Goal: Task Accomplishment & Management: Use online tool/utility

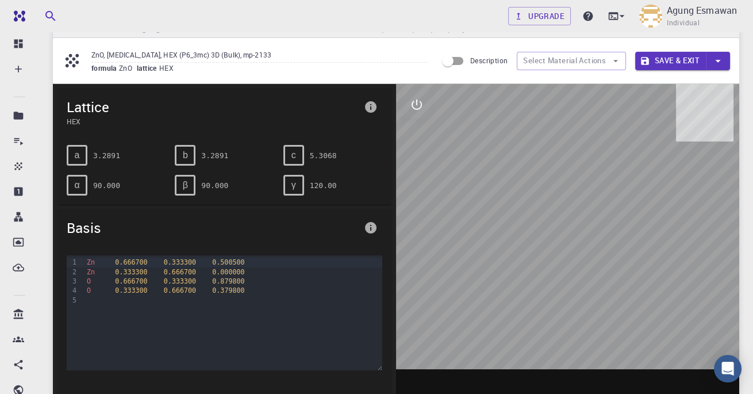
scroll to position [26, 0]
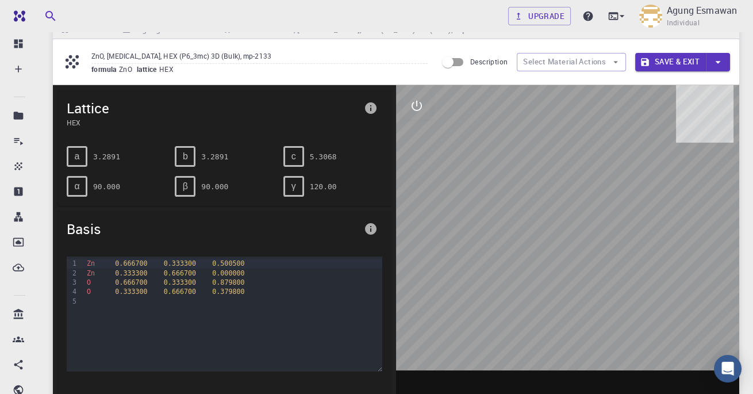
click at [621, 16] on icon at bounding box center [622, 16] width 5 height 2
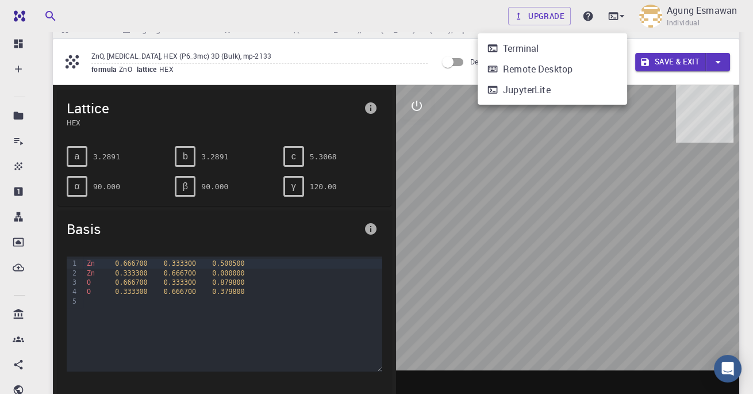
click at [588, 92] on li "JupyterLite" at bounding box center [553, 89] width 150 height 21
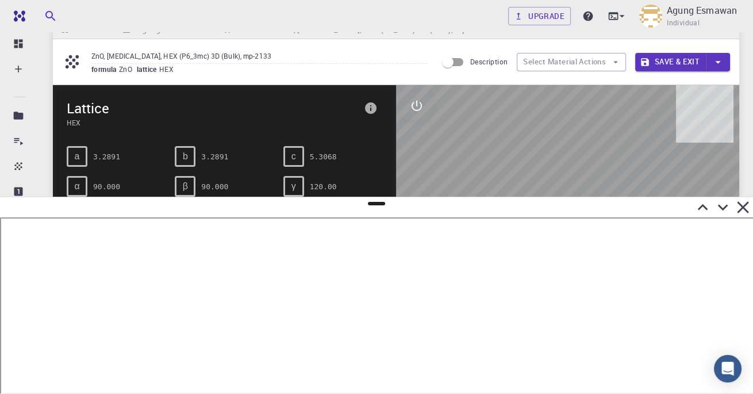
click at [731, 210] on icon at bounding box center [723, 207] width 20 height 20
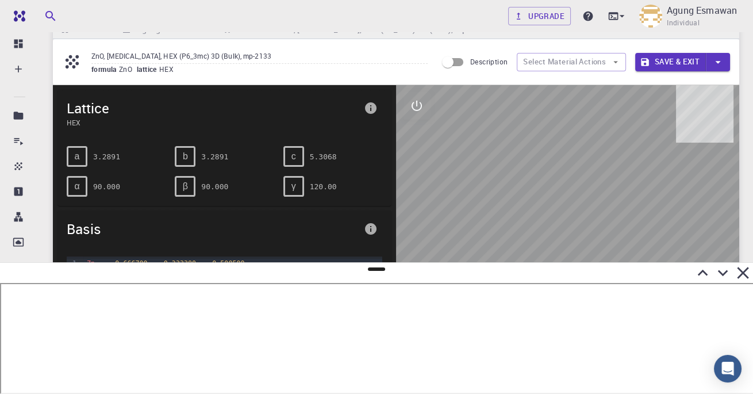
click at [604, 61] on button "Select Material Actions" at bounding box center [571, 62] width 109 height 18
click at [615, 62] on icon "button" at bounding box center [616, 62] width 10 height 10
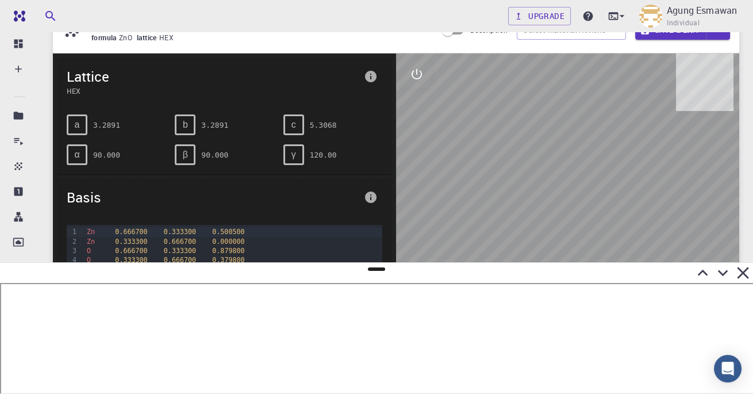
scroll to position [0, 0]
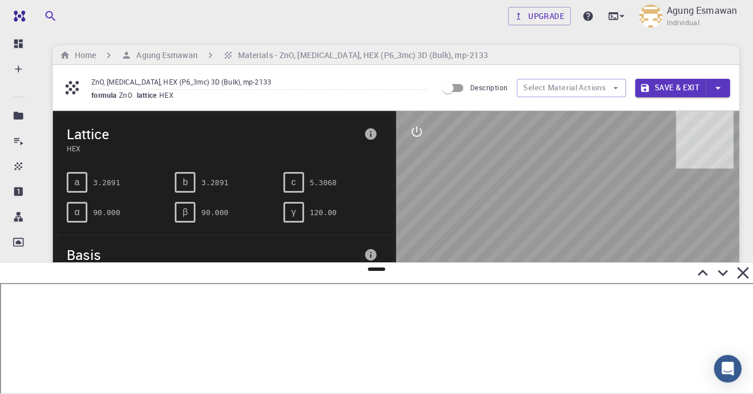
click at [741, 271] on icon at bounding box center [743, 273] width 12 height 12
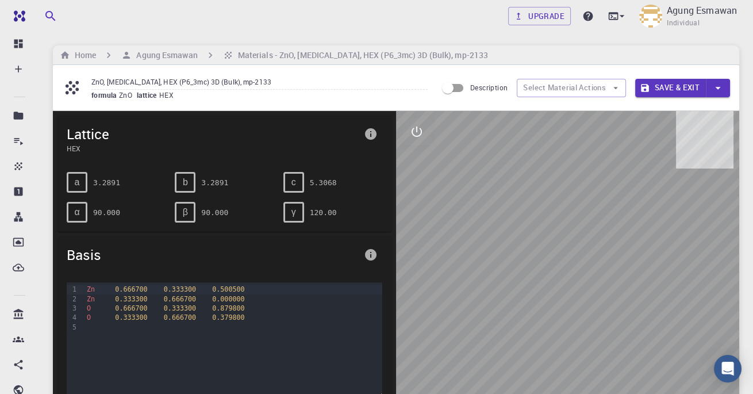
click at [614, 87] on icon "button" at bounding box center [616, 88] width 10 height 10
click at [175, 51] on h6 "Agung Esmawan" at bounding box center [165, 55] width 66 height 13
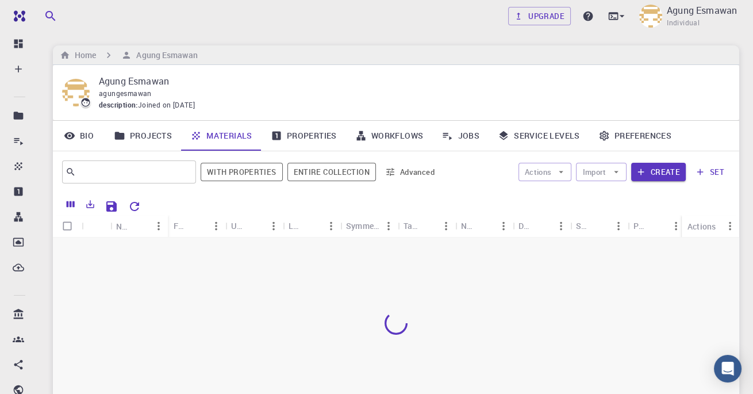
click at [185, 60] on h6 "Agung Esmawan" at bounding box center [165, 55] width 66 height 13
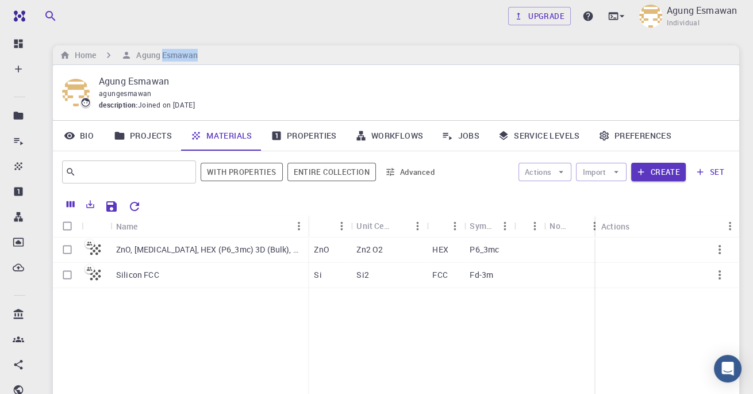
click at [395, 139] on link "Workflows" at bounding box center [389, 136] width 87 height 30
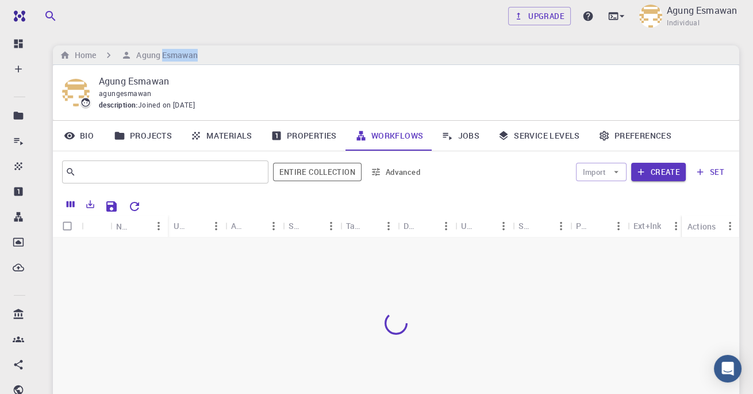
click at [737, 239] on div at bounding box center [396, 322] width 687 height 171
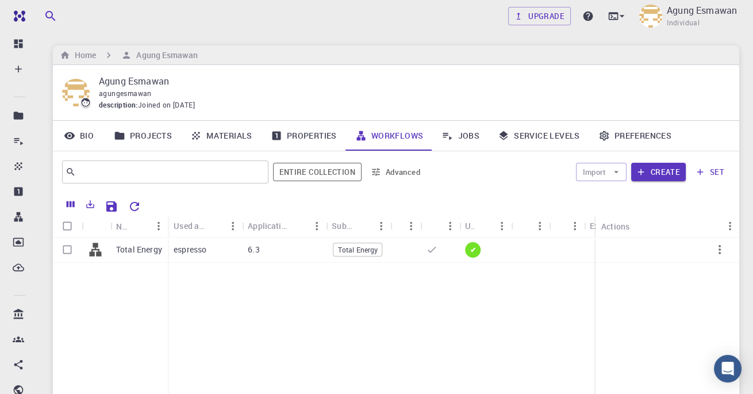
click at [531, 244] on div at bounding box center [530, 249] width 38 height 25
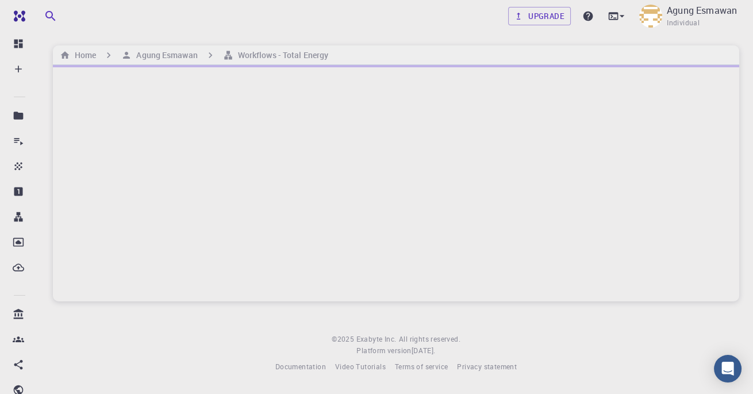
click at [133, 244] on div at bounding box center [396, 183] width 687 height 236
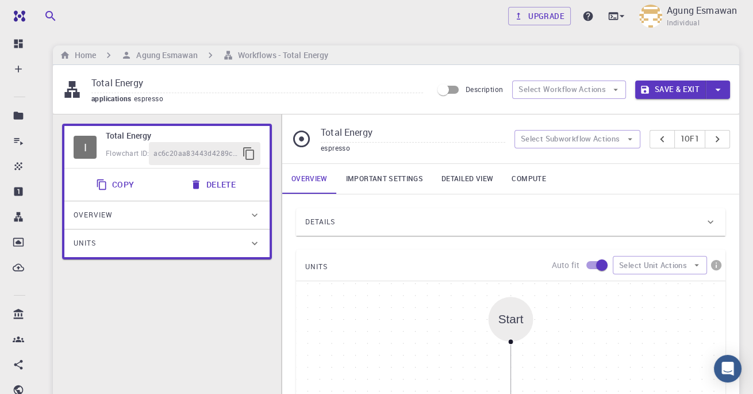
click at [129, 301] on div "I Total Energy Flowchart ID: ac6c20aa83443d4289cd80a2 Copy Delete Overview Prop…" at bounding box center [167, 386] width 228 height 544
click at [595, 87] on button "Select Workflow Actions" at bounding box center [569, 90] width 114 height 18
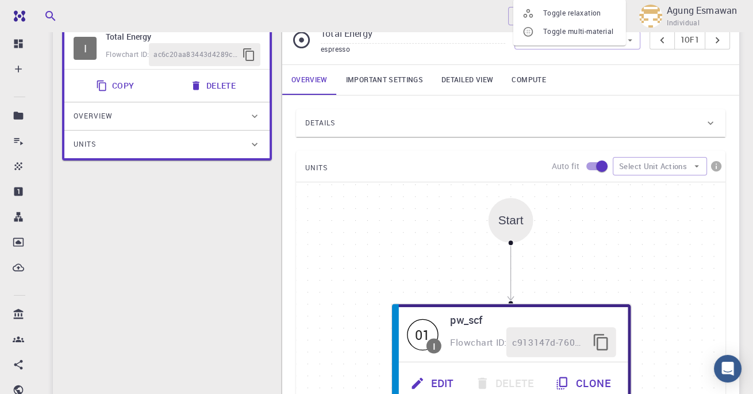
scroll to position [122, 0]
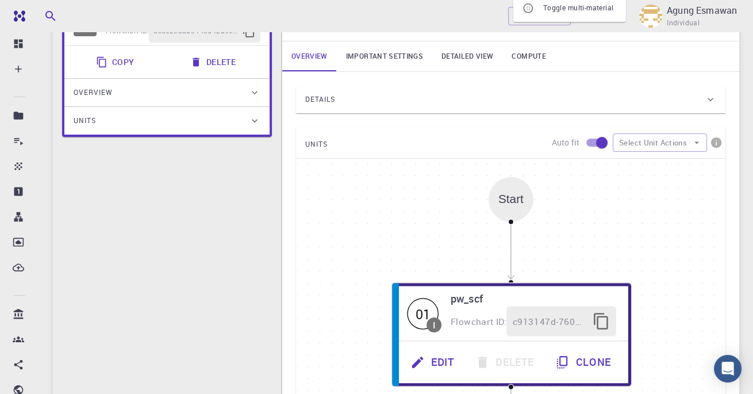
click at [158, 284] on div "I Total Energy Flowchart ID: ac6c20aa83443d4289cd80a2 Copy Delete Overview Prop…" at bounding box center [167, 264] width 228 height 544
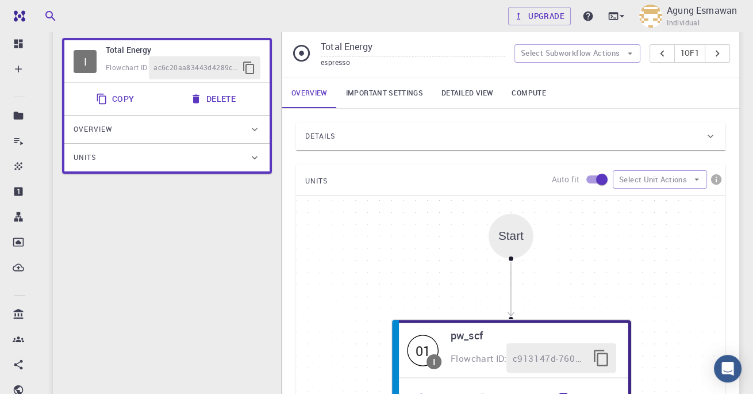
scroll to position [0, 0]
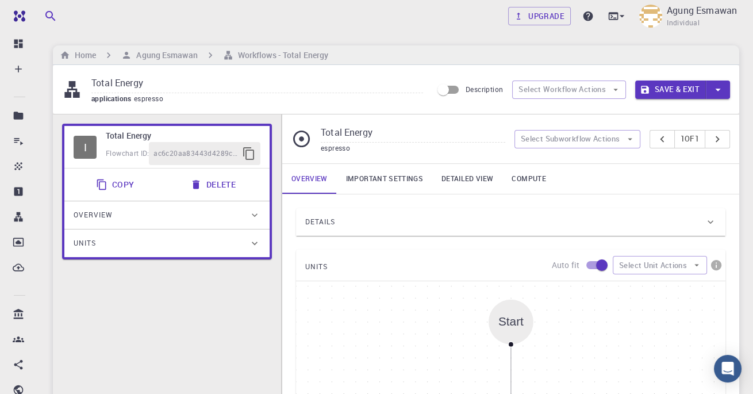
click at [373, 173] on link "Important settings" at bounding box center [384, 179] width 95 height 30
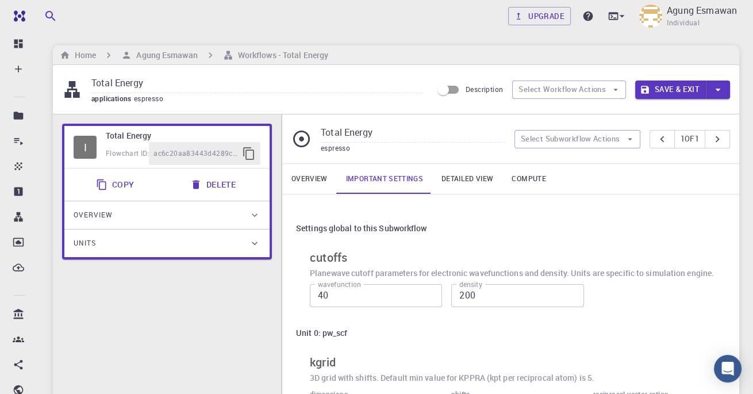
scroll to position [6, 0]
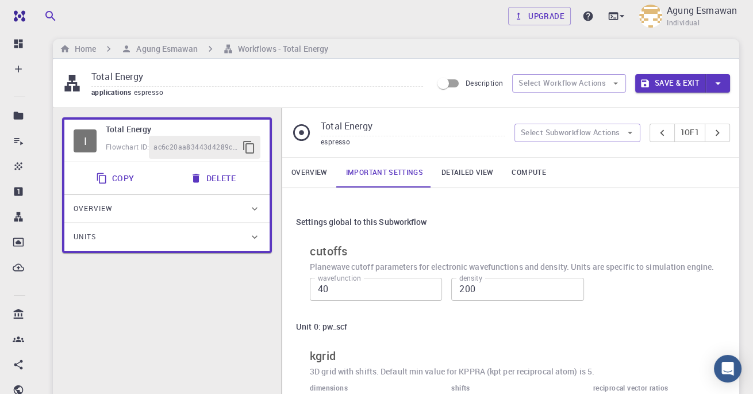
click at [488, 175] on link "Detailed view" at bounding box center [467, 173] width 70 height 30
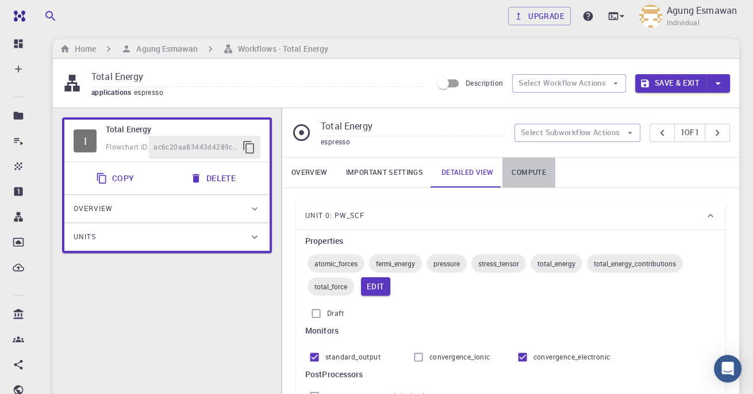
click at [518, 179] on link "Compute" at bounding box center [529, 173] width 52 height 30
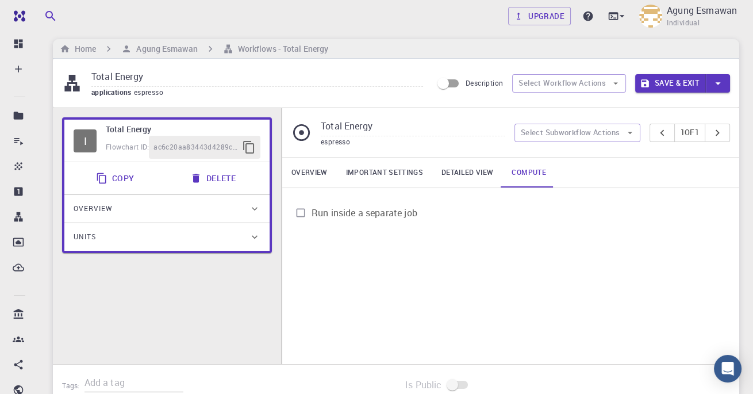
click at [615, 127] on button "Select Subworkflow Actions" at bounding box center [578, 133] width 126 height 18
click at [608, 173] on span "Add subworkflow" at bounding box center [585, 173] width 87 height 12
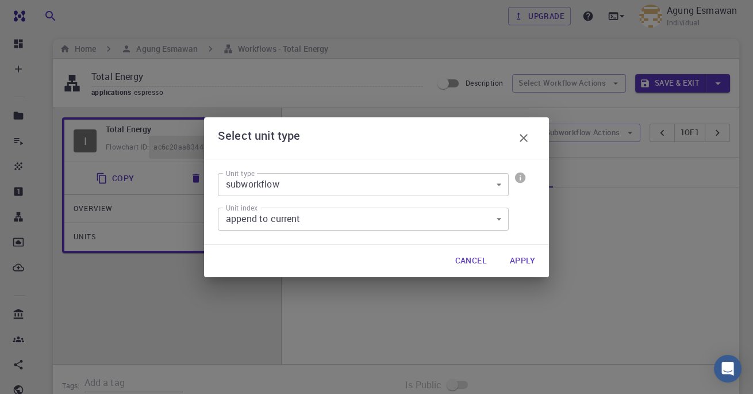
click at [527, 131] on icon "button" at bounding box center [524, 138] width 14 height 14
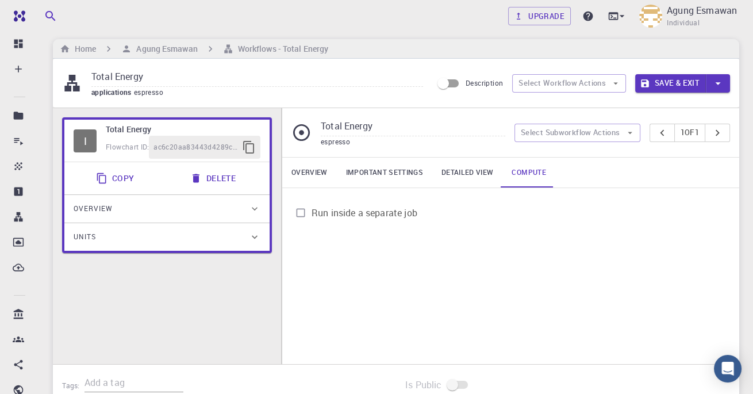
click at [249, 48] on h6 "Workflows - Total Energy" at bounding box center [280, 49] width 95 height 13
click at [167, 52] on h6 "Agung Esmawan" at bounding box center [165, 49] width 66 height 13
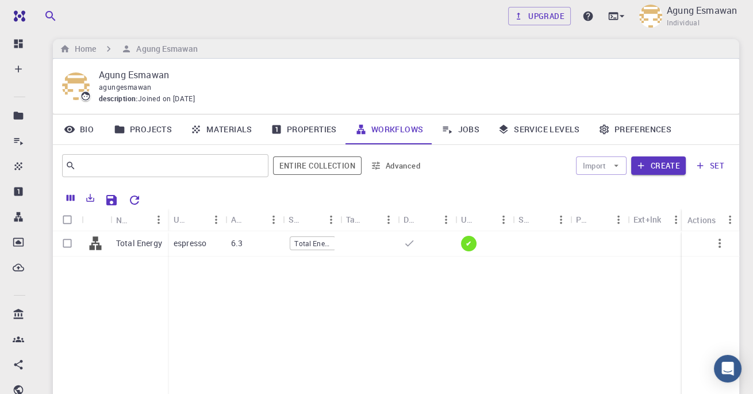
click at [140, 44] on h6 "Agung Esmawan" at bounding box center [165, 49] width 66 height 13
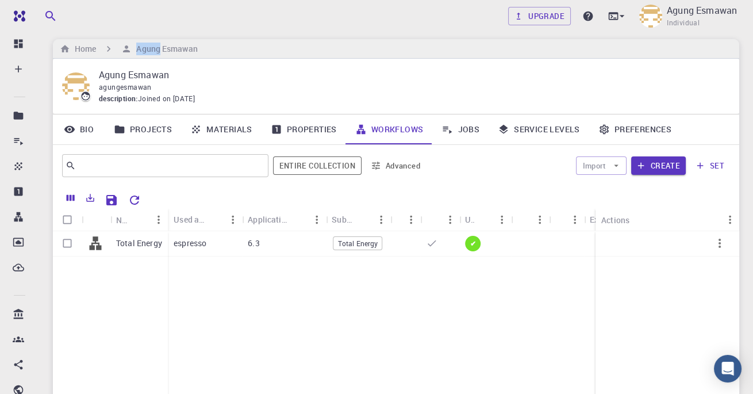
click at [666, 162] on button "Create" at bounding box center [658, 165] width 55 height 18
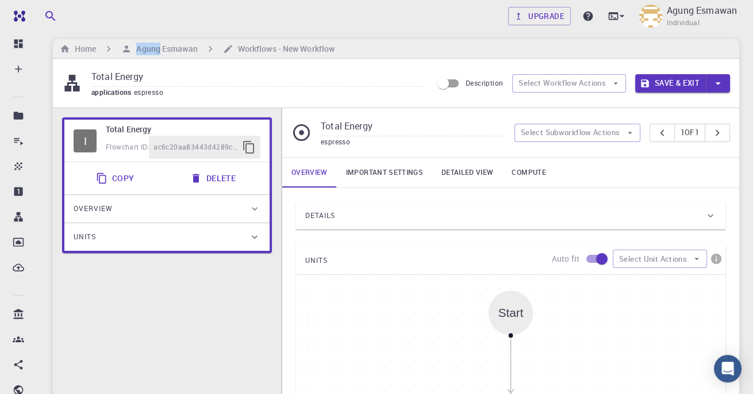
click at [684, 258] on button "Select Unit Actions" at bounding box center [660, 259] width 94 height 18
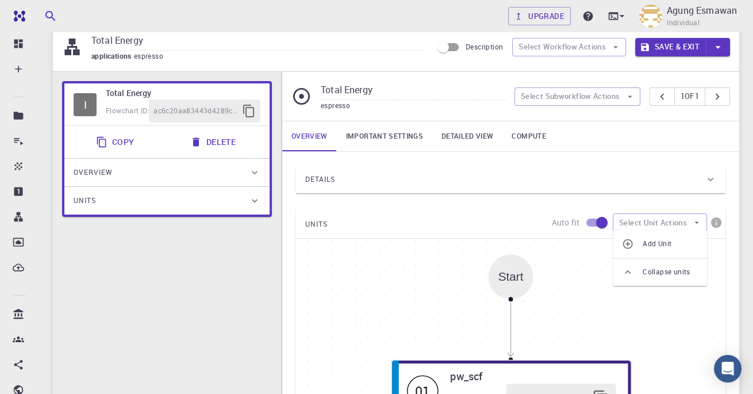
scroll to position [44, 0]
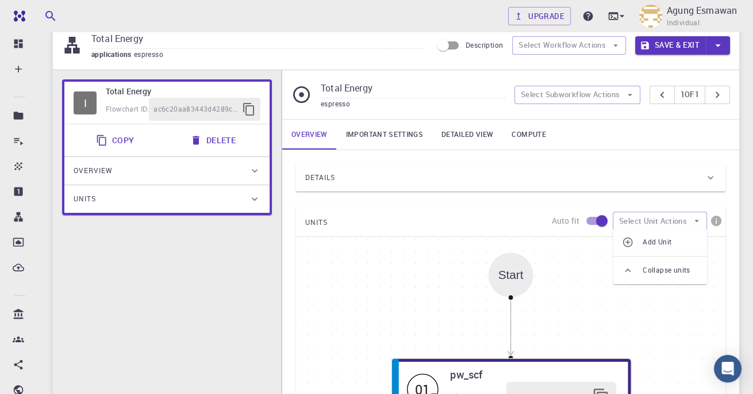
click at [643, 246] on span "Add Unit" at bounding box center [670, 242] width 55 height 12
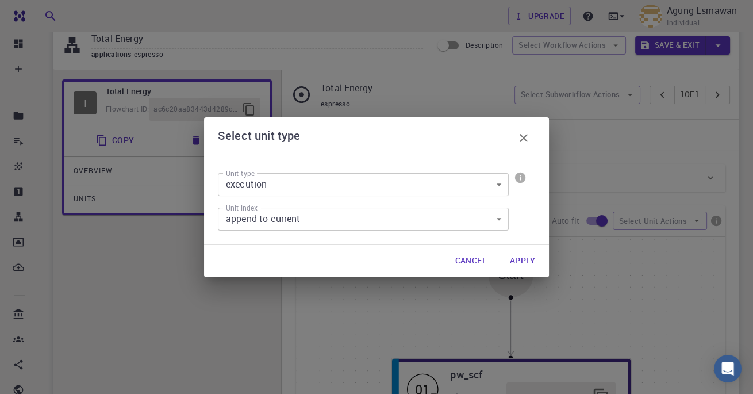
click at [523, 145] on icon "button" at bounding box center [524, 138] width 14 height 14
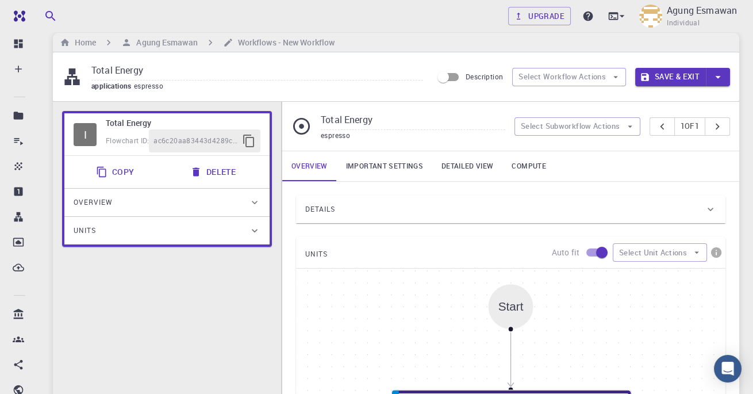
scroll to position [0, 0]
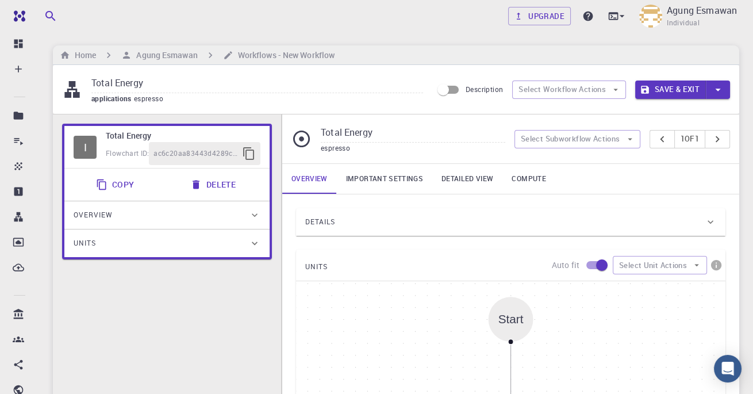
click at [162, 51] on h6 "Agung Esmawan" at bounding box center [165, 55] width 66 height 13
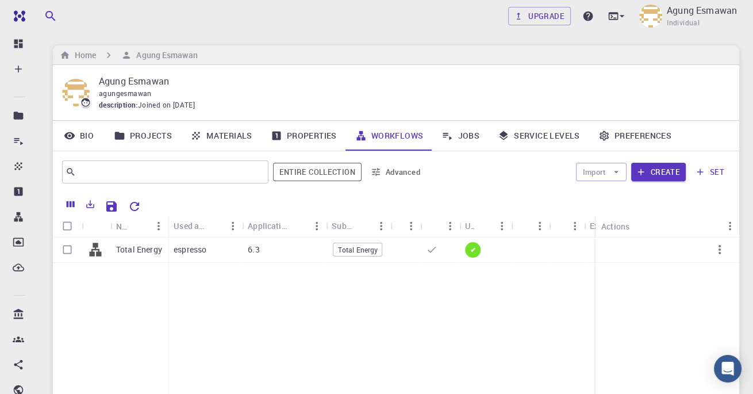
click at [148, 59] on h6 "Agung Esmawan" at bounding box center [165, 55] width 66 height 13
click at [552, 287] on div "Total Energy espresso 6.3 Total Energy ✔" at bounding box center [432, 322] width 758 height 171
click at [617, 171] on icon "button" at bounding box center [616, 172] width 5 height 2
click at [632, 194] on span "Import From Bank" at bounding box center [637, 195] width 59 height 12
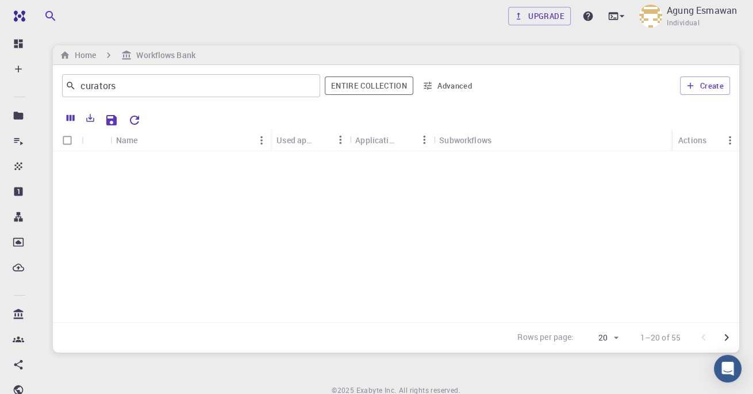
scroll to position [331, 0]
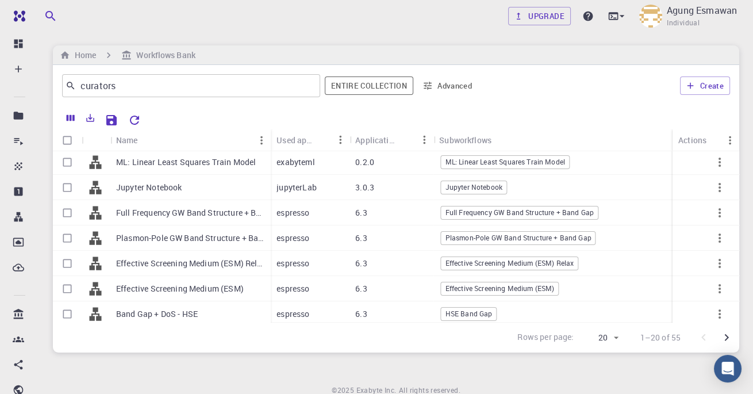
click at [190, 312] on p "Band Gap + DoS - HSE" at bounding box center [157, 314] width 82 height 12
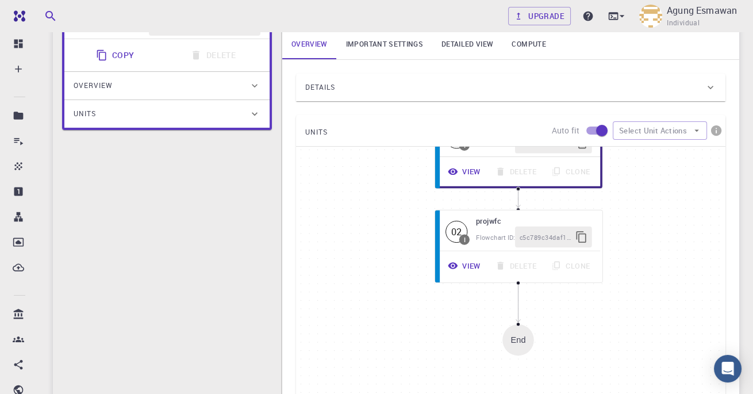
scroll to position [126, 0]
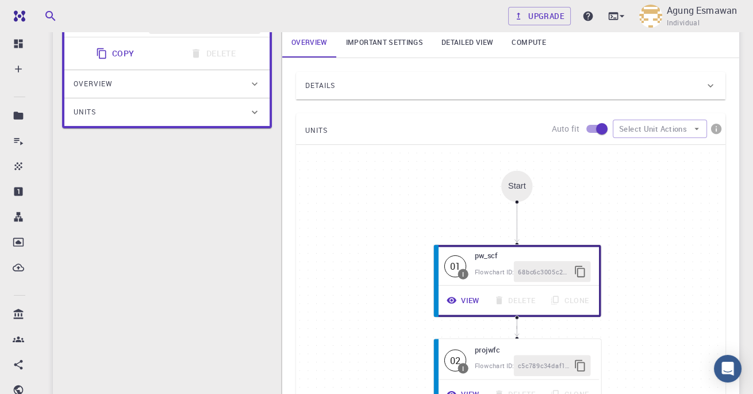
click at [472, 301] on button "View" at bounding box center [463, 300] width 47 height 21
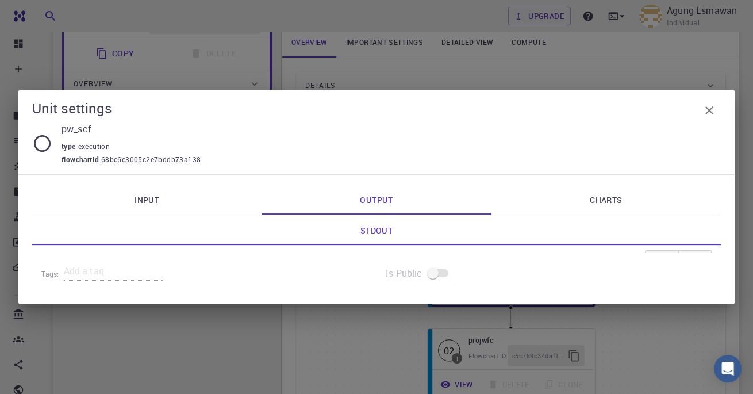
click at [709, 117] on icon "button" at bounding box center [710, 111] width 14 height 14
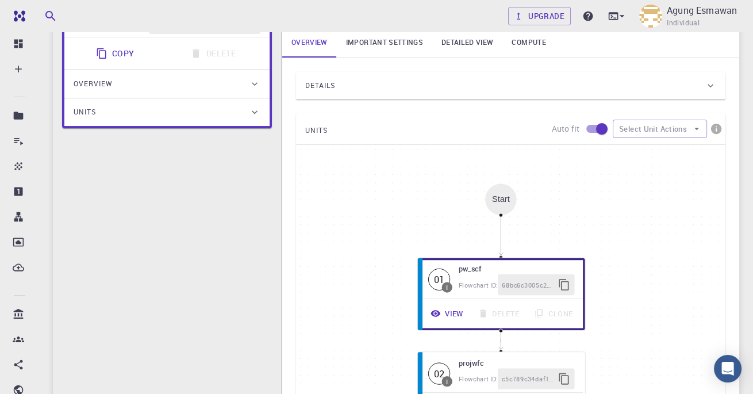
click at [711, 84] on icon at bounding box center [711, 85] width 6 height 3
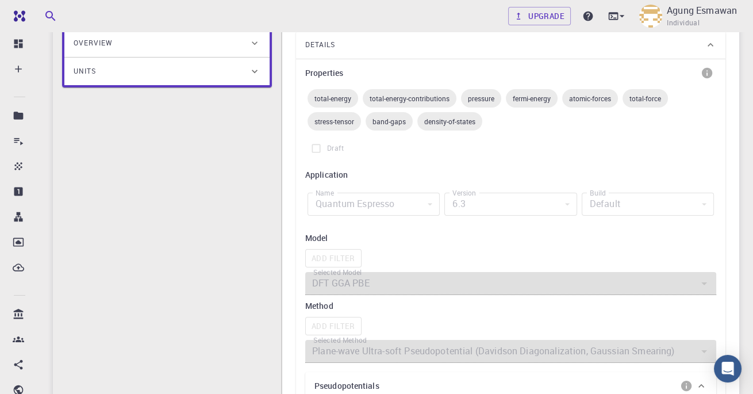
scroll to position [179, 0]
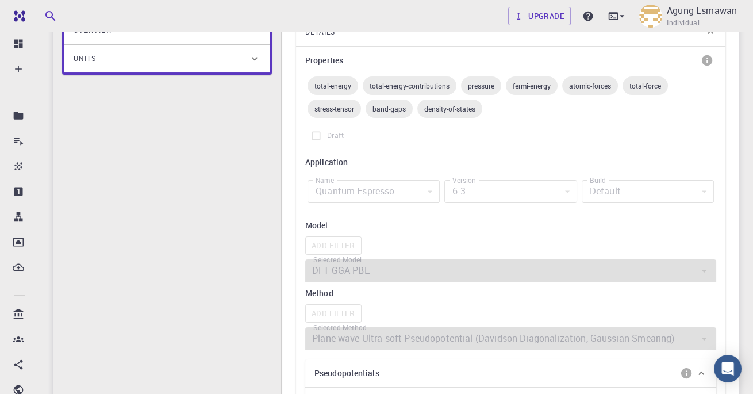
click at [334, 248] on div "Add Filter" at bounding box center [510, 245] width 411 height 18
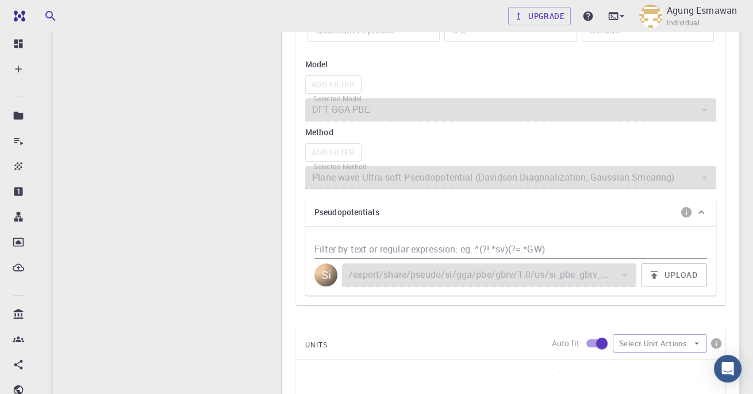
scroll to position [342, 0]
click at [673, 276] on button "Upload" at bounding box center [674, 273] width 66 height 23
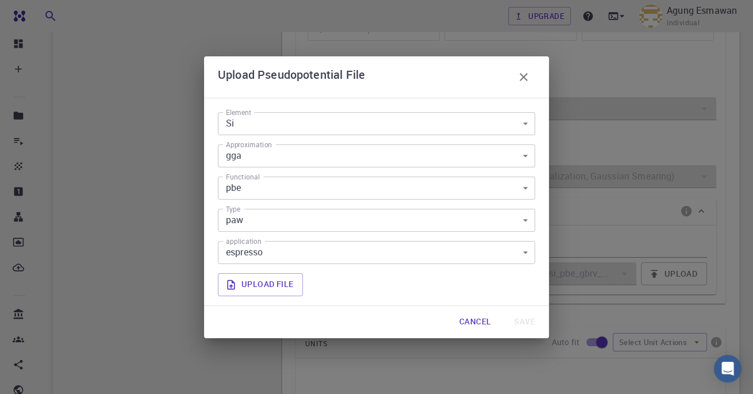
click at [516, 143] on body "Free Dashboard Create New Job New Material Create Material Upload File Import f…" at bounding box center [376, 253] width 753 height 1191
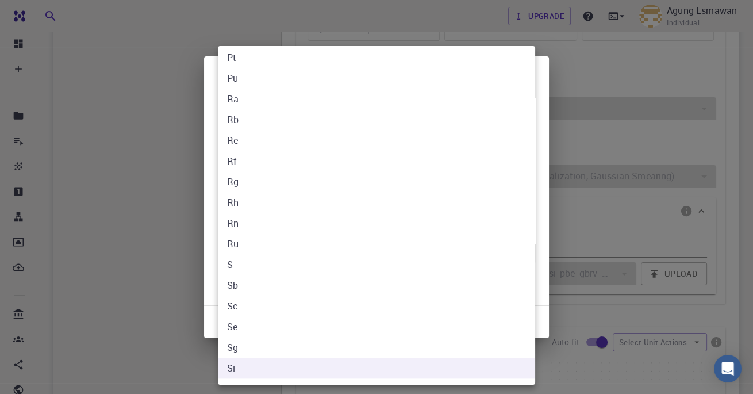
scroll to position [2058, 0]
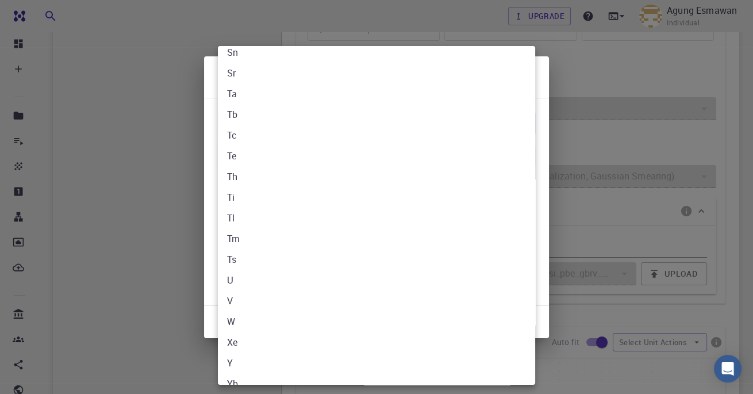
click at [148, 307] on div at bounding box center [376, 197] width 753 height 394
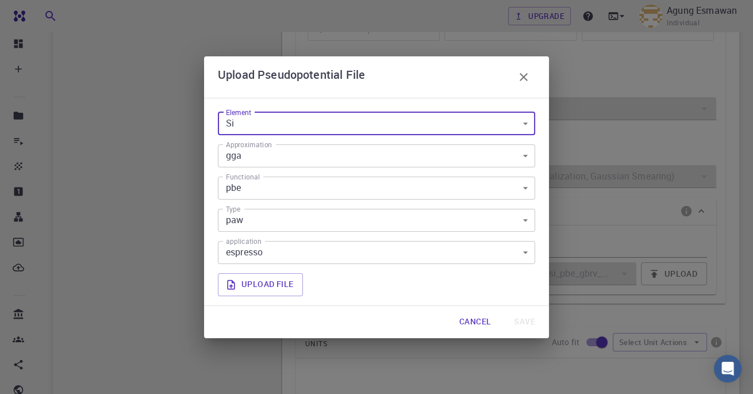
click at [113, 323] on div "Upload Pseudopotential File Element Si Si Element Approximation gga gga Approxi…" at bounding box center [376, 197] width 753 height 394
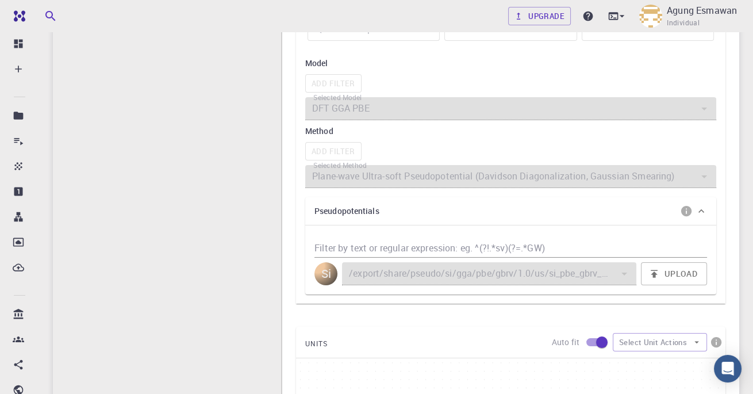
click at [697, 180] on div at bounding box center [703, 176] width 15 height 16
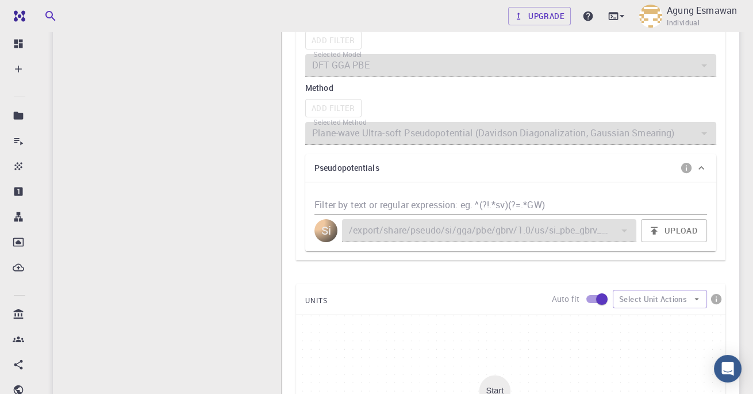
scroll to position [369, 0]
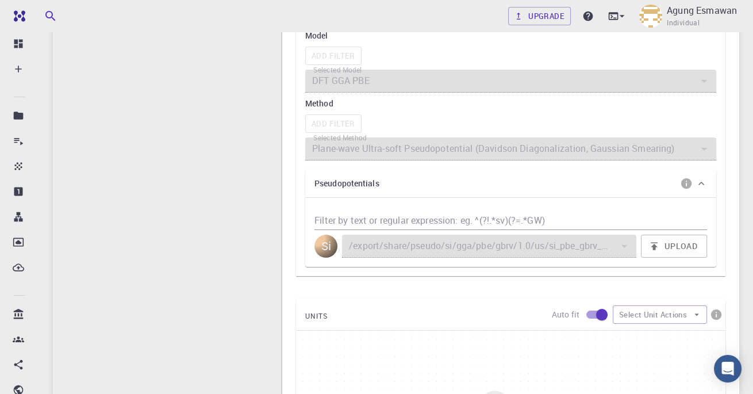
click at [693, 240] on button "Upload" at bounding box center [674, 246] width 66 height 23
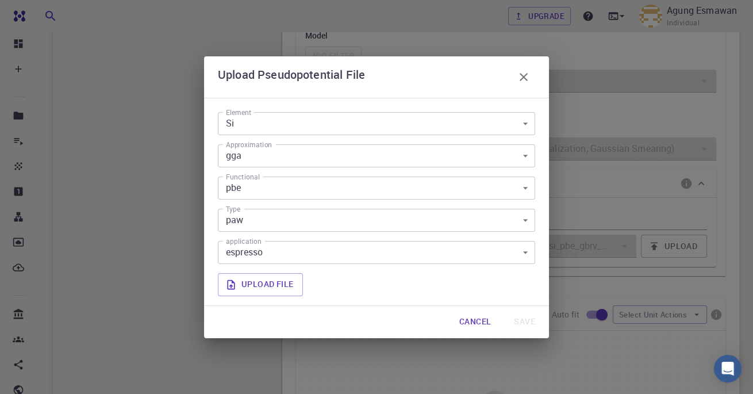
click at [522, 278] on body "Free Dashboard Create New Job New Material Create Material Upload File Import f…" at bounding box center [376, 226] width 753 height 1191
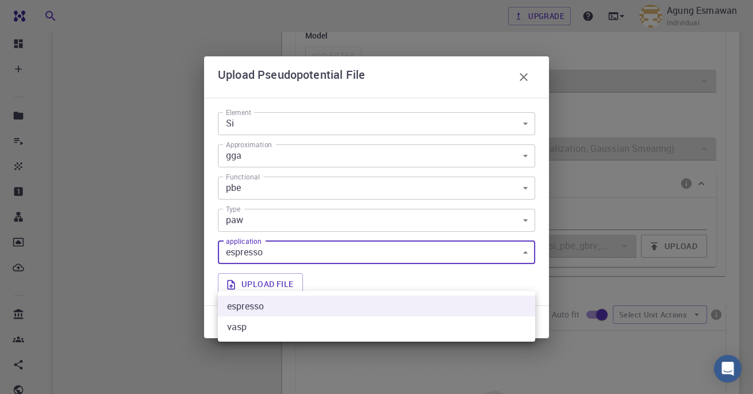
click at [99, 325] on div at bounding box center [376, 197] width 753 height 394
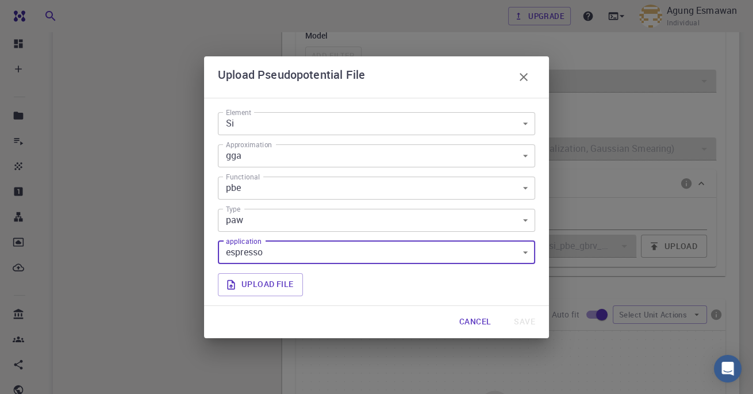
click at [528, 277] on body "Free Dashboard Create New Job New Material Create Material Upload File Import f…" at bounding box center [376, 226] width 753 height 1191
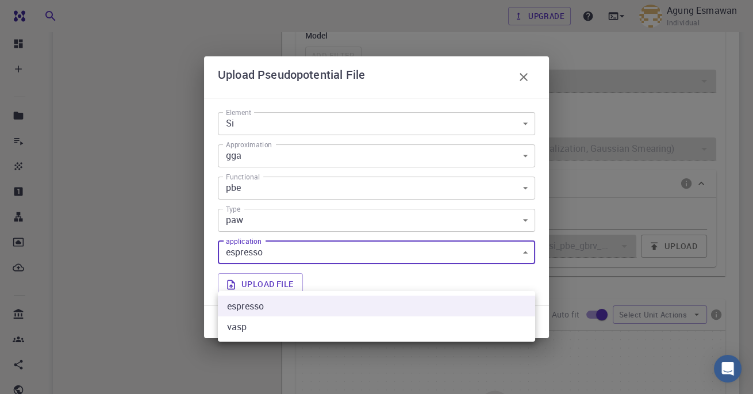
click at [489, 325] on li "vasp" at bounding box center [376, 326] width 317 height 21
type input "vasp"
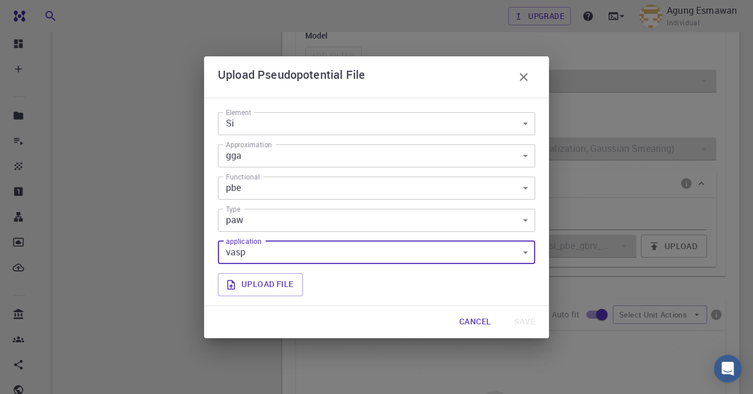
click at [523, 249] on body "Free Dashboard Create New Job New Material Create Material Upload File Import f…" at bounding box center [376, 226] width 753 height 1191
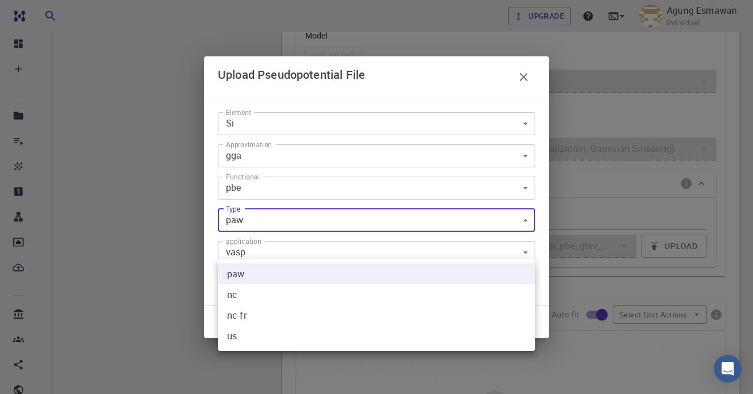
click at [97, 325] on div at bounding box center [376, 197] width 753 height 394
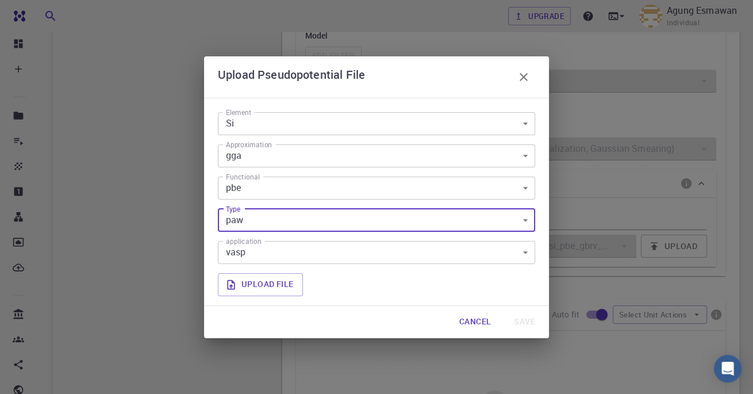
click at [524, 216] on body "Free Dashboard Create New Job New Material Create Material Upload File Import f…" at bounding box center [376, 226] width 753 height 1191
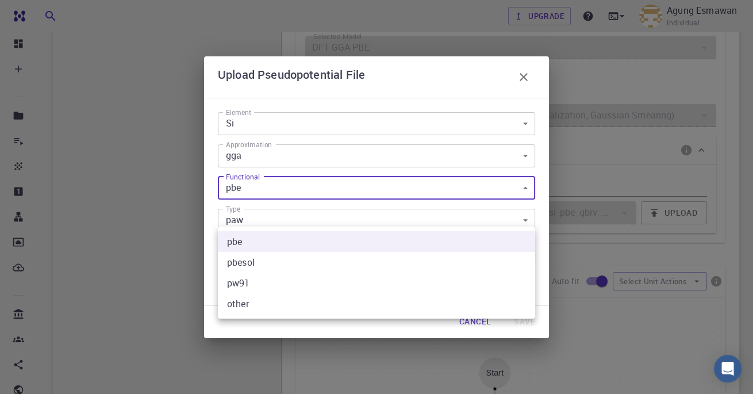
scroll to position [401, 0]
click at [101, 331] on div at bounding box center [376, 197] width 753 height 394
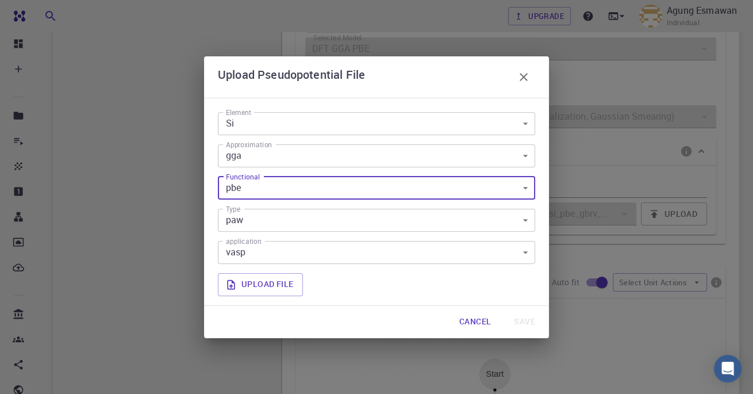
click at [518, 182] on body "Free Dashboard Create New Job New Material Create Material Upload File Import f…" at bounding box center [376, 194] width 753 height 1191
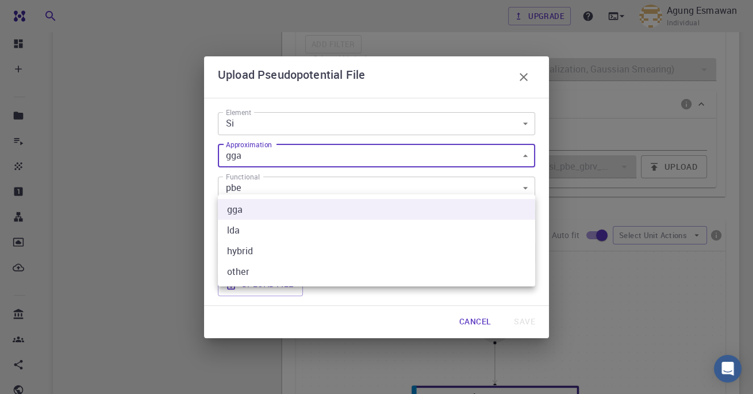
scroll to position [406, 0]
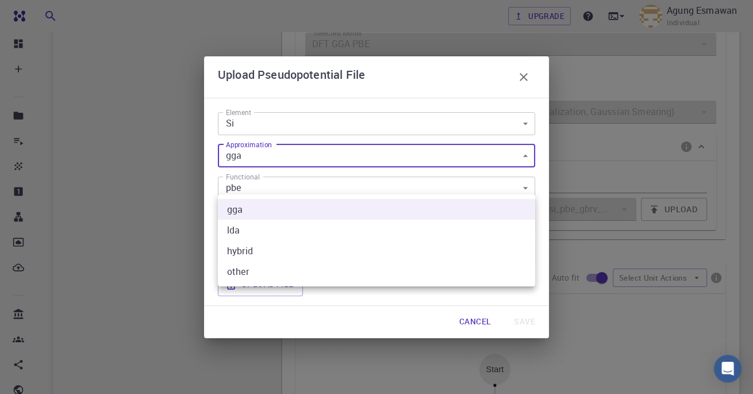
click at [101, 328] on div at bounding box center [376, 197] width 753 height 394
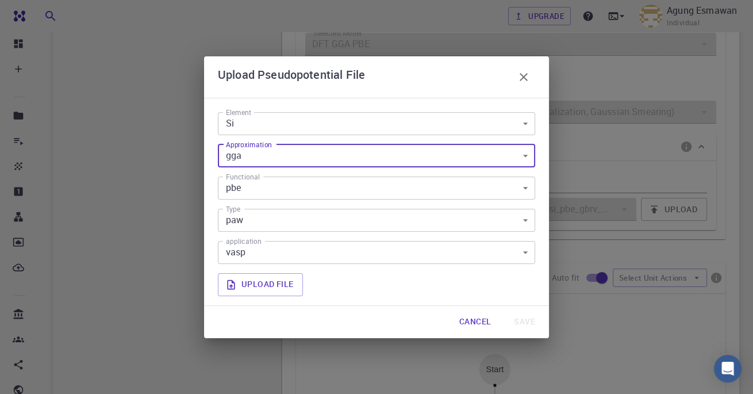
click at [523, 151] on body "Free Dashboard Create New Job New Material Create Material Upload File Import f…" at bounding box center [376, 189] width 753 height 1191
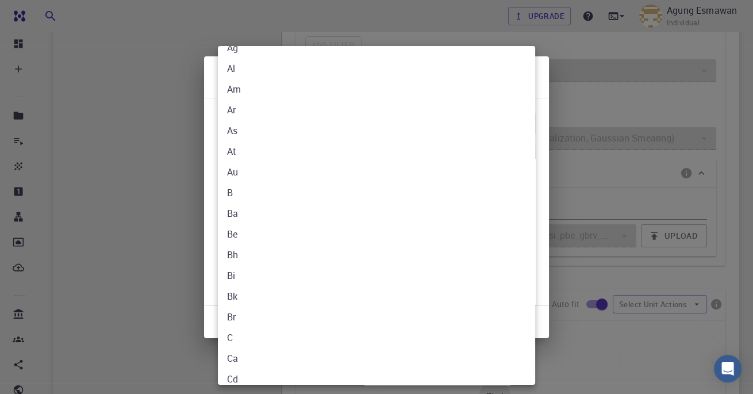
scroll to position [0, 0]
click at [236, 83] on li "Ag" at bounding box center [376, 81] width 317 height 21
type input "Ag"
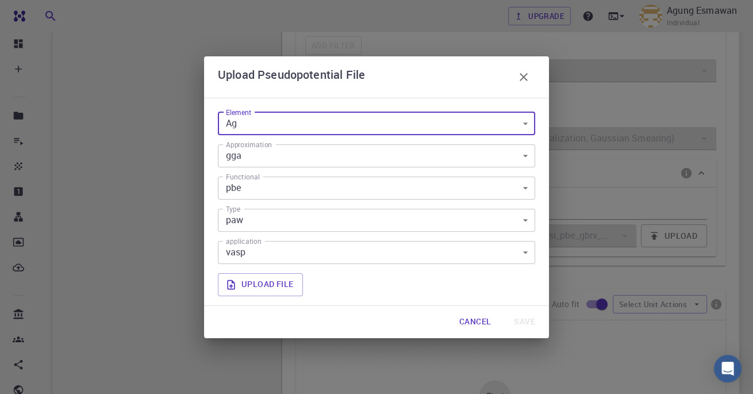
click at [539, 315] on div "Cancel Save" at bounding box center [376, 322] width 345 height 32
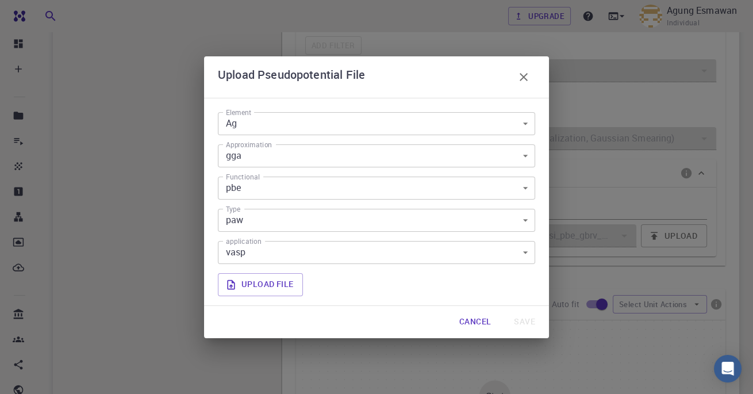
click at [530, 250] on body "Free Dashboard Create New Job New Material Create Material Upload File Import f…" at bounding box center [376, 215] width 753 height 1191
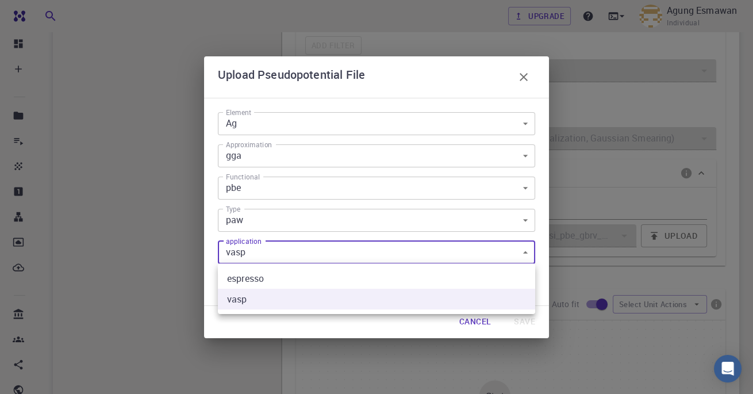
click at [496, 270] on li "espresso" at bounding box center [376, 278] width 317 height 21
type input "espresso"
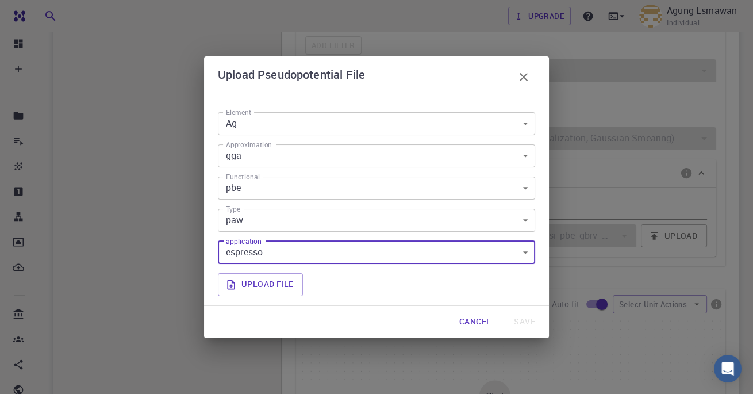
click at [534, 308] on div "Cancel Save" at bounding box center [376, 322] width 345 height 32
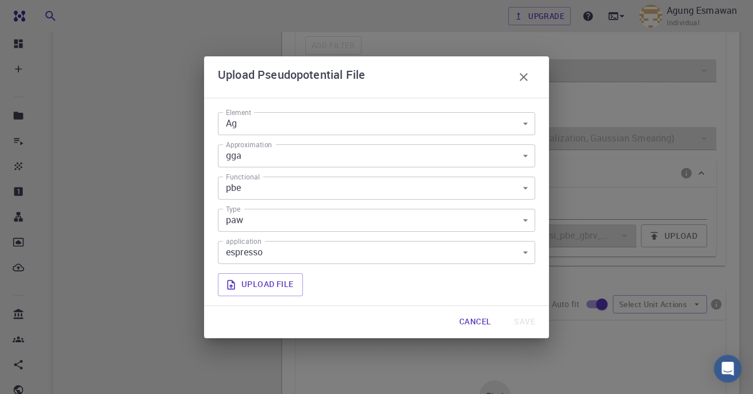
click at [534, 313] on div "Cancel Save" at bounding box center [376, 322] width 345 height 32
click at [523, 79] on icon "button" at bounding box center [524, 77] width 14 height 14
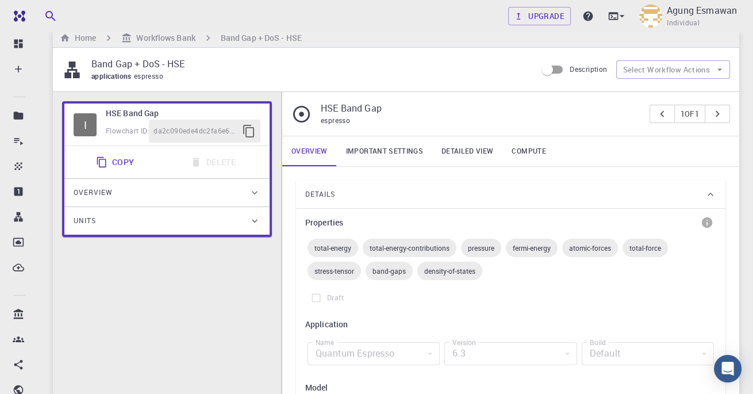
scroll to position [14, 0]
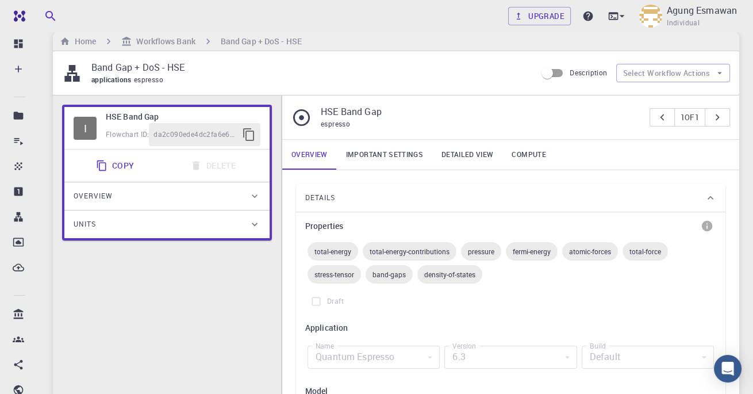
click at [414, 160] on link "Important settings" at bounding box center [384, 155] width 95 height 30
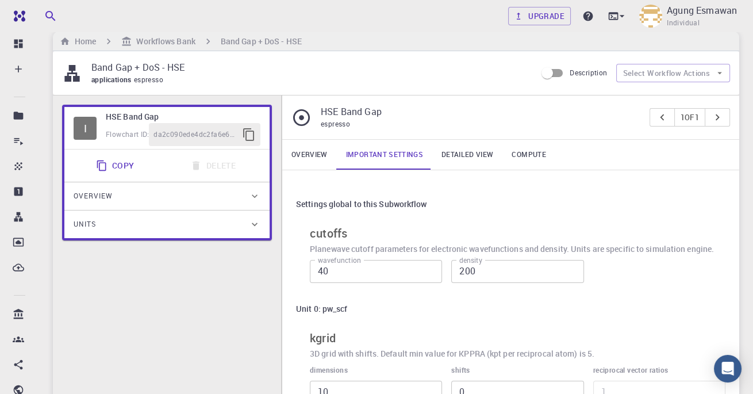
click at [402, 150] on link "Important settings" at bounding box center [384, 155] width 95 height 30
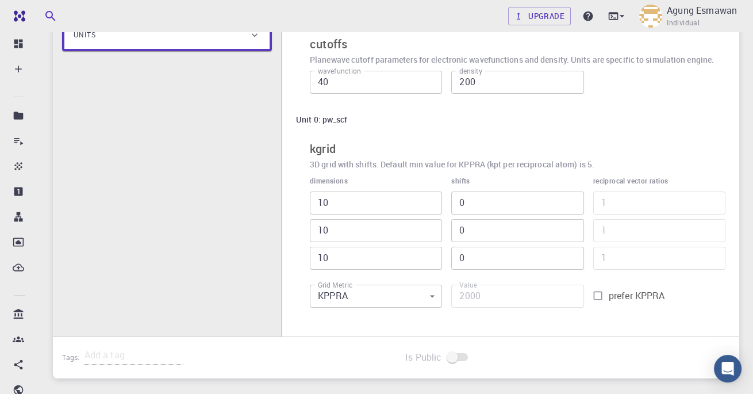
scroll to position [210, 0]
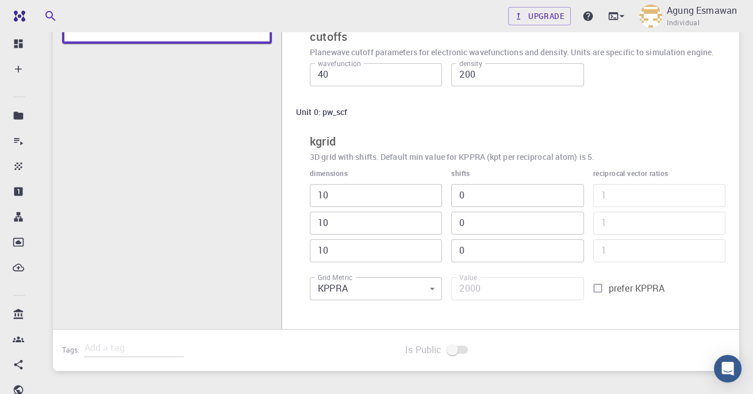
click at [593, 283] on input "prefer KPPRA" at bounding box center [598, 288] width 22 height 22
checkbox input "true"
type input "11"
click at [601, 282] on input "prefer KPPRA" at bounding box center [598, 288] width 22 height 22
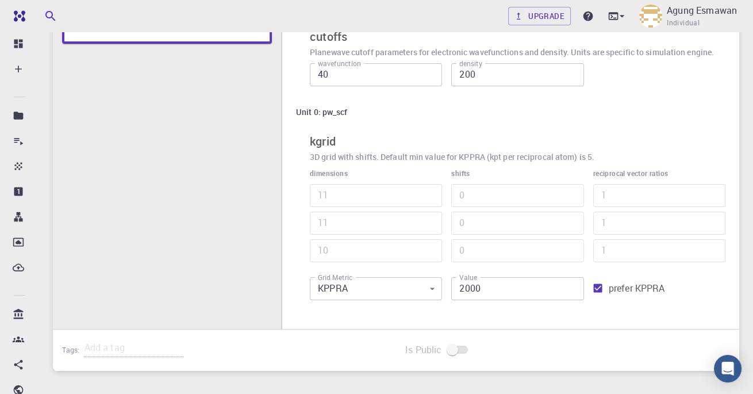
checkbox input "false"
type input "2420"
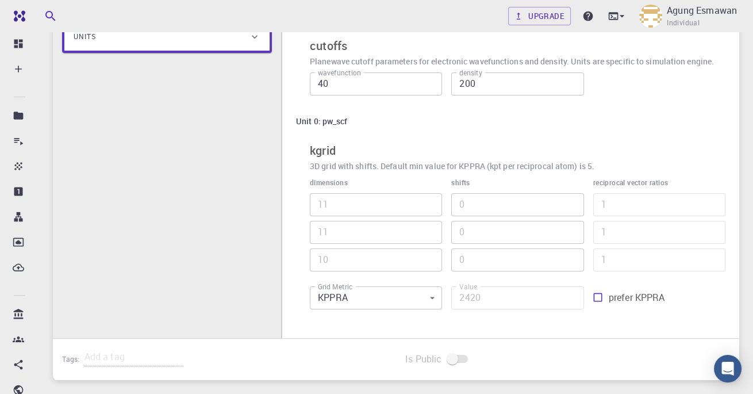
scroll to position [201, 0]
click at [604, 293] on input "prefer KPPRA" at bounding box center [598, 298] width 22 height 22
checkbox input "true"
type input "11"
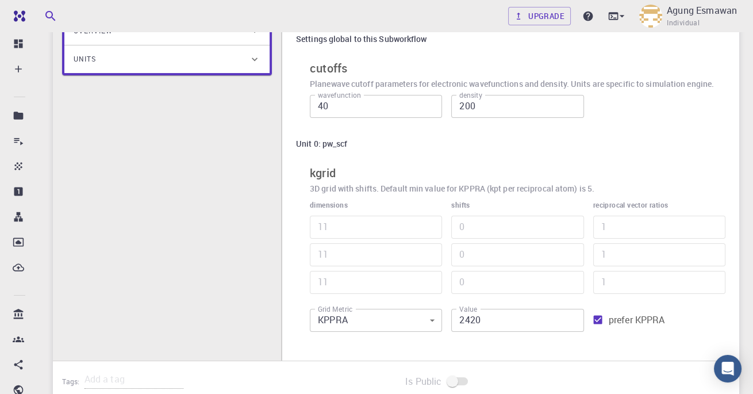
scroll to position [171, 0]
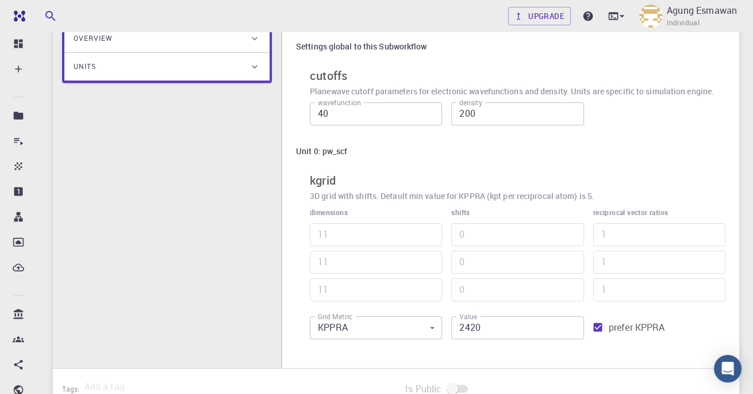
click at [603, 327] on input "prefer KPPRA" at bounding box center [598, 327] width 22 height 22
checkbox input "false"
type input "2662"
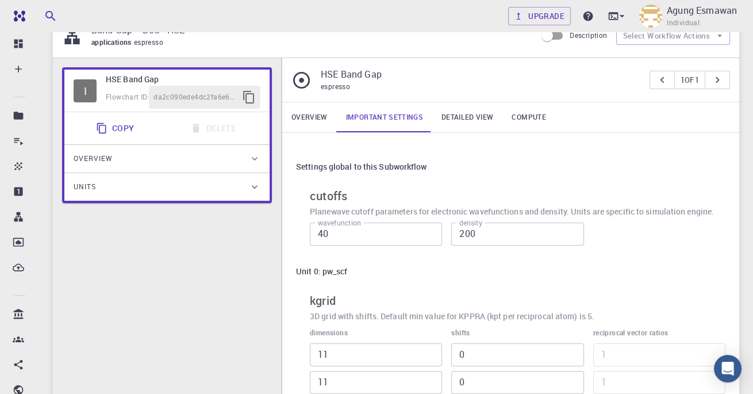
scroll to position [45, 0]
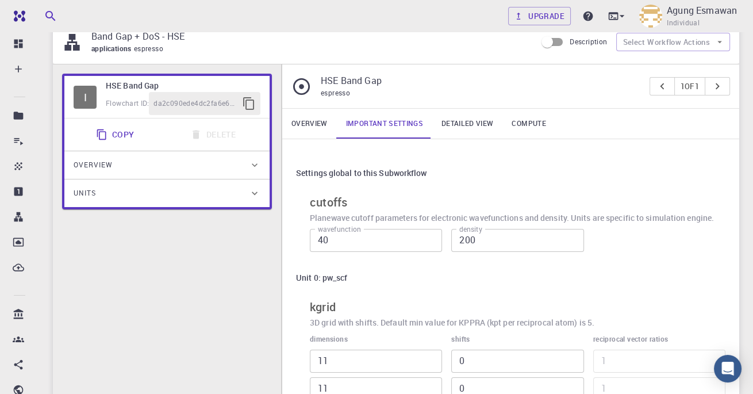
click at [477, 126] on link "Detailed view" at bounding box center [467, 124] width 70 height 30
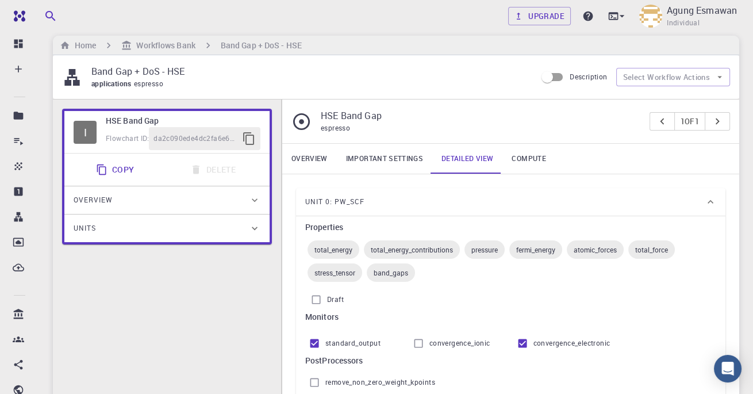
scroll to position [0, 0]
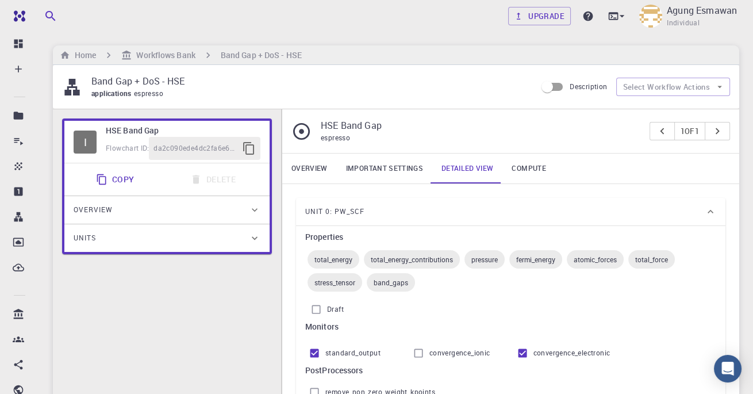
click at [528, 173] on link "Compute" at bounding box center [529, 169] width 52 height 30
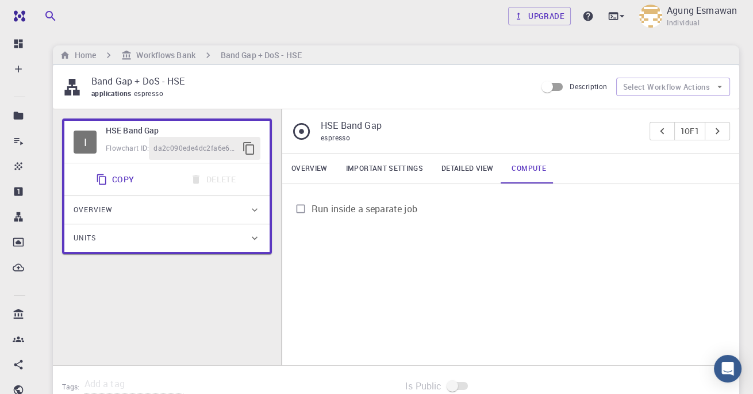
click at [416, 208] on span "Run inside a separate job" at bounding box center [365, 209] width 106 height 14
click at [312, 208] on input "Run inside a separate job" at bounding box center [301, 209] width 22 height 22
checkbox input "true"
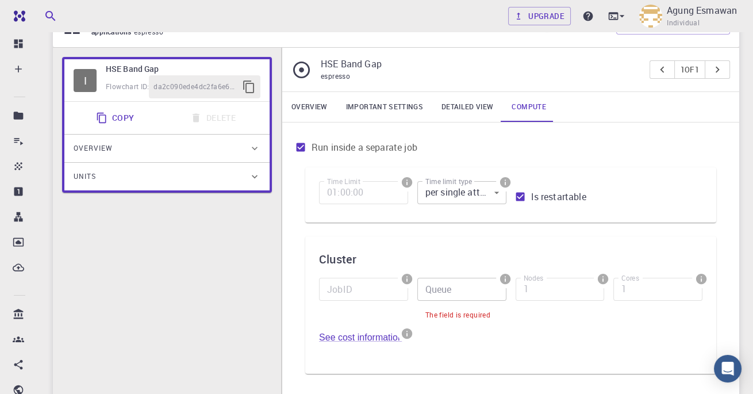
scroll to position [54, 0]
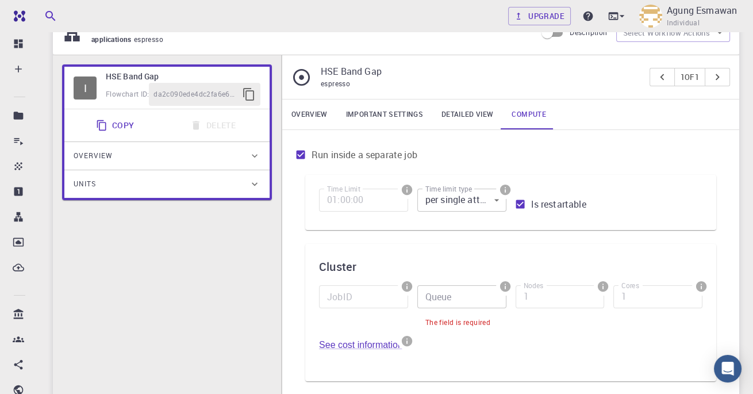
click at [473, 114] on link "Detailed view" at bounding box center [467, 114] width 70 height 30
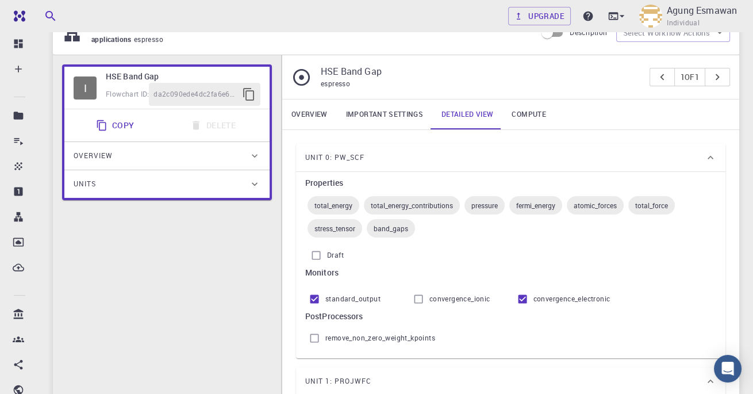
click at [309, 120] on link "Overview" at bounding box center [309, 114] width 55 height 30
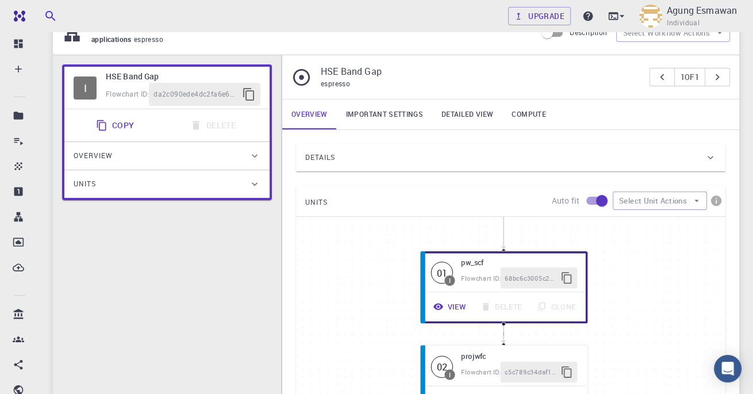
click at [438, 305] on icon "button" at bounding box center [438, 306] width 10 height 10
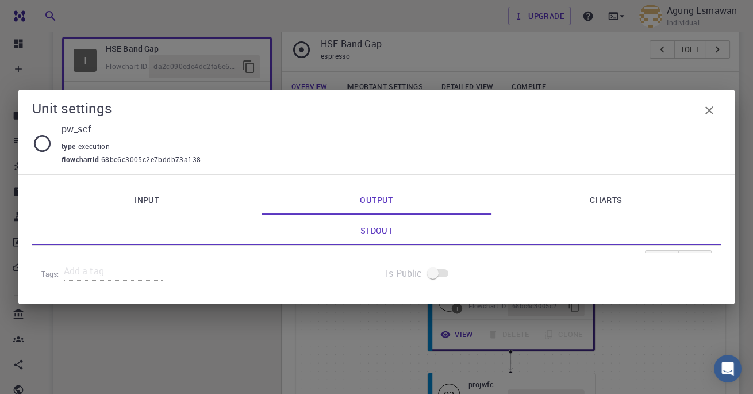
scroll to position [82, 0]
click at [147, 393] on div "Unit settings pw_scf type execution flowchartId : 68bc6c3005c2e7bddb73a138 Inpu…" at bounding box center [376, 197] width 753 height 394
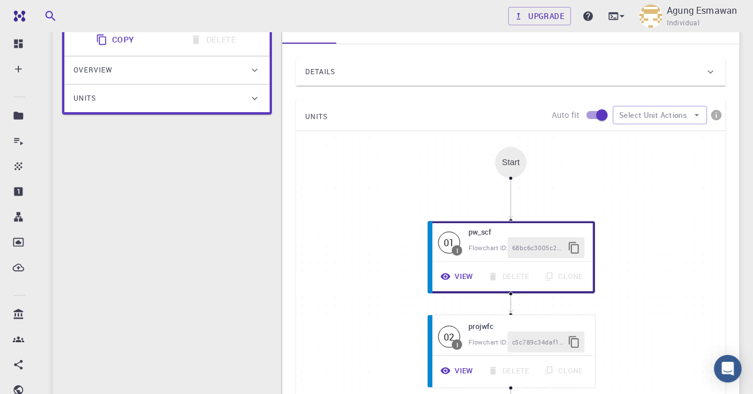
scroll to position [141, 0]
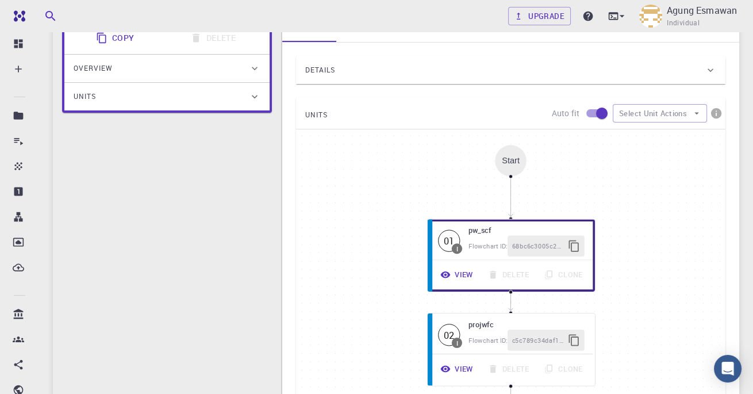
click at [552, 242] on span "68bc6c3005c2e7bddb73a138" at bounding box center [538, 246] width 52 height 10
click at [540, 242] on span "68bc6c3005c2e7bddb73a138" at bounding box center [538, 246] width 52 height 10
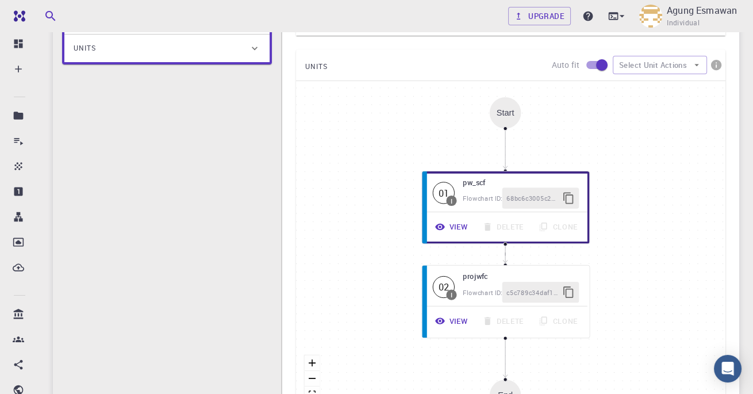
scroll to position [0, 0]
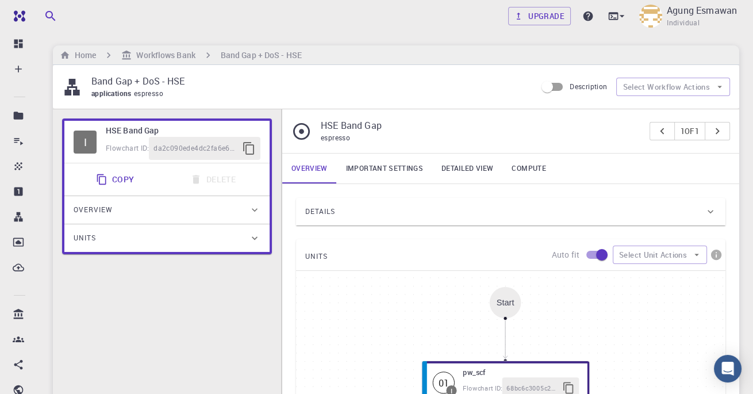
click at [579, 205] on div "Details" at bounding box center [505, 211] width 400 height 18
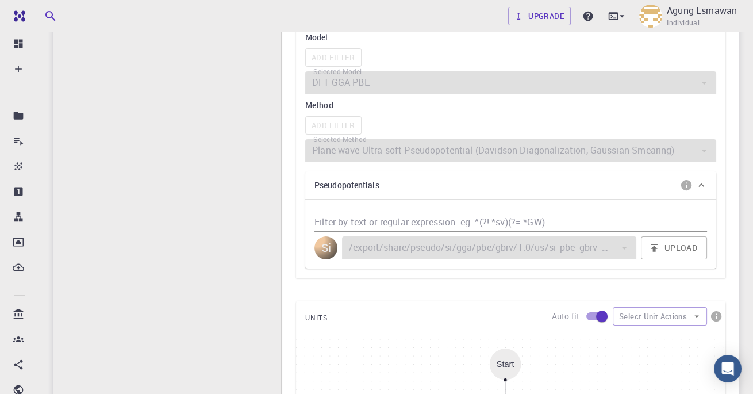
scroll to position [368, 0]
click at [658, 246] on icon "button" at bounding box center [654, 246] width 7 height 7
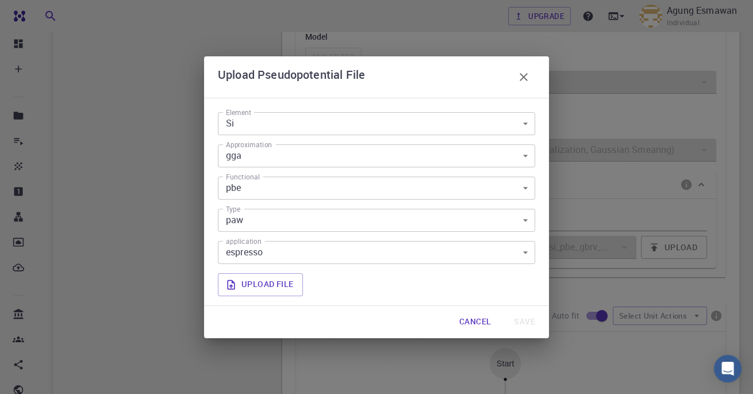
click at [233, 290] on icon at bounding box center [231, 285] width 12 height 12
click at [0, 0] on input "Upload file" at bounding box center [0, 0] width 0 height 0
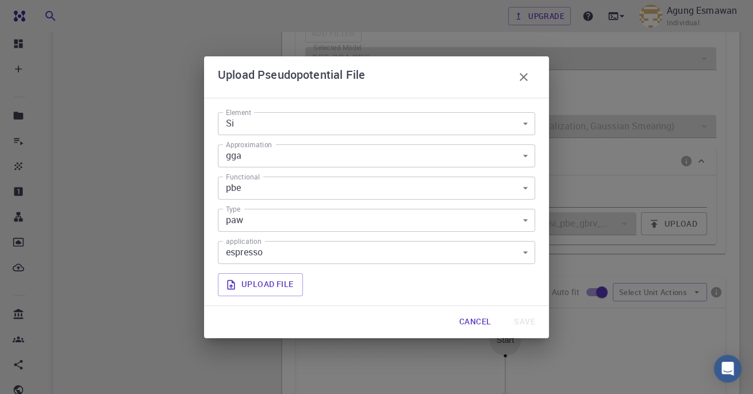
scroll to position [423, 0]
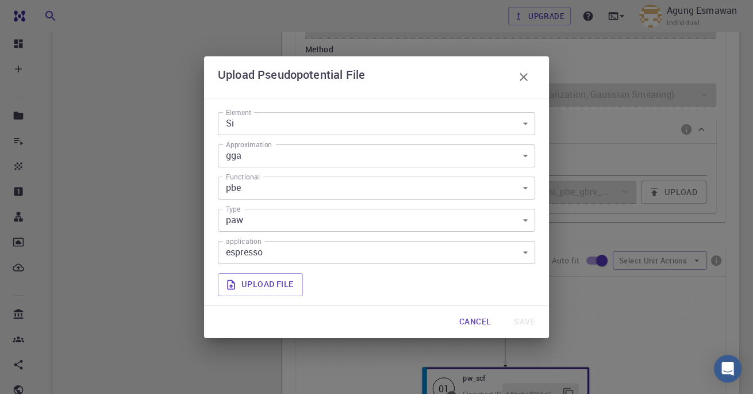
click at [121, 214] on div "Upload Pseudopotential File Element Si Si Element Approximation gga gga Approxi…" at bounding box center [376, 197] width 753 height 394
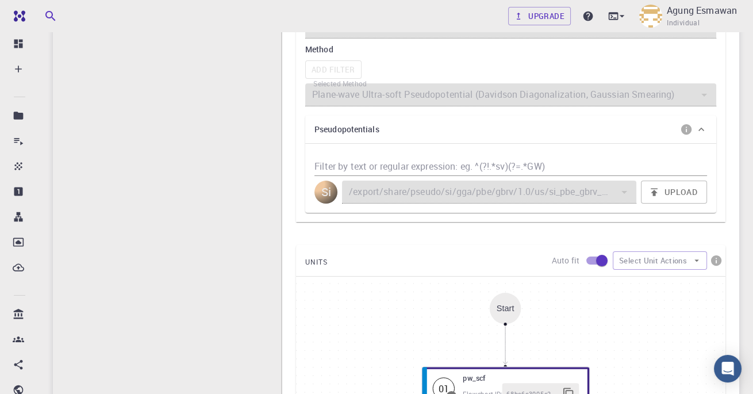
click at [668, 194] on button "Upload" at bounding box center [674, 192] width 66 height 23
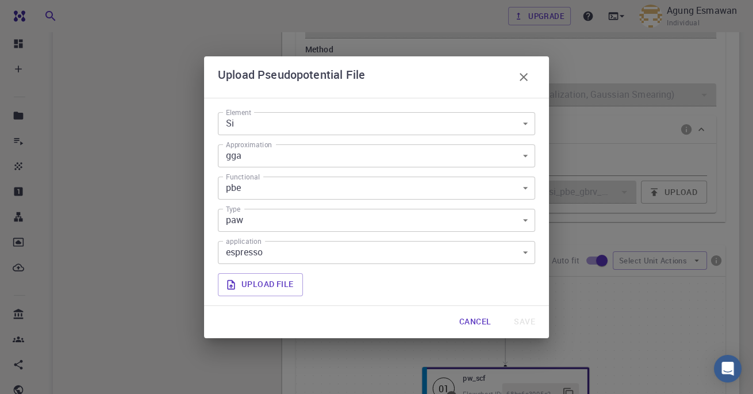
click at [250, 282] on label "Upload file" at bounding box center [260, 284] width 85 height 23
click at [0, 0] on input "Upload file" at bounding box center [0, 0] width 0 height 0
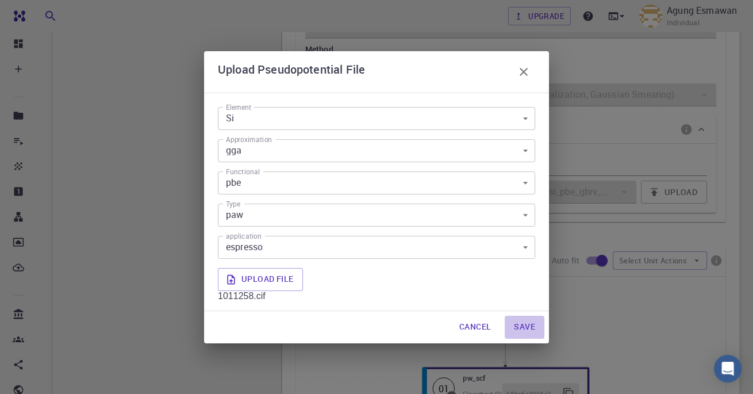
click at [543, 335] on button "Save" at bounding box center [525, 327] width 40 height 23
click at [519, 117] on body "Free Dashboard Create New Job New Material Create Material Upload File Import f…" at bounding box center [376, 172] width 753 height 1191
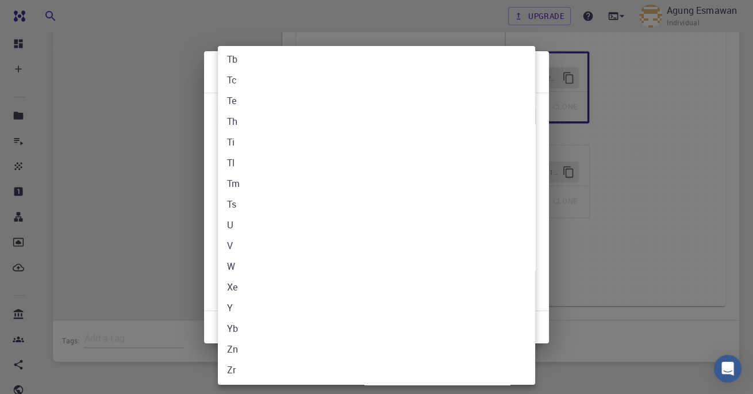
scroll to position [2058, 0]
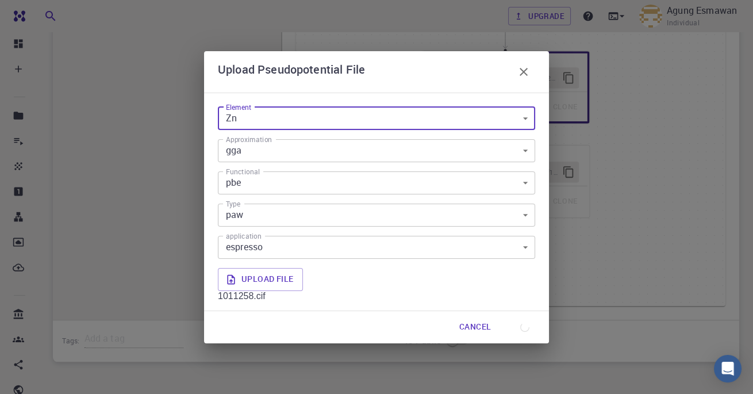
type input "Zn"
click at [536, 343] on div "Cancel Save" at bounding box center [376, 327] width 345 height 32
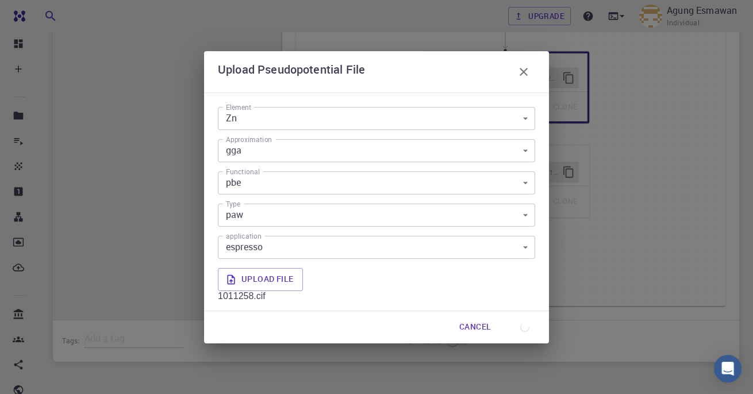
scroll to position [389, 0]
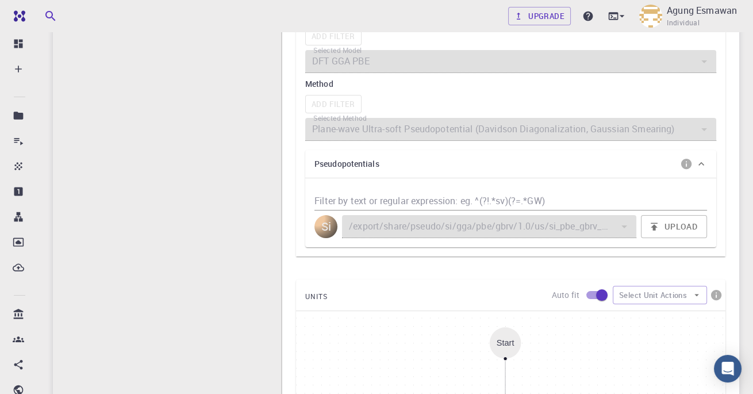
click at [683, 223] on button "Upload" at bounding box center [674, 226] width 66 height 23
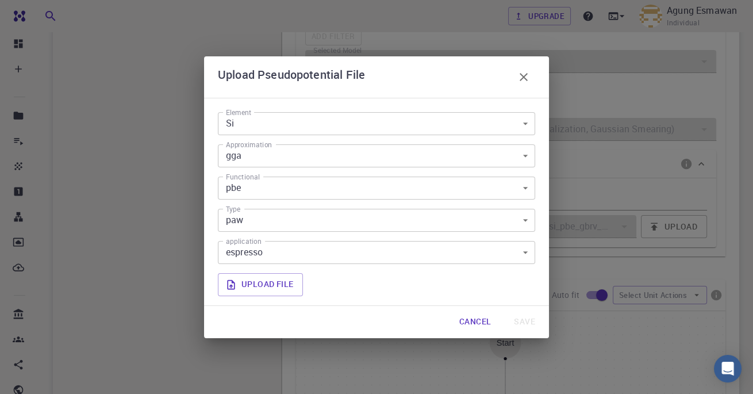
click at [514, 149] on body "Free Dashboard Create New Job New Material Create Material Upload File Import f…" at bounding box center [376, 206] width 753 height 1191
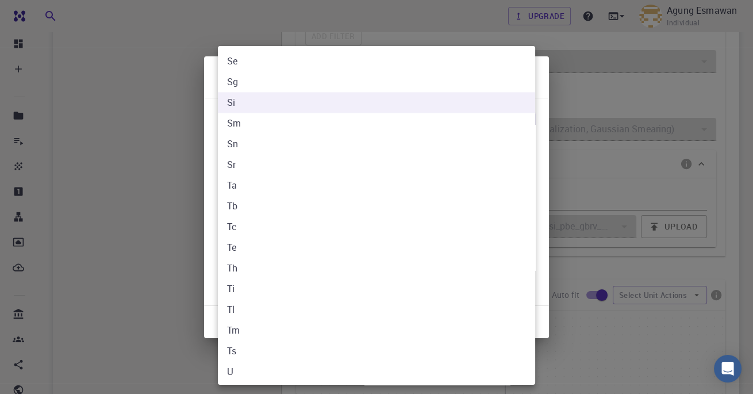
scroll to position [2058, 0]
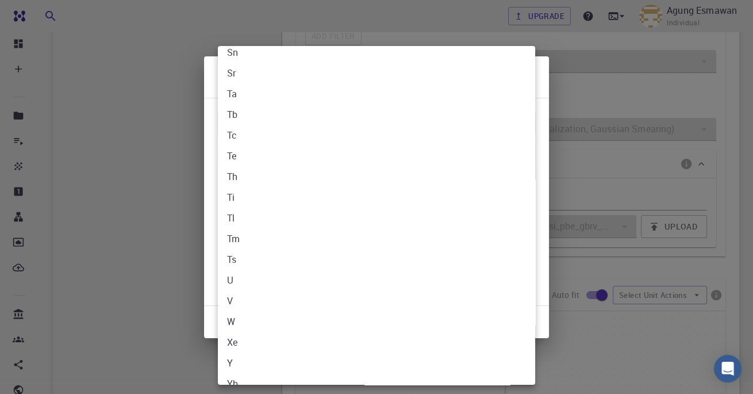
type input "Zn"
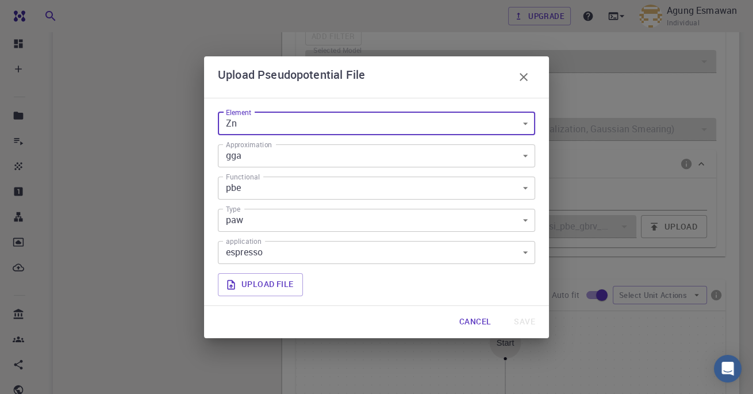
click at [288, 296] on label "Upload file" at bounding box center [260, 284] width 85 height 23
click at [0, 0] on input "Upload file" at bounding box center [0, 0] width 0 height 0
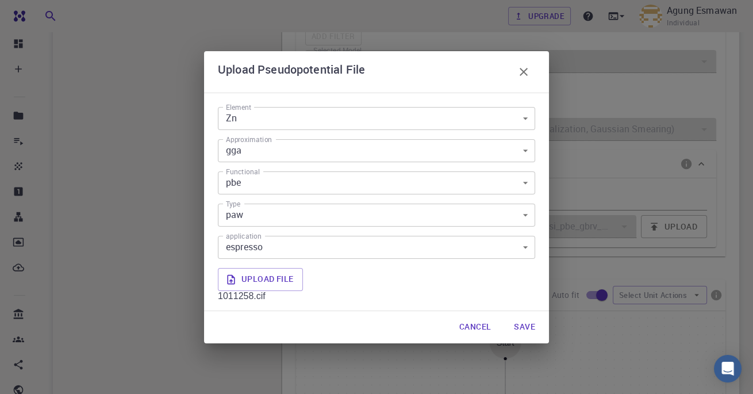
scroll to position [444, 0]
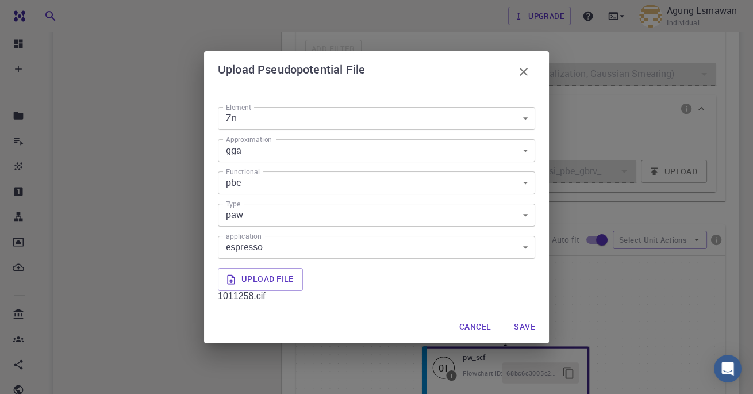
click at [526, 323] on button "Save" at bounding box center [525, 327] width 40 height 23
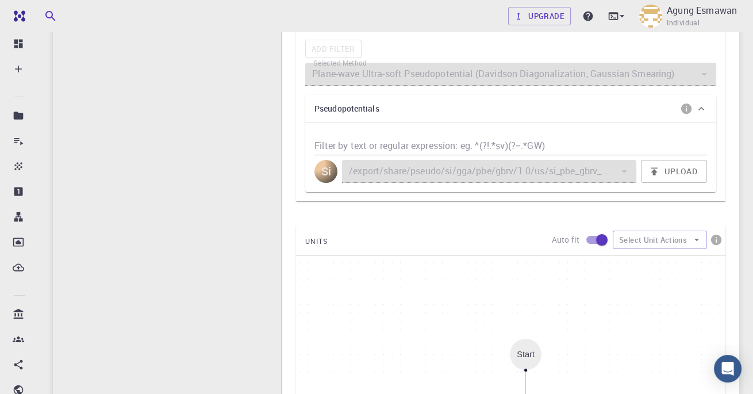
click at [654, 148] on input "Filter by text or regular expression: eg. ^(?!.*sv)(?=.*GW)" at bounding box center [511, 146] width 393 height 18
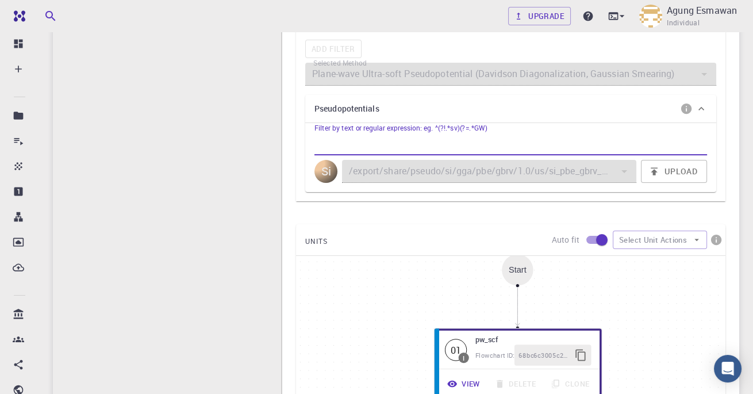
click at [185, 194] on div "I HSE Band Gap Flowchart ID: da2c090ede4dc2fa6e66647f Copy Delete Overview Prop…" at bounding box center [167, 149] width 228 height 968
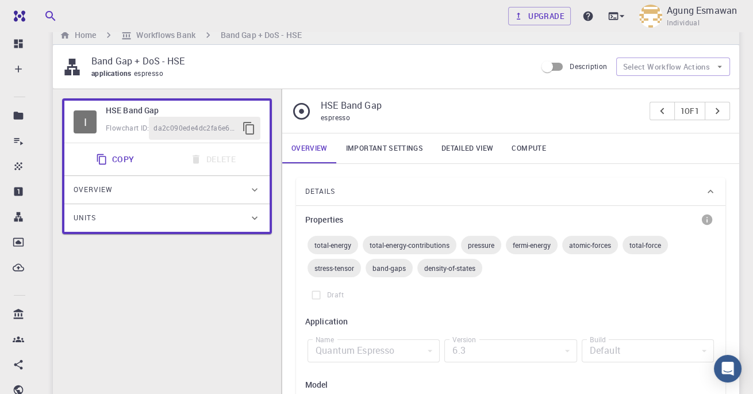
scroll to position [0, 0]
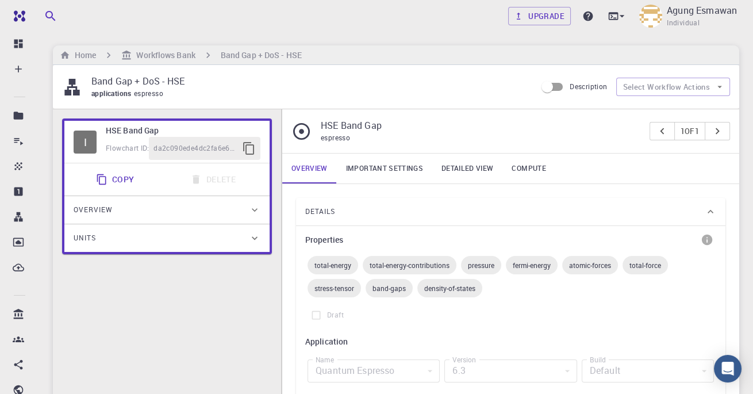
click at [416, 172] on link "Important settings" at bounding box center [384, 169] width 95 height 30
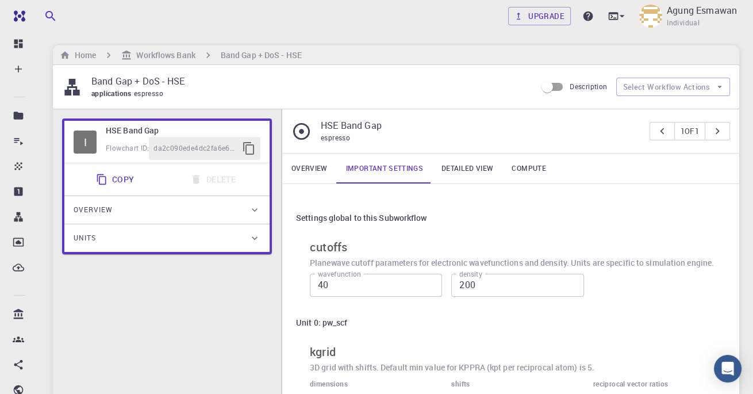
click at [487, 167] on link "Detailed view" at bounding box center [467, 169] width 70 height 30
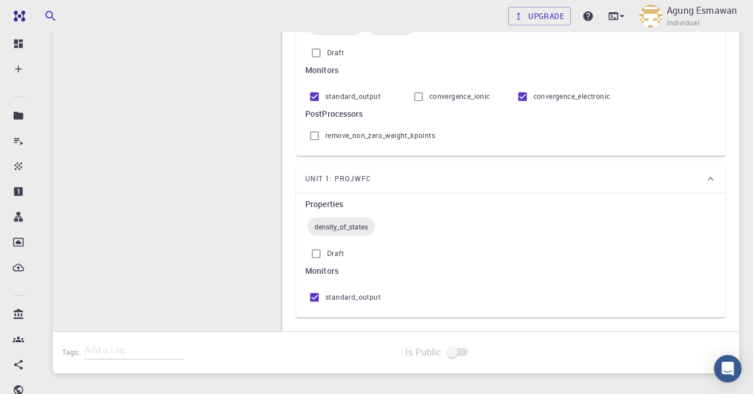
scroll to position [258, 0]
click at [324, 244] on input "Draft" at bounding box center [316, 253] width 22 height 22
click at [315, 259] on input "Draft" at bounding box center [316, 253] width 22 height 22
click at [324, 248] on input "Draft" at bounding box center [316, 253] width 22 height 22
checkbox input "false"
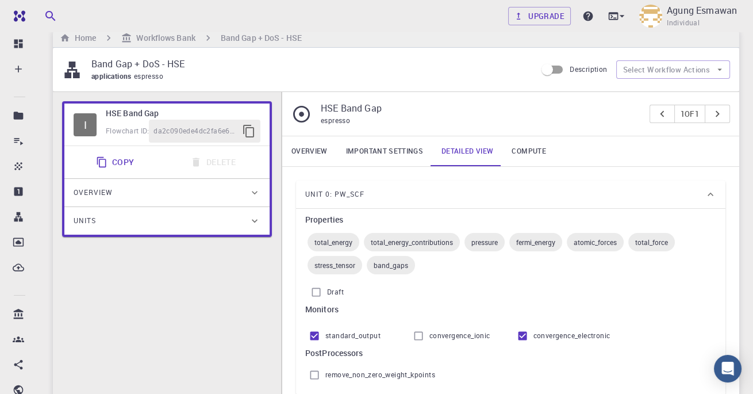
scroll to position [9, 0]
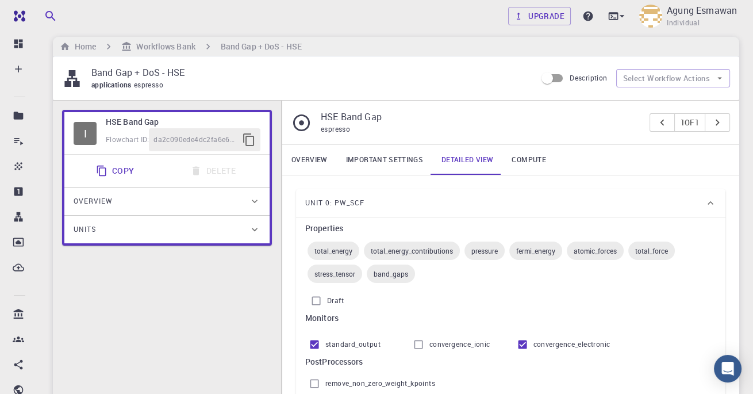
click at [415, 152] on link "Important settings" at bounding box center [384, 160] width 95 height 30
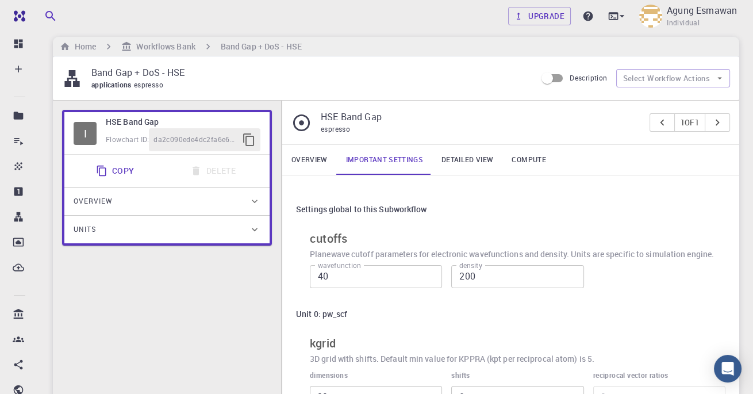
click at [320, 151] on link "Overview" at bounding box center [309, 160] width 55 height 30
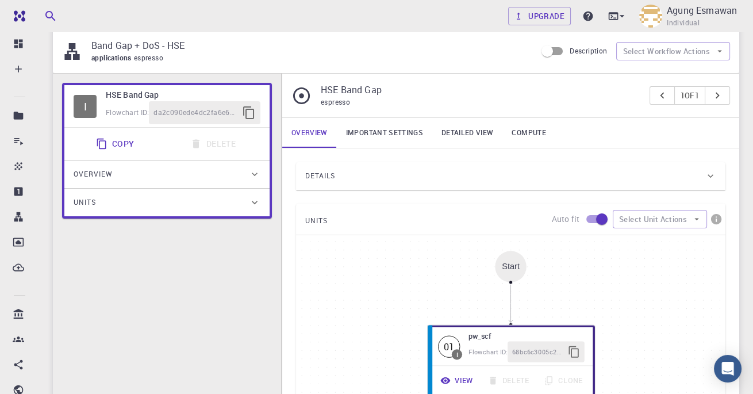
scroll to position [0, 0]
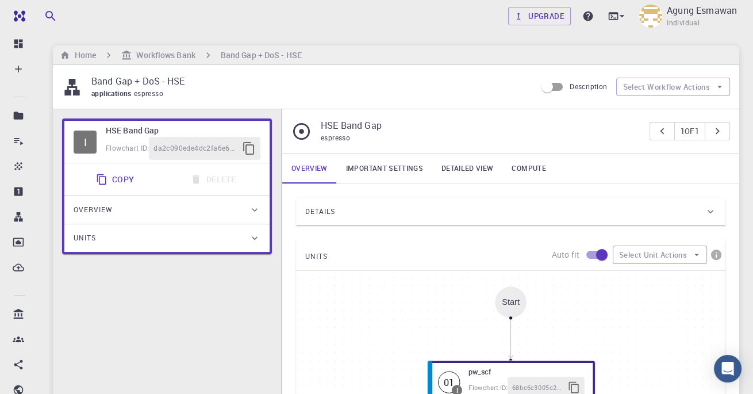
click at [362, 129] on p "HSE Band Gap" at bounding box center [481, 125] width 320 height 14
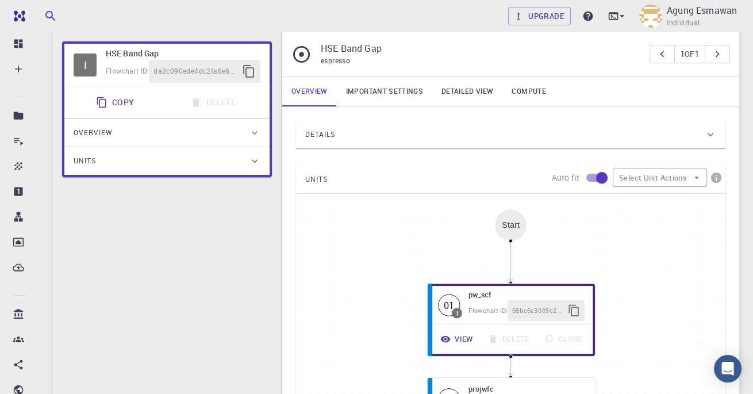
scroll to position [78, 0]
click at [390, 87] on link "Important settings" at bounding box center [384, 91] width 95 height 30
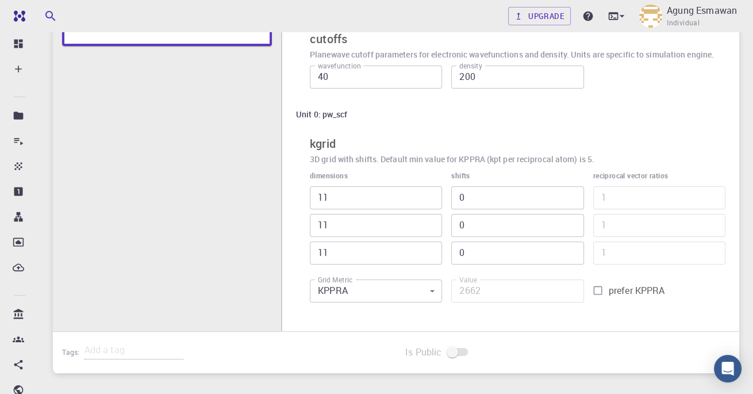
scroll to position [210, 0]
click at [383, 192] on input "11" at bounding box center [376, 196] width 132 height 23
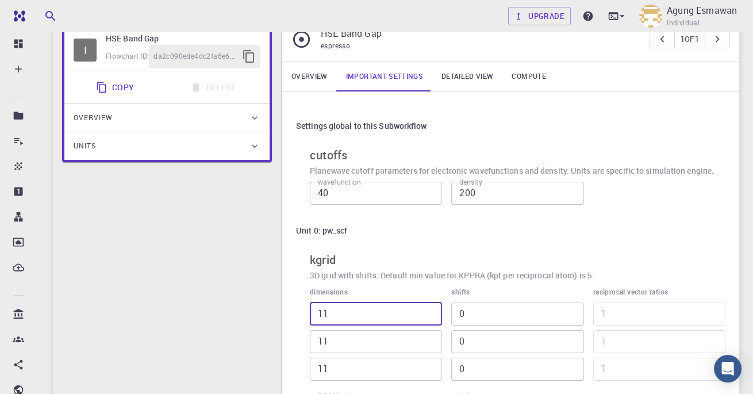
scroll to position [79, 0]
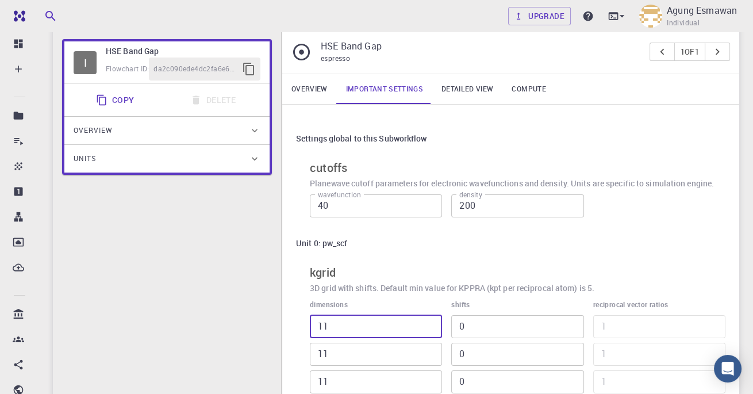
click at [474, 90] on link "Detailed view" at bounding box center [467, 89] width 70 height 30
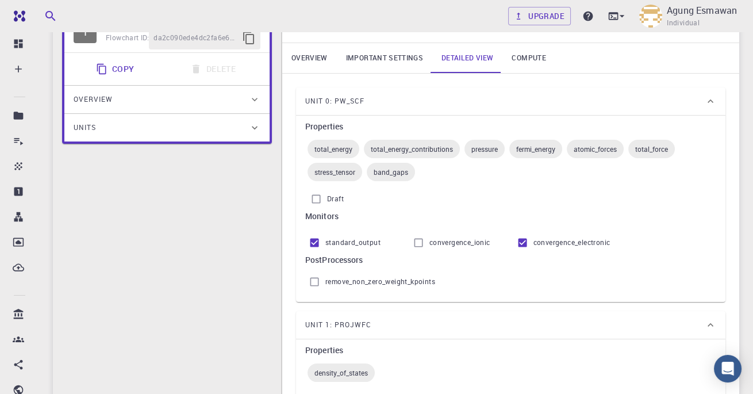
scroll to position [0, 0]
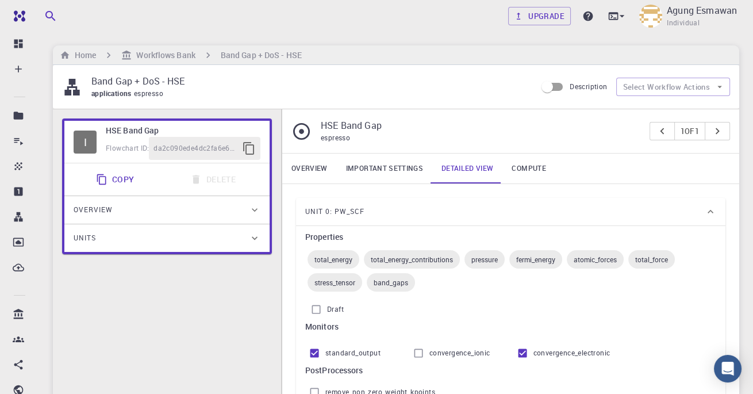
click at [411, 162] on link "Important settings" at bounding box center [384, 169] width 95 height 30
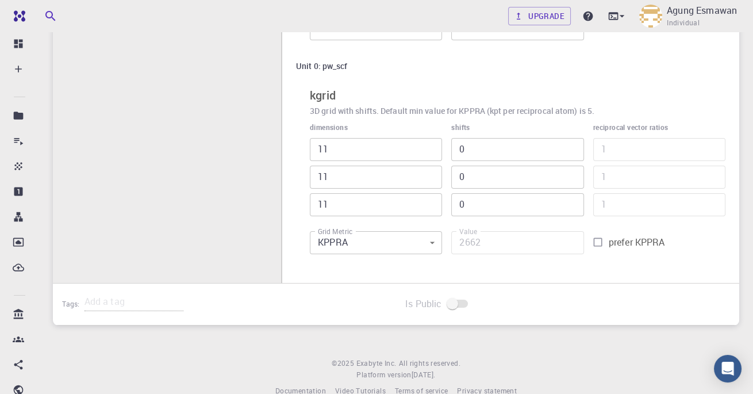
scroll to position [259, 0]
click at [403, 151] on input "11" at bounding box center [376, 146] width 132 height 23
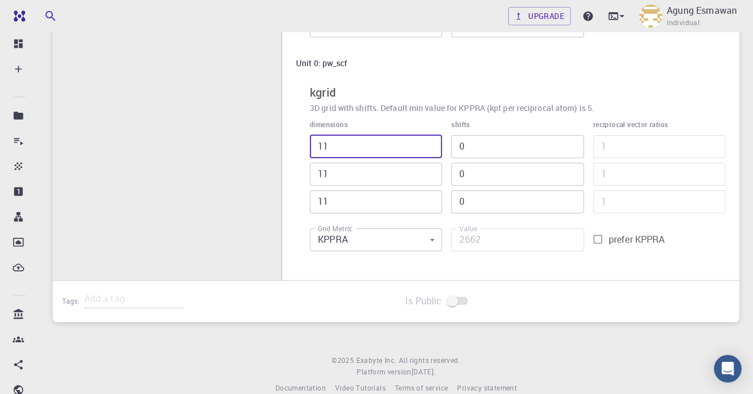
type input "1"
type input "242"
type input "81"
type input "19602"
click at [396, 150] on input "81" at bounding box center [376, 146] width 132 height 23
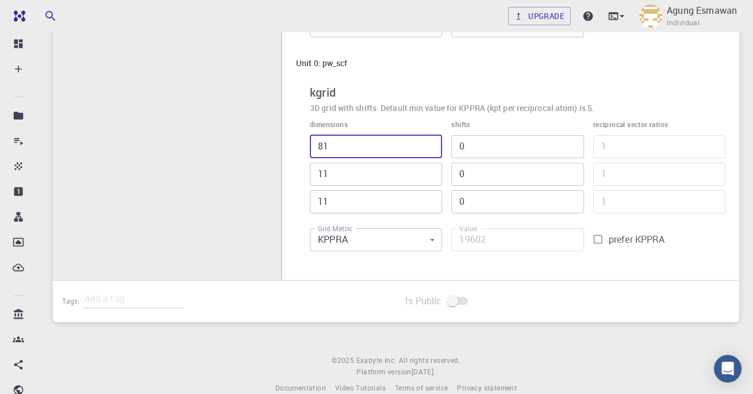
type input "8"
type input "1936"
type input "8"
click at [415, 174] on input "11" at bounding box center [376, 174] width 132 height 23
type input "1"
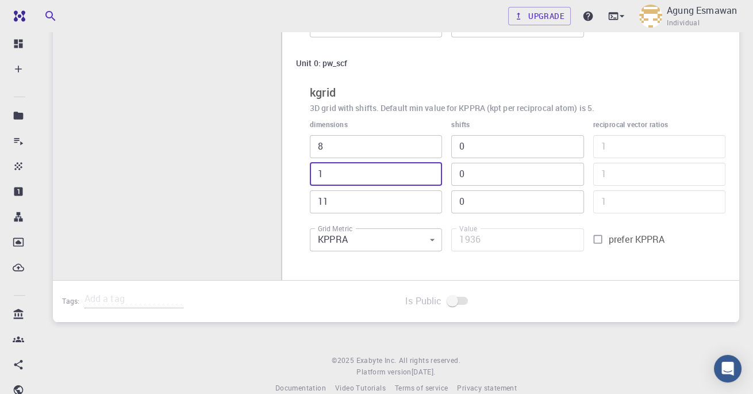
type input "176"
type input "81"
type input "14256"
click at [380, 178] on input "81" at bounding box center [376, 174] width 132 height 23
type input "8"
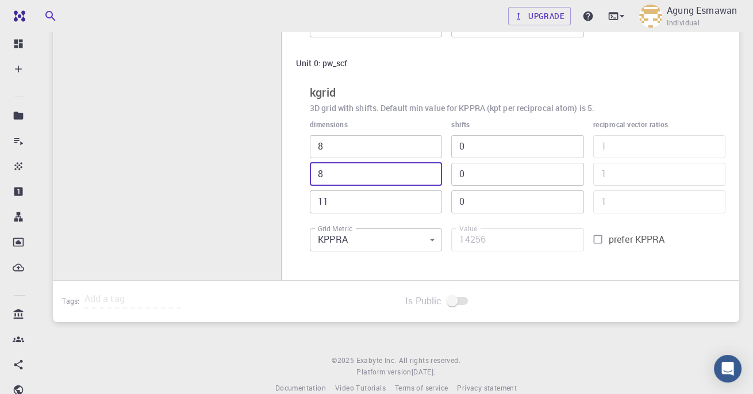
type input "1408"
type input "8"
click at [394, 205] on input "11" at bounding box center [376, 201] width 132 height 23
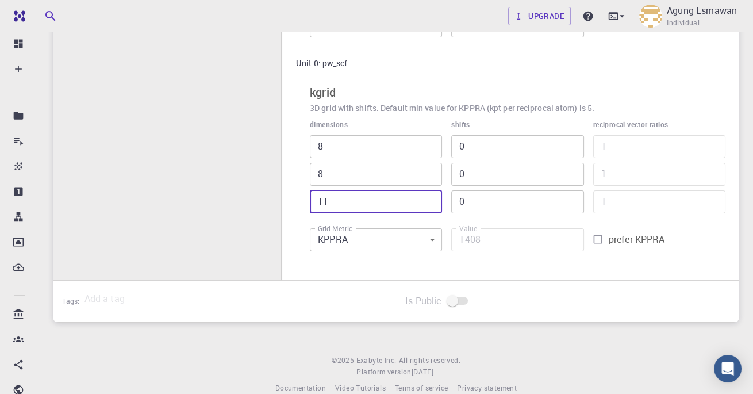
type input "1"
type input "128"
click at [401, 198] on input "1" at bounding box center [376, 201] width 132 height 23
click at [389, 203] on input "1" at bounding box center [376, 201] width 132 height 23
type input "81"
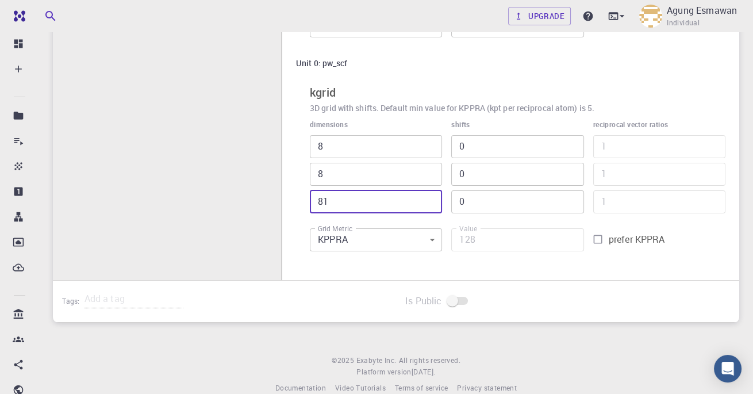
type input "10368"
click at [407, 198] on input "81" at bounding box center [376, 201] width 132 height 23
type input "8"
type input "1024"
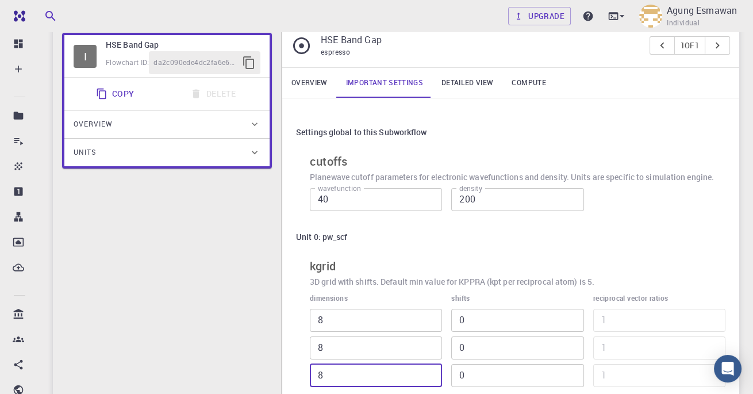
scroll to position [0, 0]
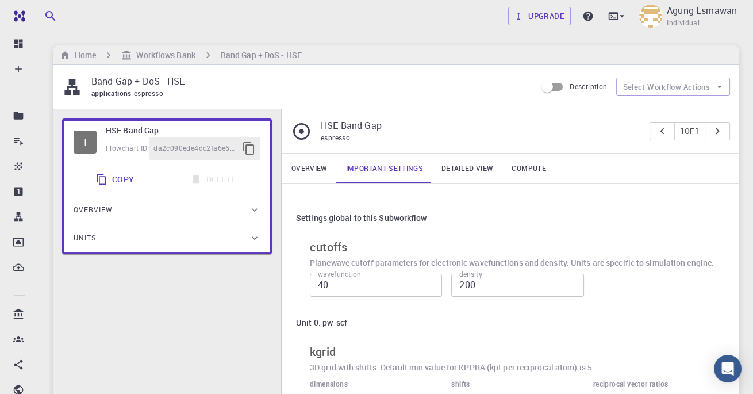
click at [305, 171] on link "Overview" at bounding box center [309, 169] width 55 height 30
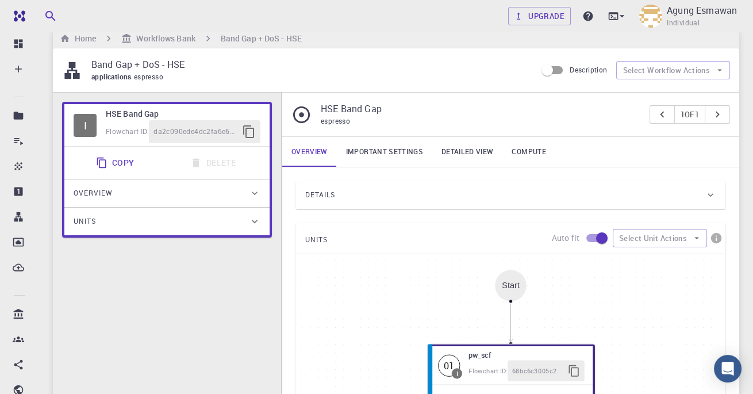
scroll to position [22, 0]
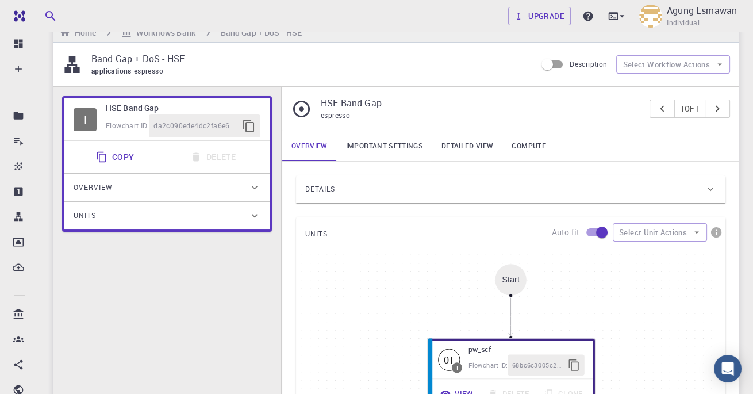
click at [449, 355] on div "01" at bounding box center [449, 359] width 22 height 22
click at [446, 356] on div "01" at bounding box center [449, 359] width 22 height 22
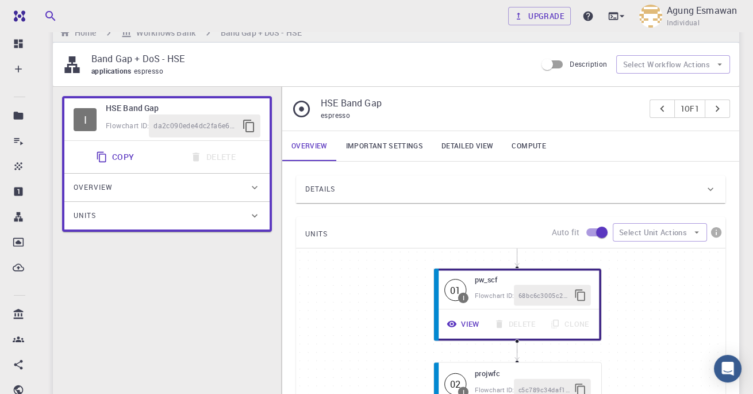
click at [585, 290] on icon "button" at bounding box center [580, 296] width 10 height 12
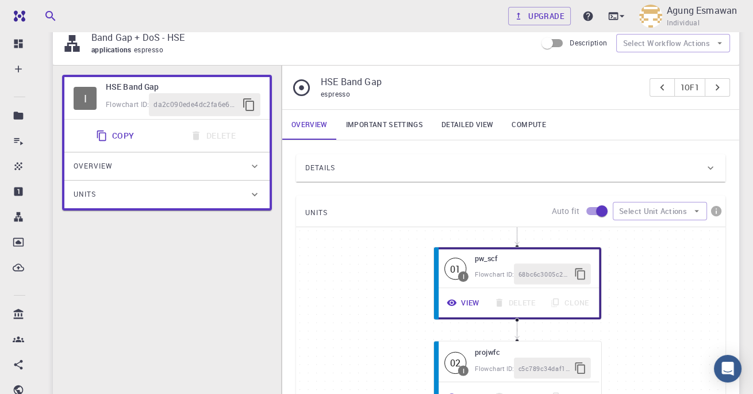
click at [239, 157] on div "Overview" at bounding box center [161, 166] width 175 height 18
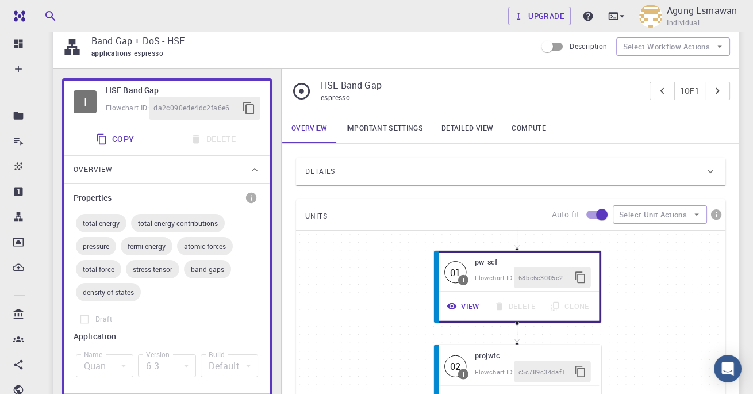
scroll to position [39, 0]
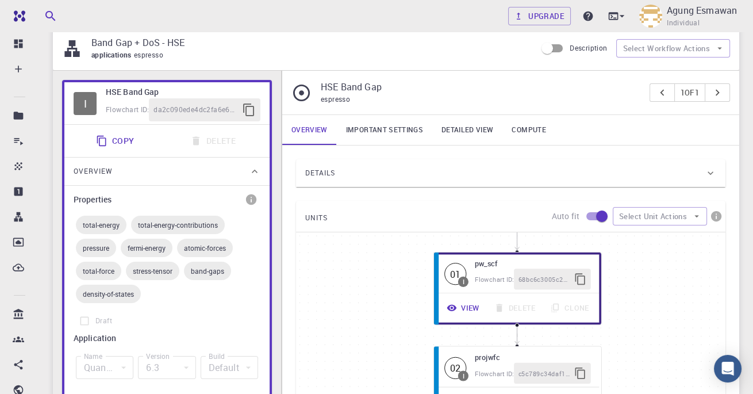
click at [248, 175] on div "Overview" at bounding box center [161, 171] width 175 height 18
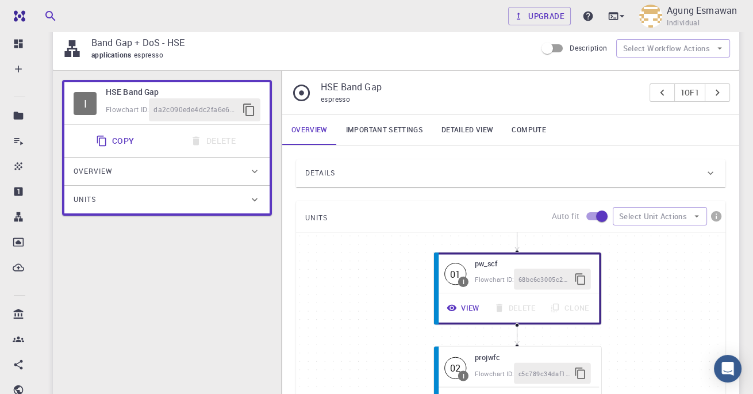
click at [189, 190] on div "Units" at bounding box center [161, 199] width 175 height 18
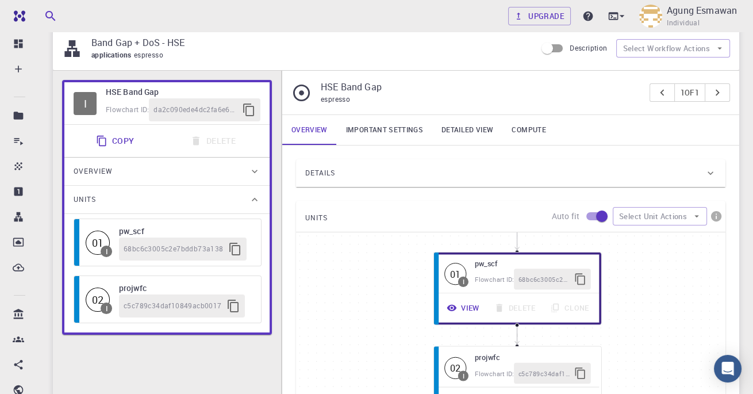
click at [97, 236] on div "01" at bounding box center [98, 243] width 24 height 24
click at [133, 233] on h6 "pw_scf" at bounding box center [184, 231] width 131 height 13
click at [479, 264] on h6 "pw_scf" at bounding box center [533, 264] width 116 height 12
click at [488, 260] on h6 "pw_scf" at bounding box center [533, 264] width 116 height 12
click at [488, 258] on h6 "pw_scf" at bounding box center [533, 264] width 116 height 12
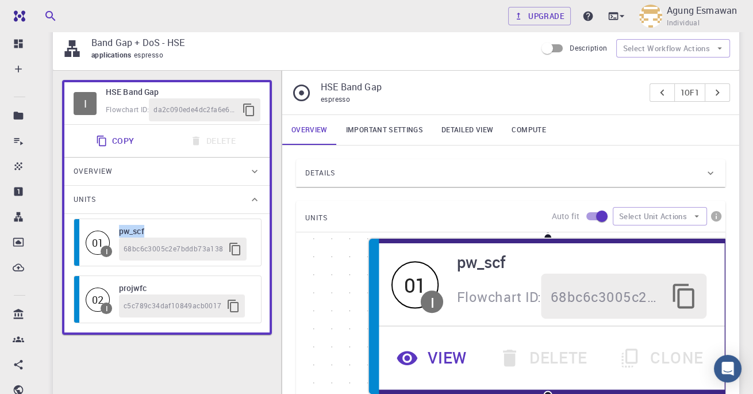
click at [555, 214] on p "Auto fit" at bounding box center [566, 216] width 28 height 12
click at [557, 212] on p "Auto fit" at bounding box center [566, 216] width 28 height 12
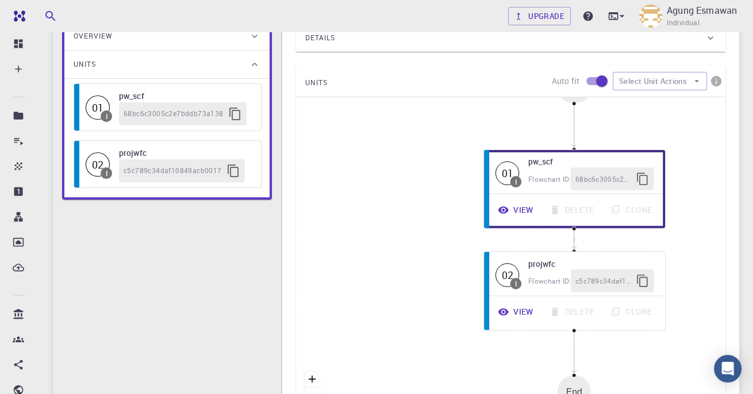
scroll to position [170, 0]
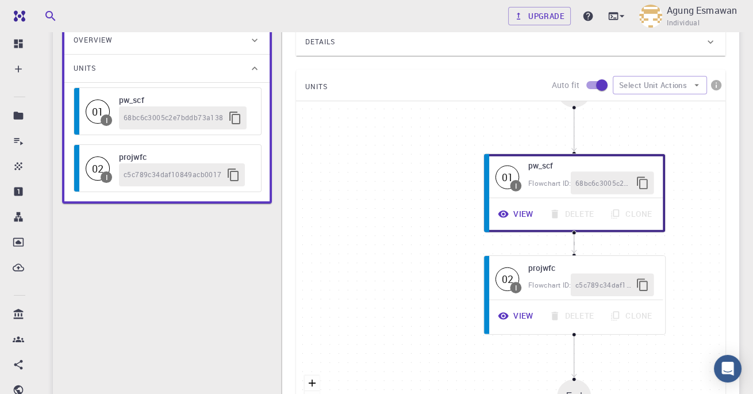
click at [696, 84] on icon "button" at bounding box center [697, 85] width 5 height 2
click at [655, 109] on span "Collapse units" at bounding box center [670, 107] width 55 height 12
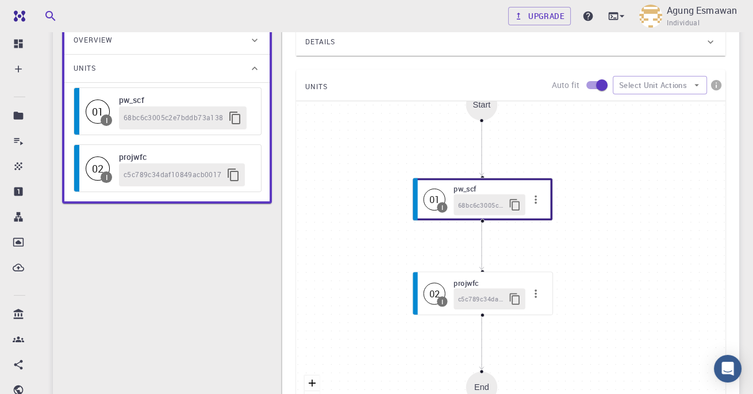
click at [692, 81] on icon "button" at bounding box center [697, 85] width 10 height 10
click at [675, 109] on span "Expand units" at bounding box center [670, 107] width 55 height 12
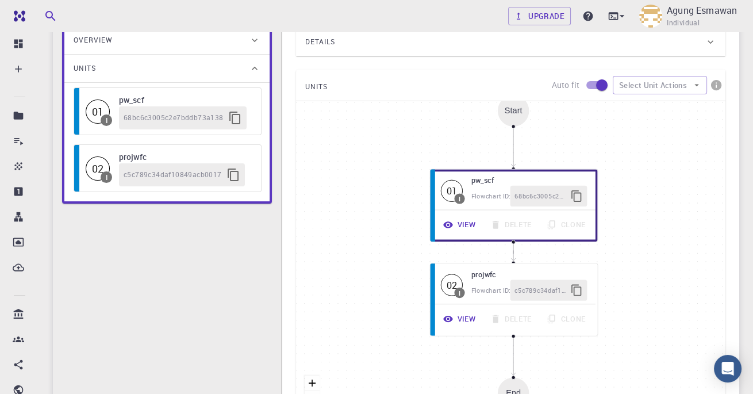
click at [511, 111] on div "Start" at bounding box center [514, 110] width 18 height 9
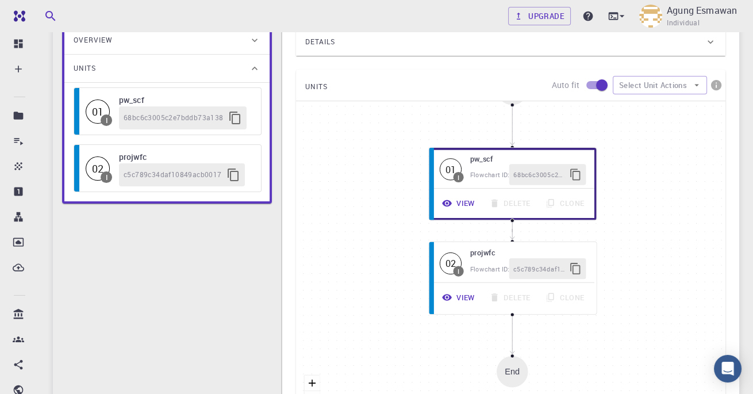
click at [462, 202] on button "View" at bounding box center [459, 203] width 47 height 21
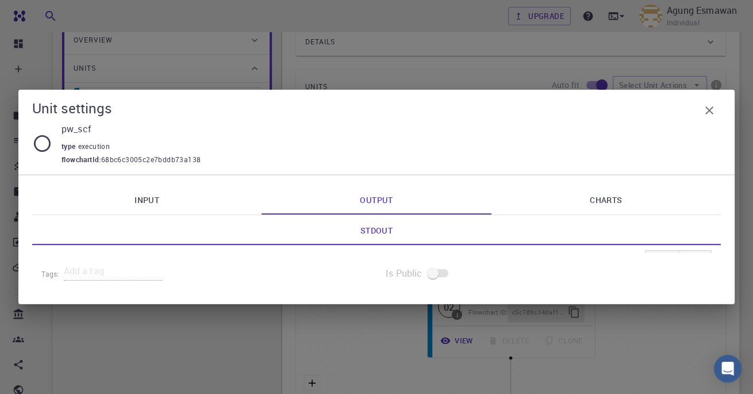
scroll to position [171, 0]
click at [604, 214] on link "Charts" at bounding box center [606, 200] width 229 height 30
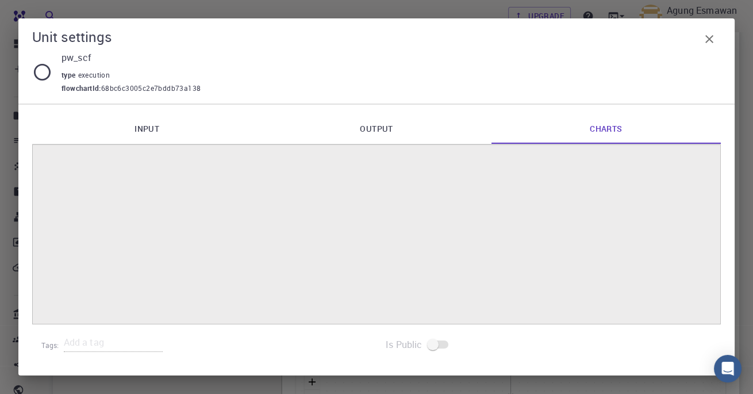
click at [137, 124] on link "Input" at bounding box center [146, 129] width 229 height 30
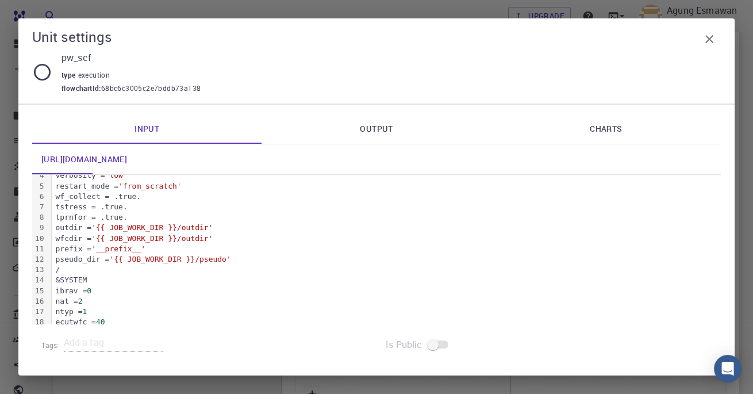
scroll to position [0, 0]
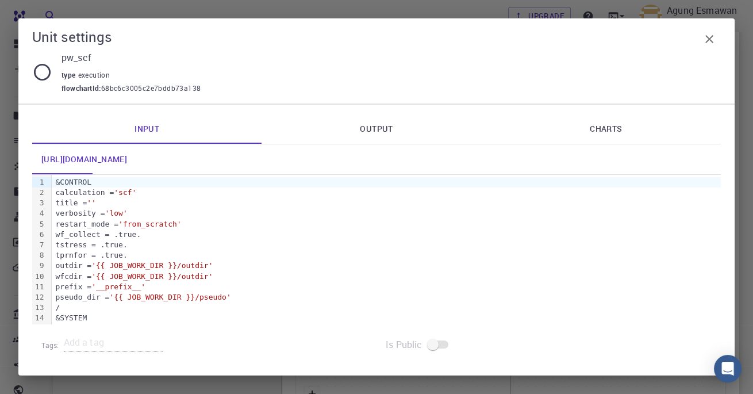
click at [79, 191] on div "calculation = 'scf'" at bounding box center [386, 192] width 669 height 10
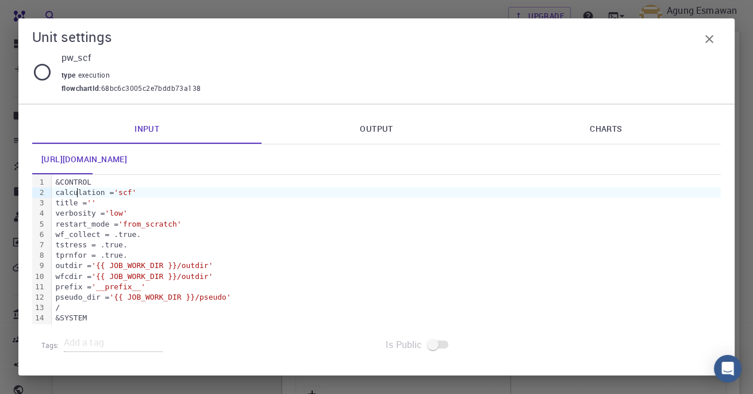
scroll to position [214, 0]
click at [65, 183] on div "&CONTROL" at bounding box center [386, 182] width 669 height 10
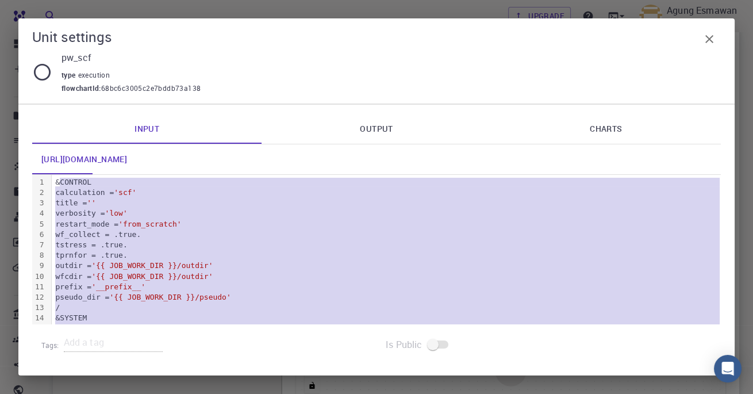
scroll to position [342, 0]
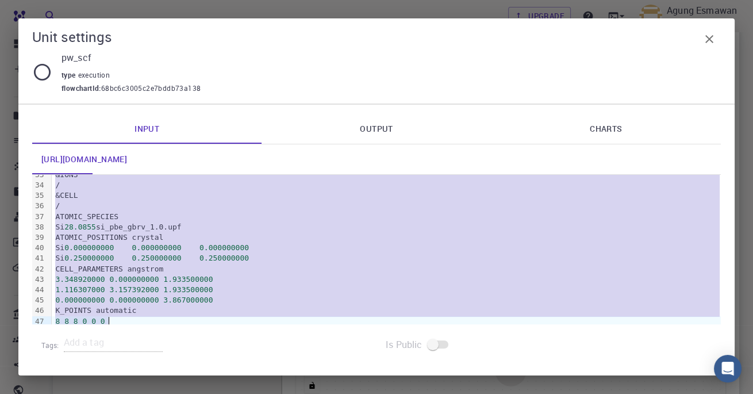
copy div "CONTROL calculation = 'scf' title = '' verbosity = 'low' restart_mode = 'from_s…"
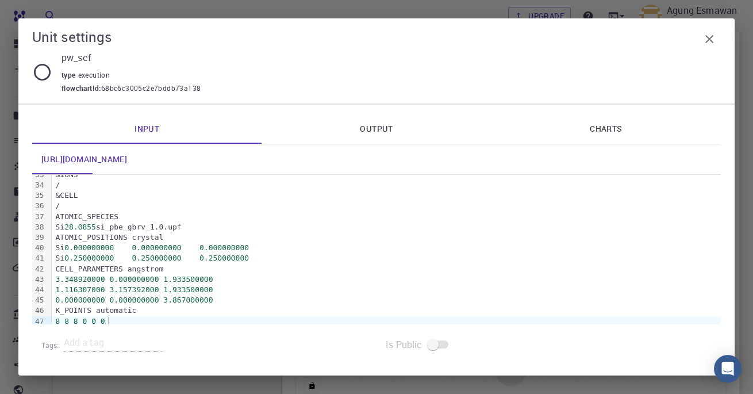
click at [292, 250] on div "Si 0.000000000 0.000000000 0.000000000" at bounding box center [386, 248] width 669 height 10
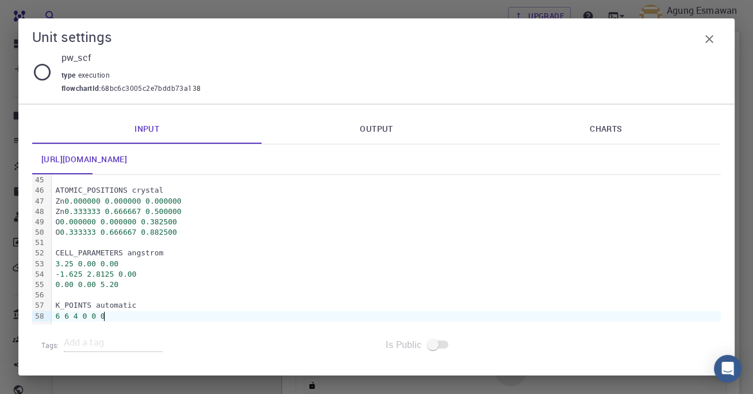
scroll to position [461, 0]
click at [389, 117] on link "Output" at bounding box center [376, 129] width 229 height 30
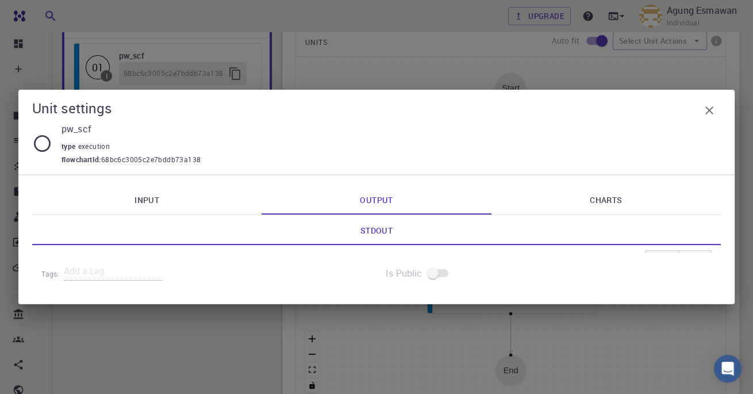
click at [593, 200] on link "Charts" at bounding box center [606, 200] width 229 height 30
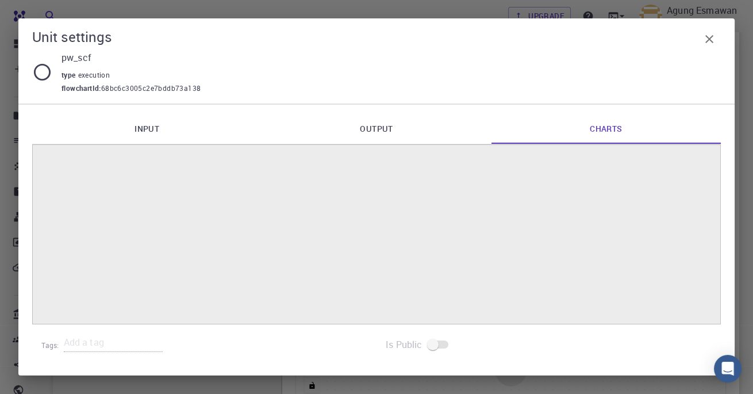
click at [706, 39] on icon "button" at bounding box center [710, 39] width 14 height 14
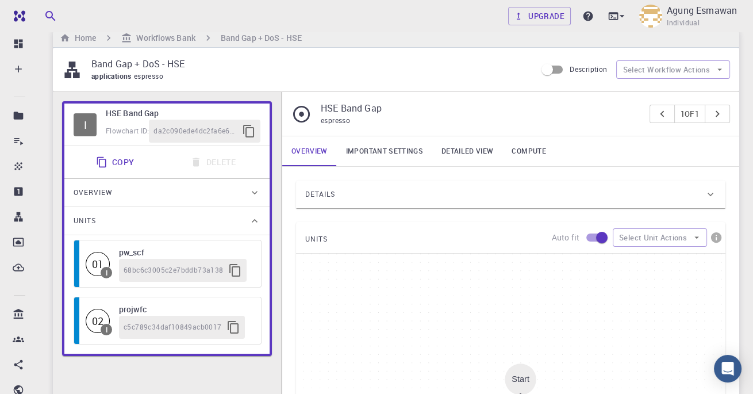
scroll to position [0, 0]
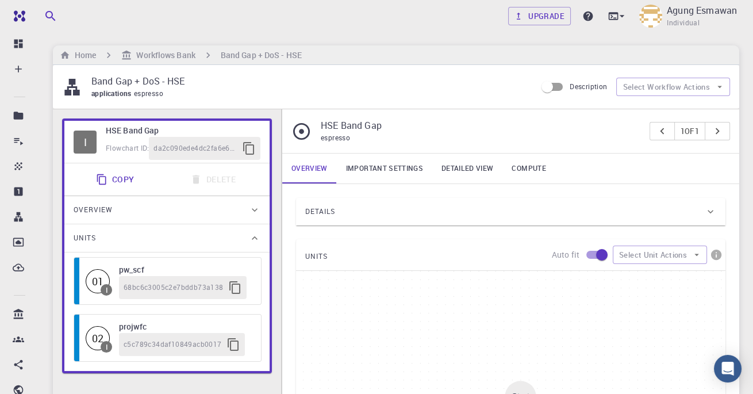
click at [539, 162] on link "Compute" at bounding box center [529, 169] width 52 height 30
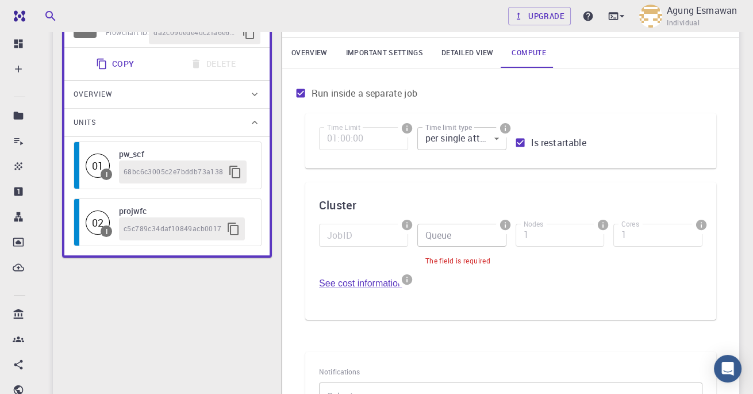
scroll to position [116, 0]
click at [484, 237] on input "Queue" at bounding box center [461, 234] width 89 height 23
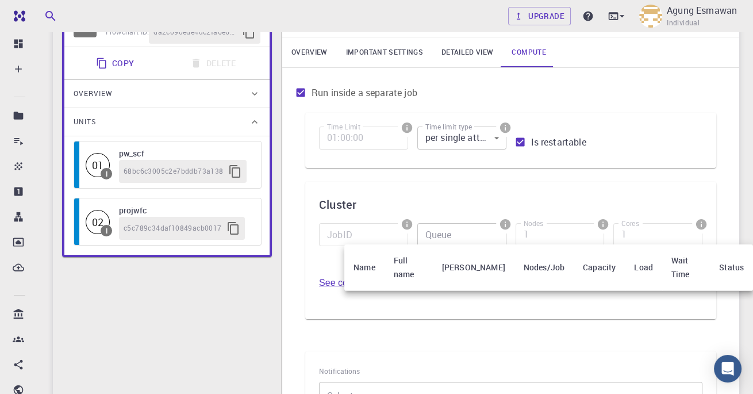
click at [579, 214] on div at bounding box center [376, 197] width 753 height 394
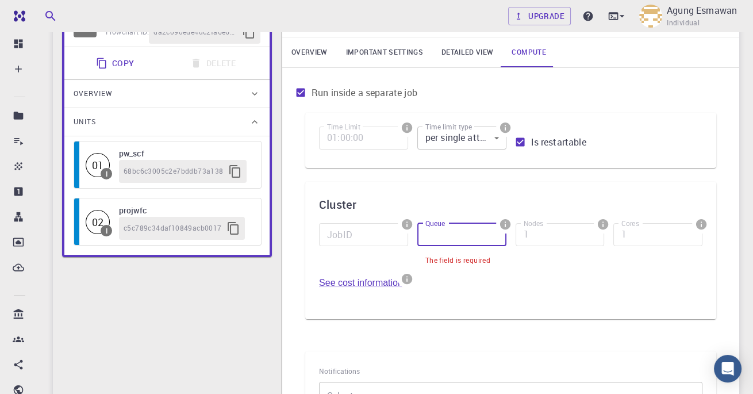
scroll to position [144, 0]
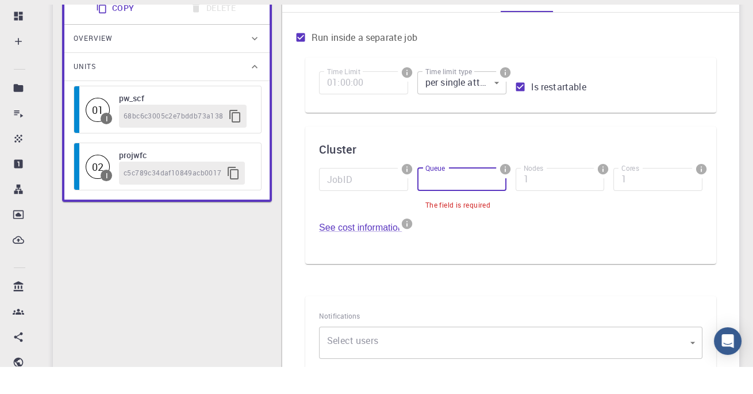
click at [553, 145] on div "Time Limit 01:00:00 Time Limit Time limit type per single attempt 0 Time limit …" at bounding box center [510, 195] width 411 height 220
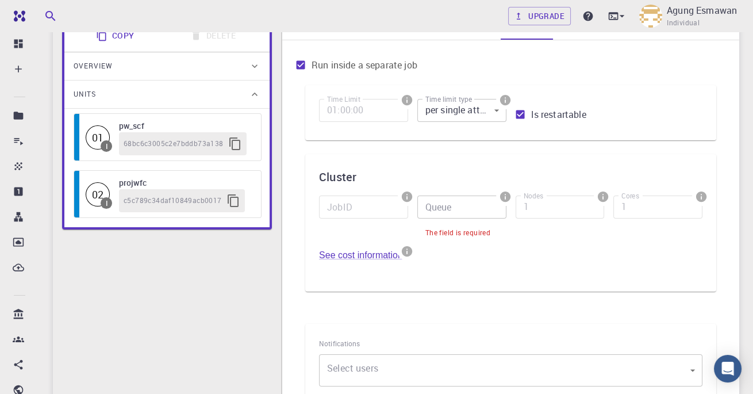
click at [479, 113] on body "Free Dashboard Create New Job New Material Create Material Upload File Import f…" at bounding box center [376, 240] width 753 height 769
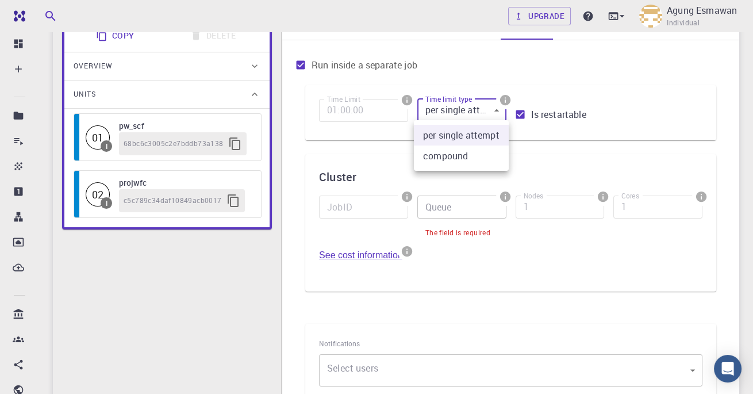
click at [481, 158] on li "compound" at bounding box center [461, 155] width 95 height 21
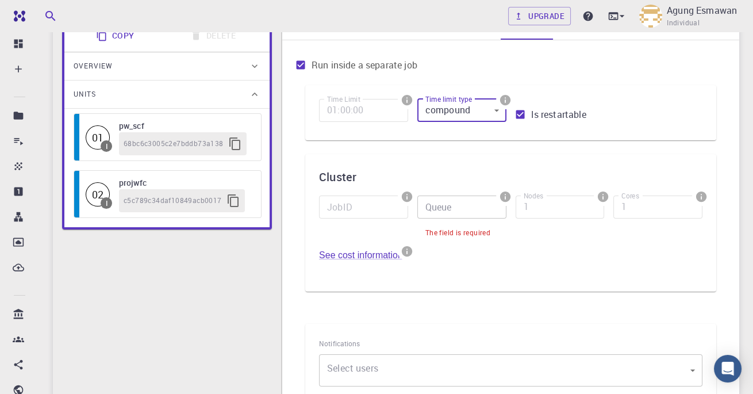
click at [491, 112] on body "Free Dashboard Create New Job New Material Create Material Upload File Import f…" at bounding box center [376, 240] width 753 height 769
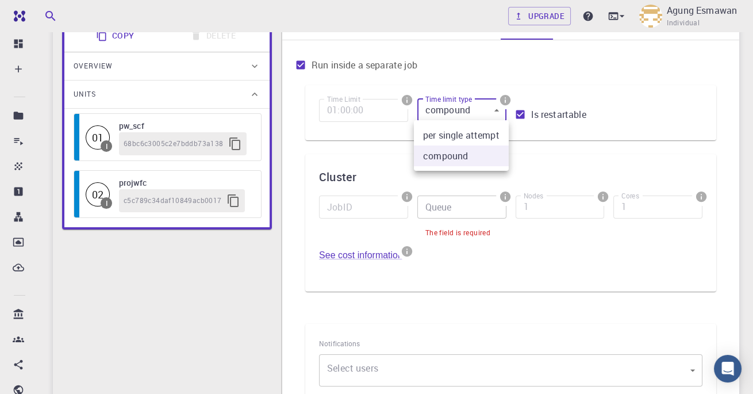
click at [486, 132] on li "per single attempt" at bounding box center [461, 135] width 95 height 21
type input "0"
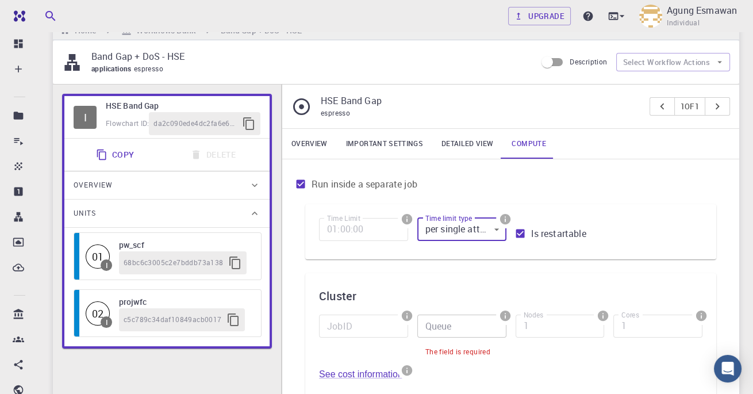
scroll to position [24, 0]
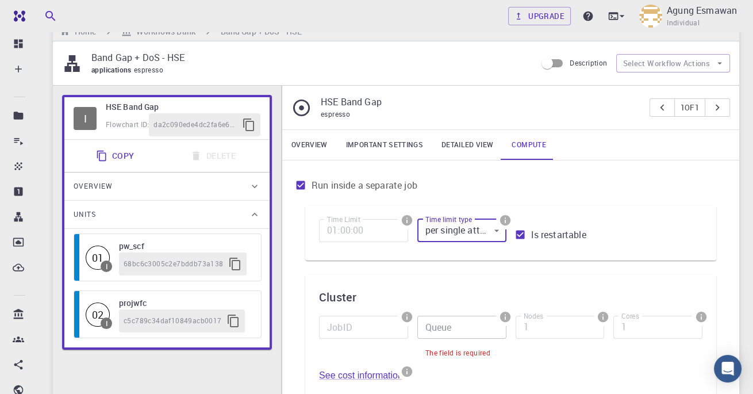
click at [473, 134] on link "Detailed view" at bounding box center [467, 145] width 70 height 30
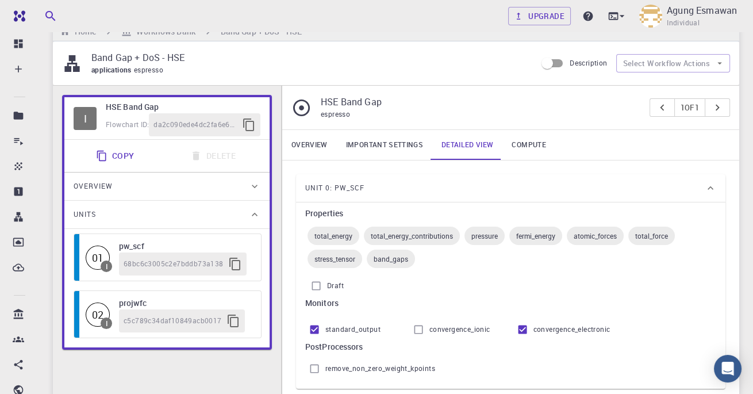
click at [319, 278] on input "Draft" at bounding box center [316, 286] width 22 height 22
checkbox input "false"
click at [324, 265] on div "stress_tensor" at bounding box center [335, 259] width 55 height 18
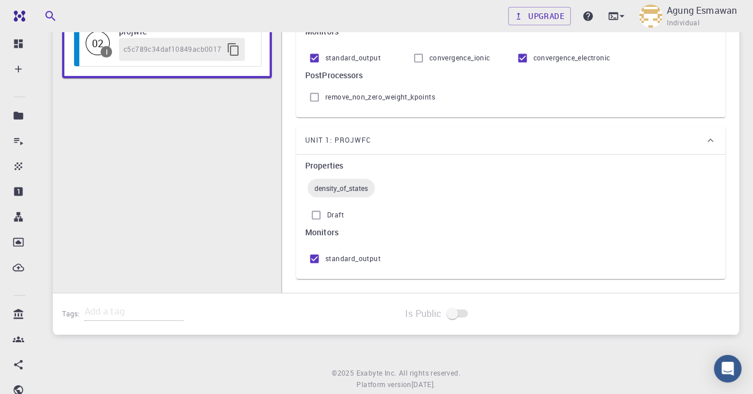
click at [312, 213] on input "Draft" at bounding box center [316, 215] width 22 height 22
checkbox input "false"
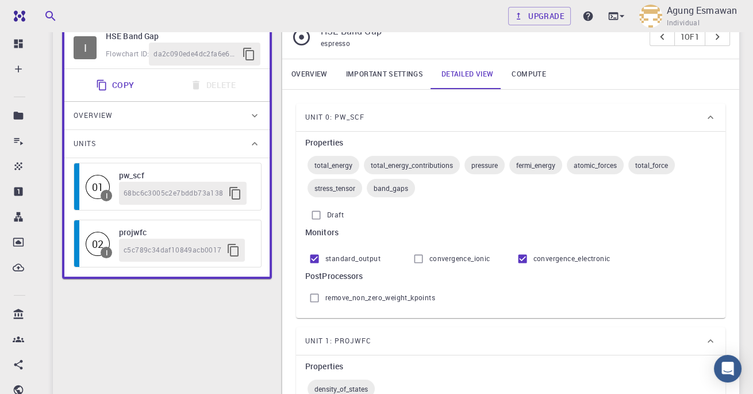
scroll to position [94, 0]
click at [389, 72] on link "Important settings" at bounding box center [384, 75] width 95 height 30
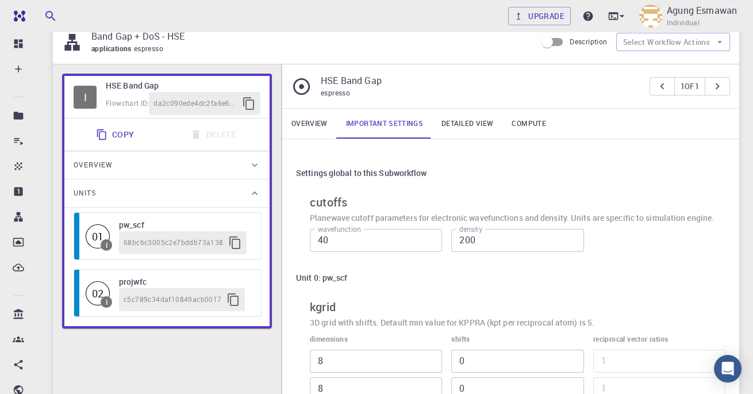
scroll to position [41, 0]
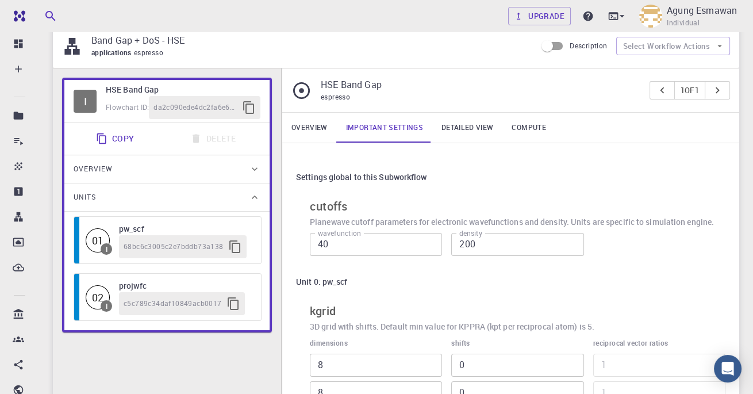
click at [734, 162] on div "Settings global to this Subworkflow cutoffs Planewave cutoff parameters for ele…" at bounding box center [510, 320] width 457 height 355
click at [304, 136] on link "Overview" at bounding box center [309, 128] width 55 height 30
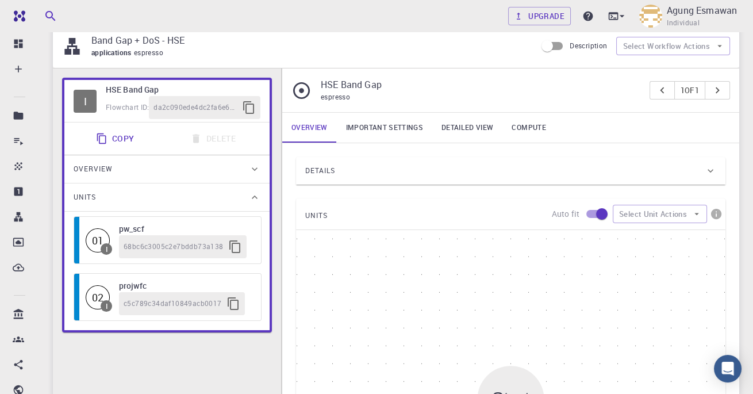
click at [323, 131] on link "Overview" at bounding box center [309, 128] width 55 height 30
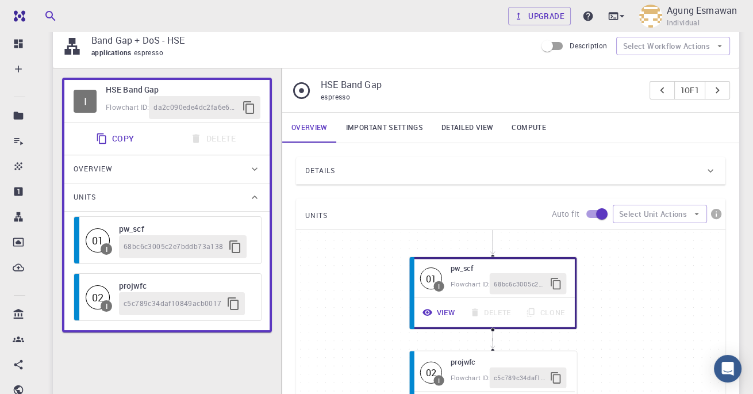
click at [438, 313] on button "View" at bounding box center [439, 312] width 47 height 21
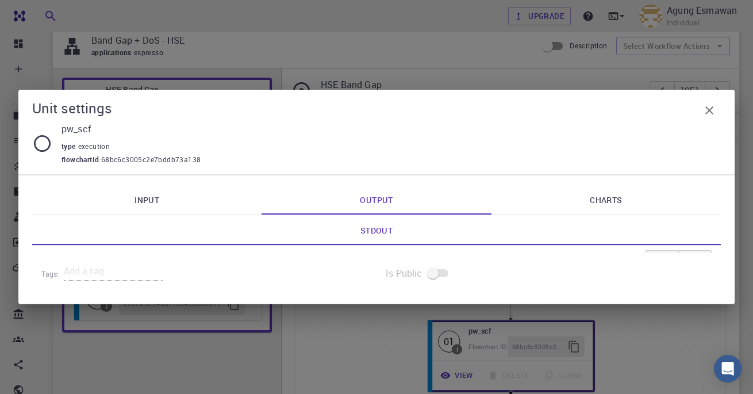
click at [172, 199] on link "Input" at bounding box center [146, 200] width 229 height 30
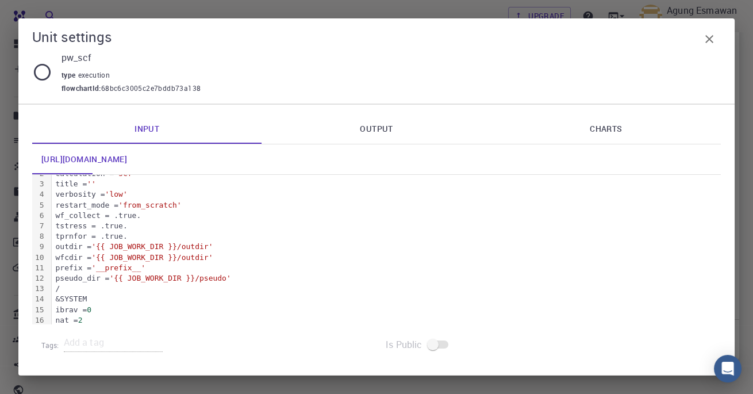
scroll to position [0, 0]
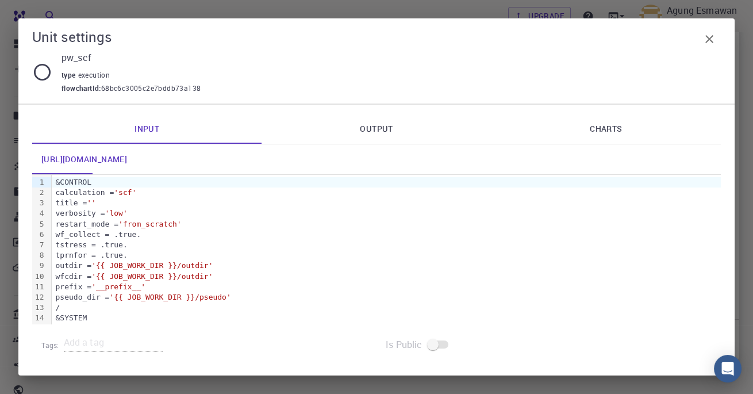
click at [315, 272] on div "wfcdir = '{{ JOB_WORK_DIR }}/outdir'" at bounding box center [386, 276] width 669 height 10
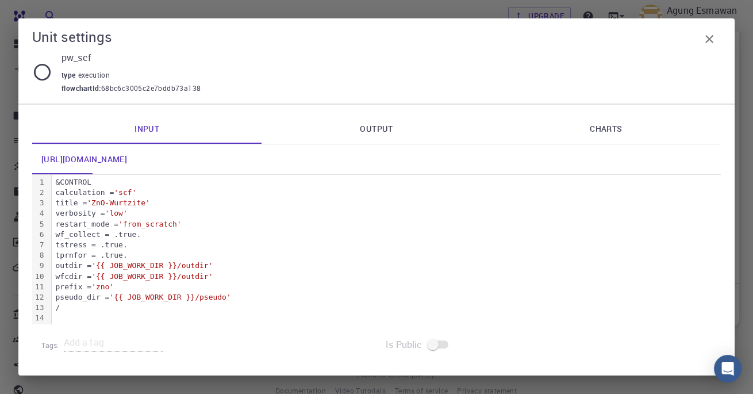
click at [45, 75] on icon at bounding box center [42, 72] width 20 height 20
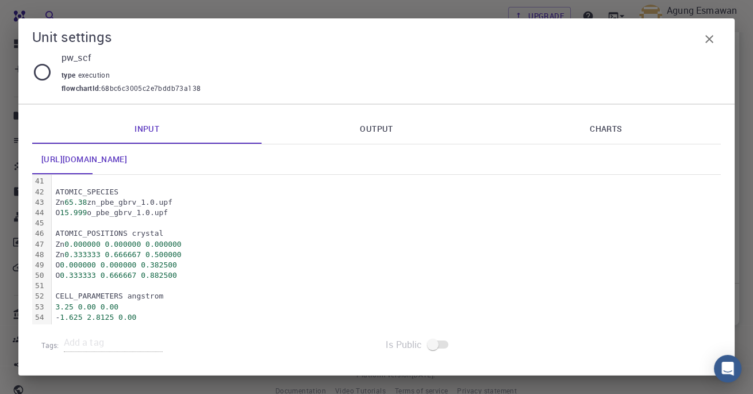
scroll to position [461, 0]
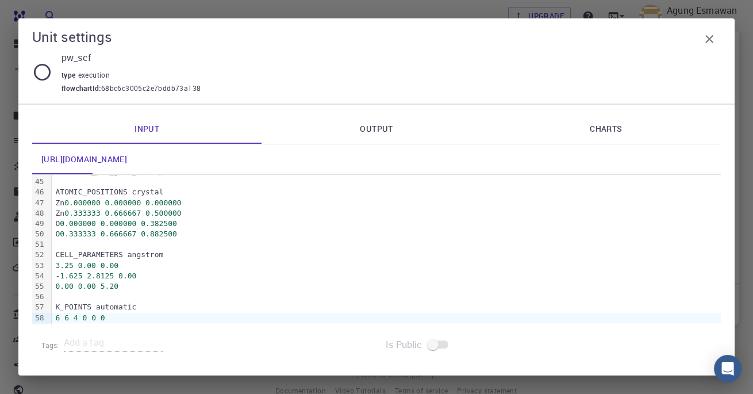
click at [370, 129] on link "Output" at bounding box center [376, 129] width 229 height 30
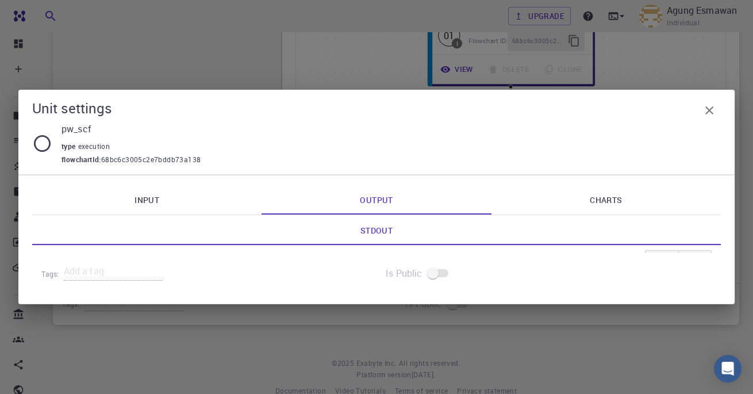
click at [602, 187] on link "Charts" at bounding box center [606, 200] width 229 height 30
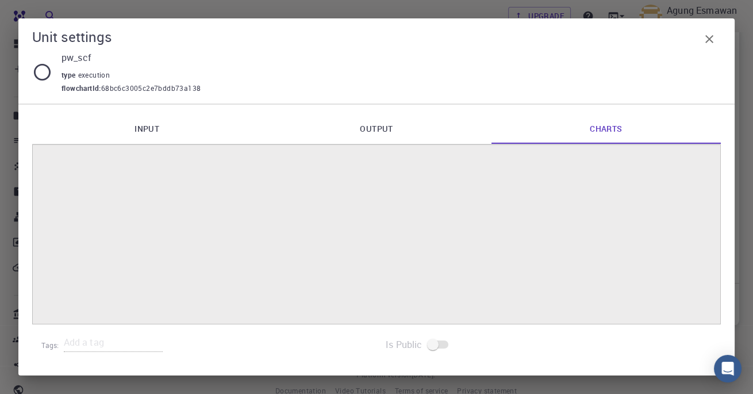
click at [139, 124] on link "Input" at bounding box center [146, 129] width 229 height 30
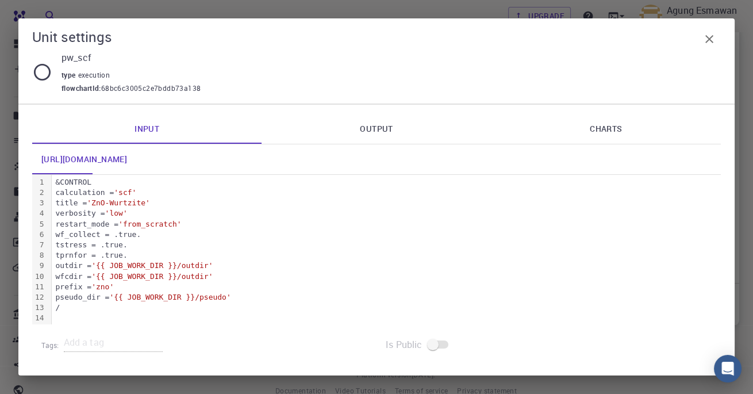
scroll to position [457, 0]
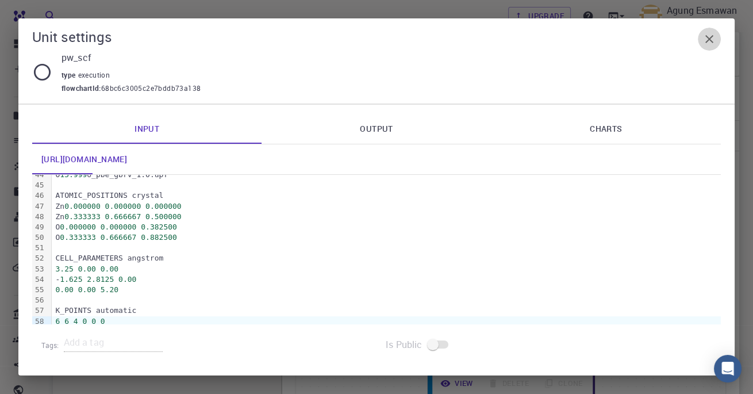
click at [709, 37] on icon "button" at bounding box center [710, 39] width 14 height 14
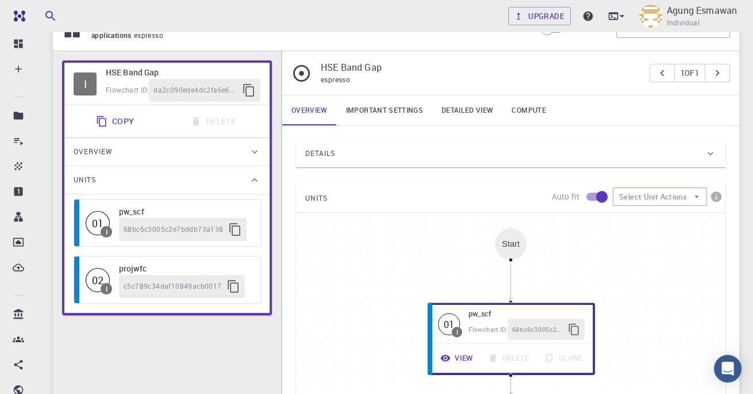
scroll to position [60, 0]
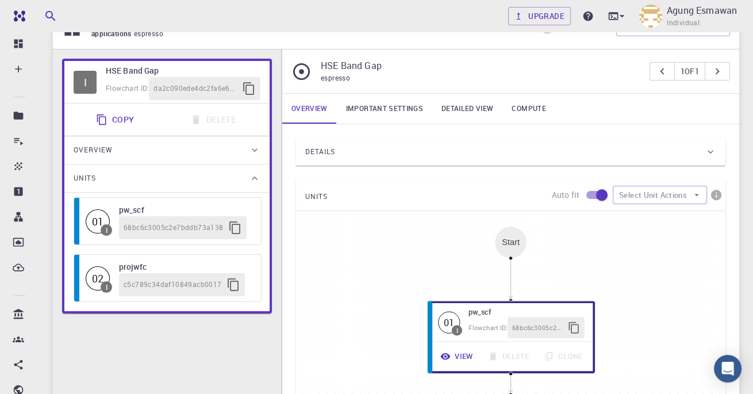
click at [466, 357] on button "View" at bounding box center [457, 356] width 47 height 21
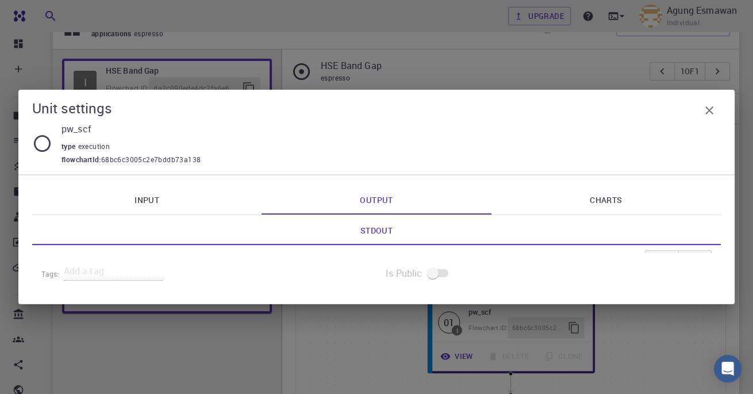
click at [140, 214] on link "Input" at bounding box center [146, 200] width 229 height 30
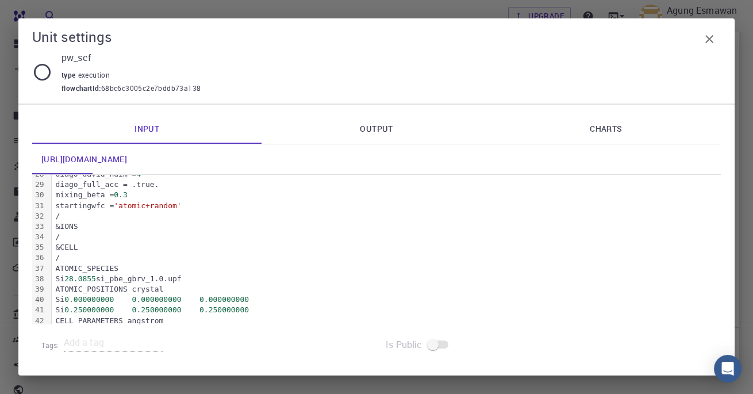
scroll to position [311, 0]
click at [121, 355] on span "0.000000000" at bounding box center [133, 351] width 49 height 9
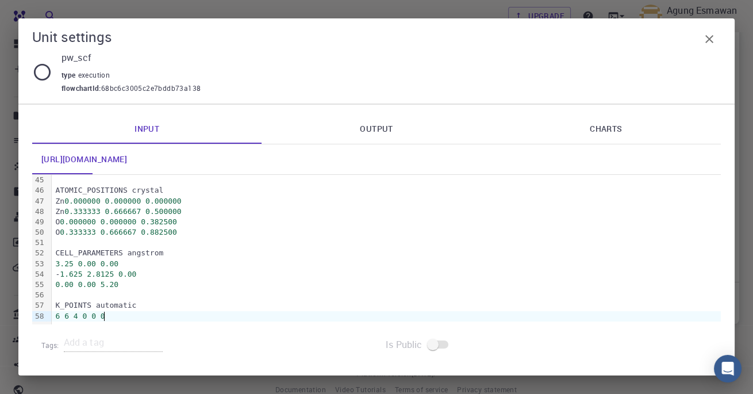
scroll to position [461, 0]
click at [87, 354] on div at bounding box center [204, 354] width 326 height 5
click at [447, 342] on span at bounding box center [439, 344] width 20 height 8
click at [445, 342] on span at bounding box center [439, 344] width 20 height 8
click at [432, 340] on span at bounding box center [439, 344] width 20 height 8
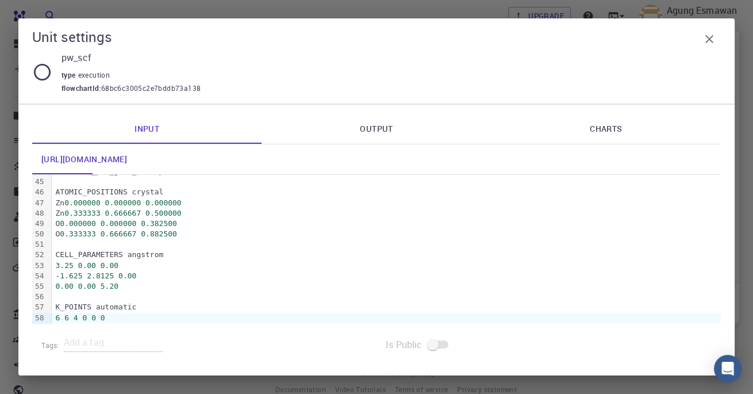
click at [430, 343] on span at bounding box center [439, 344] width 20 height 8
click at [447, 347] on span at bounding box center [439, 344] width 20 height 8
click at [448, 342] on span at bounding box center [439, 344] width 20 height 8
click at [442, 345] on span at bounding box center [439, 344] width 20 height 8
click at [442, 346] on span at bounding box center [439, 344] width 20 height 8
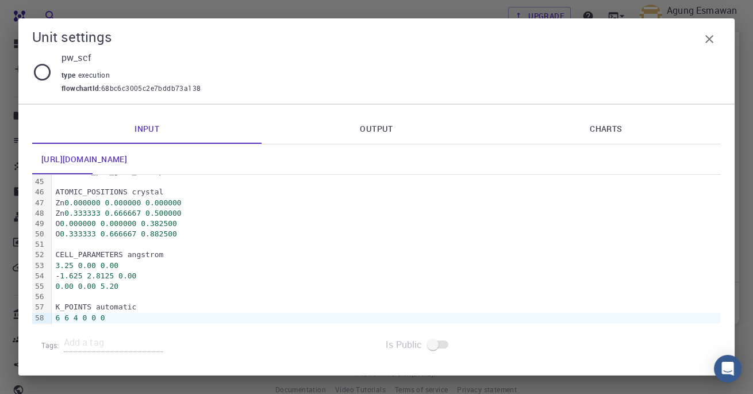
click at [445, 346] on span at bounding box center [439, 344] width 20 height 8
click at [445, 341] on span at bounding box center [439, 344] width 20 height 8
click at [446, 343] on span at bounding box center [439, 344] width 20 height 8
click at [446, 341] on span at bounding box center [439, 344] width 20 height 8
click at [629, 131] on link "Charts" at bounding box center [606, 129] width 229 height 30
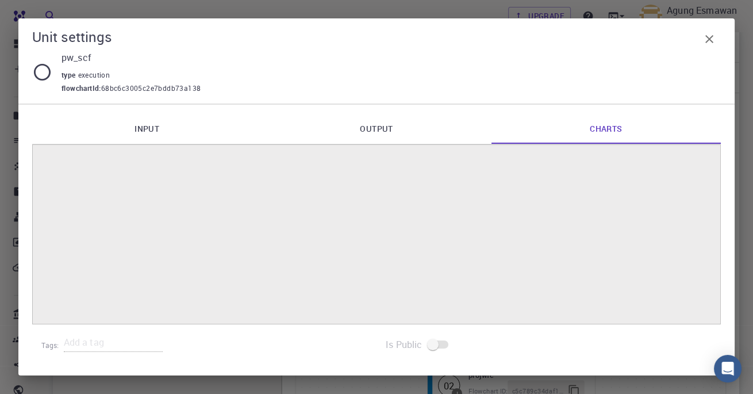
scroll to position [89, 0]
click at [378, 125] on link "Output" at bounding box center [376, 129] width 229 height 30
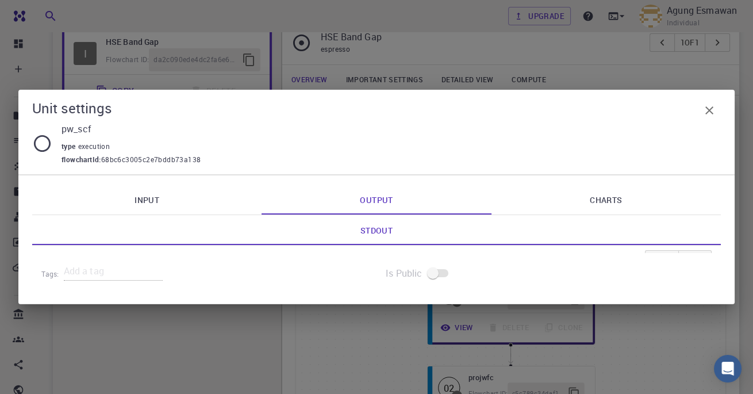
click at [62, 147] on span "type" at bounding box center [70, 145] width 17 height 9
click at [150, 197] on link "Input" at bounding box center [146, 200] width 229 height 30
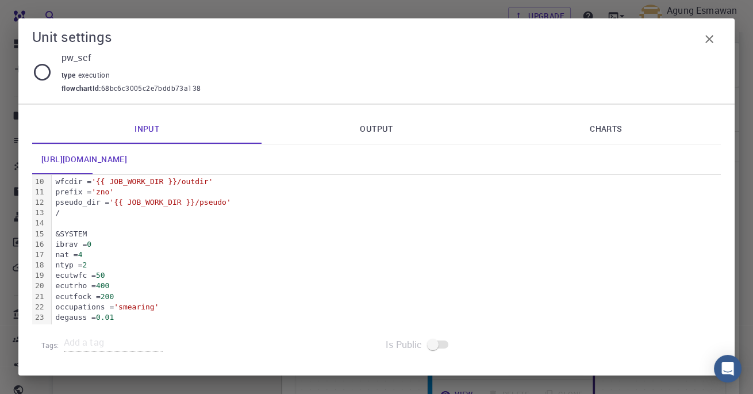
scroll to position [21, 0]
click at [443, 348] on span at bounding box center [439, 344] width 20 height 8
click at [439, 346] on span at bounding box center [439, 344] width 20 height 8
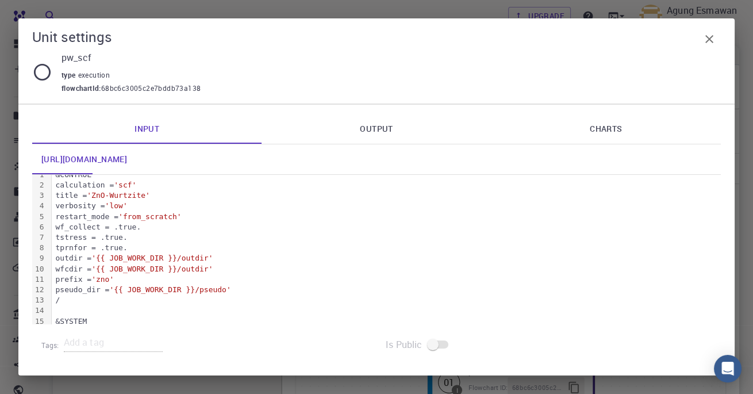
scroll to position [0, 0]
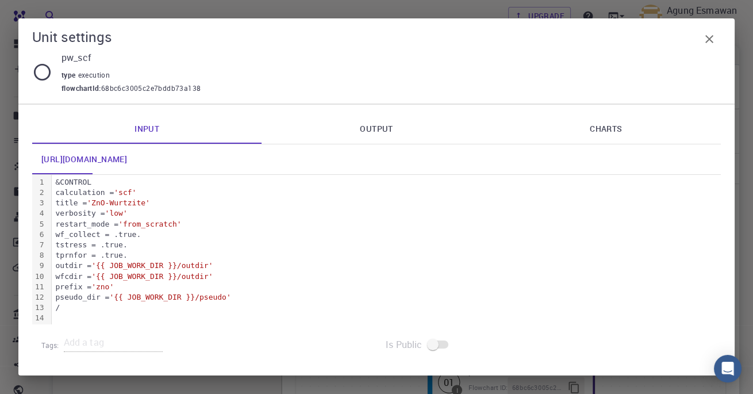
click at [378, 129] on link "Output" at bounding box center [376, 129] width 229 height 30
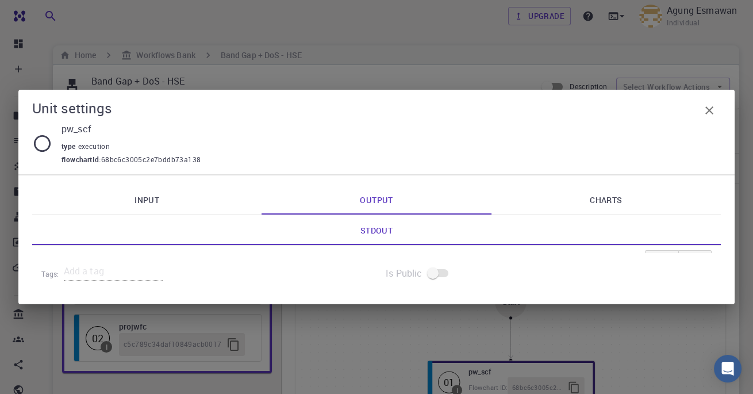
click at [590, 205] on link "Charts" at bounding box center [606, 200] width 229 height 30
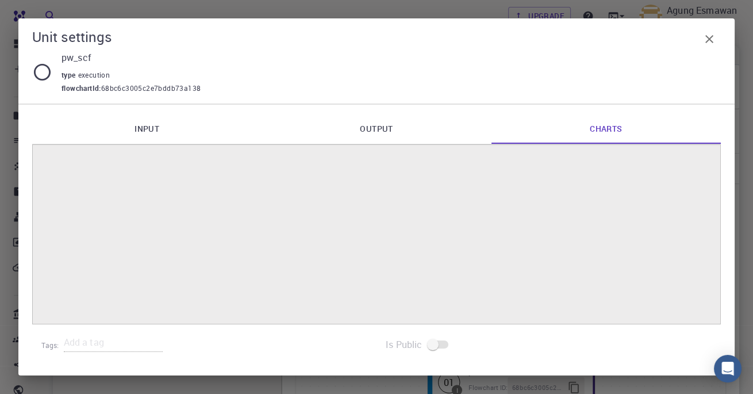
click at [427, 354] on span at bounding box center [438, 345] width 33 height 22
click at [436, 353] on span at bounding box center [438, 345] width 33 height 22
click at [439, 346] on span at bounding box center [439, 344] width 20 height 8
click at [442, 342] on span at bounding box center [439, 344] width 20 height 8
click at [443, 336] on span at bounding box center [438, 345] width 33 height 22
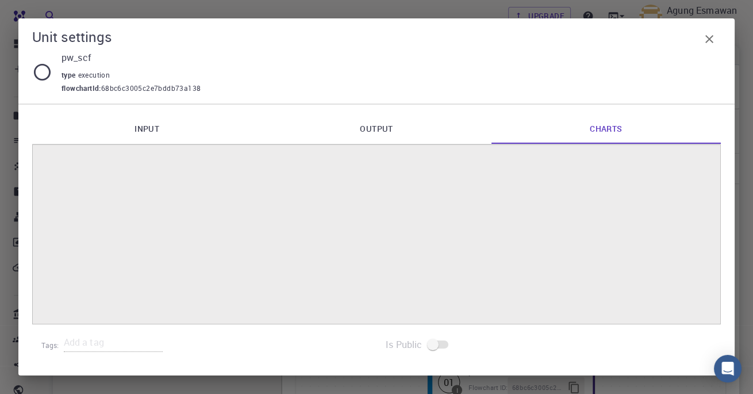
click at [140, 117] on link "Input" at bounding box center [146, 129] width 229 height 30
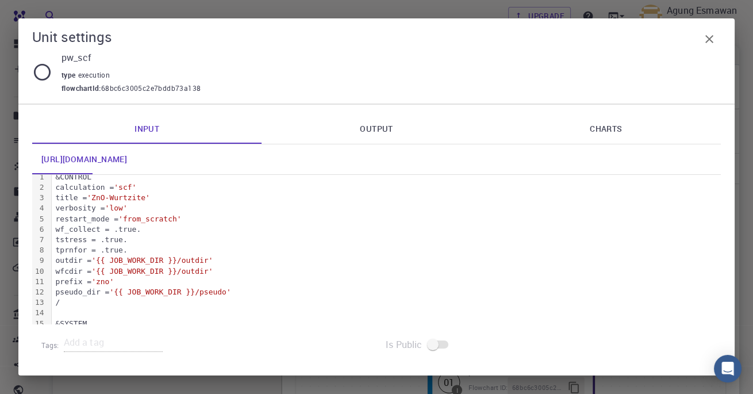
scroll to position [14, 0]
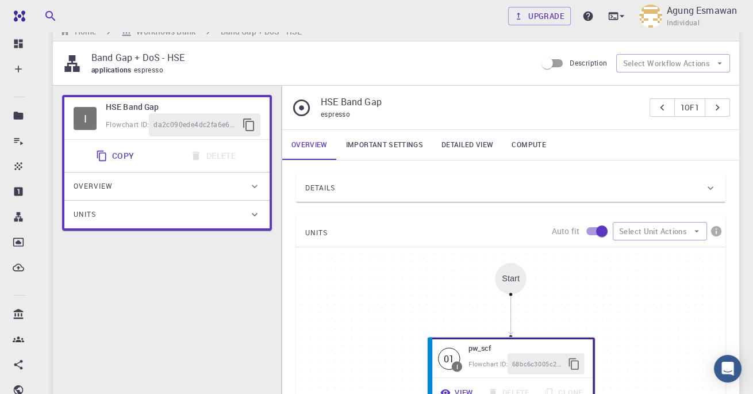
scroll to position [26, 0]
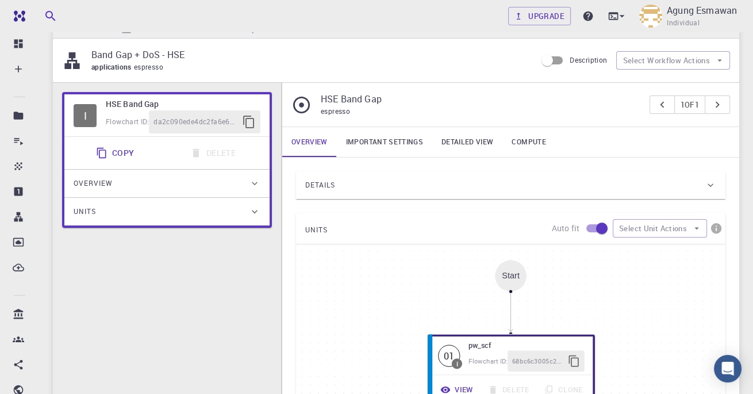
click at [177, 121] on span "da2c090ede4dc2fa6e66647f" at bounding box center [196, 122] width 84 height 12
click at [168, 314] on div "I HSE Band Gap Flowchart ID: da2c090ede4dc2fa6e66647f Copy Delete Overview Prop…" at bounding box center [167, 352] width 228 height 539
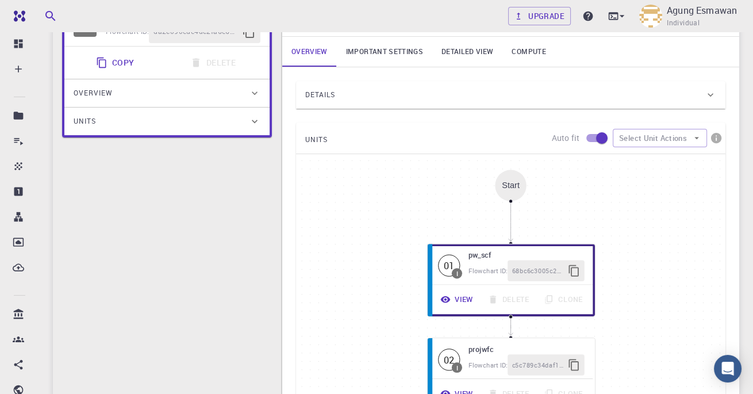
scroll to position [118, 0]
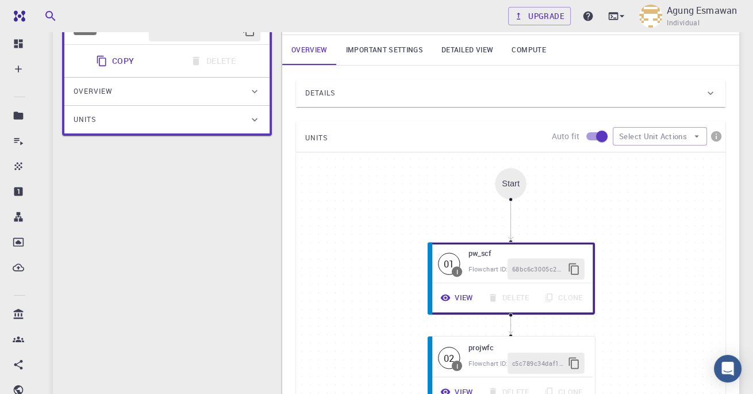
click at [457, 297] on button "View" at bounding box center [457, 298] width 47 height 21
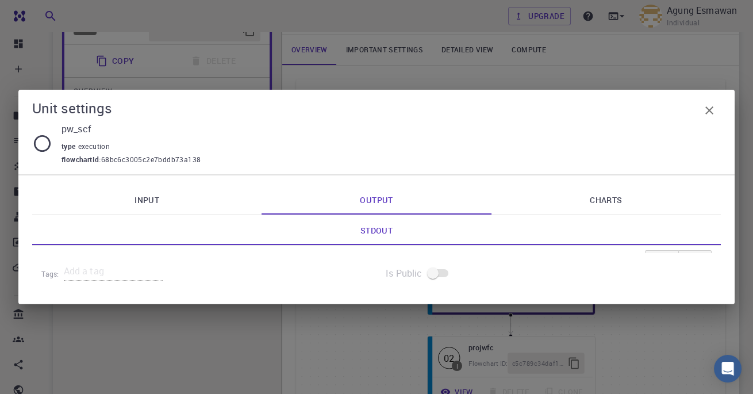
click at [135, 214] on link "Input" at bounding box center [146, 200] width 229 height 30
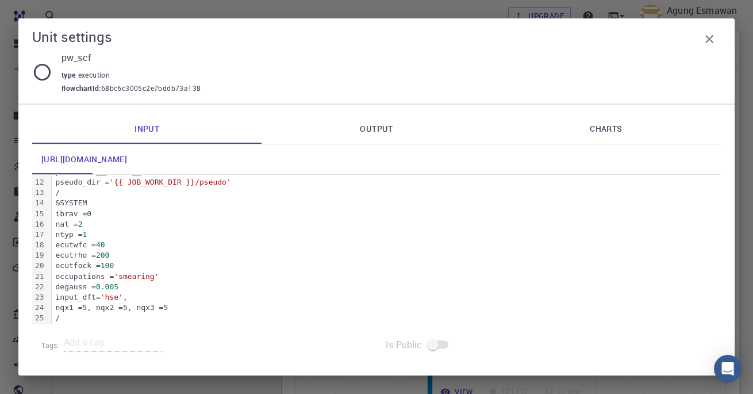
scroll to position [290, 0]
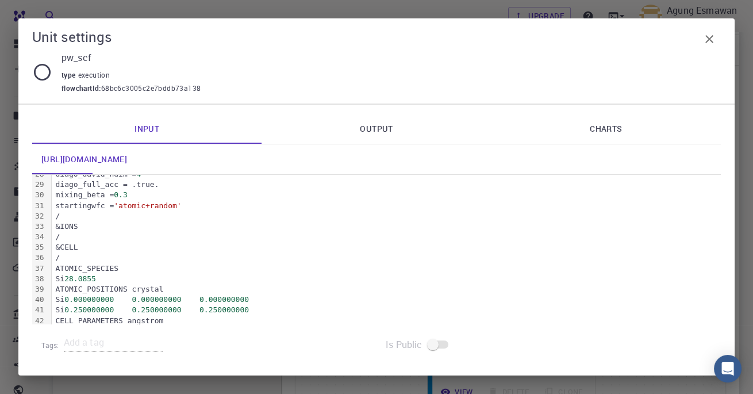
click at [711, 40] on icon "button" at bounding box center [710, 39] width 8 height 8
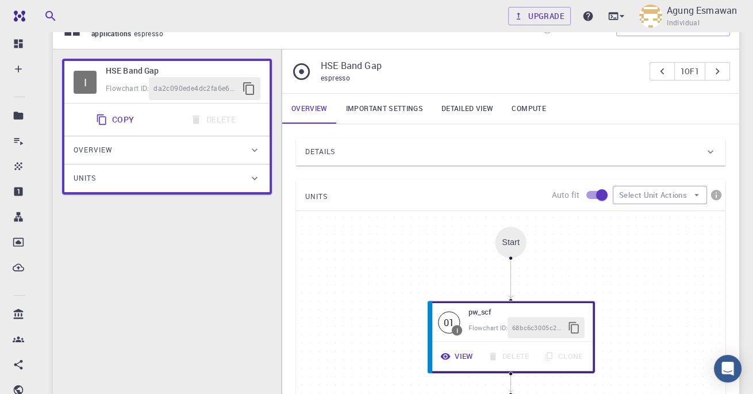
scroll to position [51, 0]
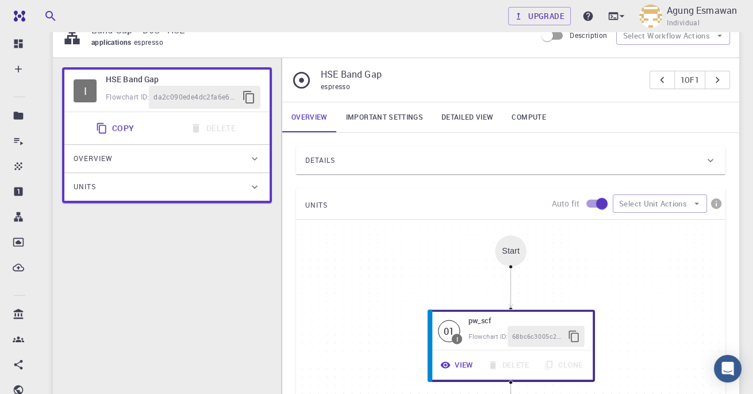
click at [370, 108] on link "Important settings" at bounding box center [384, 117] width 95 height 30
click at [376, 120] on link "Important settings" at bounding box center [384, 117] width 95 height 30
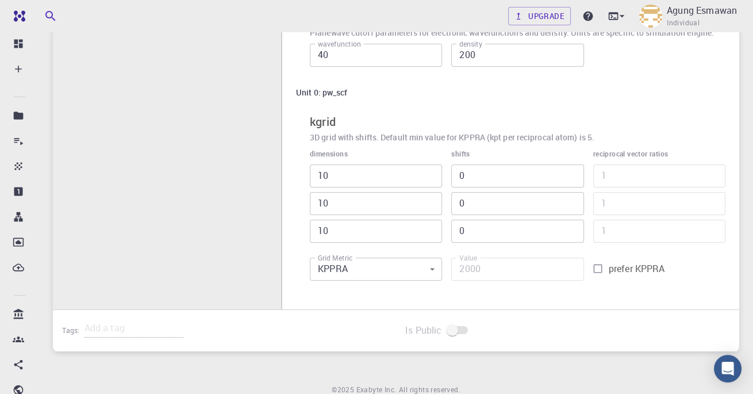
scroll to position [237, 0]
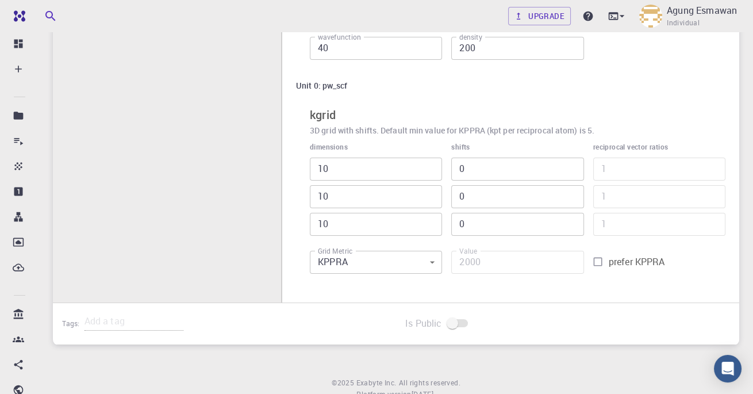
click at [381, 173] on input "10" at bounding box center [376, 169] width 132 height 23
type input "1"
type input "200"
type input "81"
type input "16200"
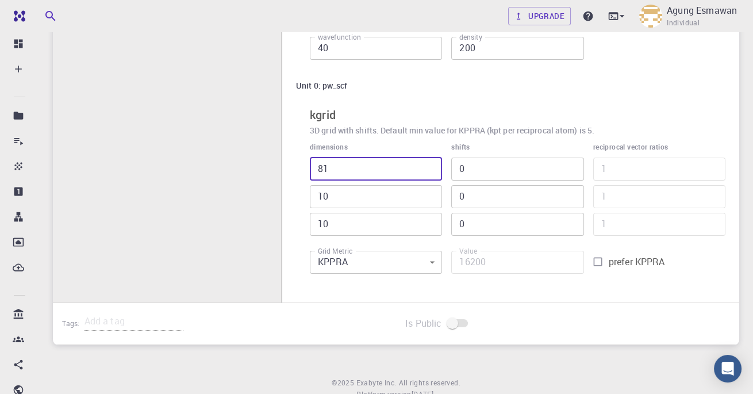
type input "1"
type input "200"
click at [348, 173] on input "1" at bounding box center [376, 169] width 132 height 23
type input "81"
type input "16200"
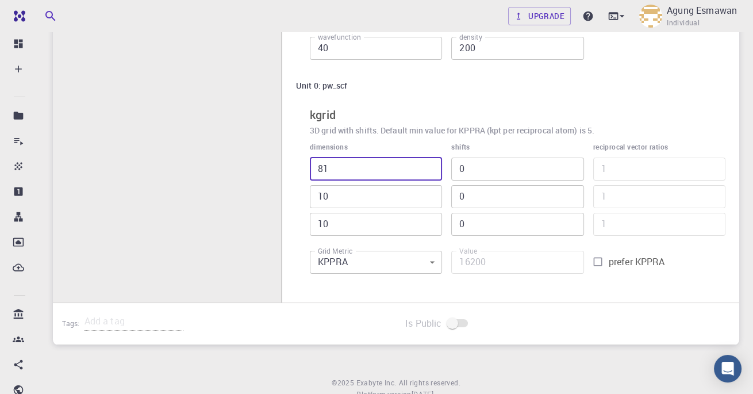
click at [345, 166] on input "81" at bounding box center [376, 169] width 132 height 23
type input "8"
type input "1600"
type input "8"
click at [346, 200] on input "10" at bounding box center [376, 196] width 132 height 23
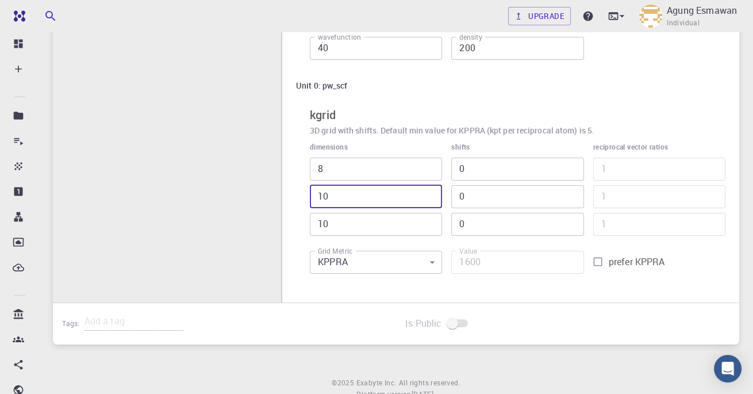
type input "1"
type input "160"
type input "18"
type input "2880"
click at [319, 196] on input "18" at bounding box center [376, 196] width 132 height 23
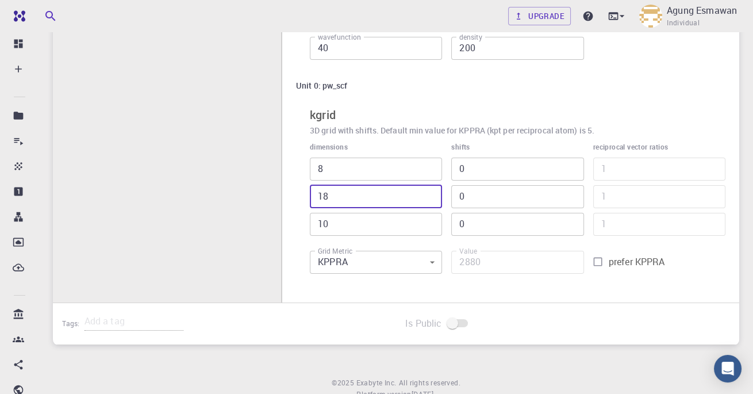
click at [322, 193] on input "18" at bounding box center [376, 196] width 132 height 23
type input "8"
type input "1280"
type input "8"
click at [357, 224] on input "10" at bounding box center [376, 224] width 132 height 23
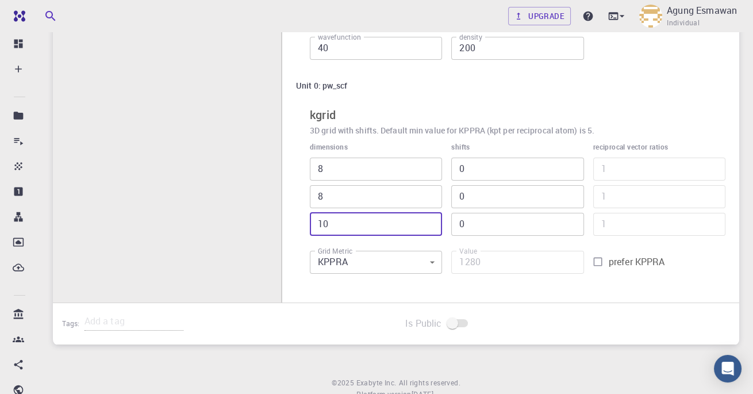
type input "1"
type input "128"
type input "81"
type input "10368"
click at [350, 219] on input "81" at bounding box center [376, 224] width 132 height 23
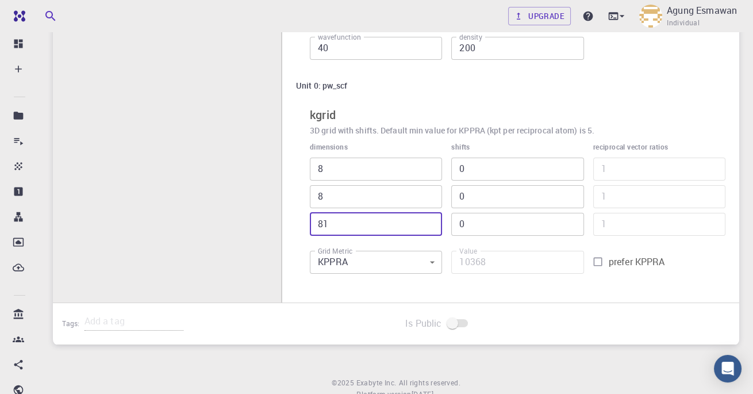
type input "8"
type input "1024"
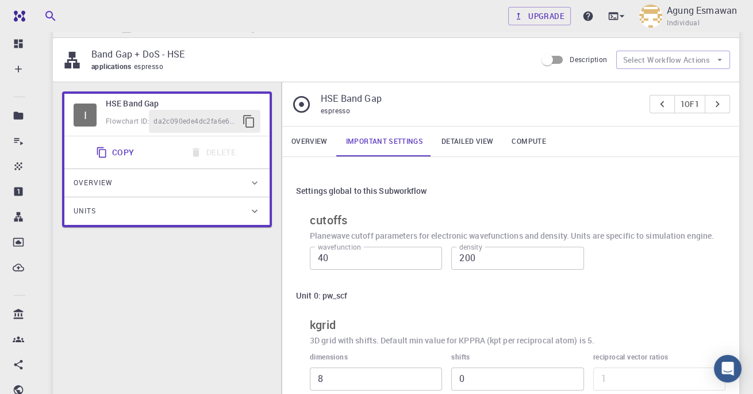
scroll to position [26, 0]
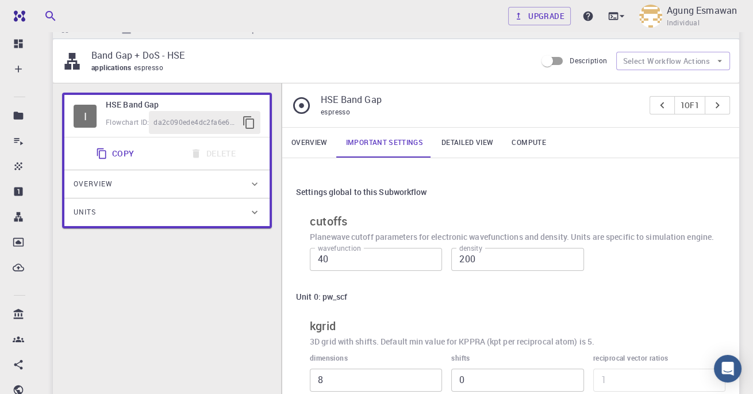
type input "8"
click at [530, 140] on link "Compute" at bounding box center [529, 143] width 52 height 30
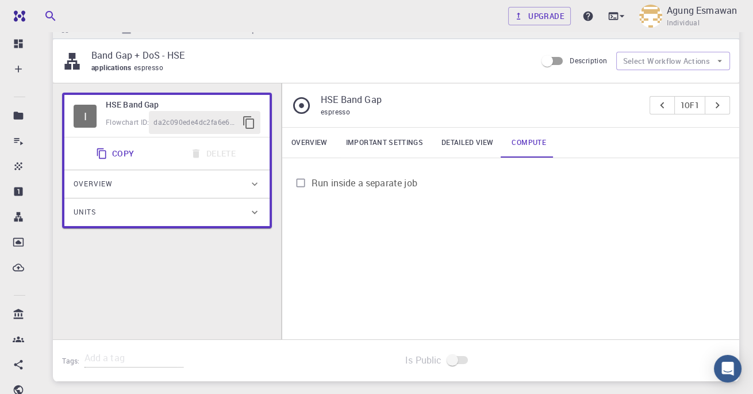
click at [314, 181] on span "Run inside a separate job" at bounding box center [365, 183] width 106 height 14
click at [312, 181] on input "Run inside a separate job" at bounding box center [301, 183] width 22 height 22
click at [294, 191] on input "Run inside a separate job" at bounding box center [301, 183] width 22 height 22
click at [301, 184] on input "Run inside a separate job" at bounding box center [301, 183] width 22 height 22
checkbox input "true"
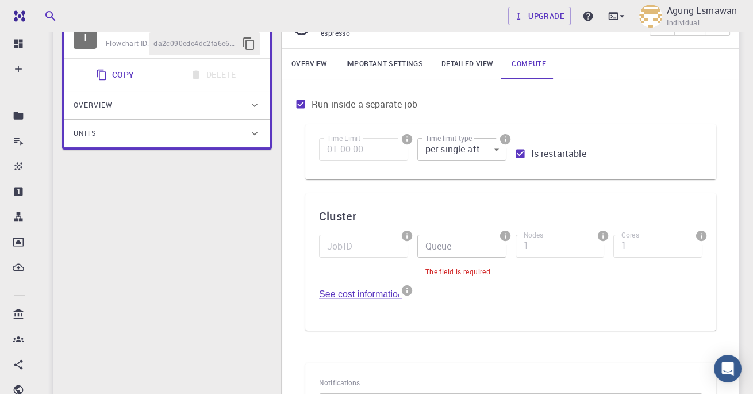
scroll to position [104, 0]
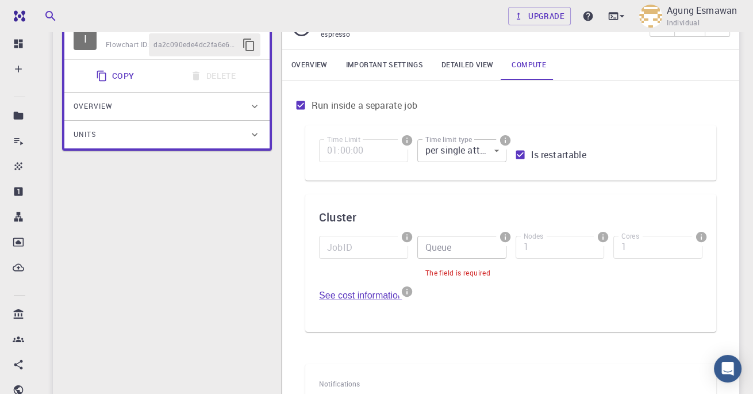
click at [522, 151] on input "Is restartable" at bounding box center [520, 155] width 22 height 22
click at [521, 152] on input "Is restartable" at bounding box center [520, 155] width 22 height 22
checkbox input "true"
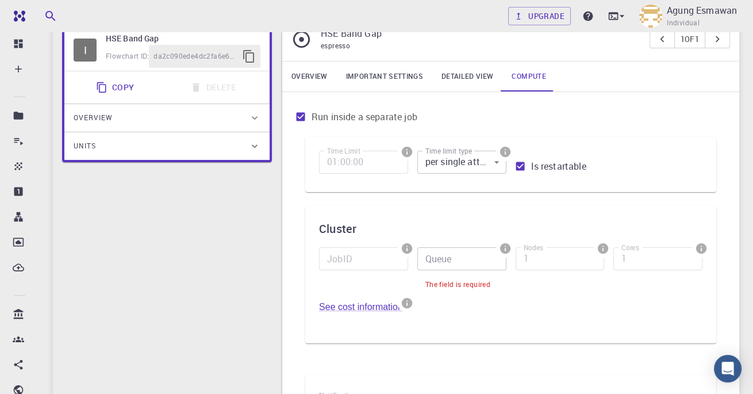
scroll to position [85, 0]
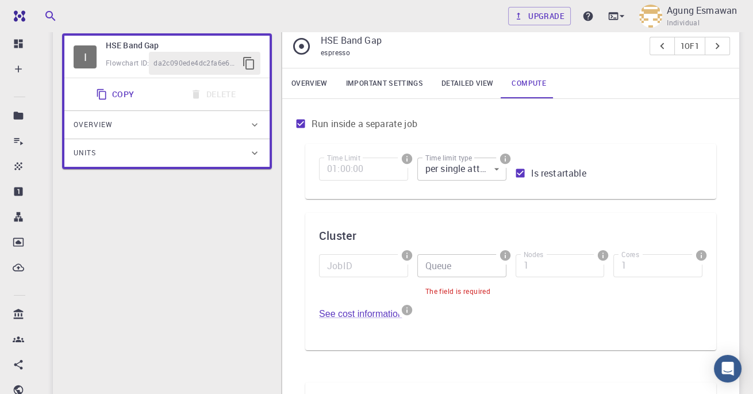
click at [486, 160] on body "Free Dashboard Create New Job New Material Create Material Upload File Import f…" at bounding box center [376, 299] width 753 height 769
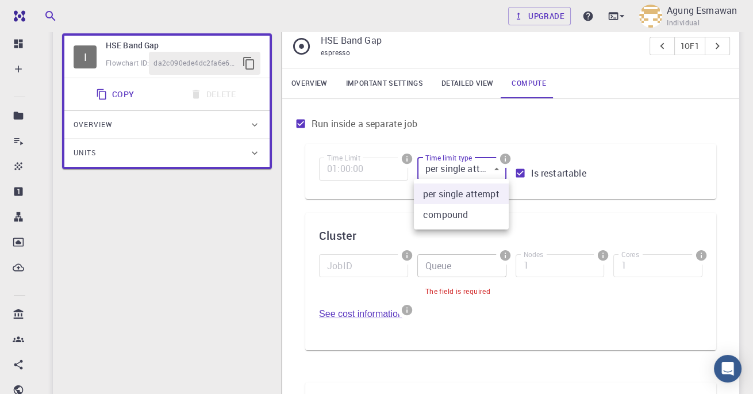
click at [474, 220] on li "compound" at bounding box center [461, 214] width 95 height 21
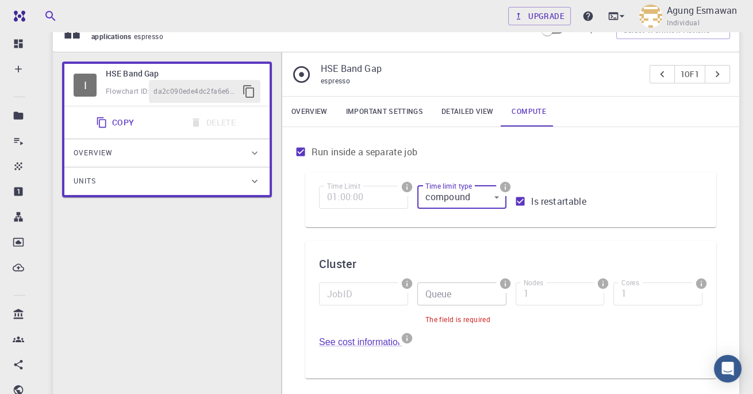
scroll to position [54, 0]
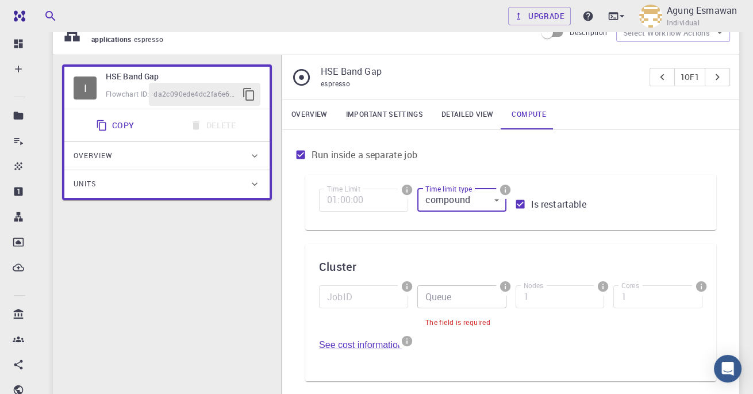
click at [466, 290] on input "Queue" at bounding box center [461, 296] width 89 height 23
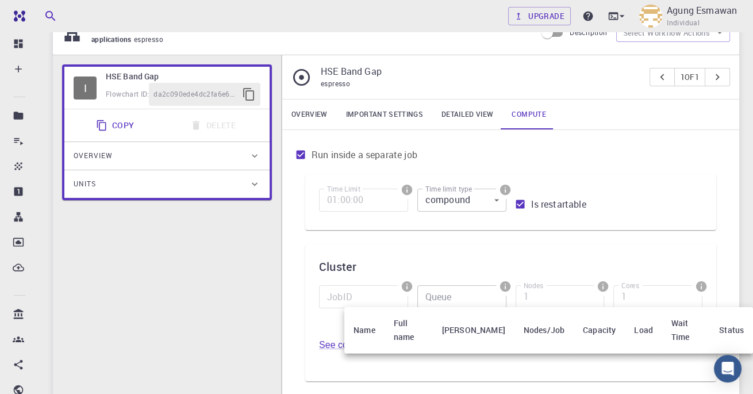
click at [481, 300] on div at bounding box center [376, 197] width 753 height 394
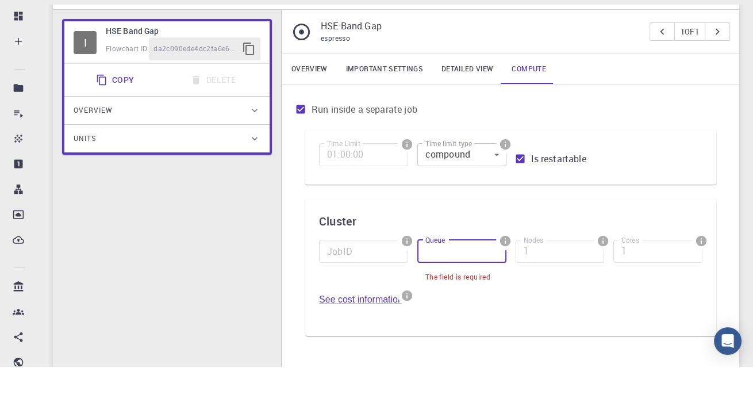
scroll to position [90, 0]
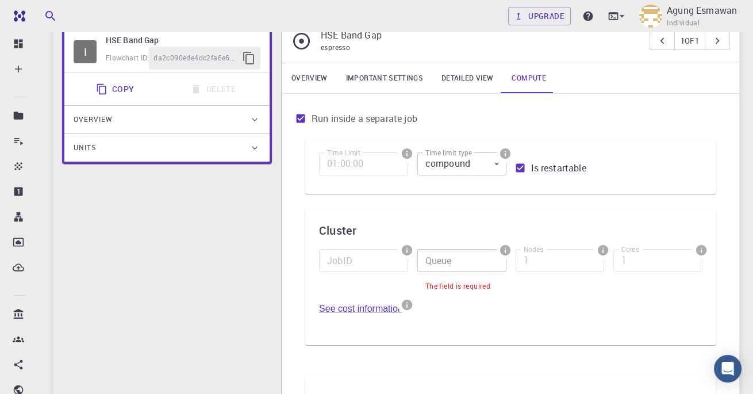
click at [408, 246] on icon "info" at bounding box center [407, 250] width 10 height 10
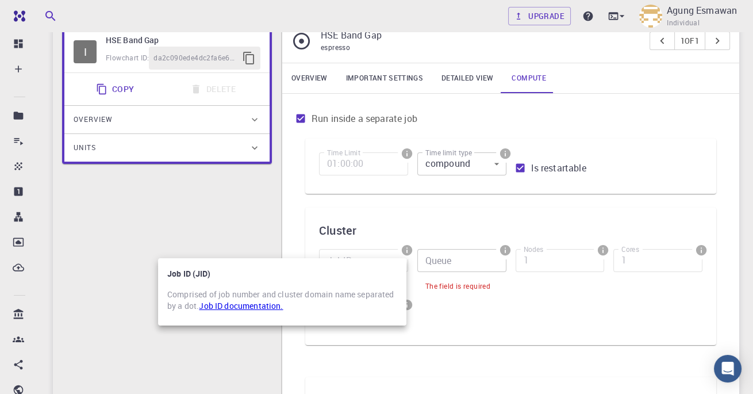
click at [267, 307] on link "Job ID documentation." at bounding box center [241, 305] width 84 height 11
click at [106, 231] on div at bounding box center [376, 197] width 753 height 394
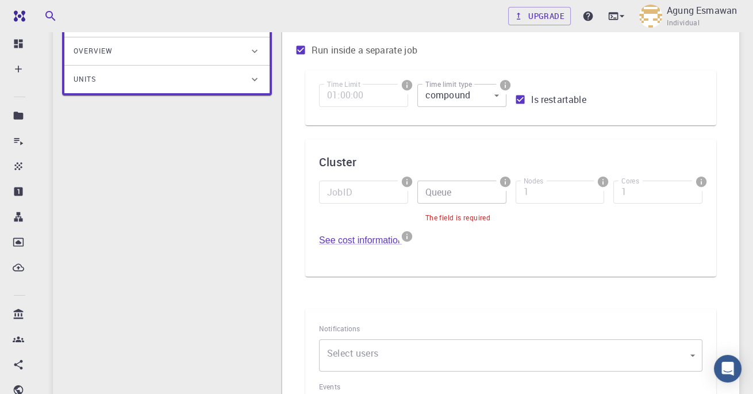
scroll to position [160, 0]
click at [477, 183] on input "Queue" at bounding box center [461, 190] width 89 height 23
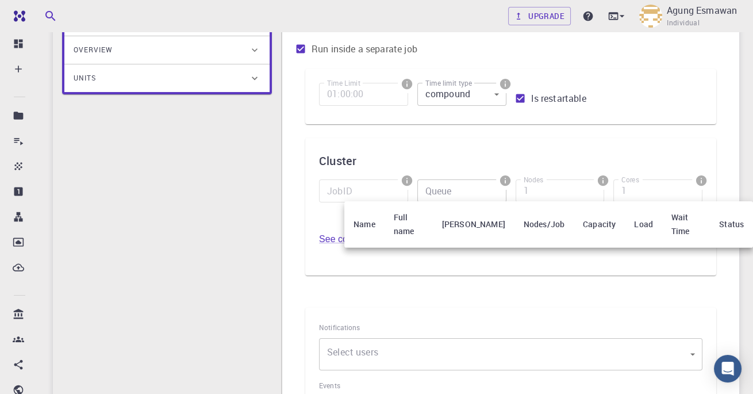
click at [470, 221] on th "[PERSON_NAME]" at bounding box center [474, 224] width 82 height 47
click at [475, 223] on th "[PERSON_NAME]" at bounding box center [474, 224] width 82 height 47
click at [537, 219] on th "Nodes/Job" at bounding box center [544, 224] width 59 height 47
click at [584, 221] on th "Capacity" at bounding box center [599, 224] width 51 height 47
click at [630, 221] on th "Load" at bounding box center [643, 224] width 37 height 47
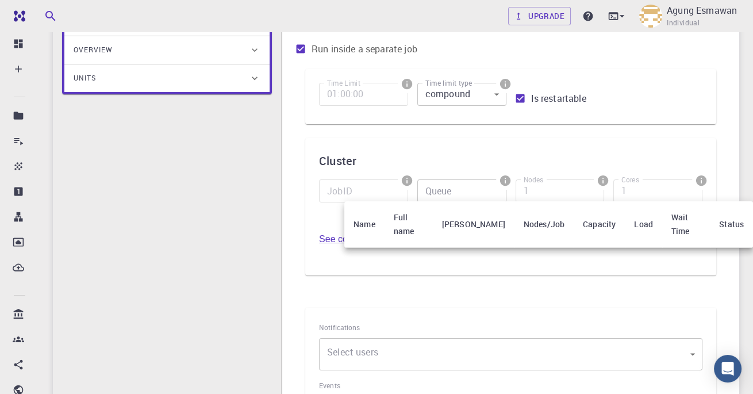
click at [662, 224] on th "Wait Time" at bounding box center [686, 224] width 48 height 47
click at [710, 221] on th "Status" at bounding box center [731, 224] width 43 height 47
click at [619, 346] on div at bounding box center [376, 197] width 753 height 394
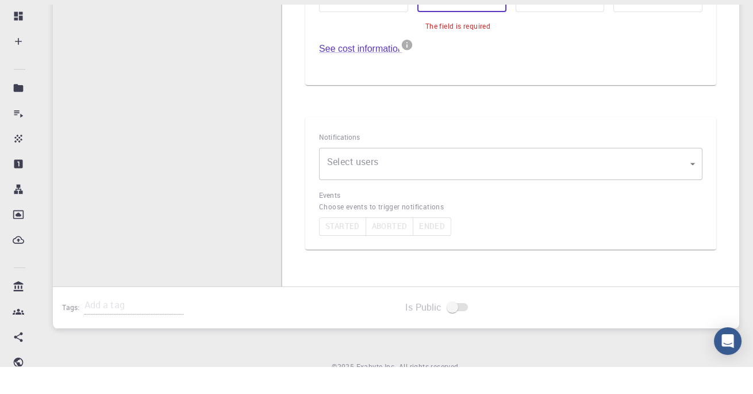
click at [508, 255] on div "Started Aborted Ended" at bounding box center [511, 254] width 384 height 18
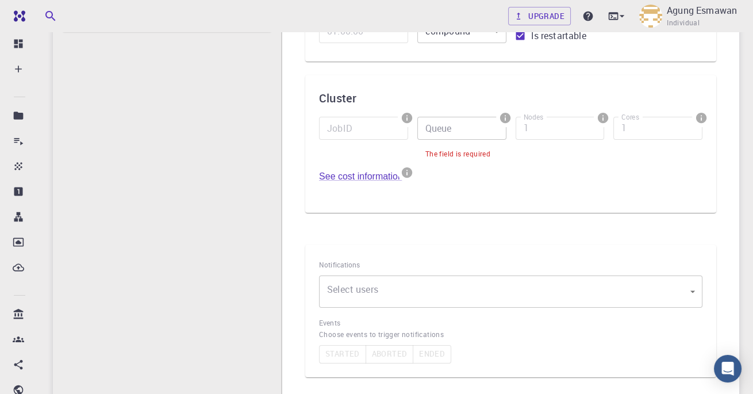
scroll to position [0, 0]
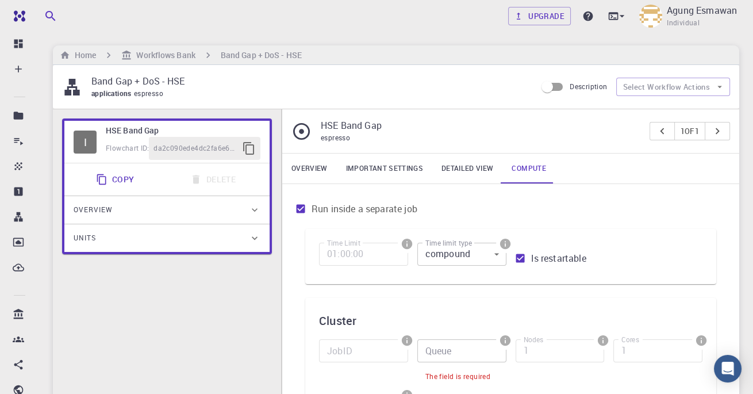
click at [485, 250] on body "Free Dashboard Create New Job New Material Create Material Upload File Import f…" at bounding box center [376, 384] width 753 height 769
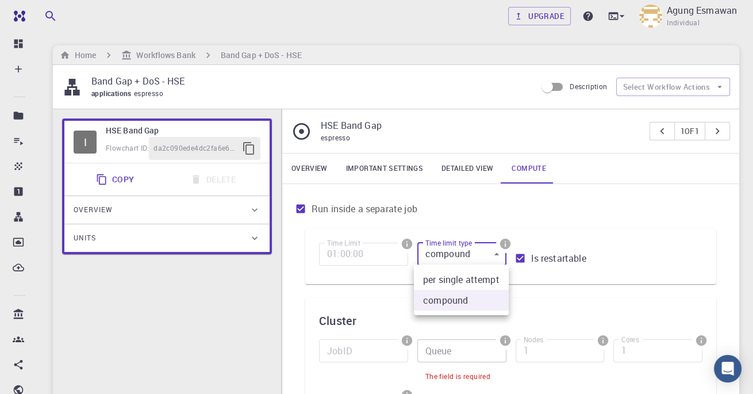
click at [480, 278] on li "per single attempt" at bounding box center [461, 279] width 95 height 21
type input "0"
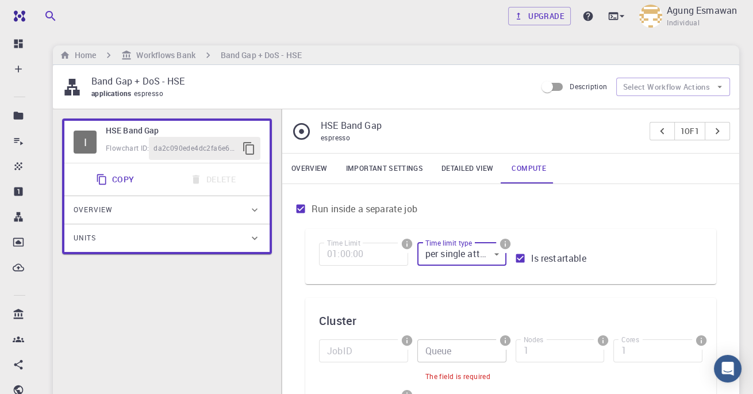
click at [468, 173] on link "Detailed view" at bounding box center [467, 169] width 70 height 30
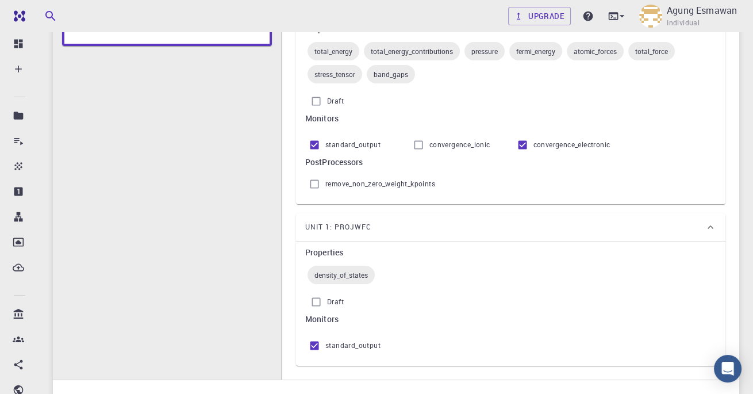
scroll to position [209, 0]
click at [431, 142] on span "convergence_ionic" at bounding box center [460, 145] width 61 height 12
click at [430, 142] on input "convergence_ionic" at bounding box center [419, 144] width 22 height 22
click at [423, 143] on input "convergence_ionic" at bounding box center [419, 144] width 22 height 22
checkbox input "false"
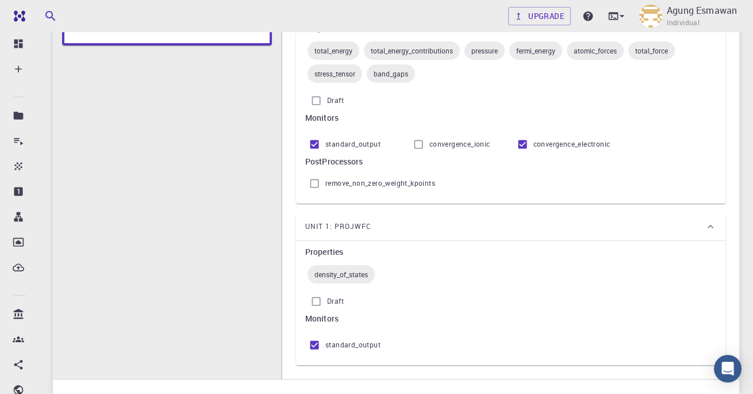
click at [314, 305] on input "Draft" at bounding box center [316, 301] width 22 height 22
click at [320, 299] on input "Draft" at bounding box center [316, 301] width 22 height 22
checkbox input "false"
click at [355, 274] on span "density_of_states" at bounding box center [341, 274] width 67 height 9
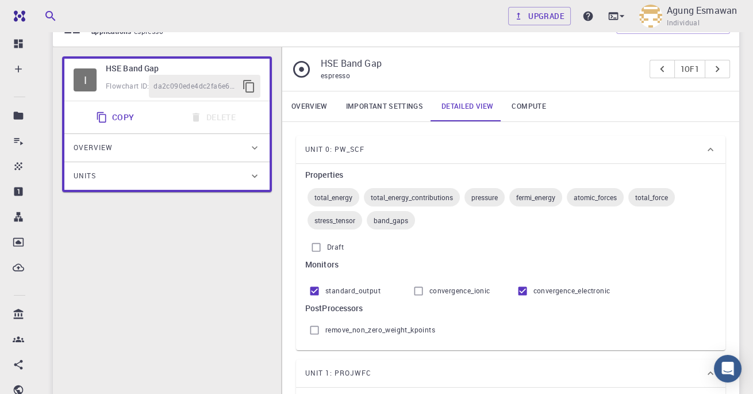
scroll to position [61, 0]
click at [317, 243] on input "Draft" at bounding box center [316, 248] width 22 height 22
checkbox input "false"
click at [405, 102] on link "Important settings" at bounding box center [384, 108] width 95 height 30
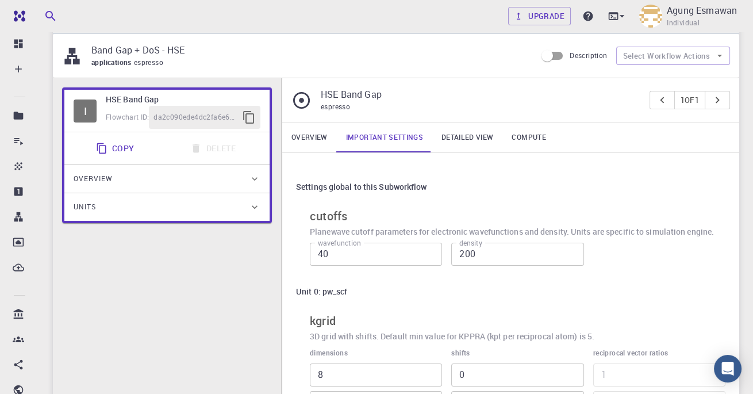
scroll to position [29, 0]
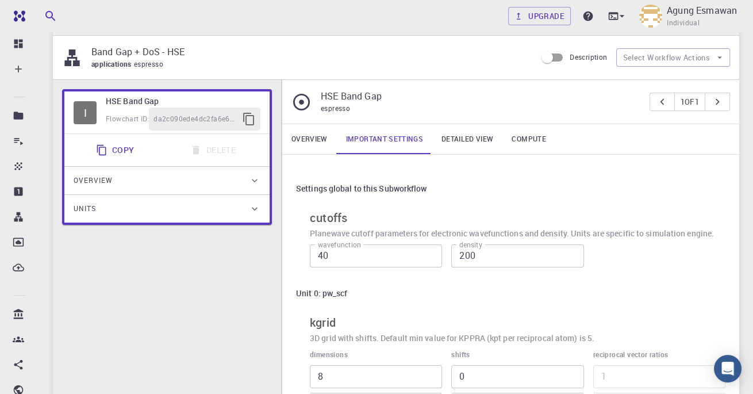
click at [315, 139] on link "Overview" at bounding box center [309, 139] width 55 height 30
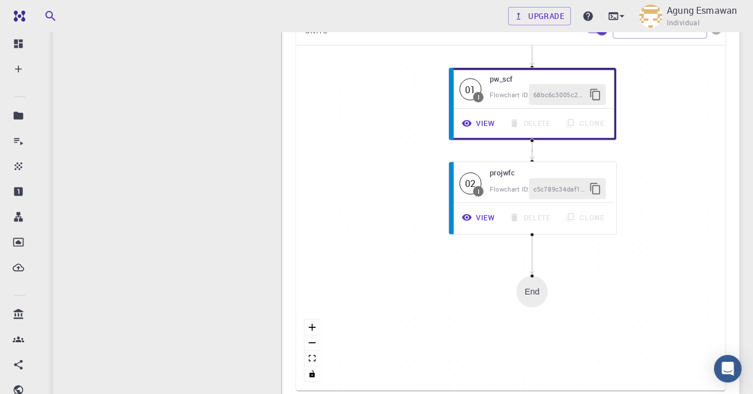
scroll to position [0, 0]
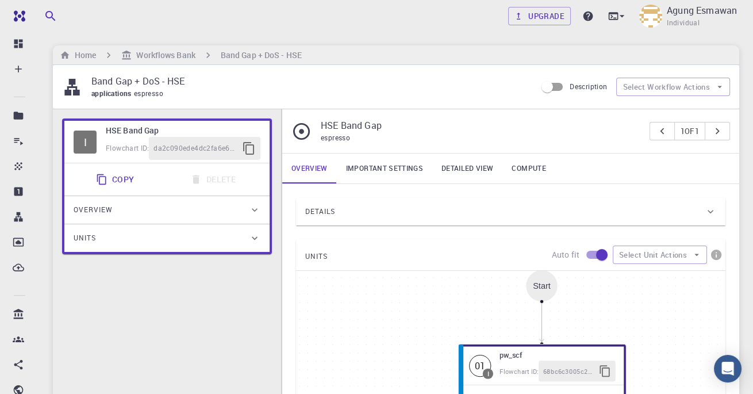
click at [704, 213] on div "Details" at bounding box center [505, 211] width 400 height 18
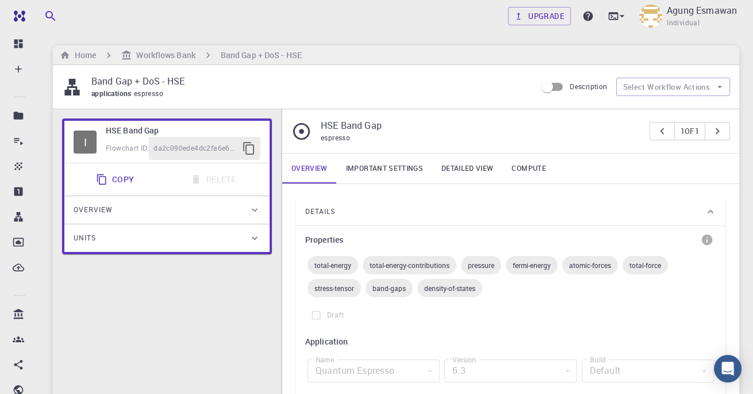
click at [334, 309] on span "Draft" at bounding box center [335, 315] width 17 height 12
click at [453, 262] on span "total-energy-contributions" at bounding box center [410, 264] width 94 height 9
click at [710, 240] on icon "info" at bounding box center [707, 240] width 10 height 10
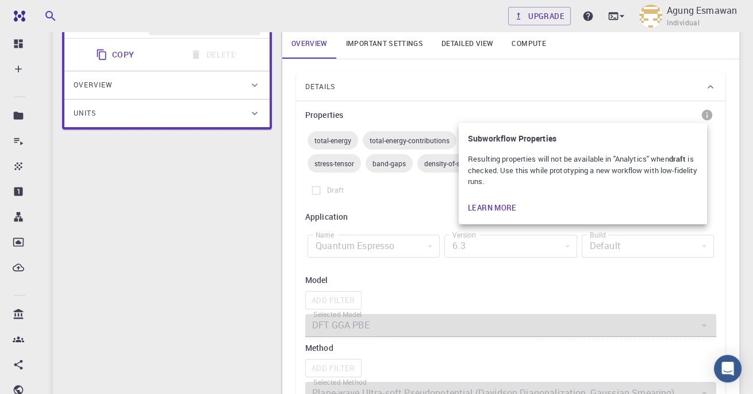
scroll to position [124, 0]
click at [535, 300] on div at bounding box center [376, 197] width 753 height 394
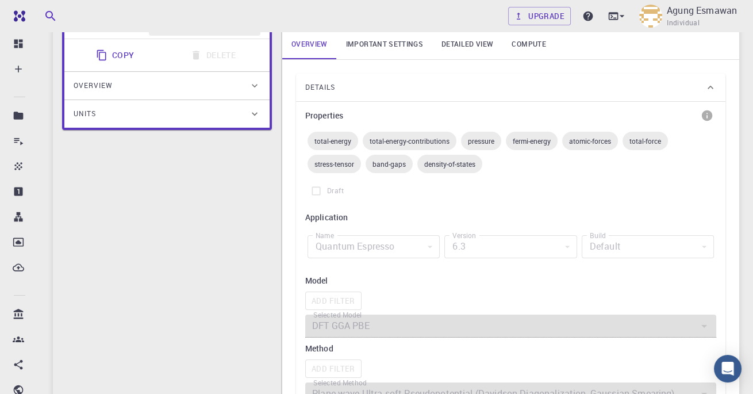
click at [430, 245] on div "Quantum Espresso" at bounding box center [374, 246] width 132 height 23
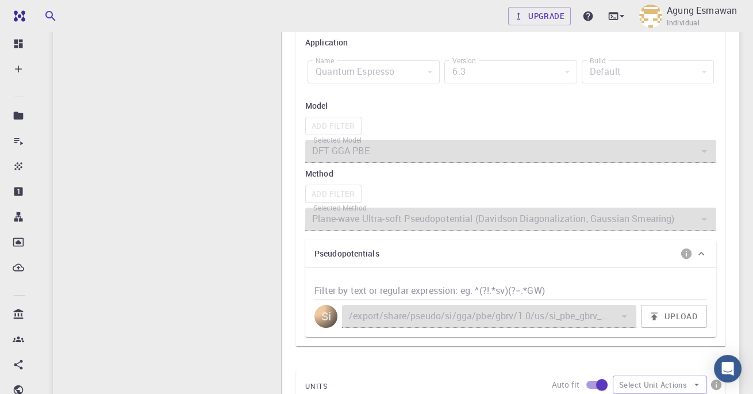
scroll to position [298, 0]
click at [365, 298] on input "Filter by text or regular expression: eg. ^(?!.*sv)(?=.*GW)" at bounding box center [511, 292] width 393 height 18
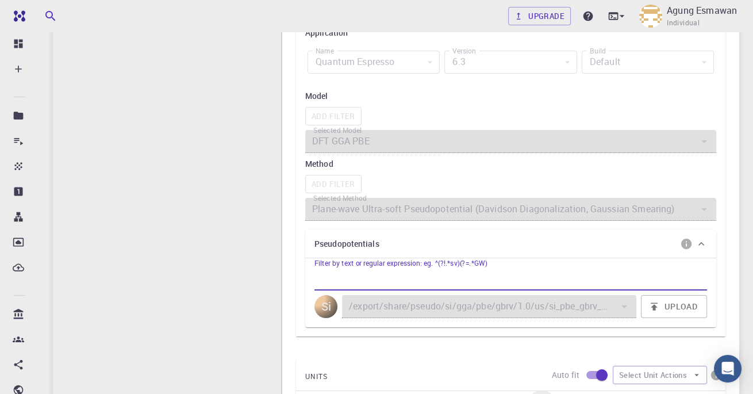
scroll to position [325, 0]
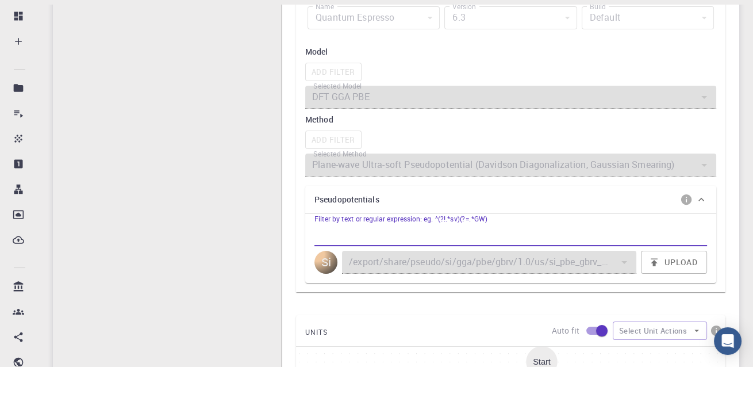
click at [161, 288] on div "I HSE Band Gap Flowchart ID: da2c090ede4dc2fa6e66647f Copy Delete Overview Prop…" at bounding box center [167, 268] width 228 height 968
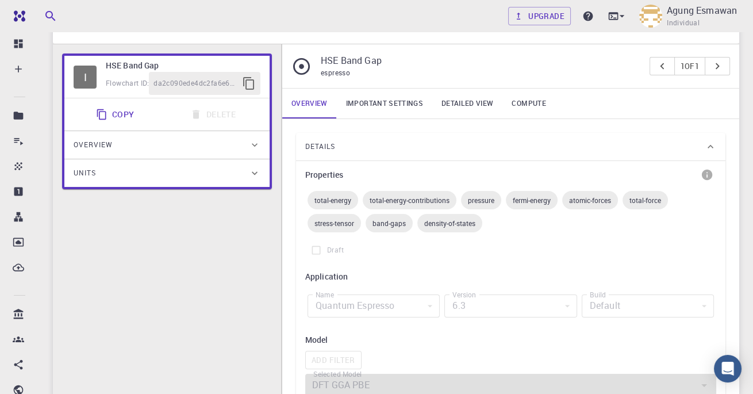
scroll to position [64, 0]
click at [713, 145] on icon at bounding box center [711, 147] width 12 height 12
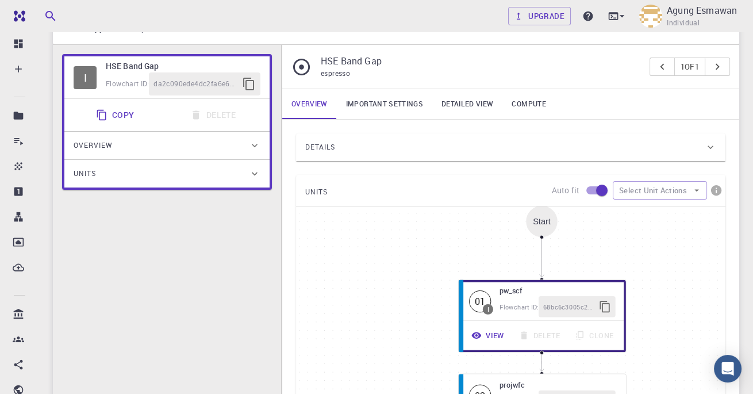
click at [712, 147] on icon at bounding box center [711, 147] width 12 height 12
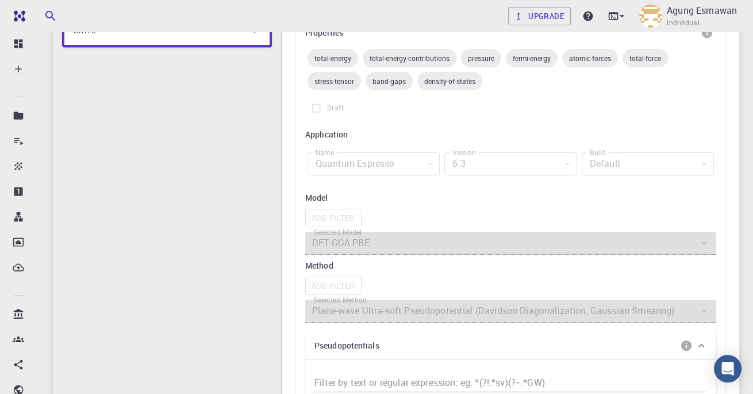
scroll to position [209, 0]
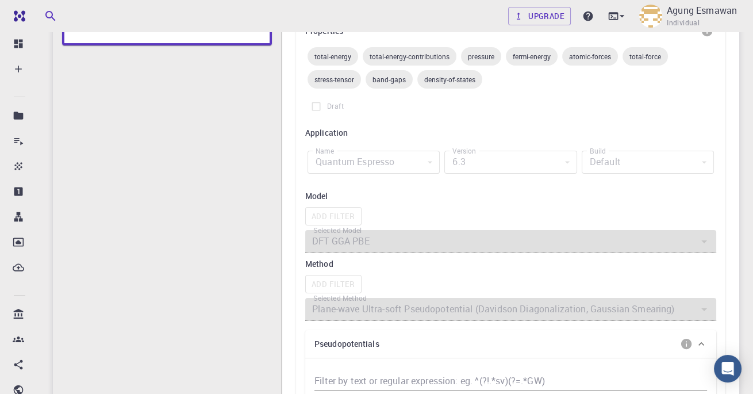
click at [323, 209] on div "Add Filter" at bounding box center [510, 216] width 411 height 18
click at [329, 231] on label "Selected Model" at bounding box center [337, 230] width 48 height 10
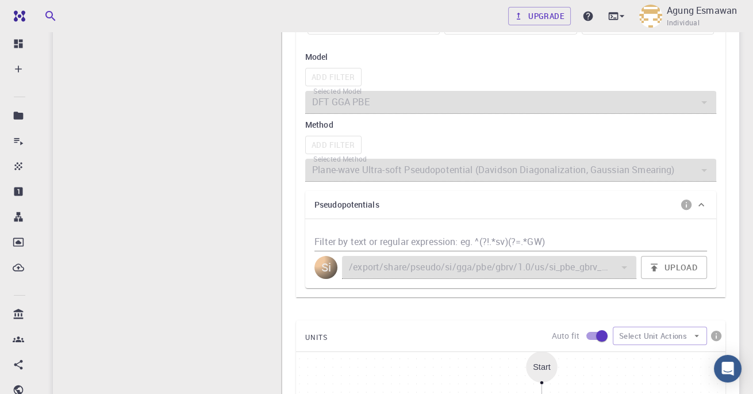
scroll to position [350, 0]
click at [692, 217] on div "Filter by text or regular expression: eg. ^(?!.*sv)(?=.*GW) Si /export/share/ps…" at bounding box center [510, 251] width 411 height 69
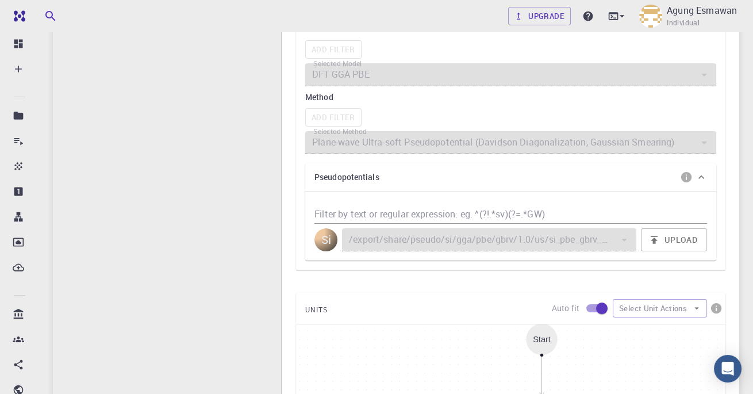
click at [631, 232] on div at bounding box center [623, 240] width 15 height 16
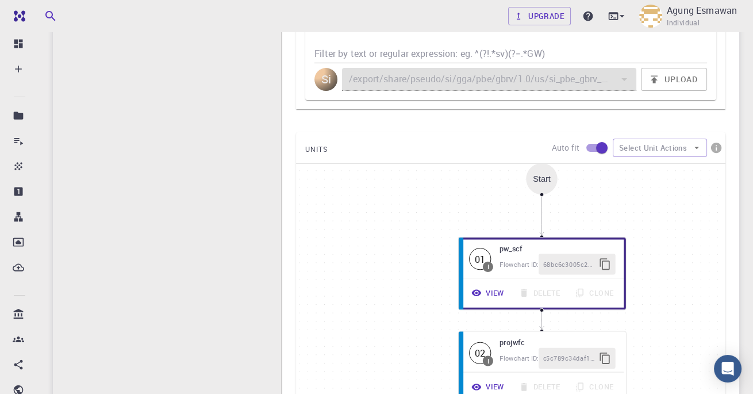
scroll to position [546, 0]
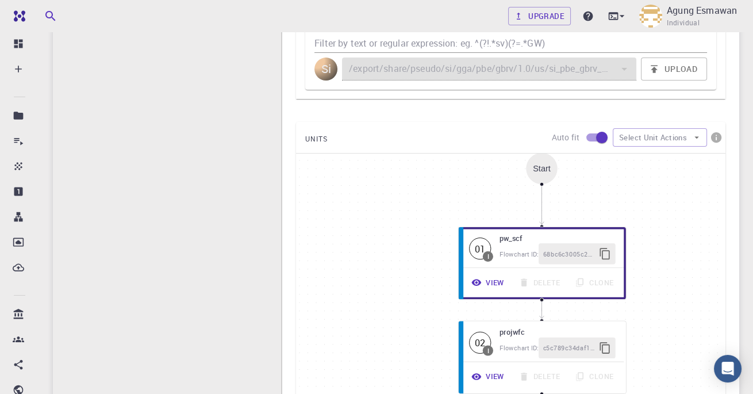
click at [676, 141] on button "Select Unit Actions" at bounding box center [660, 137] width 94 height 18
click at [676, 161] on span "Collapse units" at bounding box center [670, 159] width 55 height 12
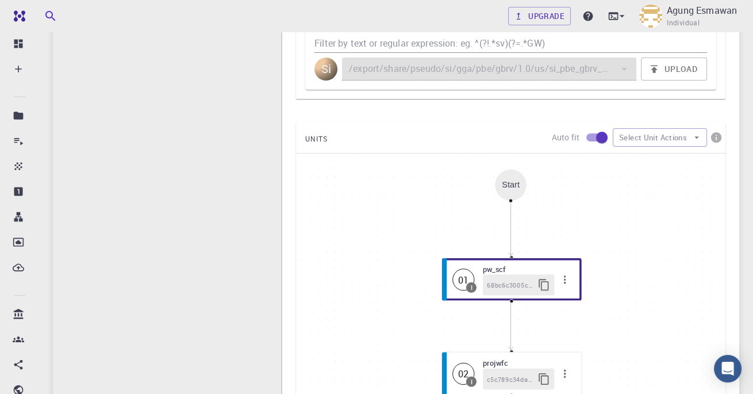
click at [487, 282] on span "68bc6c3005c2e7bddb73a138" at bounding box center [510, 284] width 47 height 10
click at [566, 274] on icon "button" at bounding box center [565, 279] width 13 height 13
click at [122, 286] on div "I HSE Band Gap Flowchart ID: da2c090ede4dc2fa6e66647f Copy Delete Overview Prop…" at bounding box center [167, 47] width 228 height 968
click at [124, 286] on div "I HSE Band Gap Flowchart ID: da2c090ede4dc2fa6e66647f Copy Delete Overview Prop…" at bounding box center [167, 47] width 228 height 968
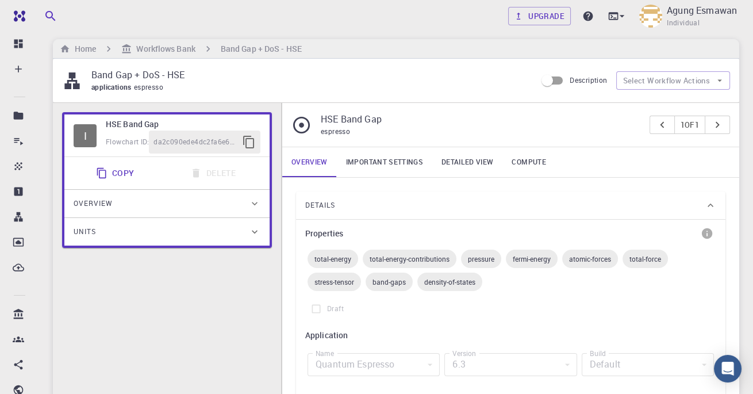
scroll to position [0, 0]
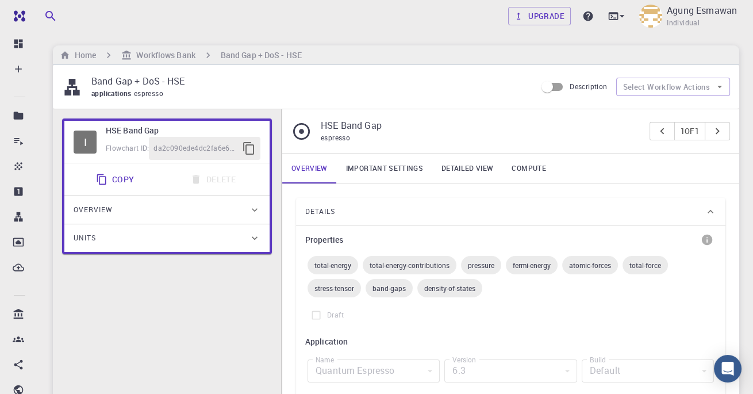
click at [398, 181] on link "Important settings" at bounding box center [384, 169] width 95 height 30
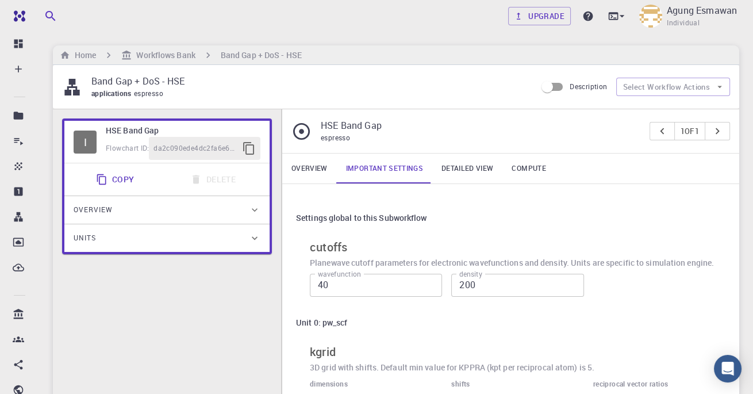
click at [407, 177] on link "Important settings" at bounding box center [384, 169] width 95 height 30
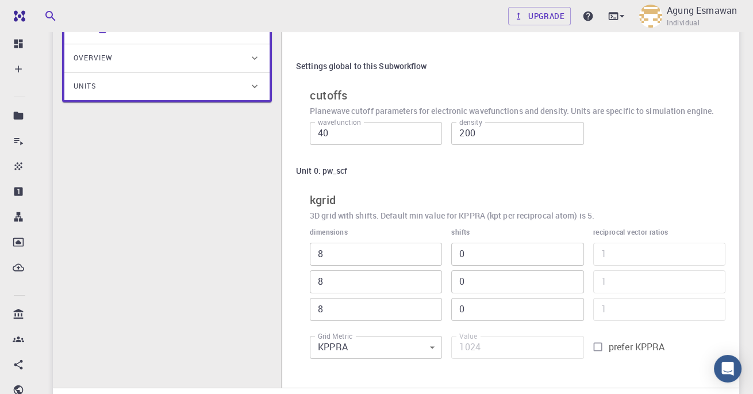
scroll to position [154, 0]
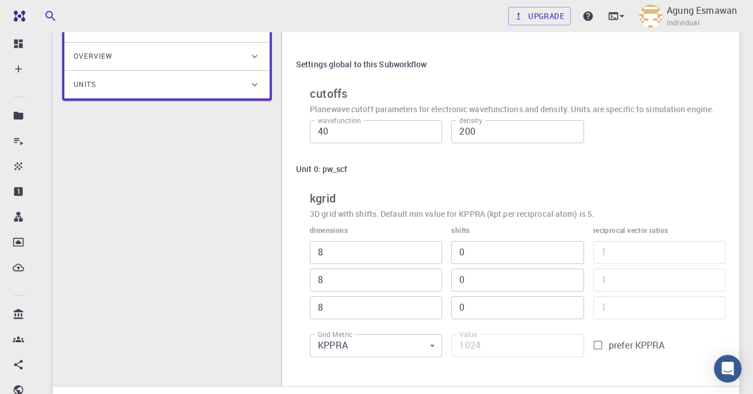
click at [417, 134] on input "40" at bounding box center [376, 131] width 132 height 23
click at [371, 125] on input "240" at bounding box center [376, 131] width 132 height 23
type input "2"
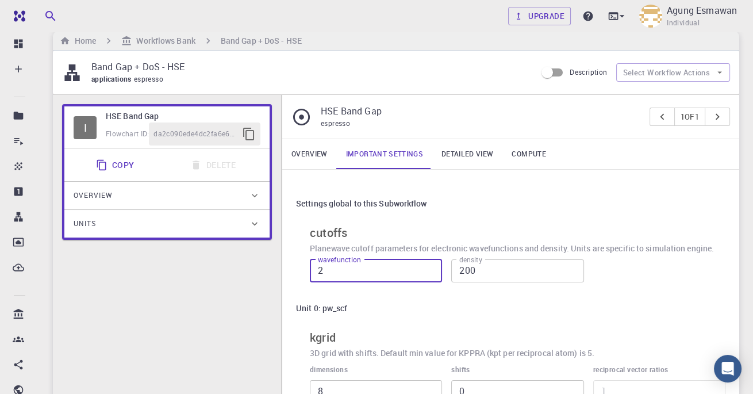
scroll to position [10, 0]
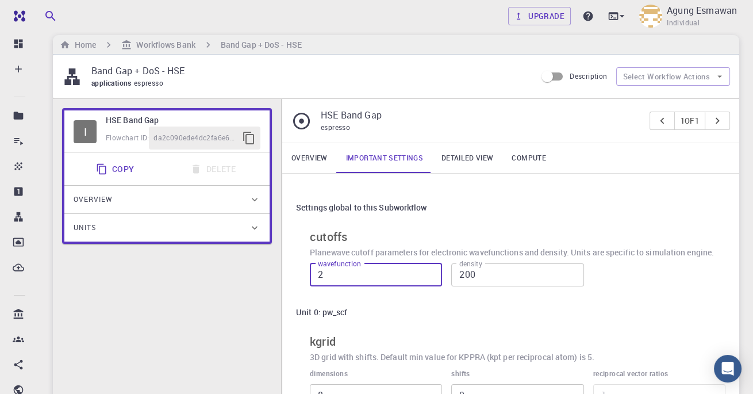
click at [455, 157] on link "Detailed view" at bounding box center [467, 158] width 70 height 30
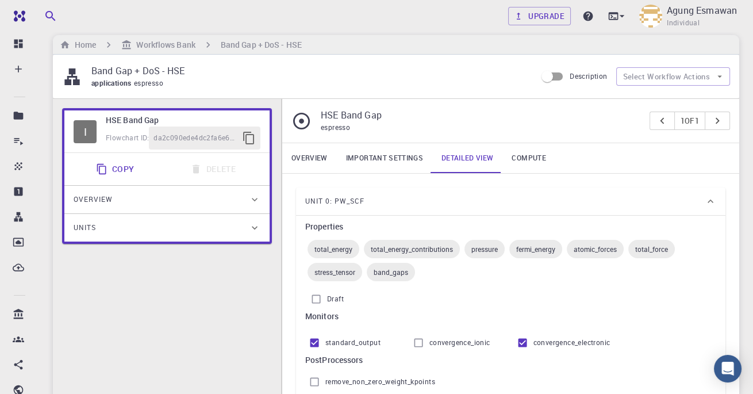
click at [419, 343] on input "convergence_ionic" at bounding box center [419, 343] width 22 height 22
click at [412, 348] on input "convergence_ionic" at bounding box center [419, 343] width 22 height 22
click at [419, 342] on input "convergence_ionic" at bounding box center [419, 343] width 22 height 22
click at [419, 341] on input "convergence_ionic" at bounding box center [419, 343] width 22 height 22
click at [423, 339] on input "convergence_ionic" at bounding box center [419, 343] width 22 height 22
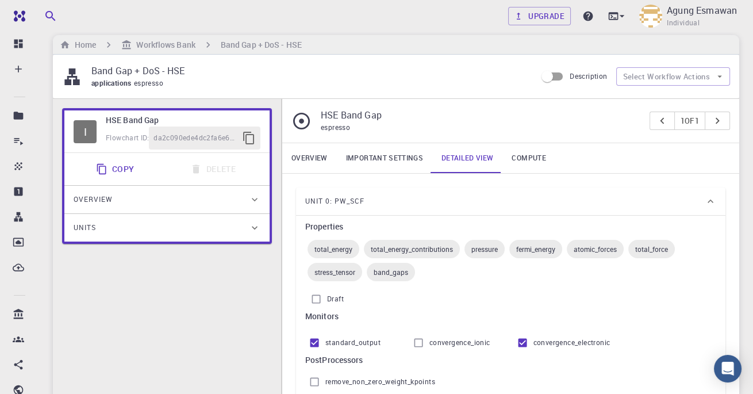
click at [423, 337] on input "convergence_ionic" at bounding box center [419, 343] width 22 height 22
checkbox input "false"
click at [400, 274] on span "band_gaps" at bounding box center [391, 271] width 48 height 9
click at [711, 200] on icon at bounding box center [711, 201] width 6 height 3
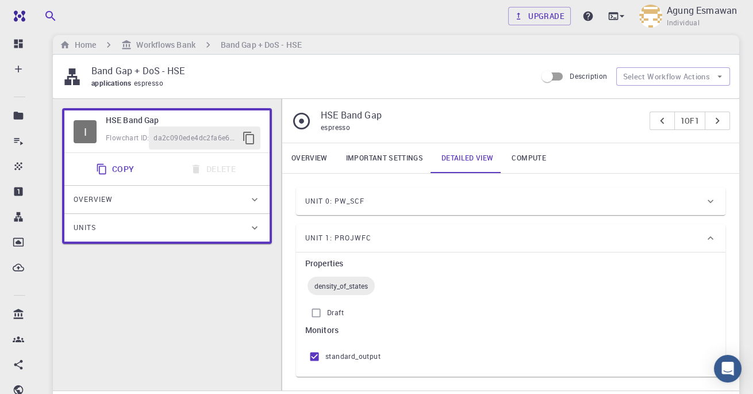
click at [714, 215] on div "Unit 1: projwfc Properties density_of_states Draft Monitors standard_output" at bounding box center [506, 296] width 439 height 162
click at [710, 200] on icon at bounding box center [711, 202] width 12 height 12
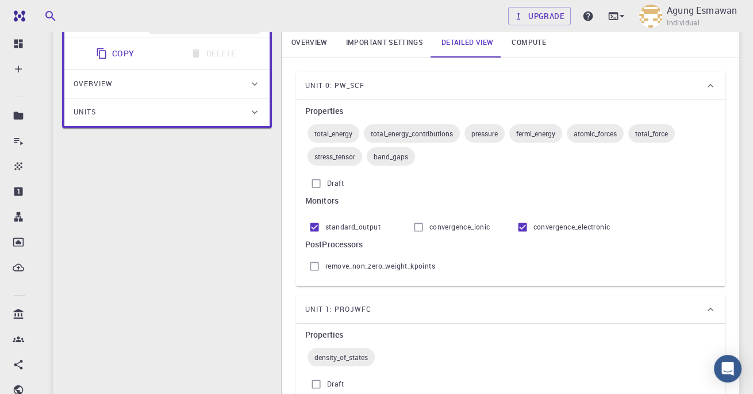
scroll to position [130, 0]
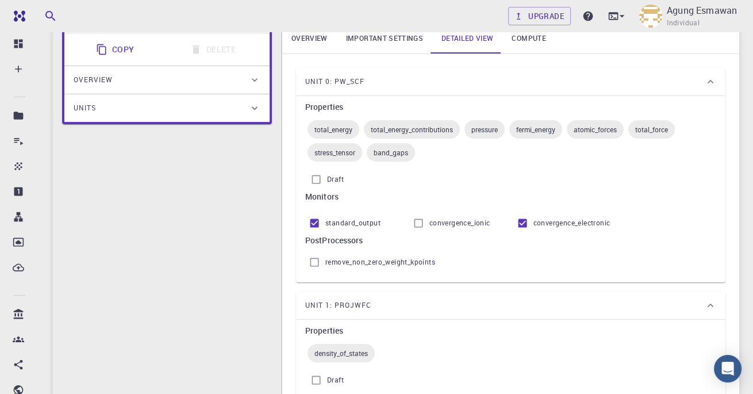
click at [324, 267] on input "remove_non_zero_weight_kpoints" at bounding box center [315, 262] width 22 height 22
click at [316, 266] on input "remove_non_zero_weight_kpoints" at bounding box center [315, 262] width 22 height 22
checkbox input "false"
click at [312, 228] on input "standard_output" at bounding box center [315, 223] width 22 height 22
click at [320, 224] on input "standard_output" at bounding box center [315, 223] width 22 height 22
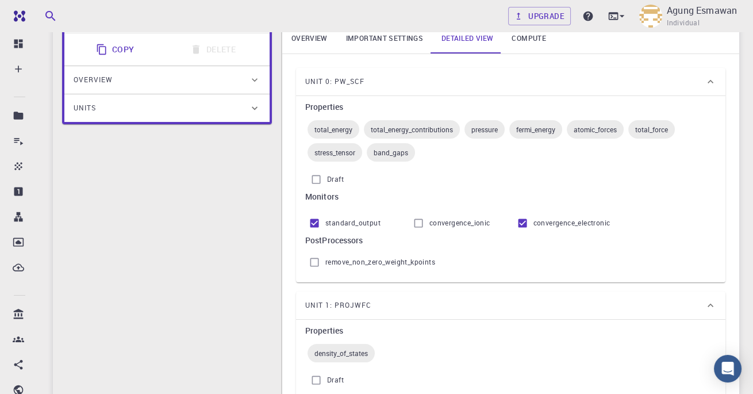
checkbox input "true"
click at [421, 221] on input "convergence_ionic" at bounding box center [419, 223] width 22 height 22
checkbox input "false"
click at [520, 218] on input "convergence_electronic" at bounding box center [523, 223] width 22 height 22
checkbox input "true"
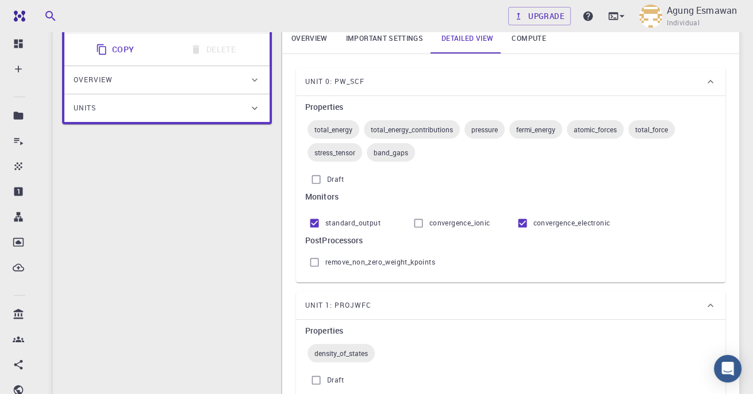
click at [323, 178] on input "Draft" at bounding box center [316, 179] width 22 height 22
checkbox input "false"
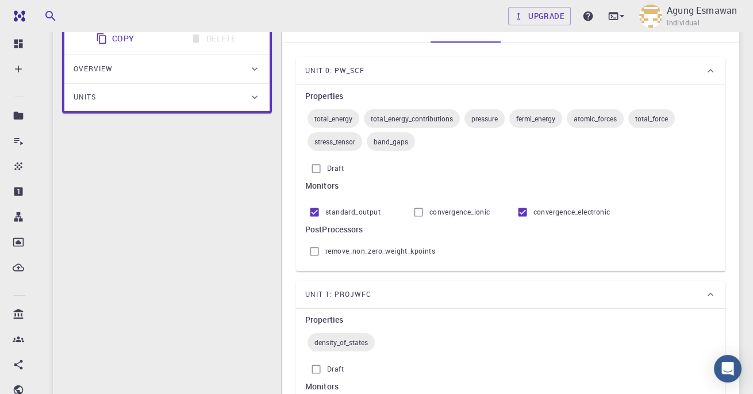
click at [525, 40] on link "Compute" at bounding box center [529, 28] width 52 height 30
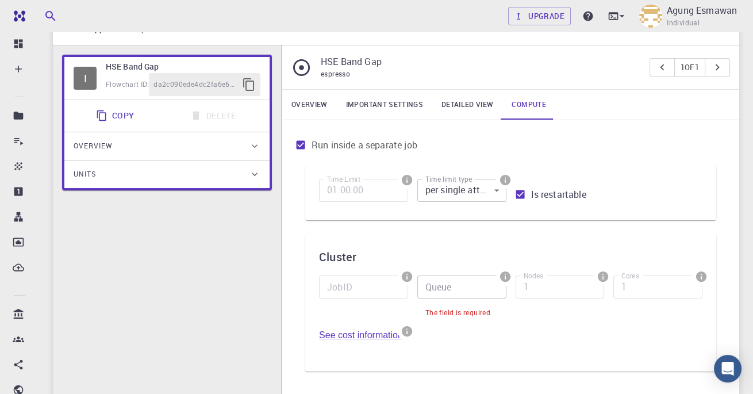
scroll to position [62, 0]
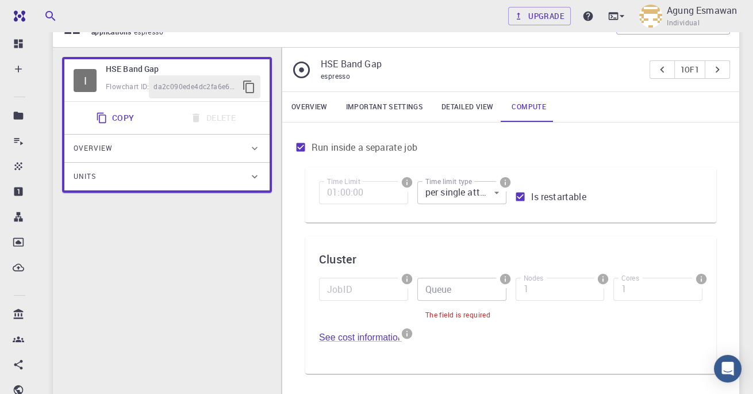
click at [518, 191] on input "Is restartable" at bounding box center [520, 197] width 22 height 22
checkbox input "false"
click at [475, 204] on span at bounding box center [461, 206] width 89 height 5
click at [485, 192] on body "Free Dashboard Create New Job New Material Create Material Upload File Import f…" at bounding box center [376, 322] width 753 height 769
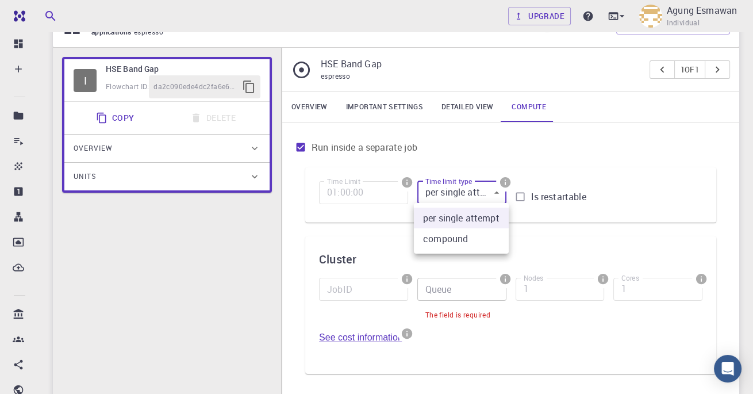
click at [489, 232] on li "compound" at bounding box center [461, 238] width 95 height 21
type input "1"
click at [304, 110] on link "Overview" at bounding box center [309, 107] width 55 height 30
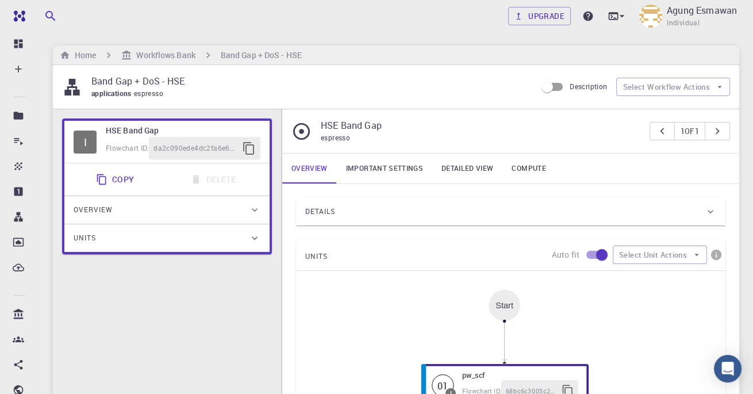
scroll to position [4, 0]
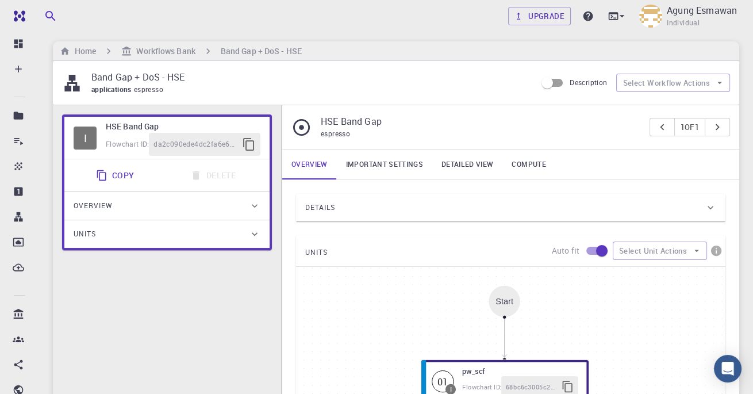
click at [702, 212] on div "Details" at bounding box center [505, 207] width 400 height 18
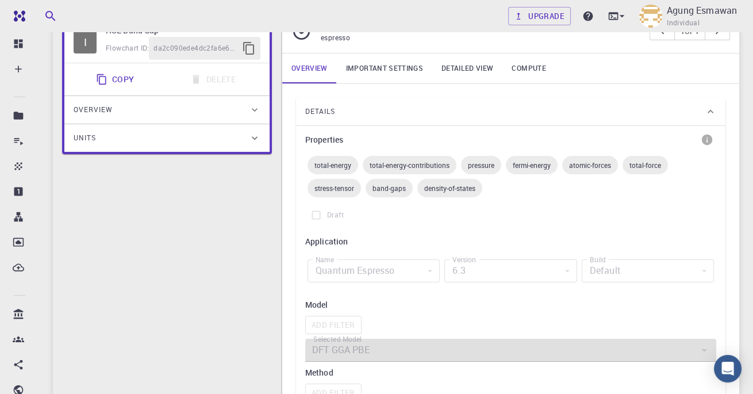
scroll to position [106, 0]
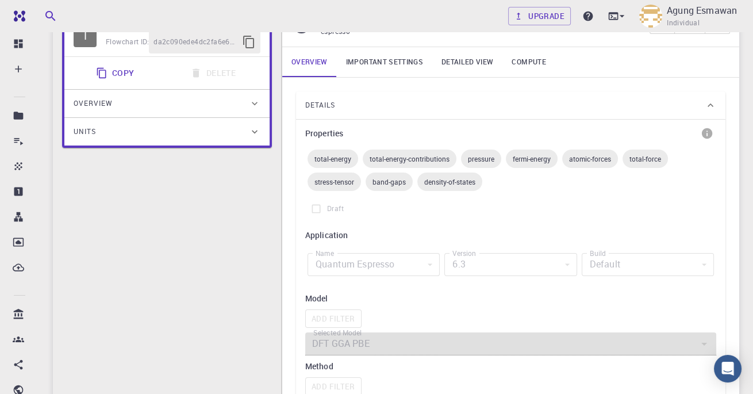
click at [347, 181] on span "stress-tensor" at bounding box center [334, 181] width 53 height 9
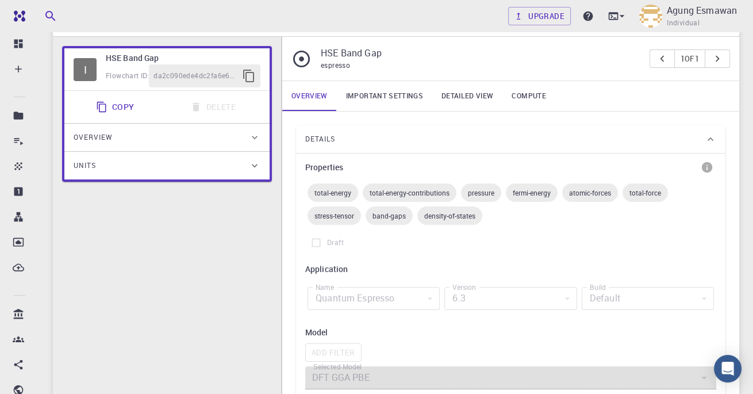
scroll to position [59, 0]
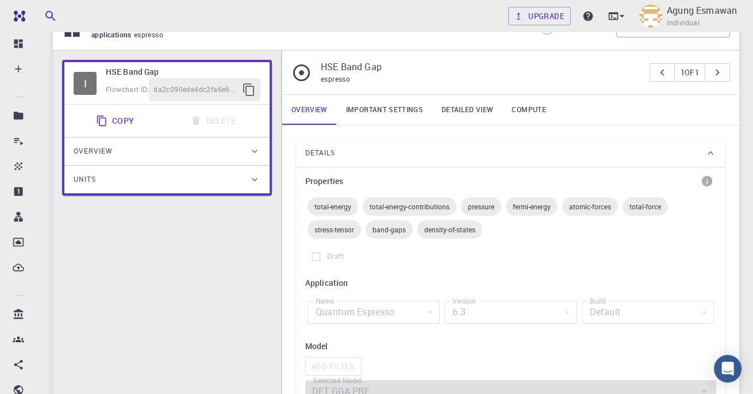
click at [711, 151] on icon at bounding box center [711, 152] width 6 height 3
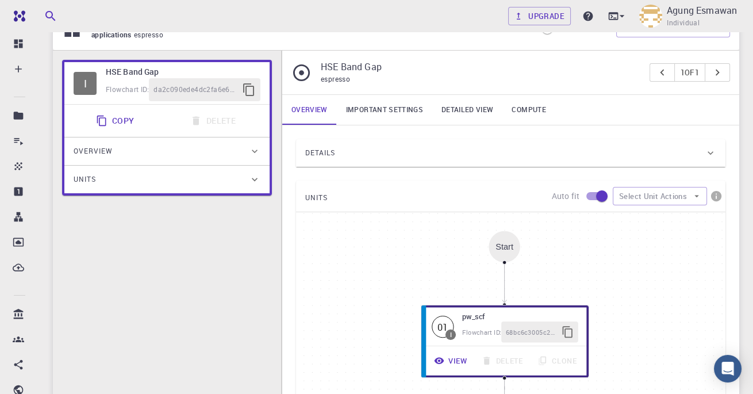
click at [410, 111] on link "Important settings" at bounding box center [384, 110] width 95 height 30
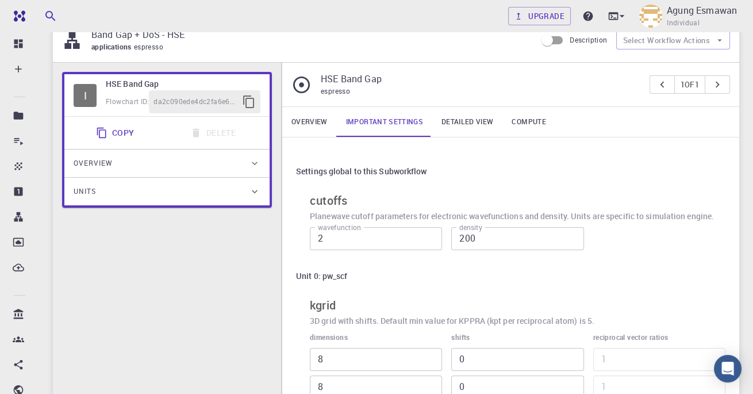
click at [401, 243] on input "2" at bounding box center [376, 238] width 132 height 23
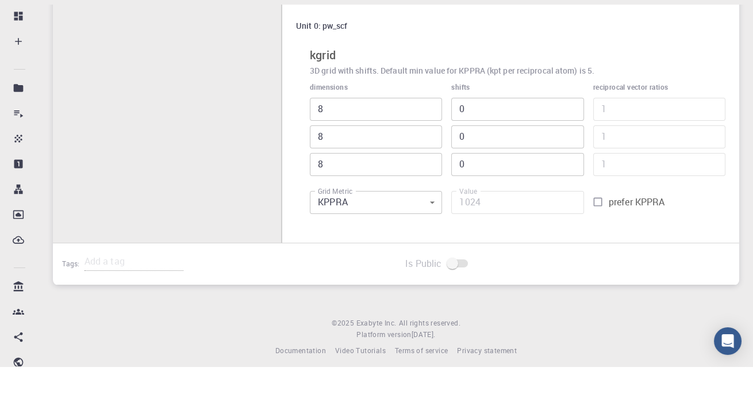
scroll to position [269, 0]
type input "40"
click at [593, 226] on input "prefer KPPRA" at bounding box center [598, 230] width 22 height 22
checkbox input "true"
type input "9"
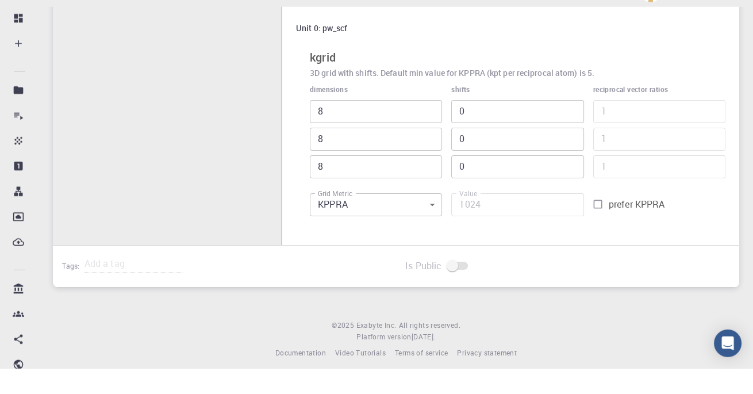
type input "9"
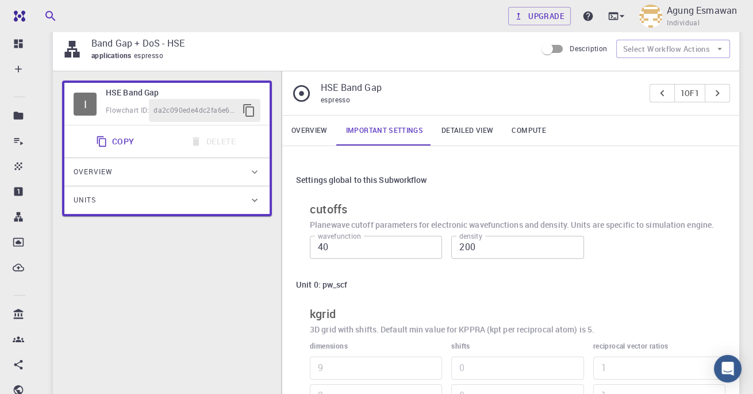
scroll to position [40, 0]
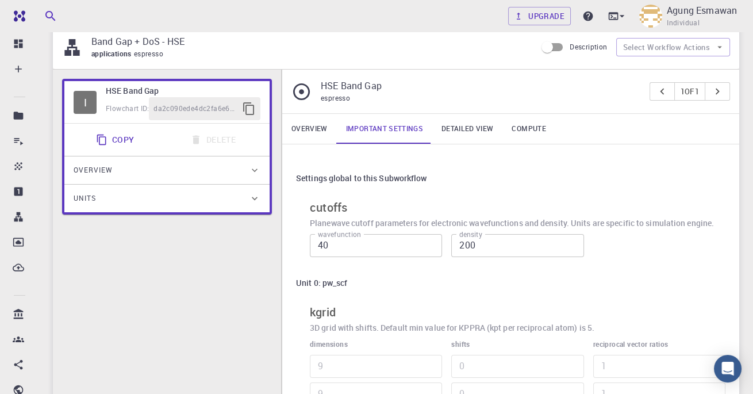
click at [482, 127] on link "Detailed view" at bounding box center [467, 129] width 70 height 30
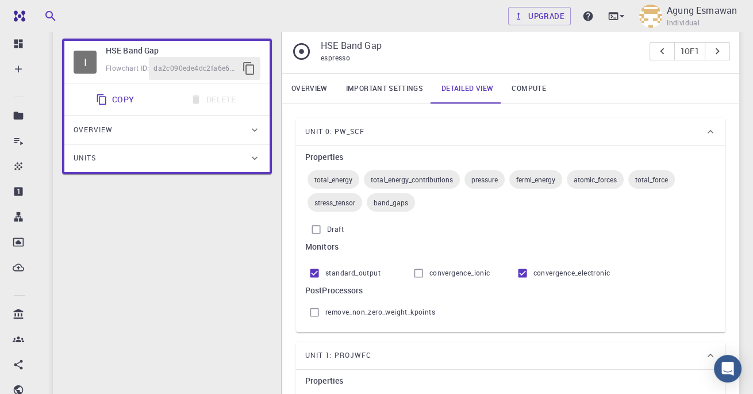
scroll to position [81, 0]
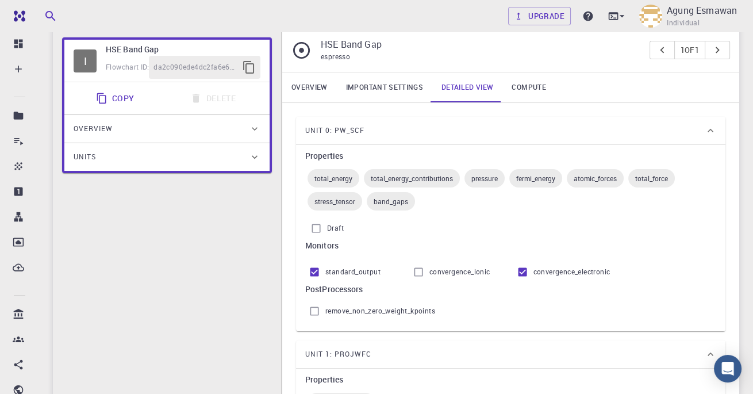
click at [710, 129] on icon at bounding box center [711, 131] width 12 height 12
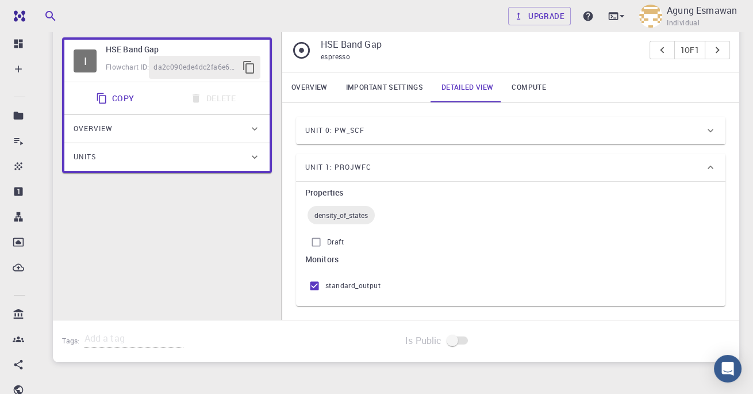
click at [711, 129] on icon at bounding box center [711, 130] width 6 height 3
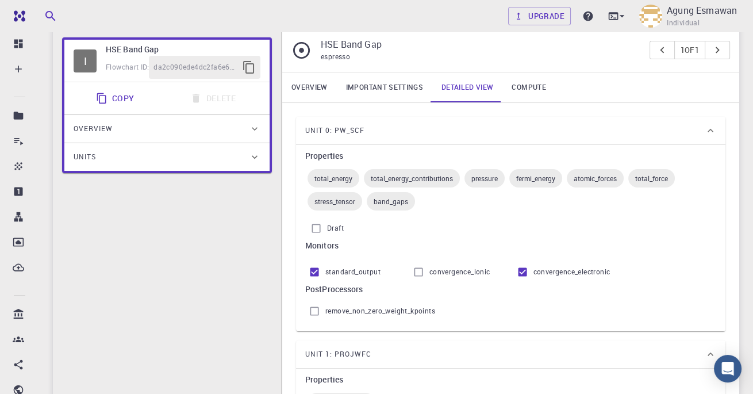
checkbox input "false"
click at [533, 86] on link "Compute" at bounding box center [529, 87] width 52 height 30
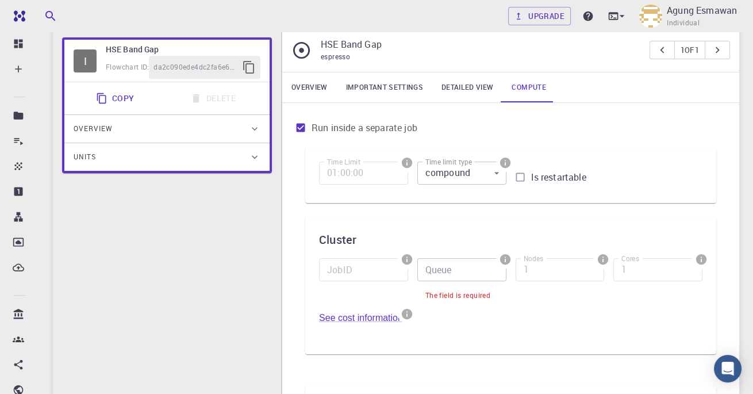
click at [486, 172] on body "Free Dashboard Create New Job New Material Create Material Upload File Import f…" at bounding box center [376, 303] width 753 height 769
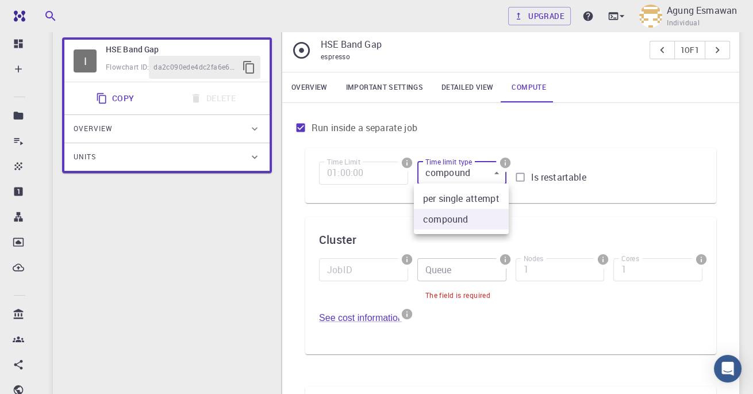
click at [490, 202] on li "per single attempt" at bounding box center [461, 198] width 95 height 21
type input "0"
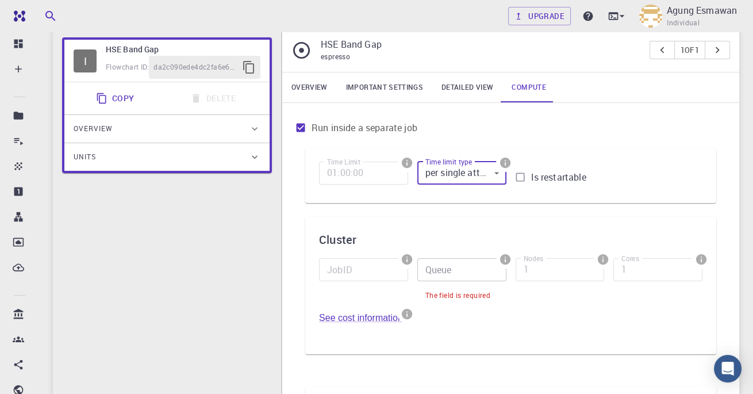
click at [301, 129] on input "Run inside a separate job" at bounding box center [301, 128] width 22 height 22
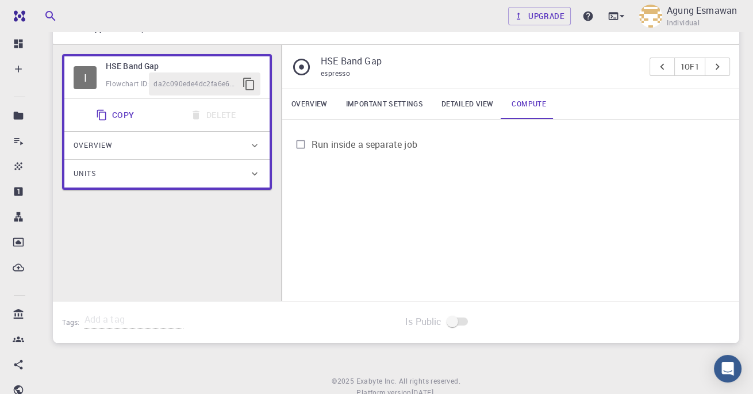
scroll to position [55, 0]
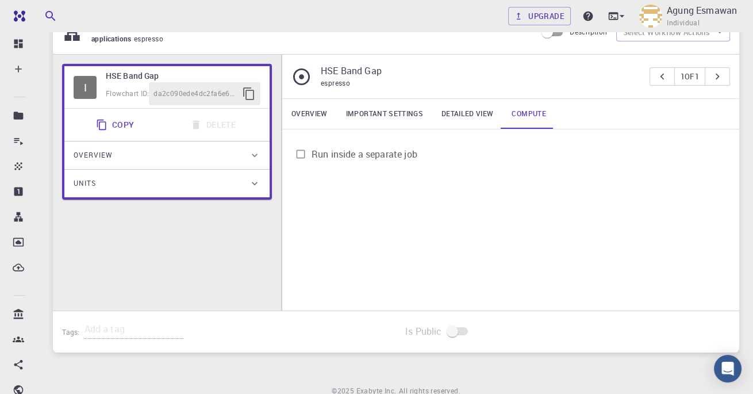
click at [301, 153] on input "Run inside a separate job" at bounding box center [301, 154] width 22 height 22
checkbox input "true"
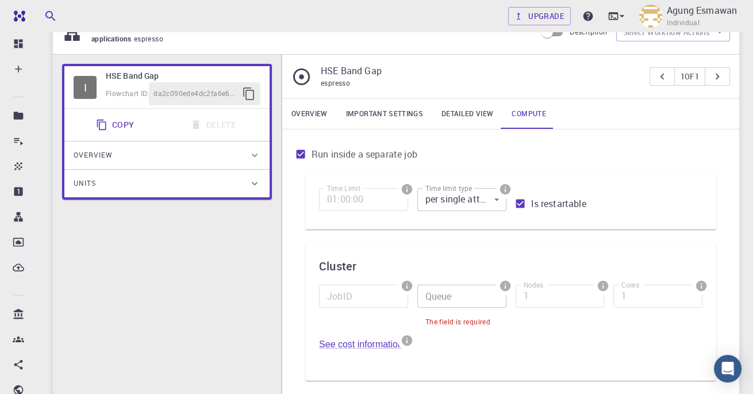
click at [465, 198] on body "Free Dashboard Create New Job New Material Create Material Upload File Import f…" at bounding box center [376, 329] width 753 height 769
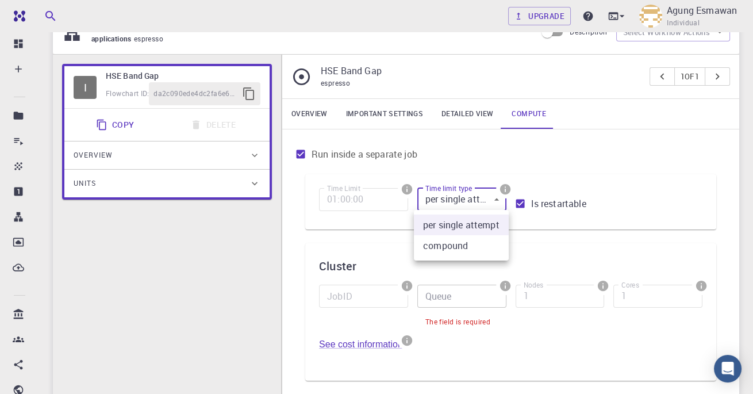
click at [526, 200] on div at bounding box center [376, 197] width 753 height 394
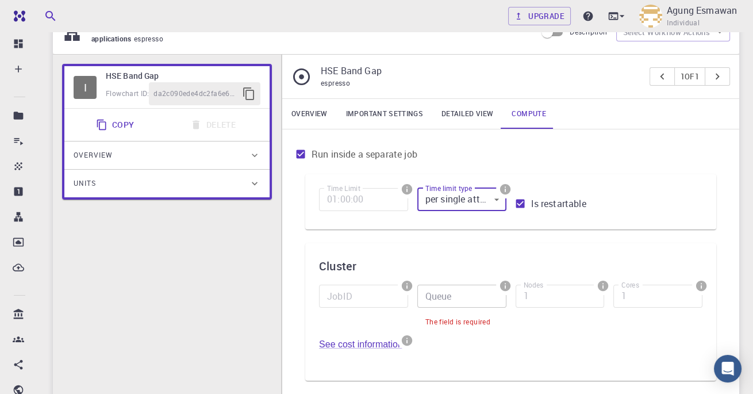
click at [523, 203] on input "Is restartable" at bounding box center [520, 204] width 22 height 22
checkbox input "false"
click at [485, 203] on body "Free Dashboard Create New Job New Material Create Material Upload File Import f…" at bounding box center [376, 329] width 753 height 769
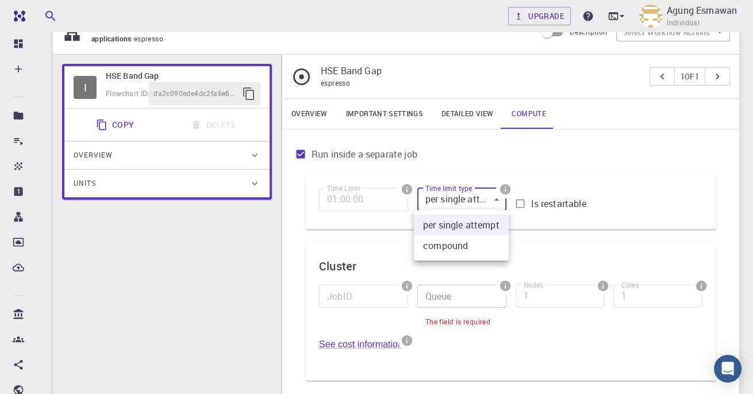
click at [480, 252] on li "compound" at bounding box center [461, 245] width 95 height 21
type input "1"
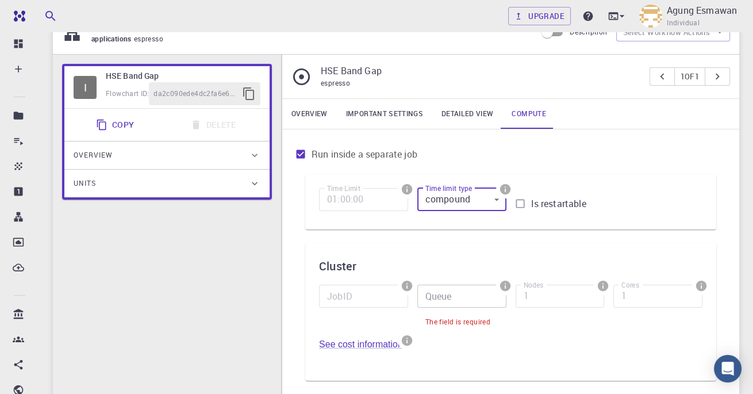
click at [519, 202] on input "Is restartable" at bounding box center [520, 204] width 22 height 22
checkbox input "true"
click at [484, 203] on body "Free Dashboard Create New Job New Material Create Material Upload File Import f…" at bounding box center [376, 329] width 753 height 769
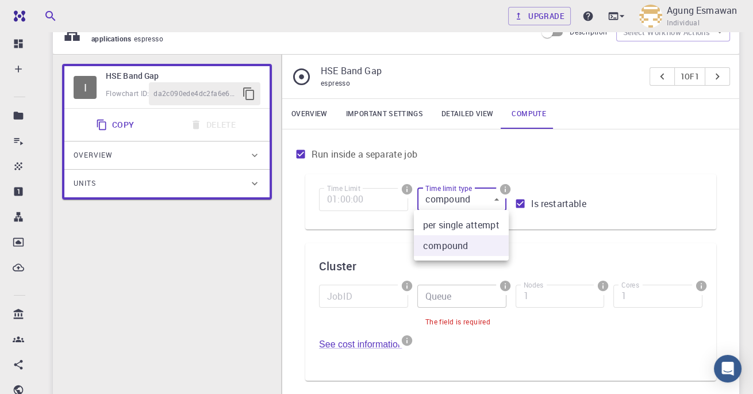
click at [485, 223] on li "per single attempt" at bounding box center [461, 224] width 95 height 21
type input "0"
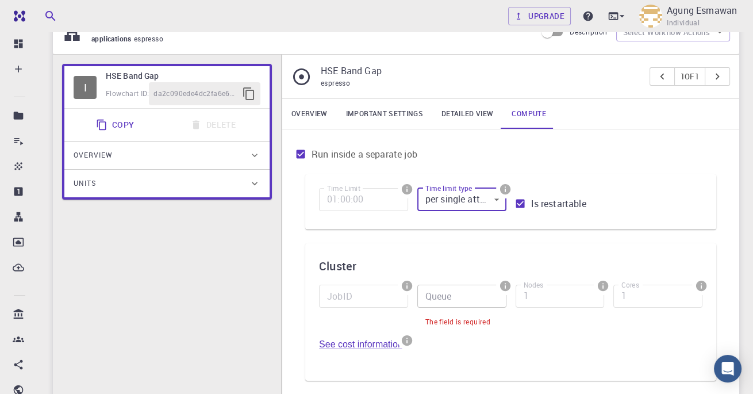
click at [468, 112] on link "Detailed view" at bounding box center [467, 114] width 70 height 30
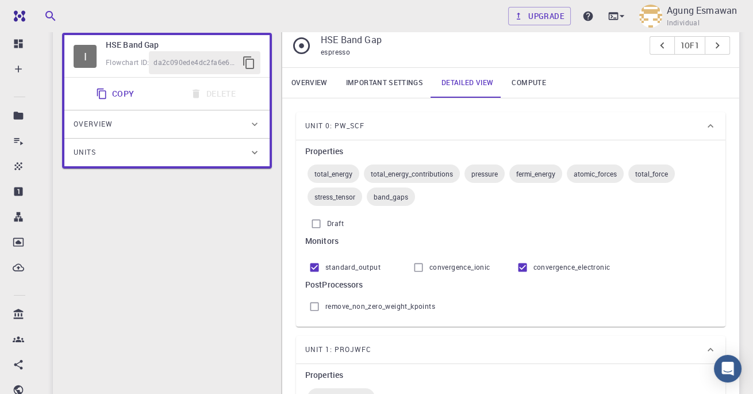
scroll to position [86, 0]
click at [328, 223] on span "Draft" at bounding box center [335, 223] width 17 height 12
click at [327, 223] on input "Draft" at bounding box center [316, 223] width 22 height 22
checkbox input "false"
click at [710, 125] on icon at bounding box center [711, 126] width 12 height 12
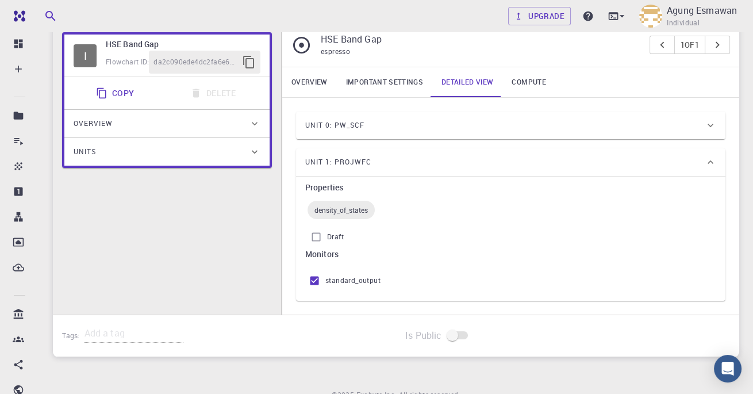
scroll to position [83, 0]
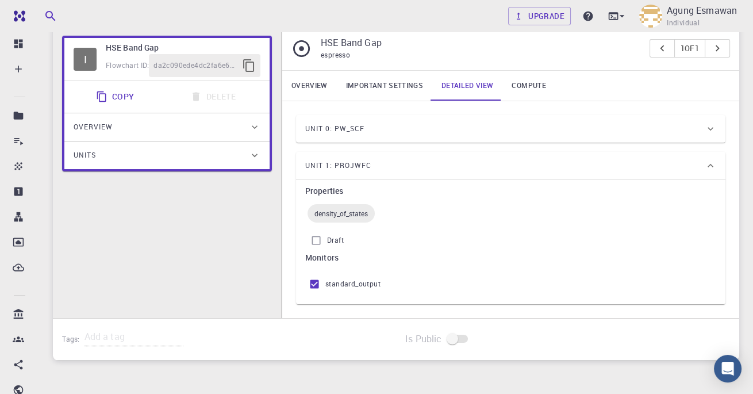
click at [712, 128] on icon at bounding box center [711, 129] width 12 height 12
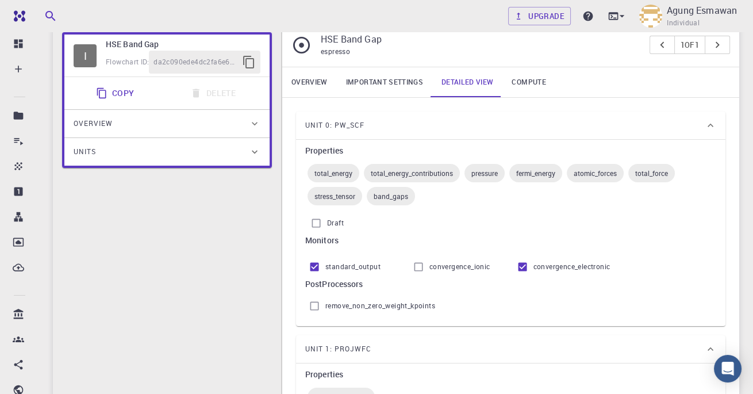
click at [391, 86] on link "Important settings" at bounding box center [384, 82] width 95 height 30
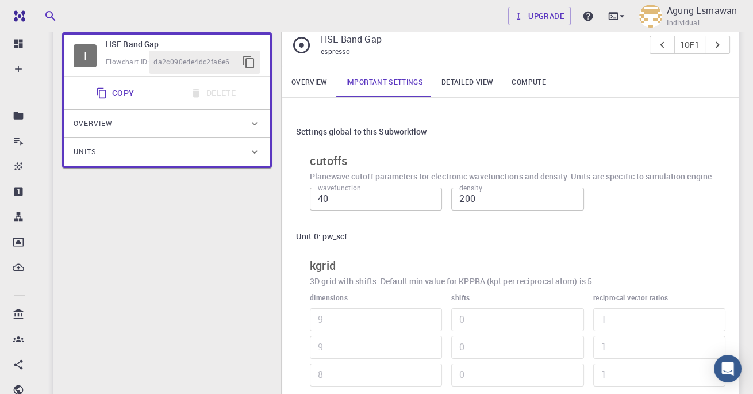
click at [312, 90] on link "Overview" at bounding box center [309, 82] width 55 height 30
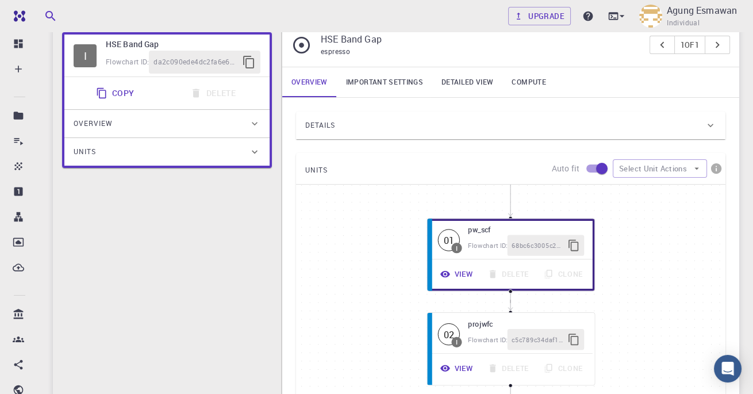
click at [449, 366] on icon "button" at bounding box center [445, 368] width 10 height 6
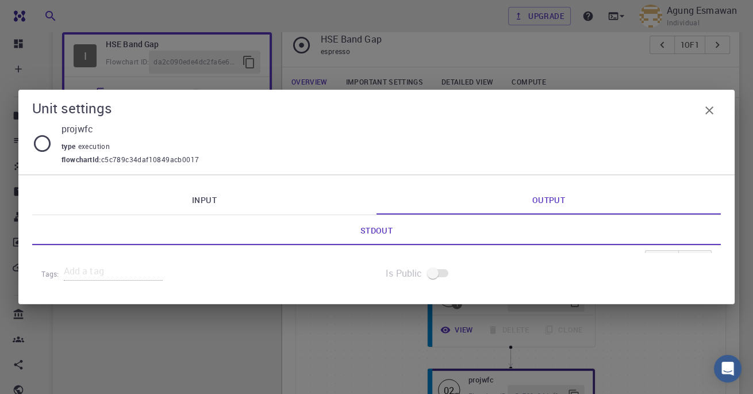
click at [214, 214] on link "Input" at bounding box center [204, 200] width 344 height 30
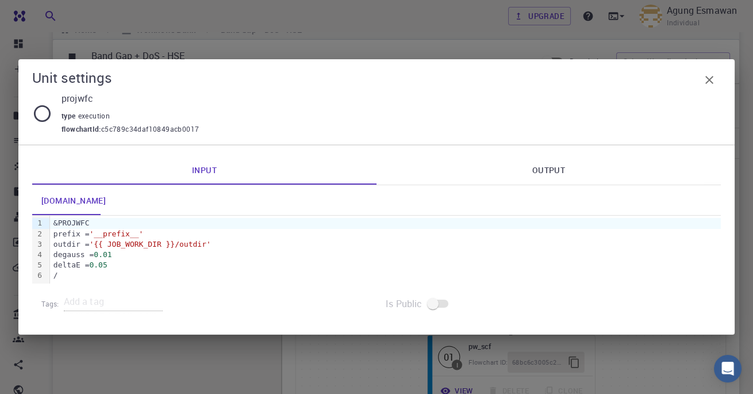
scroll to position [0, 0]
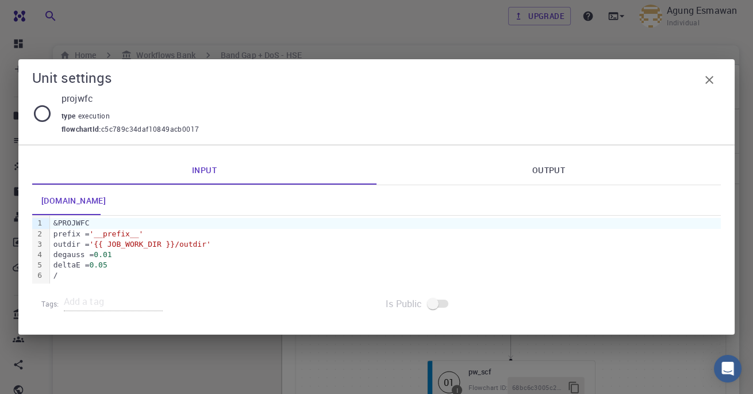
click at [541, 166] on link "Output" at bounding box center [549, 170] width 344 height 30
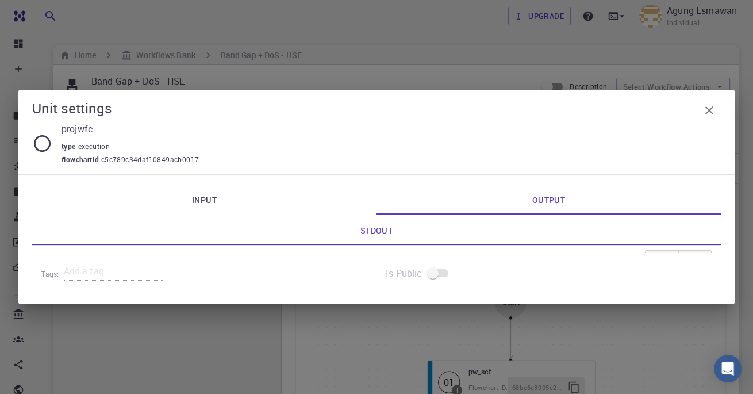
click at [398, 239] on link "Stdout" at bounding box center [376, 230] width 689 height 30
click at [445, 275] on span at bounding box center [439, 273] width 20 height 8
click at [179, 291] on div "Tags:" at bounding box center [204, 273] width 344 height 41
click at [705, 113] on icon "button" at bounding box center [710, 111] width 14 height 14
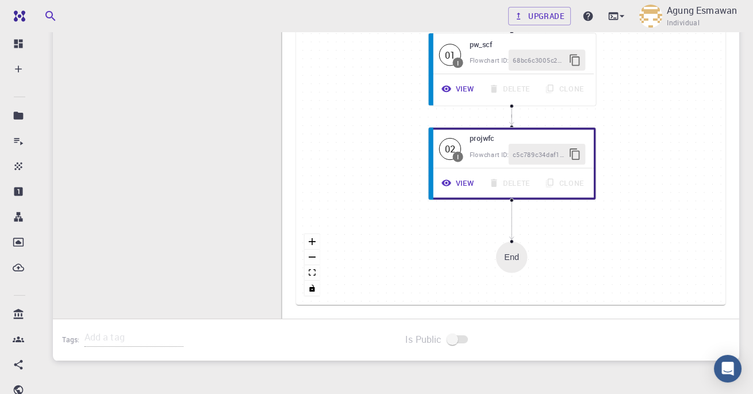
click at [458, 90] on button "View" at bounding box center [458, 88] width 47 height 21
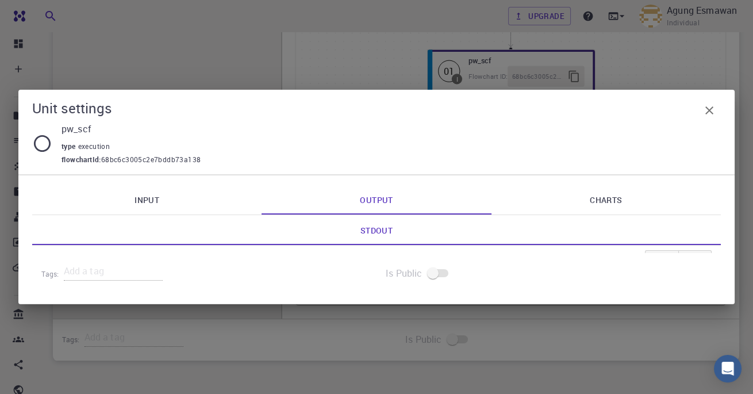
click at [208, 204] on link "Input" at bounding box center [146, 200] width 229 height 30
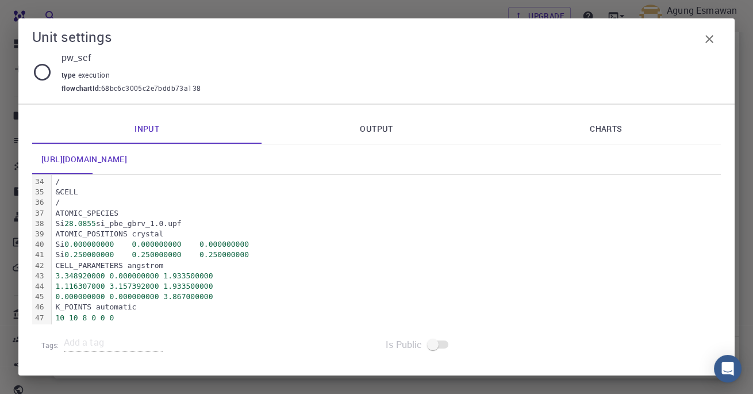
scroll to position [290, 0]
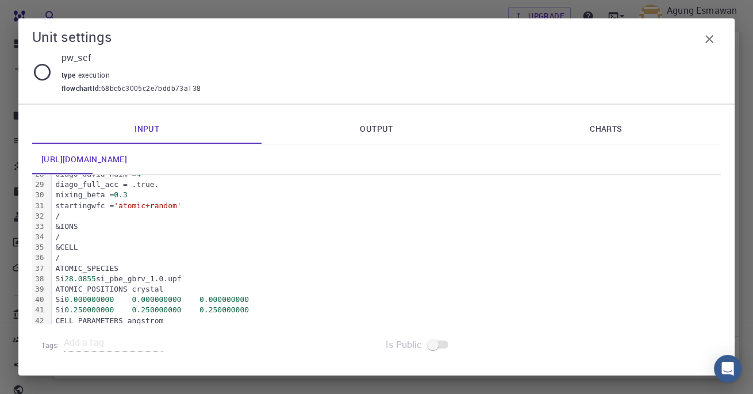
click at [705, 40] on icon "button" at bounding box center [710, 39] width 14 height 14
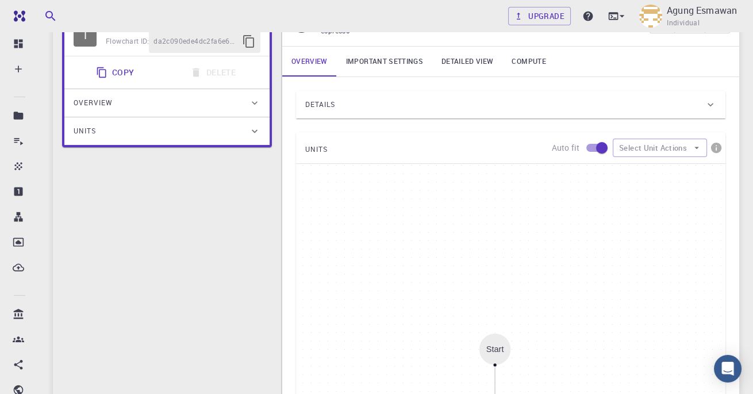
scroll to position [0, 0]
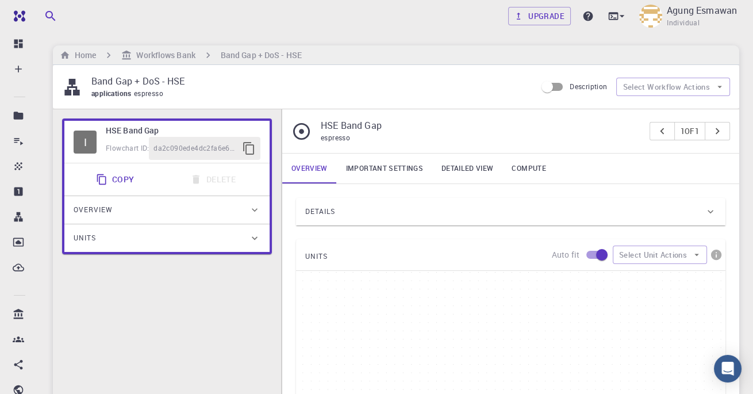
click at [416, 165] on link "Important settings" at bounding box center [384, 169] width 95 height 30
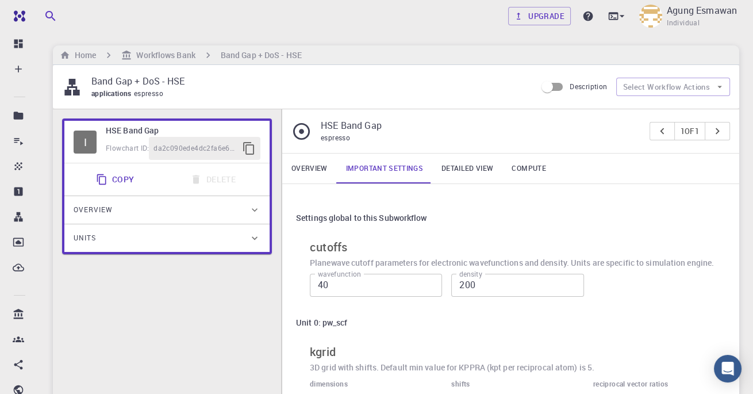
click at [93, 231] on span "Units" at bounding box center [85, 238] width 22 height 18
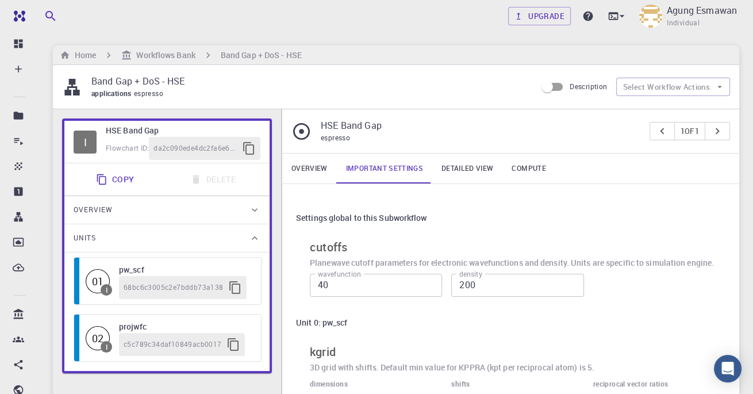
click at [75, 210] on span "Overview" at bounding box center [93, 210] width 39 height 18
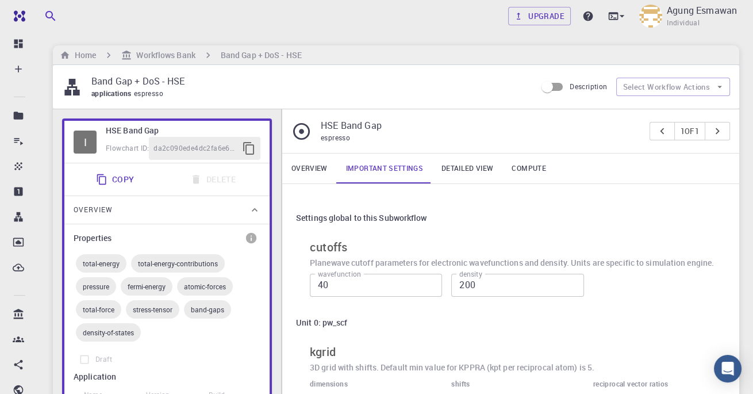
click at [89, 261] on span "total-energy" at bounding box center [101, 263] width 51 height 9
click at [90, 264] on span "total-energy" at bounding box center [101, 263] width 51 height 9
click at [97, 284] on span "pressure" at bounding box center [96, 286] width 40 height 9
click at [95, 354] on span "Draft" at bounding box center [103, 360] width 17 height 12
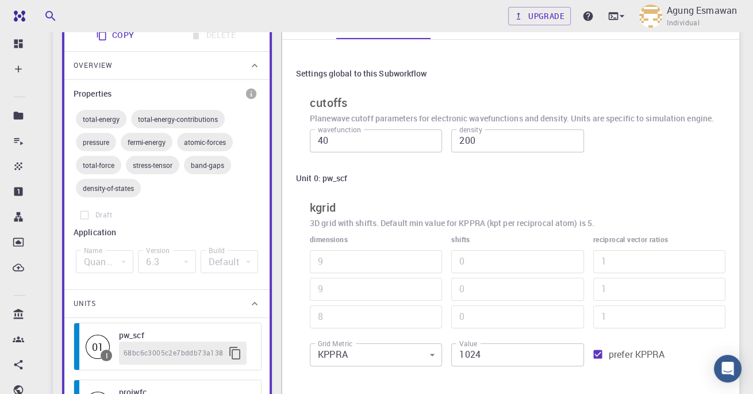
scroll to position [167, 0]
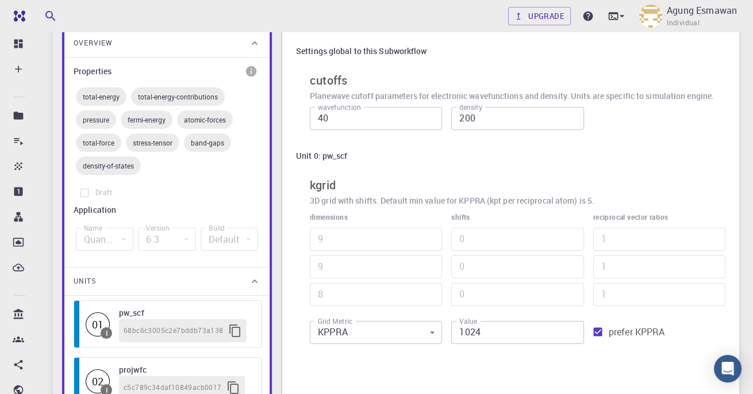
click at [82, 243] on div "Quantum Espresso" at bounding box center [105, 239] width 58 height 23
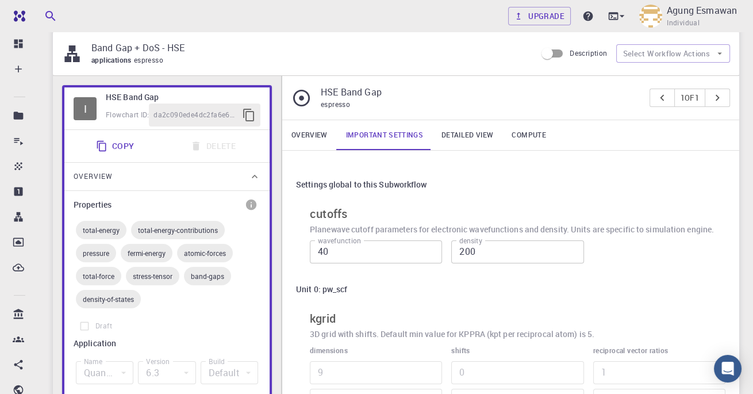
scroll to position [26, 0]
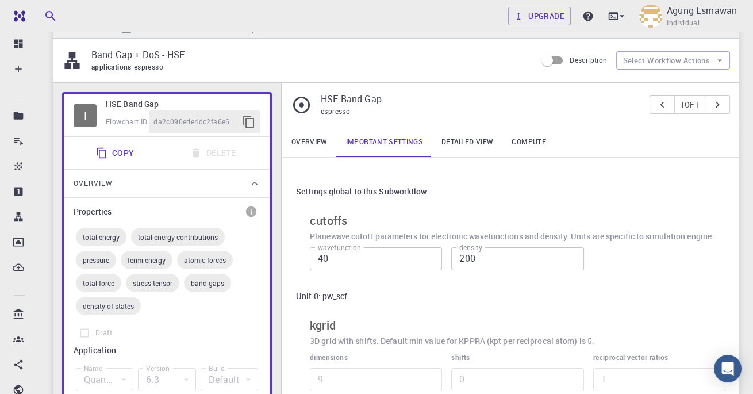
click at [313, 145] on link "Overview" at bounding box center [309, 142] width 55 height 30
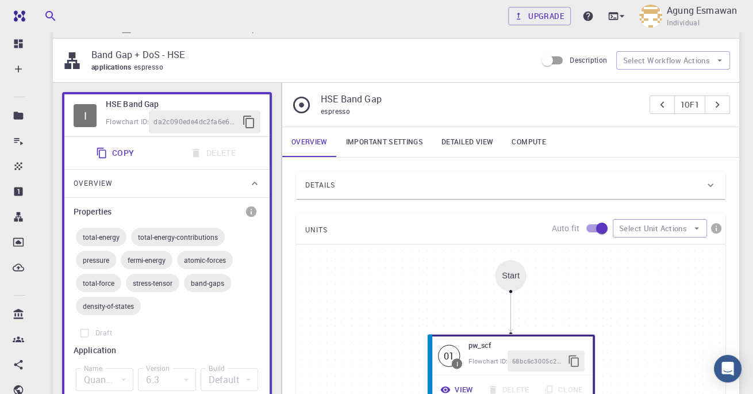
click at [710, 179] on icon at bounding box center [711, 185] width 12 height 12
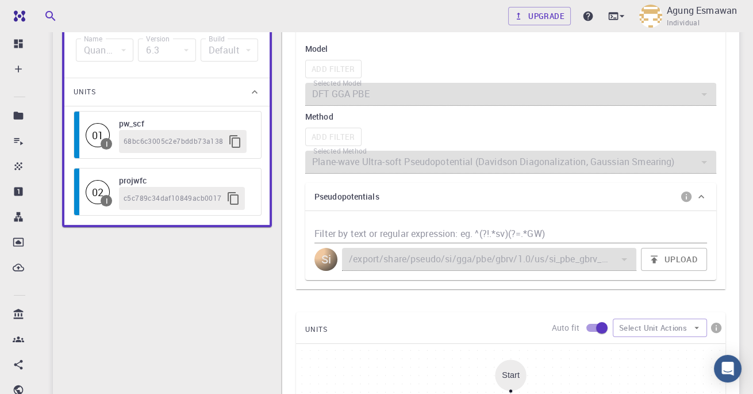
scroll to position [357, 0]
click at [679, 231] on input "Filter by text or regular expression: eg. ^(?!.*sv)(?=.*GW)" at bounding box center [511, 233] width 393 height 18
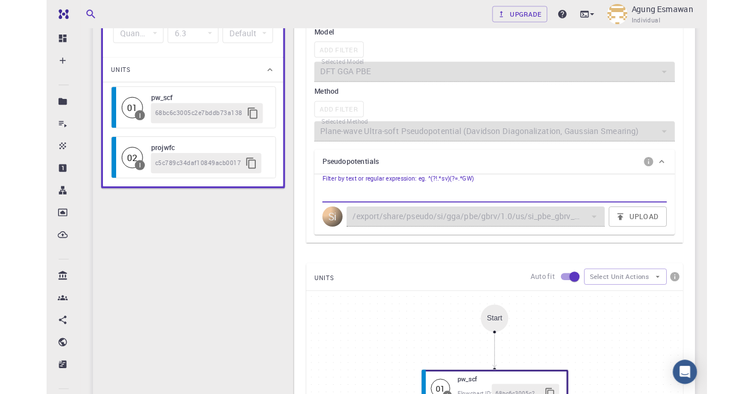
scroll to position [384, 0]
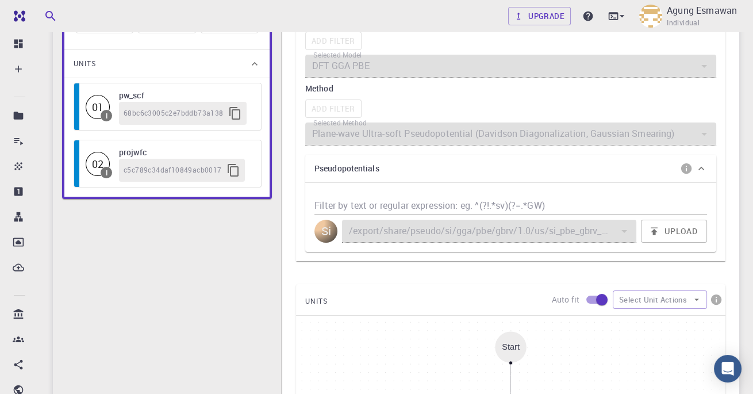
click at [353, 183] on div "Filter by text or regular expression: eg. ^(?!.*sv)(?=.*GW) Si /export/share/ps…" at bounding box center [510, 217] width 411 height 69
click at [391, 209] on input "Filter by text or regular expression: eg. ^(?!.*sv)(?=.*GW)" at bounding box center [511, 206] width 393 height 18
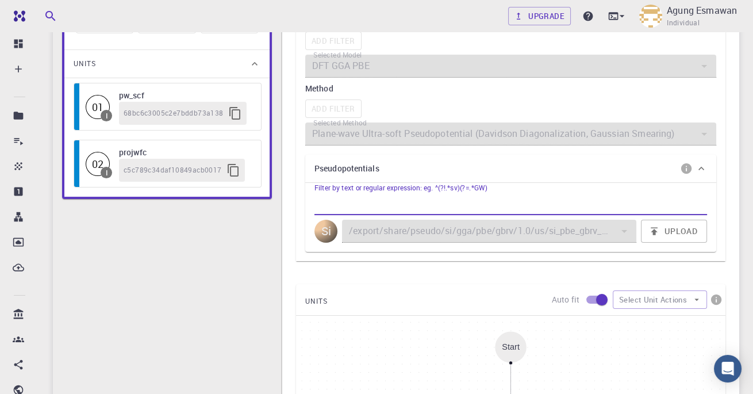
click at [331, 232] on div "Si" at bounding box center [326, 231] width 23 height 23
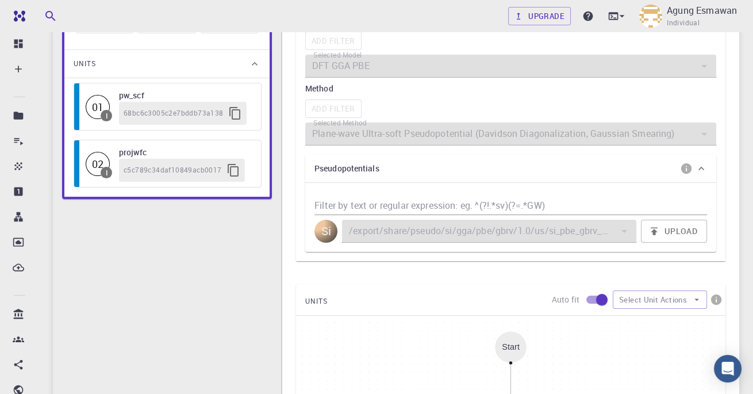
click at [695, 237] on button "Upload" at bounding box center [674, 231] width 66 height 23
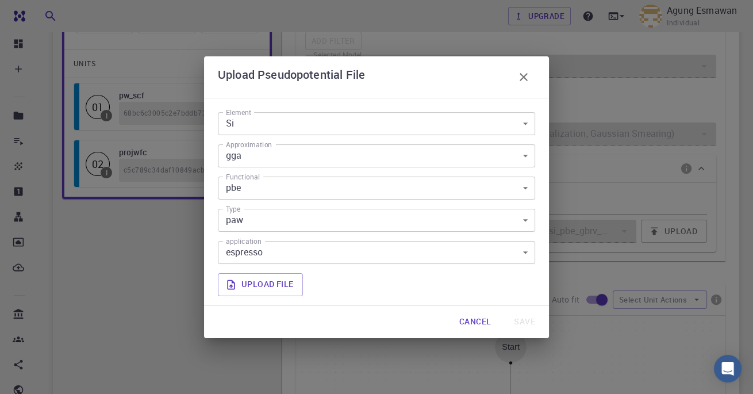
click at [515, 131] on body "Free Dashboard Create New Job New Material Create Material Upload File Import f…" at bounding box center [376, 211] width 753 height 1191
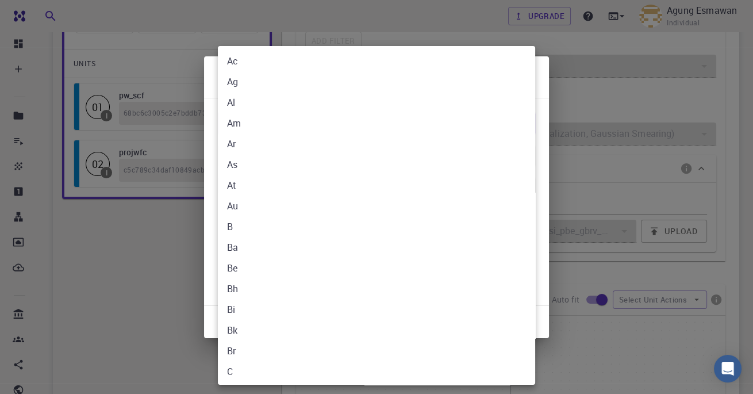
scroll to position [1853, 0]
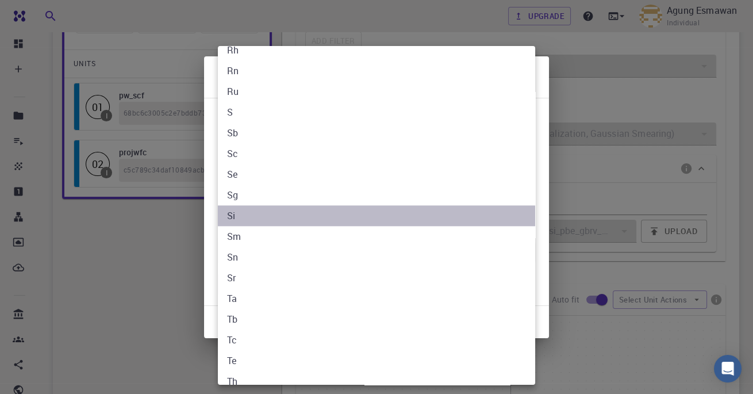
click at [392, 219] on li "Si" at bounding box center [376, 215] width 317 height 21
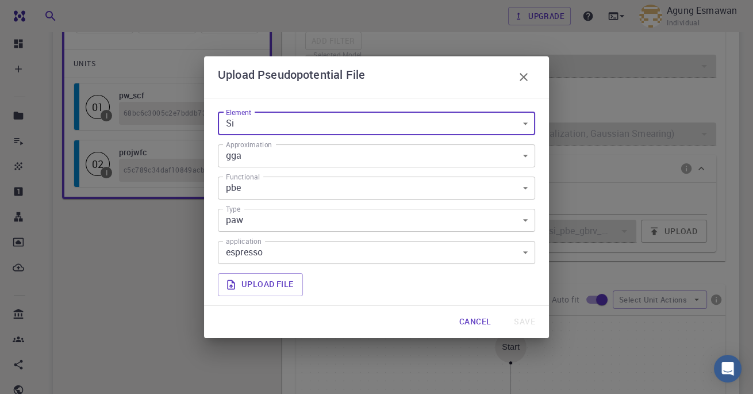
click at [521, 219] on body "Free Dashboard Create New Job New Material Create Material Upload File Import f…" at bounding box center [376, 211] width 753 height 1191
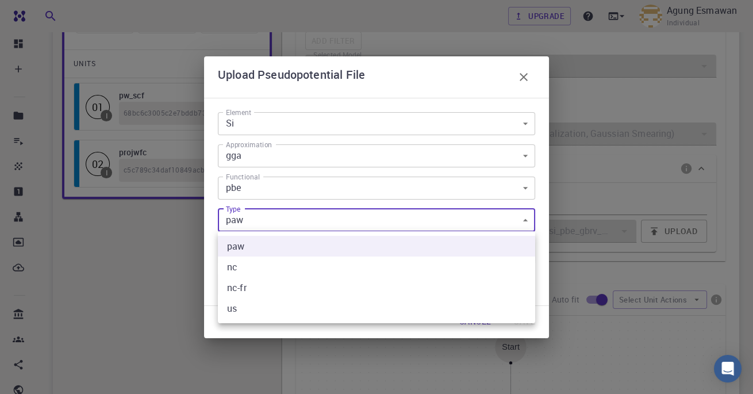
click at [592, 174] on div at bounding box center [376, 197] width 753 height 394
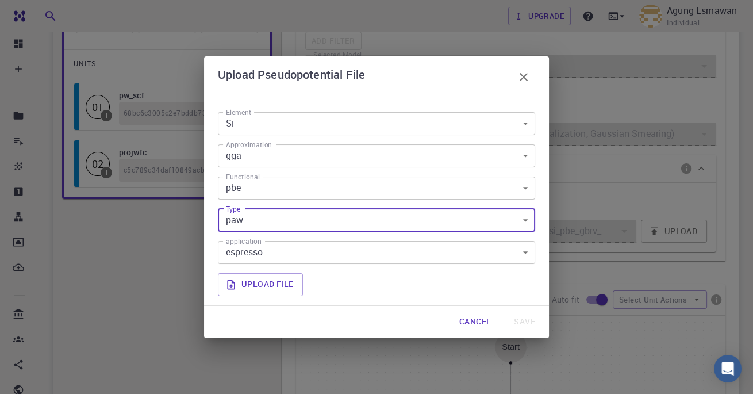
click at [485, 261] on body "Free Dashboard Create New Job New Material Create Material Upload File Import f…" at bounding box center [376, 211] width 753 height 1191
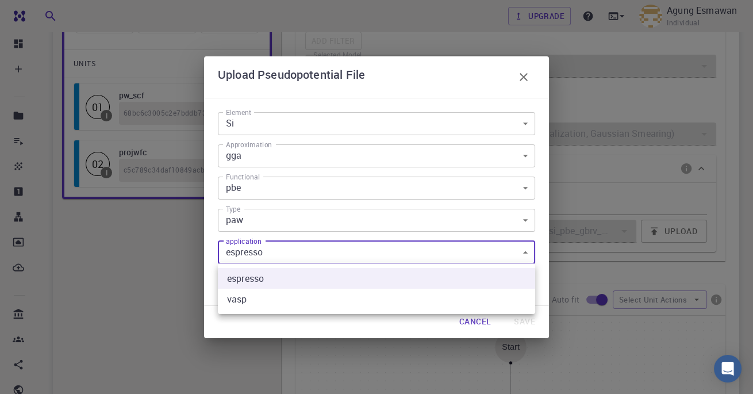
click at [454, 292] on li "vasp" at bounding box center [376, 299] width 317 height 21
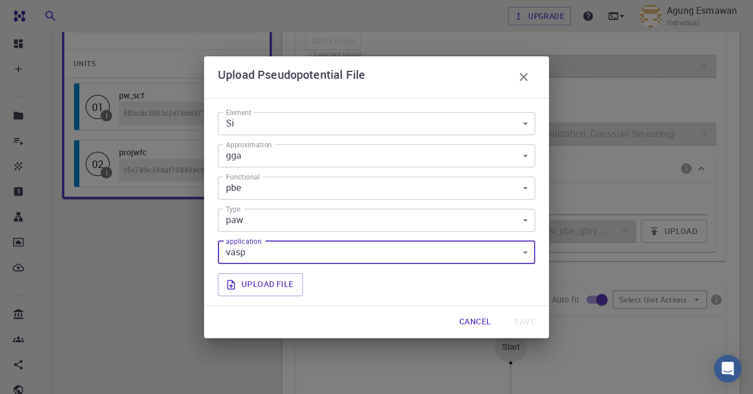
type input "vasp"
click at [294, 279] on label "Upload file" at bounding box center [260, 284] width 85 height 23
click at [0, 0] on input "Upload file" at bounding box center [0, 0] width 0 height 0
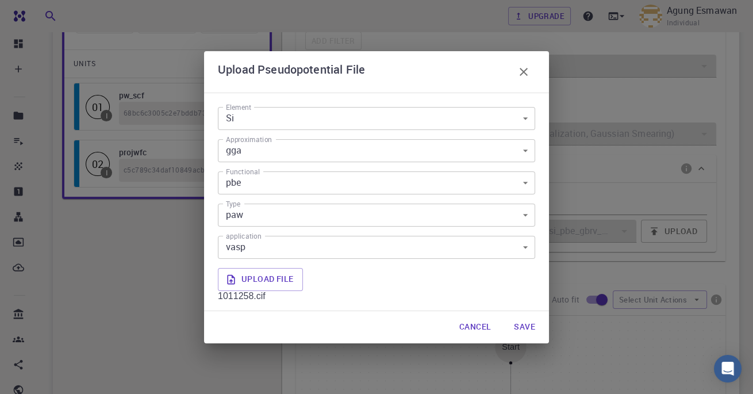
click at [526, 335] on button "Save" at bounding box center [525, 327] width 40 height 23
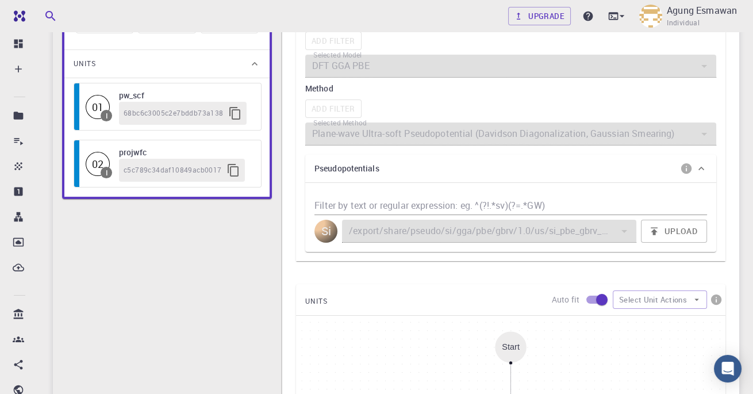
click at [340, 199] on input "Filter by text or regular expression: eg. ^(?!.*sv)(?=.*GW)" at bounding box center [511, 206] width 393 height 18
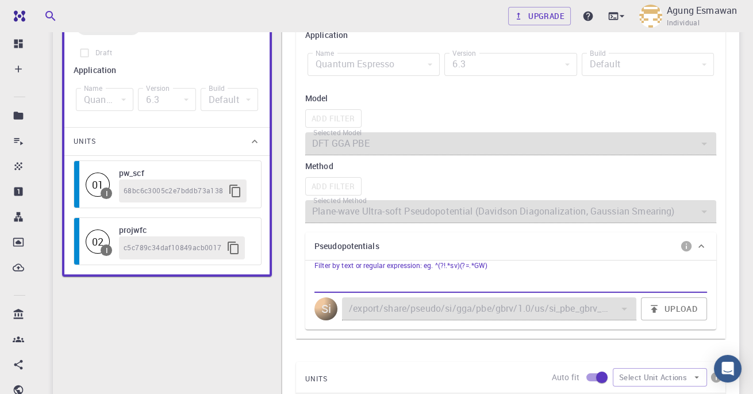
scroll to position [306, 0]
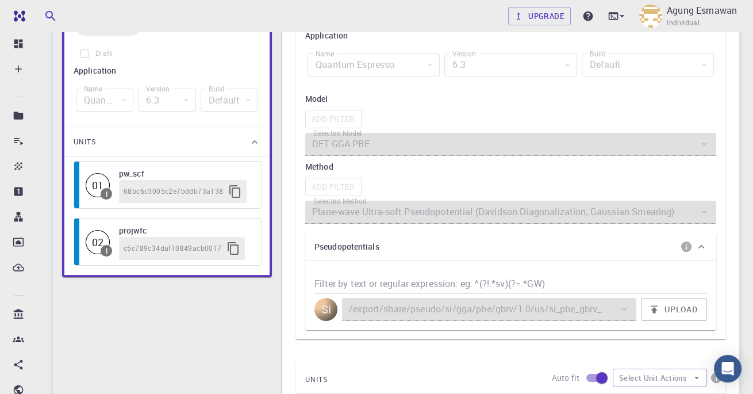
click at [314, 185] on div "Add Filter" at bounding box center [510, 187] width 411 height 18
click at [342, 286] on input "Filter by text or regular expression: eg. ^(?!.*sv)(?=.*GW)" at bounding box center [511, 284] width 393 height 18
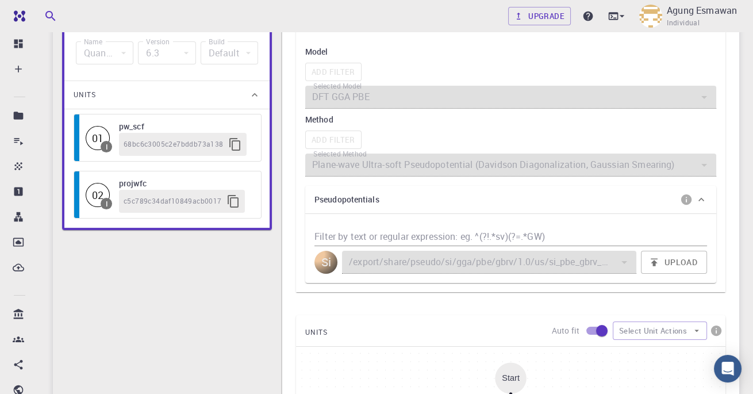
scroll to position [354, 0]
click at [591, 323] on input "checkbox" at bounding box center [602, 330] width 66 height 22
checkbox input "false"
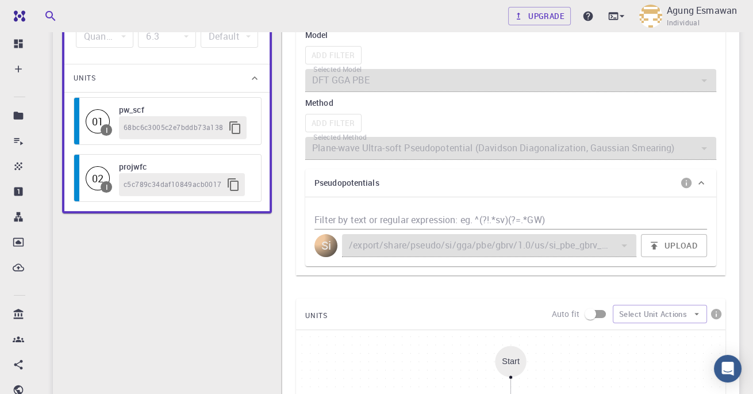
scroll to position [370, 0]
click at [697, 313] on icon "button" at bounding box center [697, 314] width 5 height 2
click at [159, 299] on div "I HSE Band Gap Flowchart ID: da2c090ede4dc2fa6e66647f Copy Delete Overview Prop…" at bounding box center [167, 224] width 228 height 968
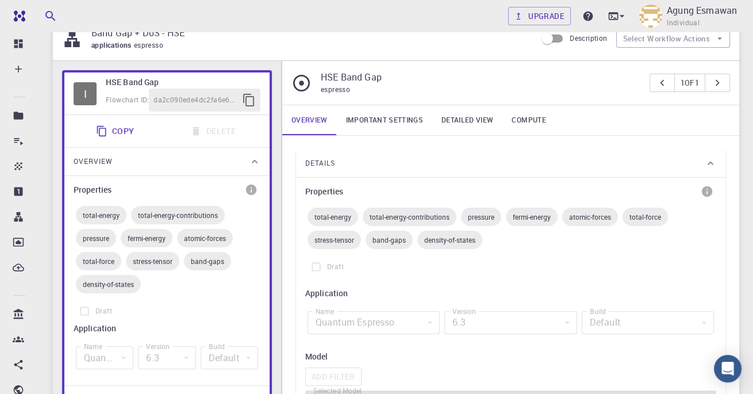
scroll to position [0, 0]
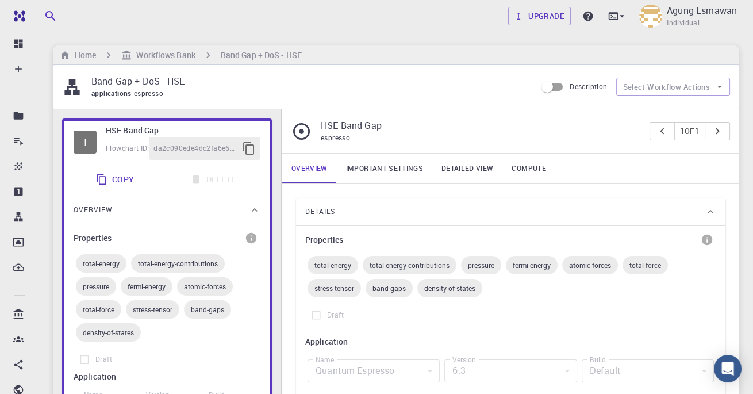
click at [393, 166] on link "Important settings" at bounding box center [384, 169] width 95 height 30
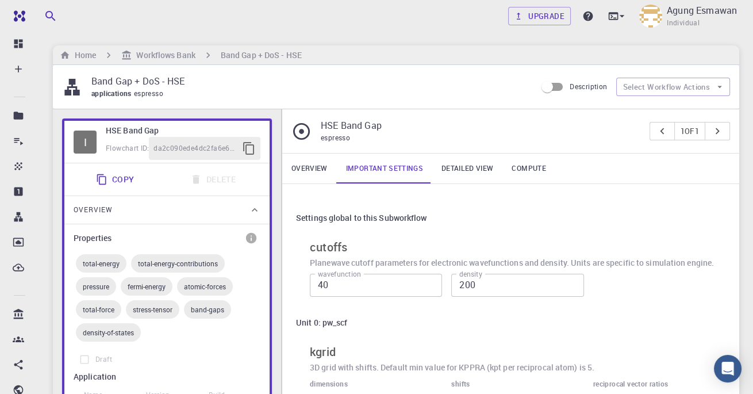
click at [458, 172] on link "Detailed view" at bounding box center [467, 169] width 70 height 30
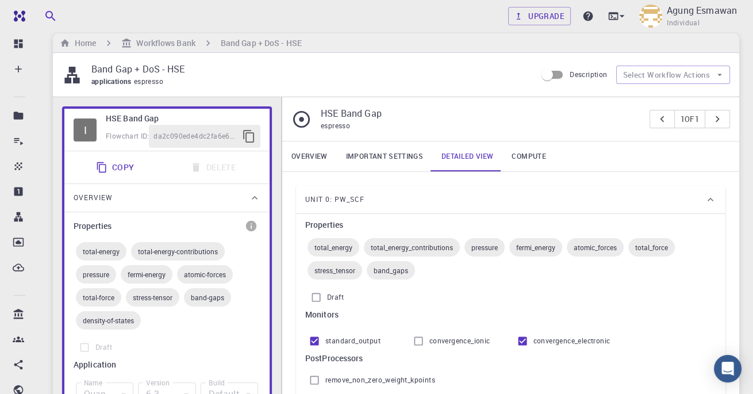
scroll to position [16, 0]
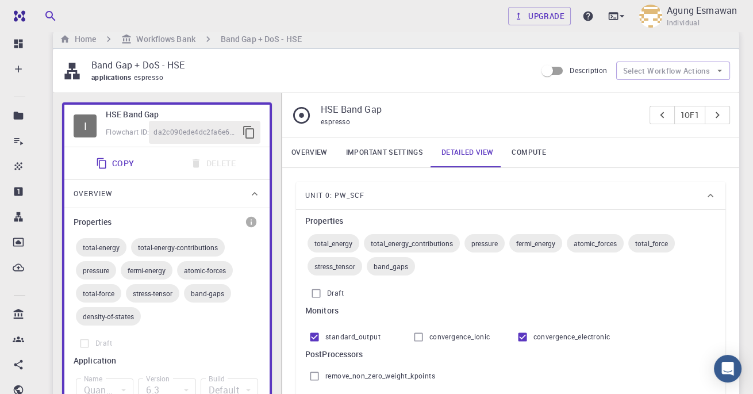
click at [408, 339] on input "convergence_ionic" at bounding box center [419, 337] width 22 height 22
checkbox input "false"
click at [311, 375] on input "remove_non_zero_weight_kpoints" at bounding box center [315, 376] width 22 height 22
click at [323, 369] on input "remove_non_zero_weight_kpoints" at bounding box center [315, 376] width 22 height 22
checkbox input "false"
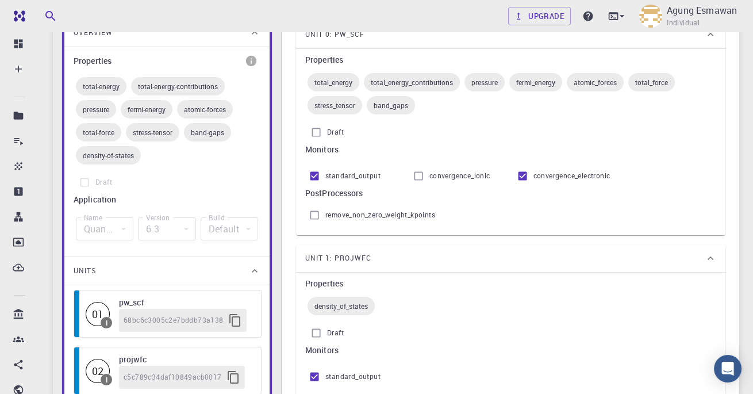
scroll to position [178, 0]
click at [359, 305] on span "density_of_states" at bounding box center [341, 305] width 67 height 9
click at [324, 334] on input "Draft" at bounding box center [316, 332] width 22 height 22
checkbox input "false"
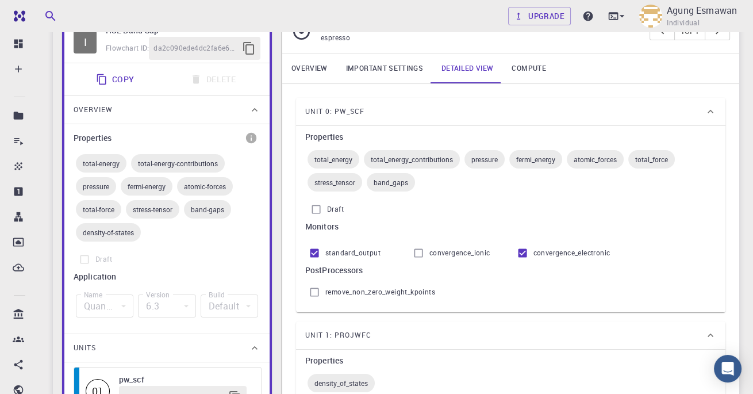
scroll to position [103, 0]
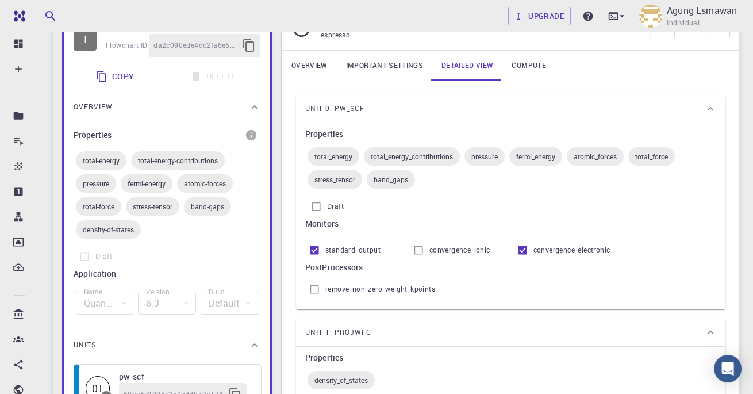
click at [526, 65] on link "Compute" at bounding box center [529, 66] width 52 height 30
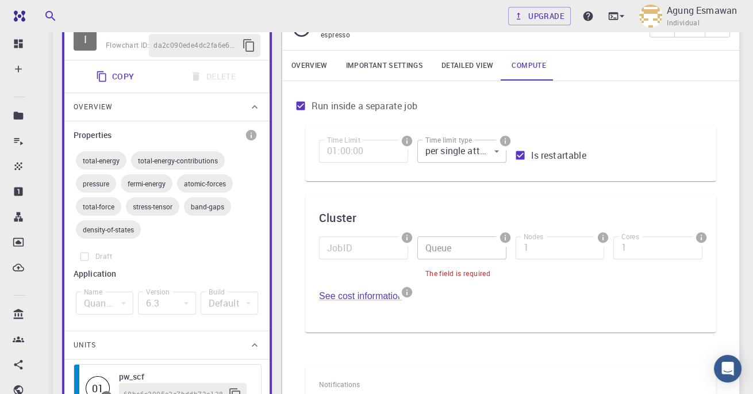
click at [493, 148] on body "Free Dashboard Create New Job New Material Create Material Upload File Import f…" at bounding box center [376, 281] width 753 height 769
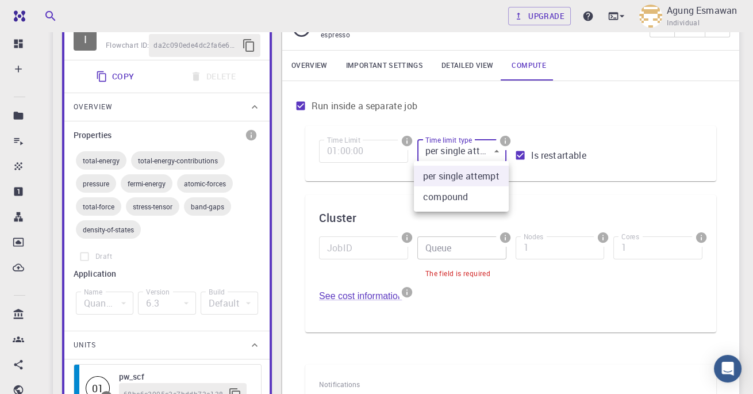
click at [489, 201] on li "compound" at bounding box center [461, 196] width 95 height 21
type input "1"
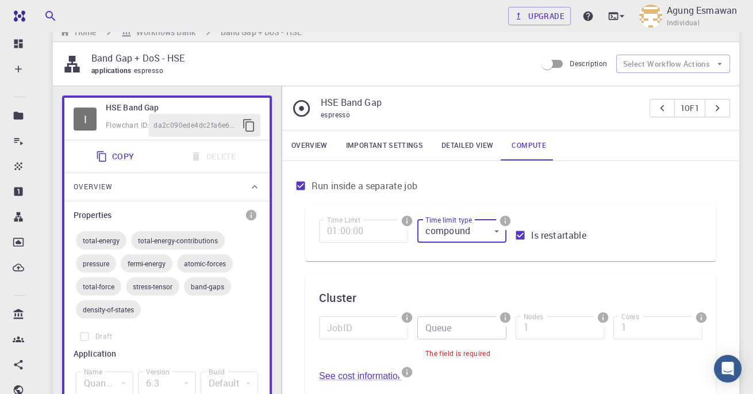
scroll to position [0, 0]
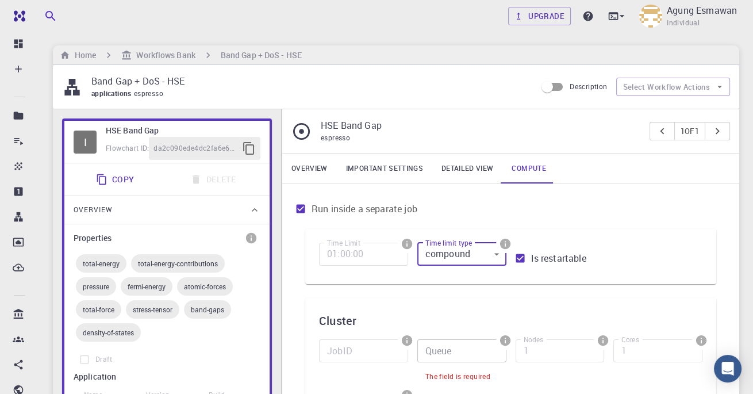
click at [474, 175] on link "Detailed view" at bounding box center [467, 169] width 70 height 30
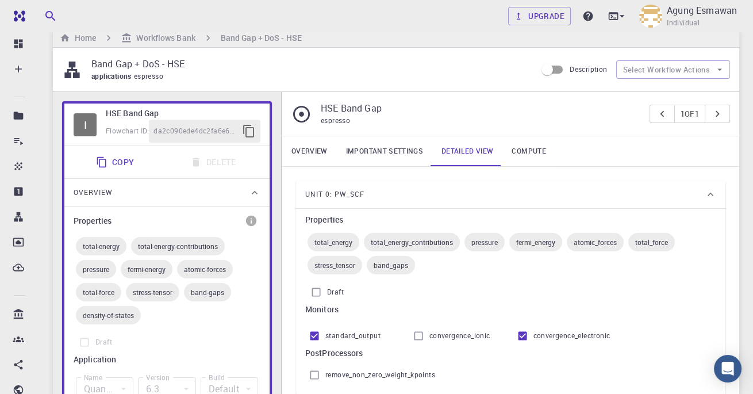
scroll to position [38, 0]
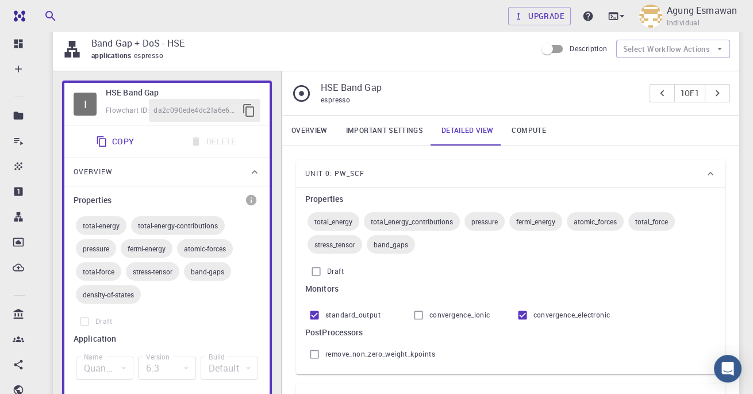
click at [311, 127] on link "Overview" at bounding box center [309, 131] width 55 height 30
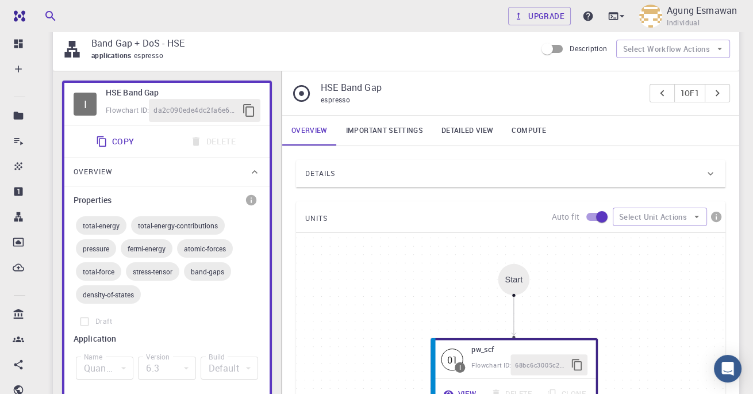
click at [710, 177] on icon at bounding box center [711, 174] width 12 height 12
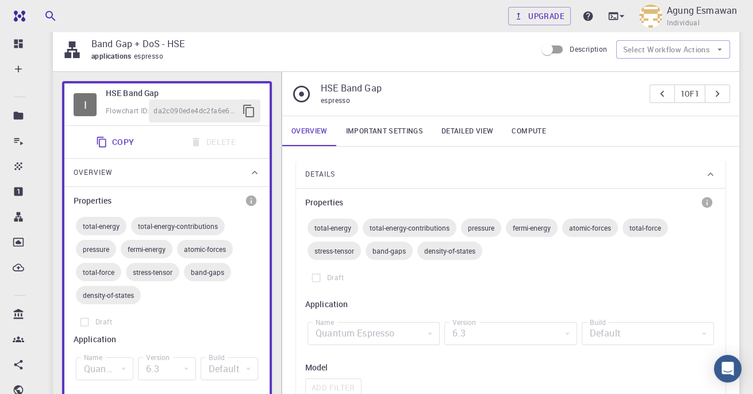
scroll to position [0, 0]
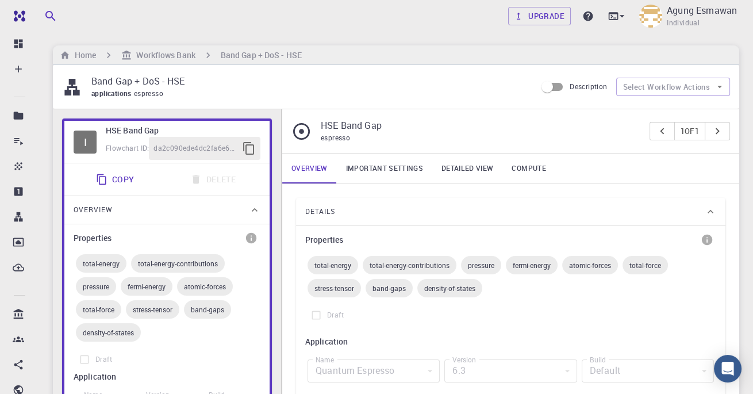
click at [158, 56] on h6 "Workflows Bank" at bounding box center [163, 55] width 63 height 13
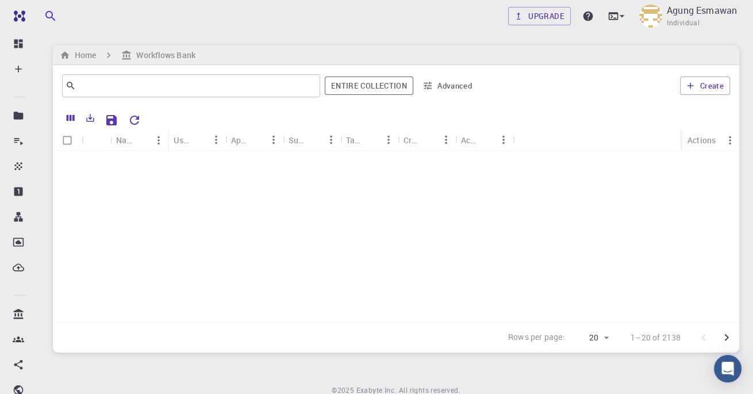
scroll to position [331, 0]
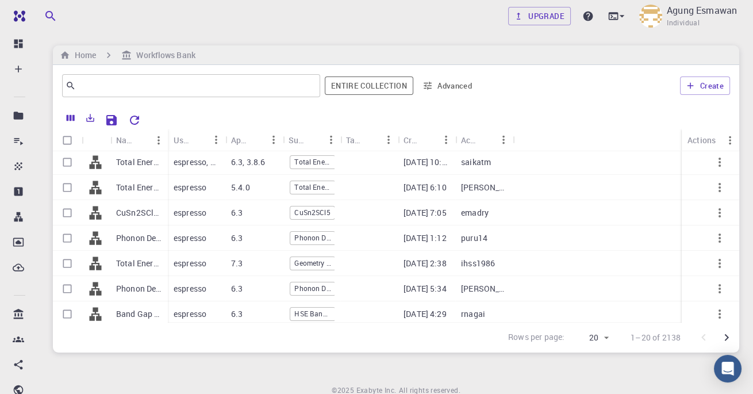
click at [123, 299] on div "Phonon Density of States + Dispersions (clone) (clone) (clone) (clone)" at bounding box center [139, 288] width 58 height 25
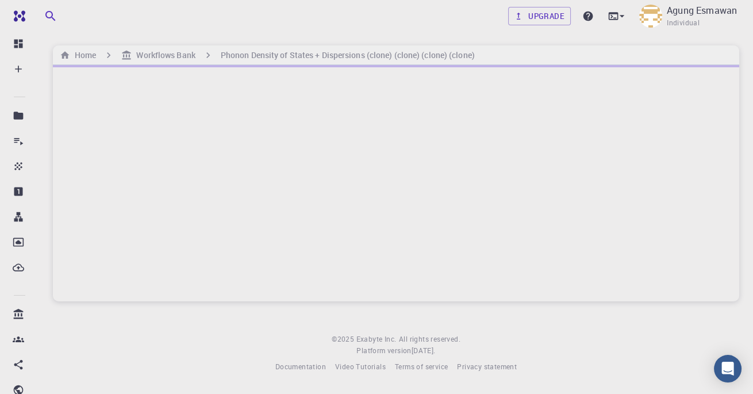
click at [119, 301] on div at bounding box center [396, 183] width 687 height 236
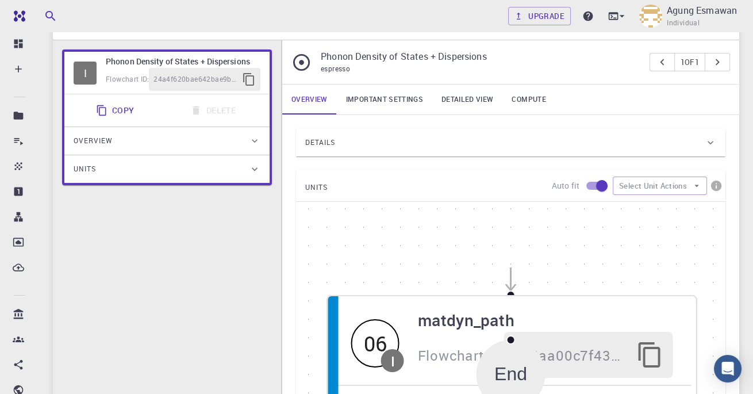
scroll to position [72, 0]
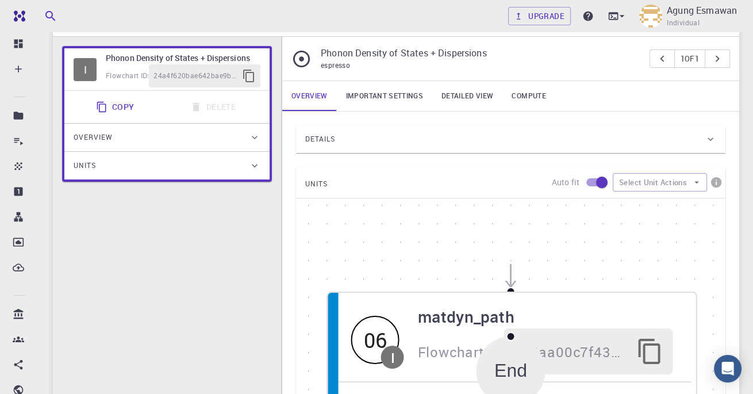
click at [426, 116] on div "Details Properties total-energy total-energy-contributions pressure fermi-energ…" at bounding box center [510, 335] width 457 height 446
click at [453, 138] on div "Details" at bounding box center [505, 139] width 400 height 18
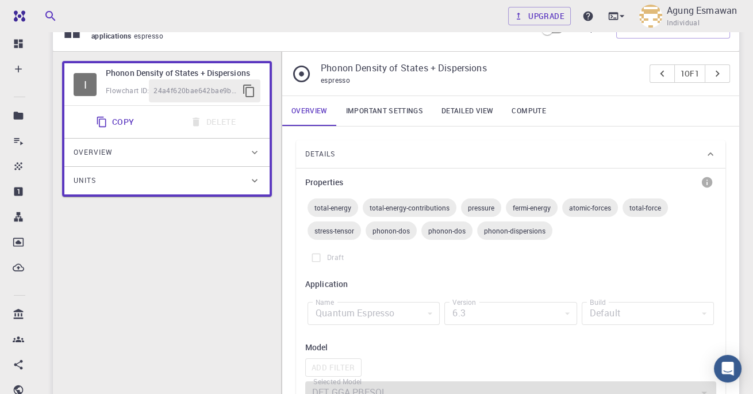
scroll to position [0, 0]
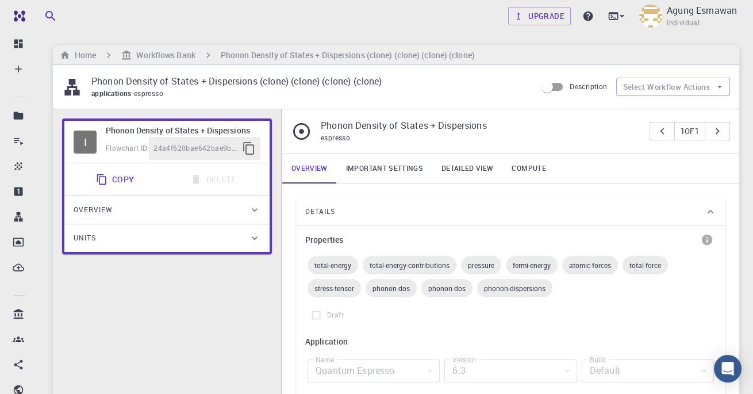
click at [407, 171] on link "Important settings" at bounding box center [384, 169] width 95 height 30
click at [404, 166] on link "Important settings" at bounding box center [384, 169] width 95 height 30
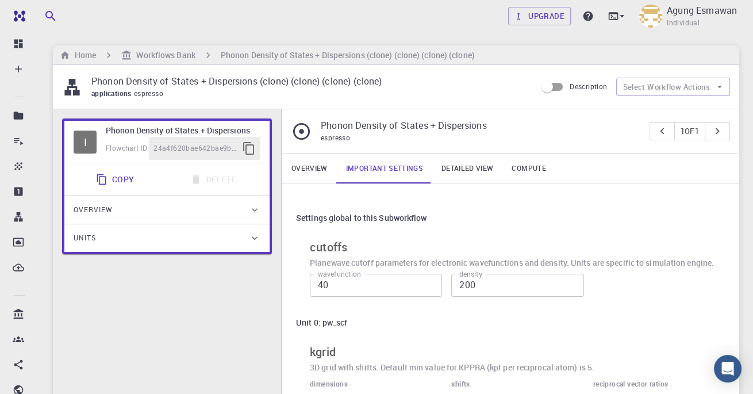
click at [482, 167] on link "Detailed view" at bounding box center [467, 169] width 70 height 30
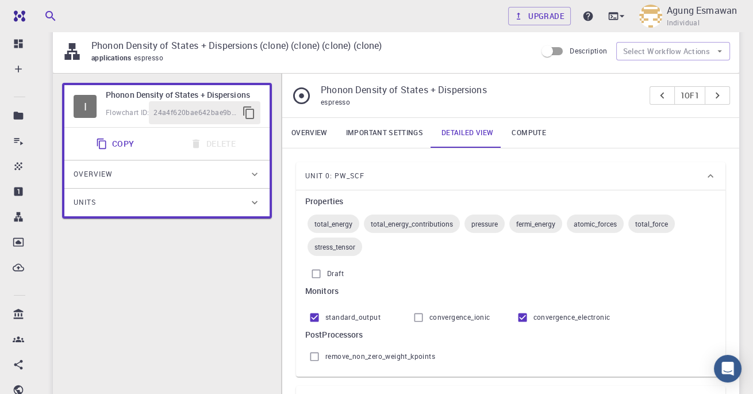
scroll to position [35, 0]
click at [534, 129] on link "Compute" at bounding box center [529, 133] width 52 height 30
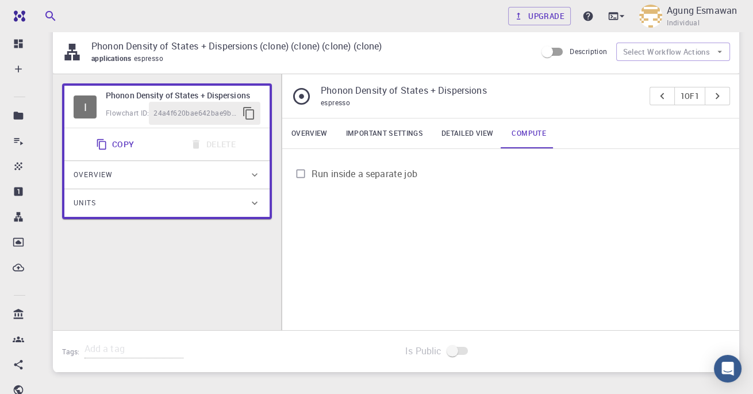
click at [386, 168] on span "Run inside a separate job" at bounding box center [365, 174] width 106 height 14
click at [312, 168] on input "Run inside a separate job" at bounding box center [301, 174] width 22 height 22
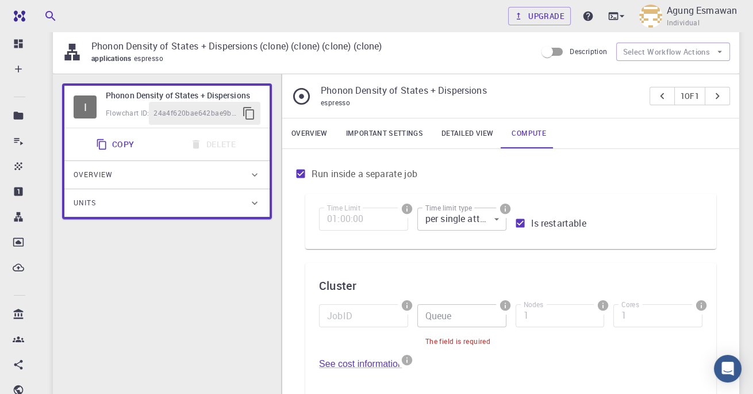
click at [313, 171] on span "Run inside a separate job" at bounding box center [365, 174] width 106 height 14
click at [312, 171] on input "Run inside a separate job" at bounding box center [301, 174] width 22 height 22
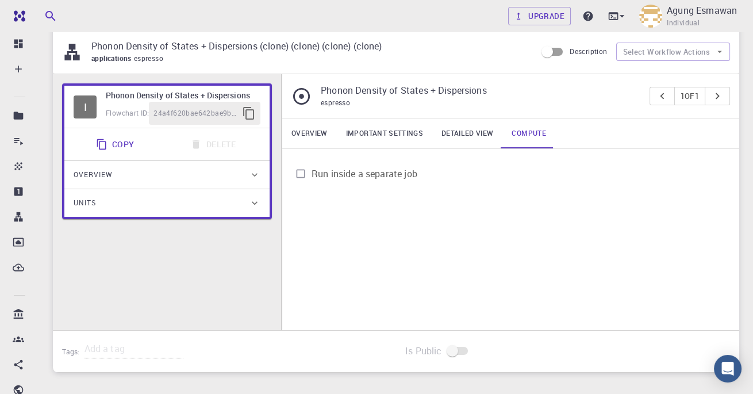
click at [305, 174] on input "Run inside a separate job" at bounding box center [301, 174] width 22 height 22
checkbox input "true"
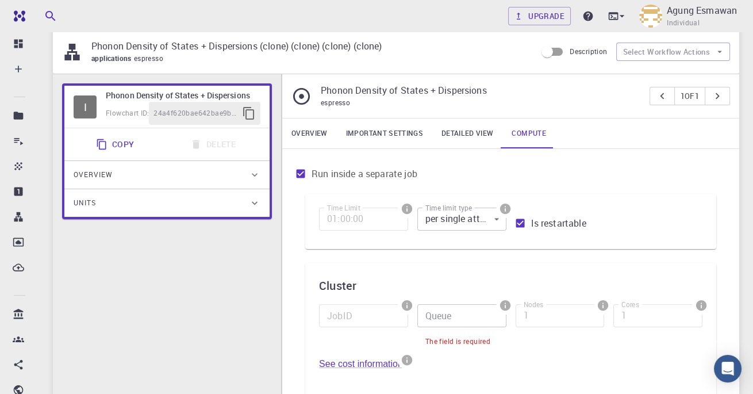
click at [102, 166] on span "Overview" at bounding box center [93, 175] width 39 height 18
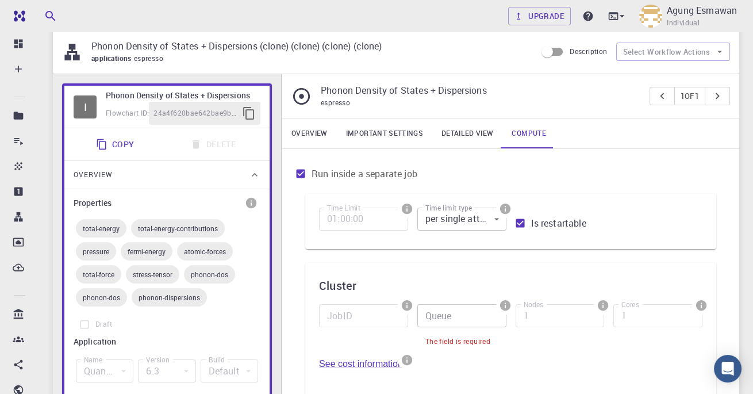
click at [101, 357] on label "Name" at bounding box center [93, 360] width 18 height 10
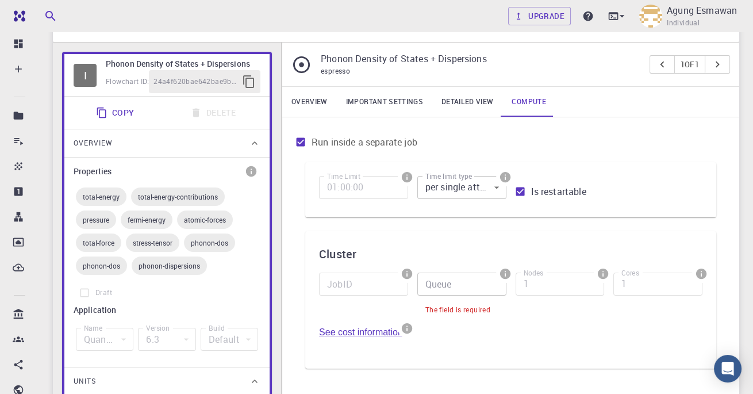
scroll to position [0, 0]
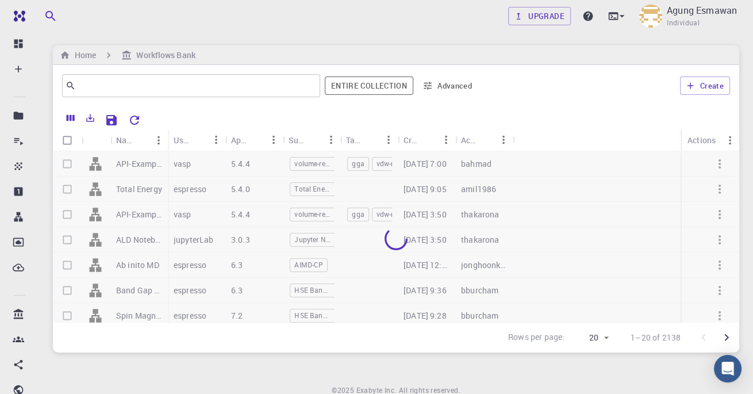
click at [89, 51] on h6 "Home" at bounding box center [83, 55] width 26 height 13
click at [89, 55] on h6 "Home" at bounding box center [83, 55] width 26 height 13
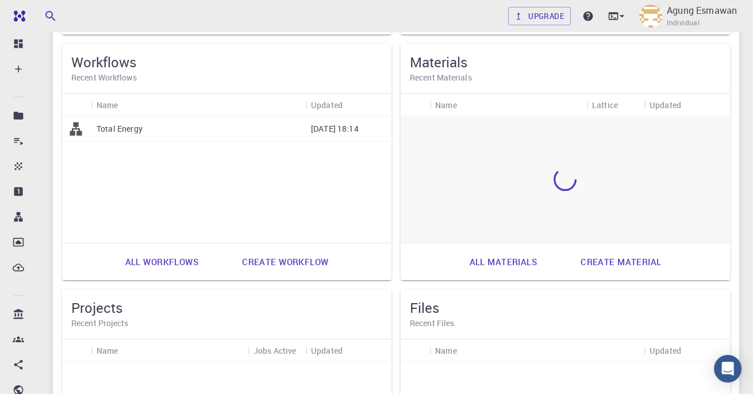
scroll to position [324, 0]
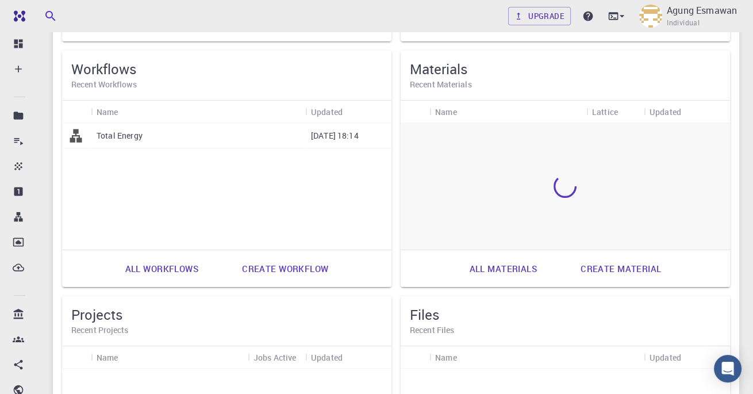
click at [136, 277] on link "All workflows" at bounding box center [161, 269] width 99 height 28
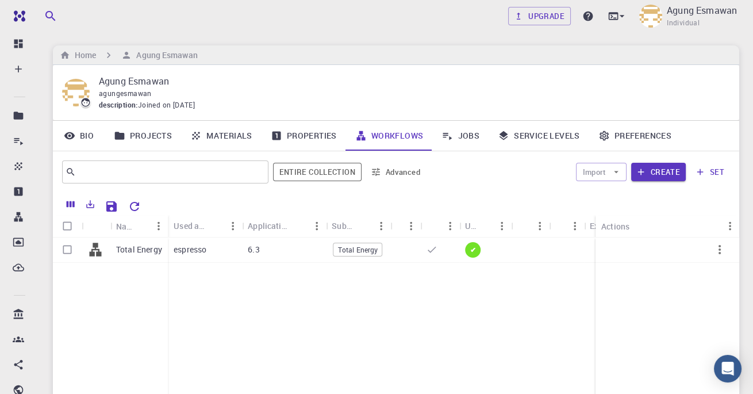
click at [701, 171] on icon "button" at bounding box center [701, 172] width 6 height 6
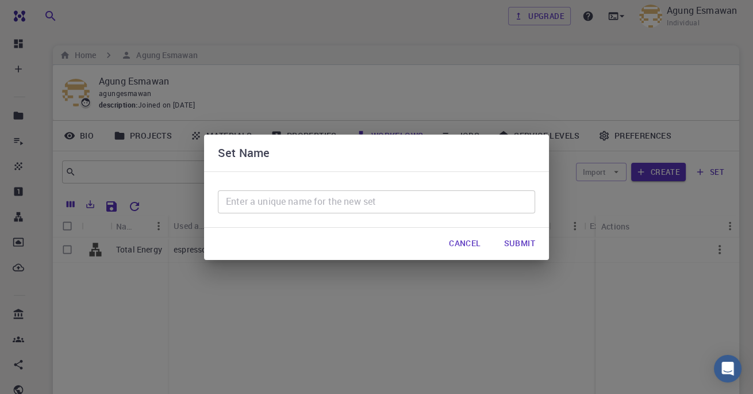
click at [102, 129] on div "Set Name ​ Cancel Submit" at bounding box center [376, 197] width 753 height 394
click at [471, 255] on button "Cancel" at bounding box center [465, 243] width 50 height 23
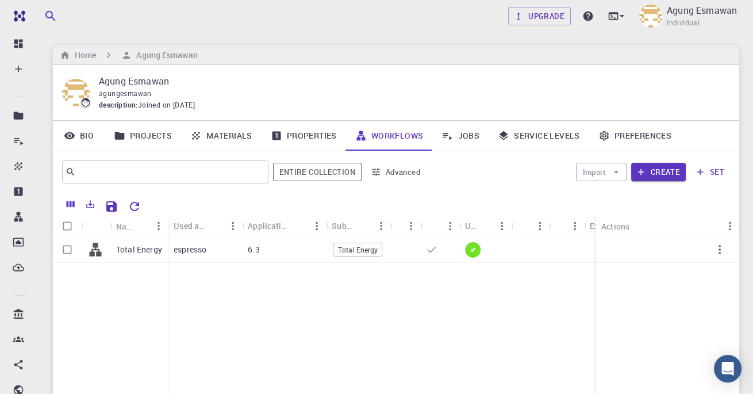
click at [669, 167] on button "Create" at bounding box center [658, 172] width 55 height 18
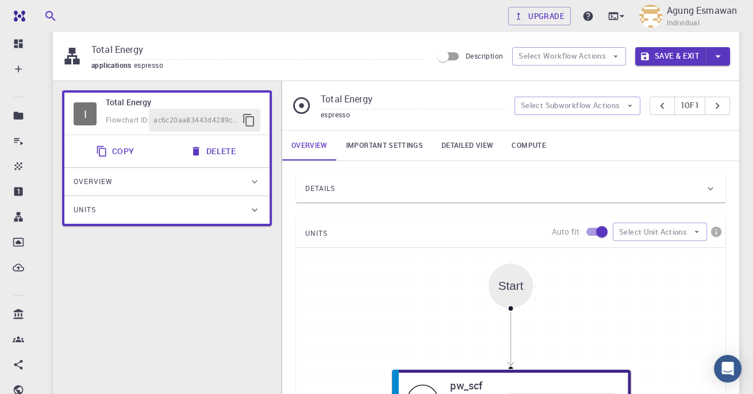
scroll to position [34, 0]
click at [397, 140] on link "Important settings" at bounding box center [384, 145] width 95 height 30
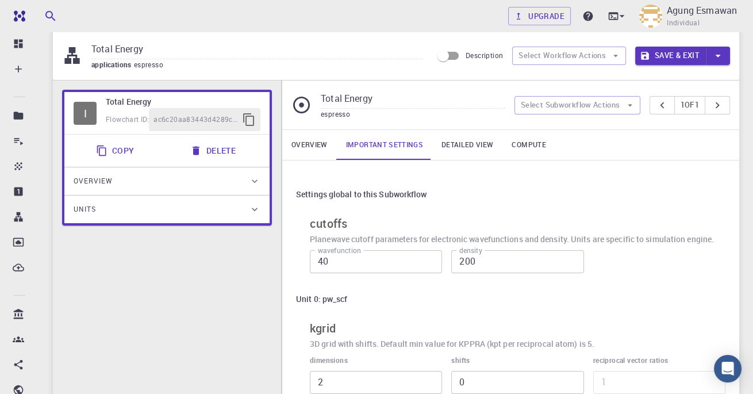
click at [473, 144] on link "Detailed view" at bounding box center [467, 145] width 70 height 30
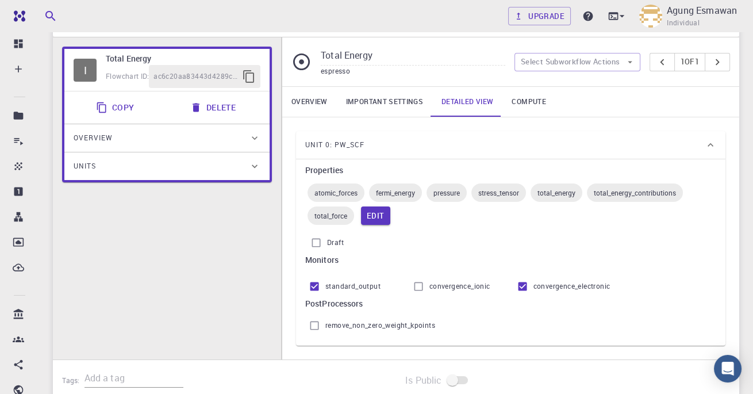
scroll to position [78, 0]
click at [424, 274] on input "convergence_ionic" at bounding box center [419, 285] width 22 height 22
click at [427, 286] on input "convergence_ionic" at bounding box center [419, 285] width 22 height 22
checkbox input "false"
click at [520, 94] on link "Compute" at bounding box center [529, 101] width 52 height 30
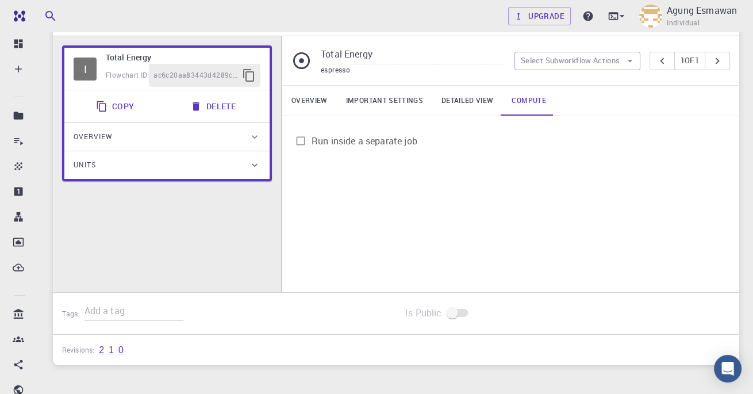
click at [375, 134] on span "Run inside a separate job" at bounding box center [365, 141] width 106 height 14
click at [312, 132] on input "Run inside a separate job" at bounding box center [301, 141] width 22 height 22
click at [377, 134] on span "Run inside a separate job" at bounding box center [365, 141] width 106 height 14
click at [312, 132] on input "Run inside a separate job" at bounding box center [301, 141] width 22 height 22
click at [377, 144] on span "Run inside a separate job" at bounding box center [365, 141] width 106 height 14
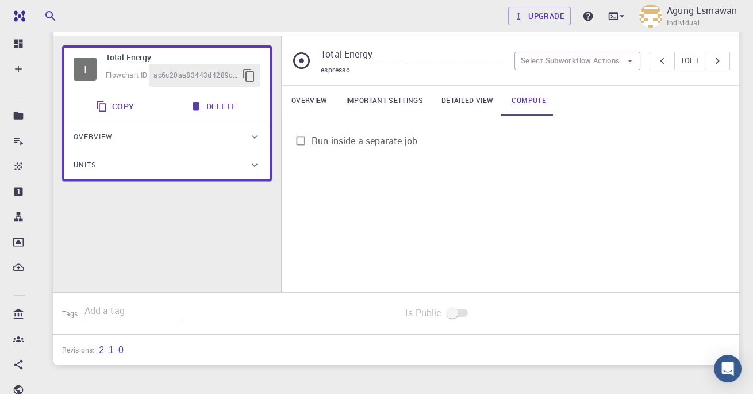
click at [312, 144] on input "Run inside a separate job" at bounding box center [301, 141] width 22 height 22
checkbox input "true"
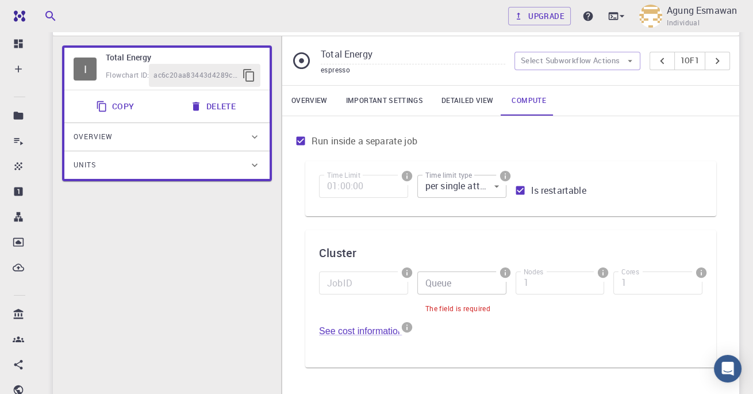
click at [492, 186] on body "Free Dashboard Create New Job New Material Create Material Upload File Import f…" at bounding box center [376, 327] width 753 height 810
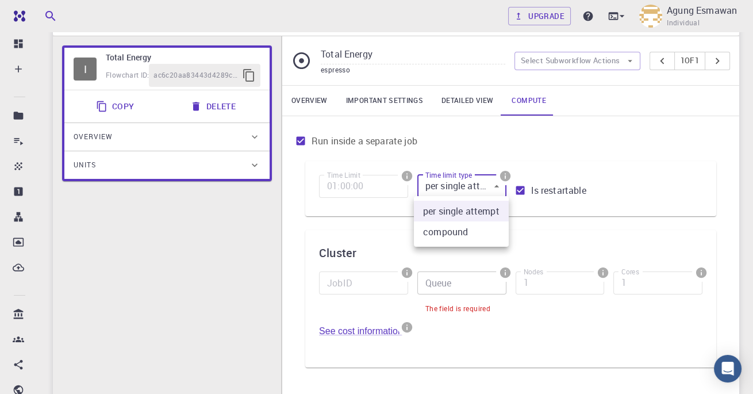
click at [489, 227] on li "compound" at bounding box center [461, 231] width 95 height 21
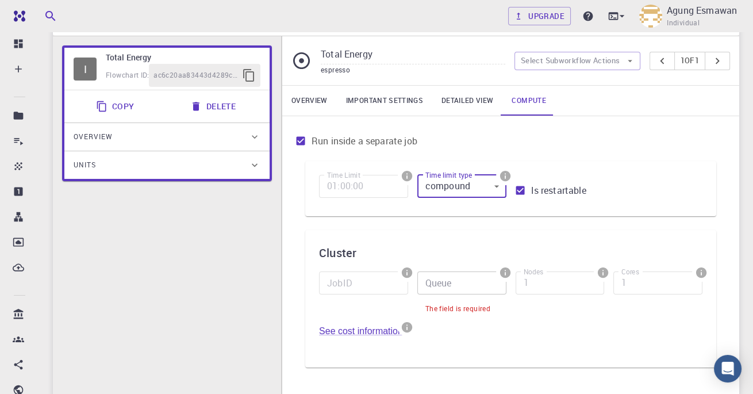
click at [501, 182] on body "Free Dashboard Create New Job New Material Create Material Upload File Import f…" at bounding box center [376, 327] width 753 height 810
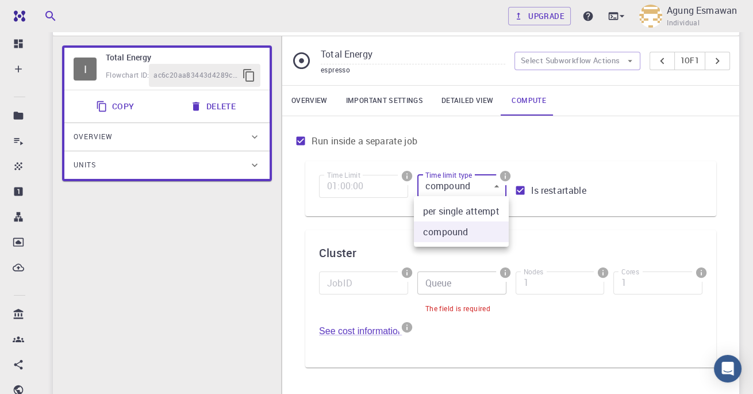
click at [483, 206] on li "per single attempt" at bounding box center [461, 211] width 95 height 21
type input "0"
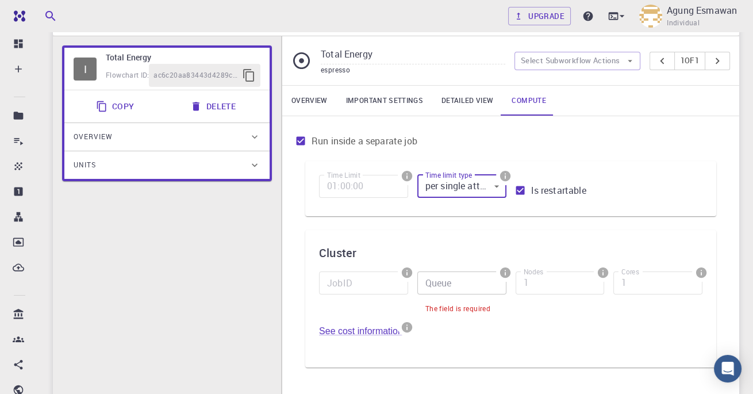
click at [324, 98] on link "Overview" at bounding box center [309, 101] width 55 height 30
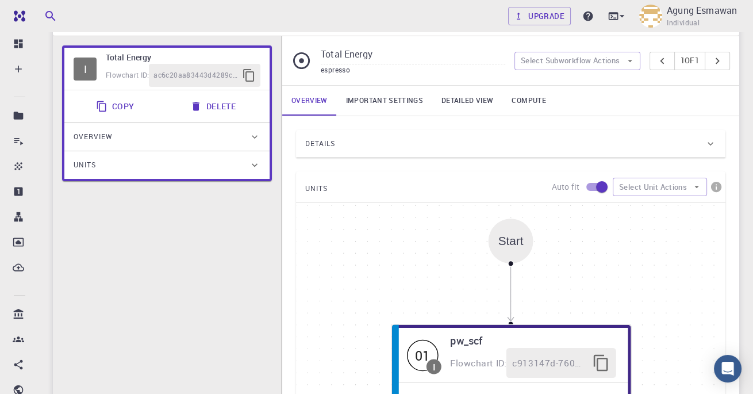
click at [396, 94] on link "Important settings" at bounding box center [384, 101] width 95 height 30
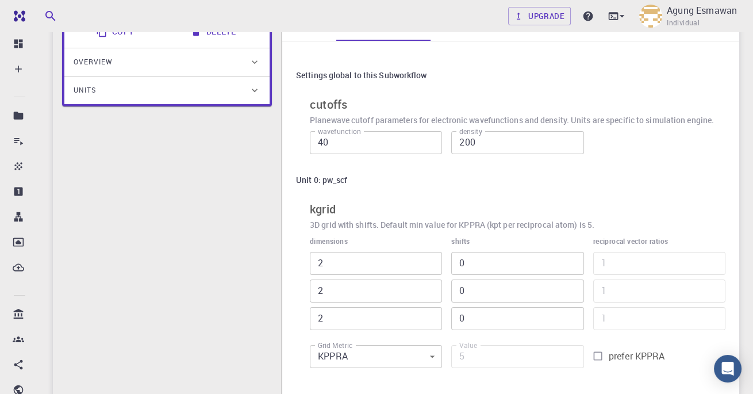
scroll to position [260, 0]
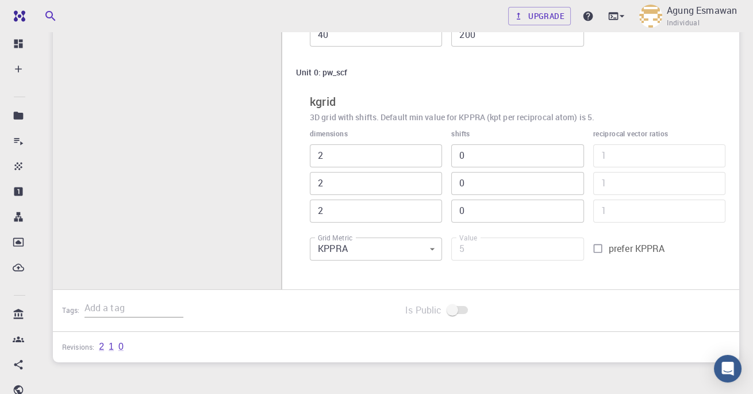
click at [607, 248] on input "prefer KPPRA" at bounding box center [598, 248] width 22 height 22
checkbox input "true"
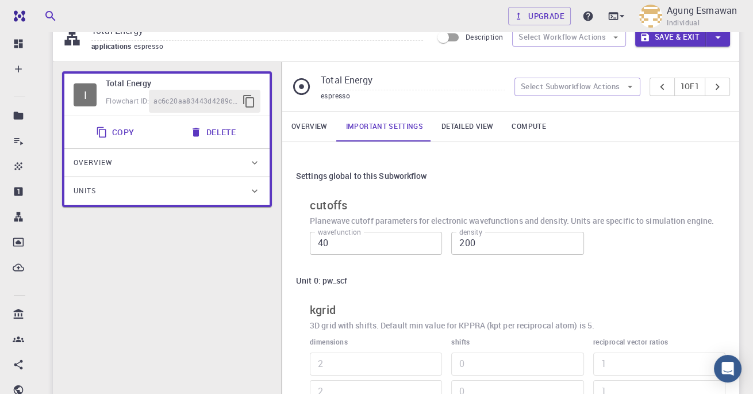
scroll to position [0, 0]
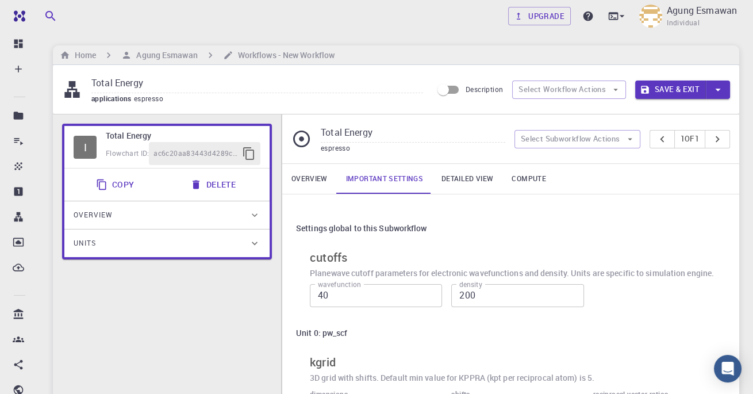
click at [539, 174] on link "Compute" at bounding box center [529, 179] width 52 height 30
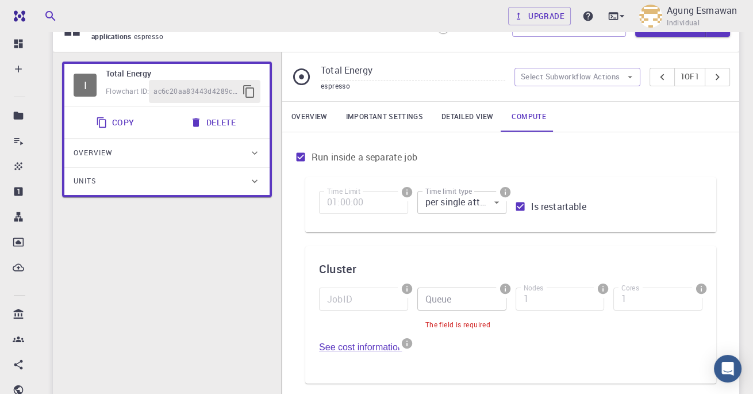
scroll to position [67, 0]
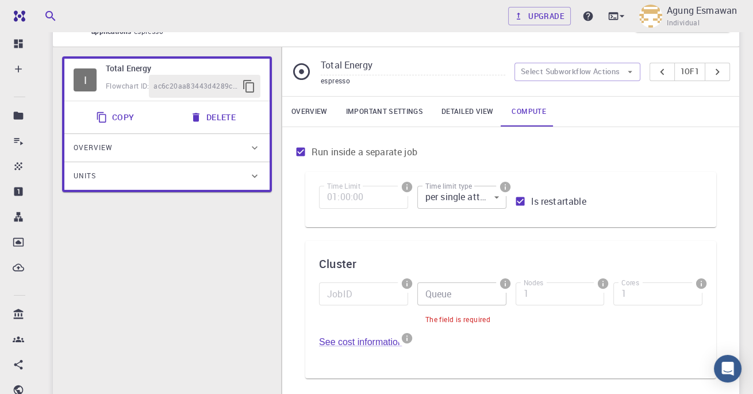
click at [325, 110] on link "Overview" at bounding box center [309, 112] width 55 height 30
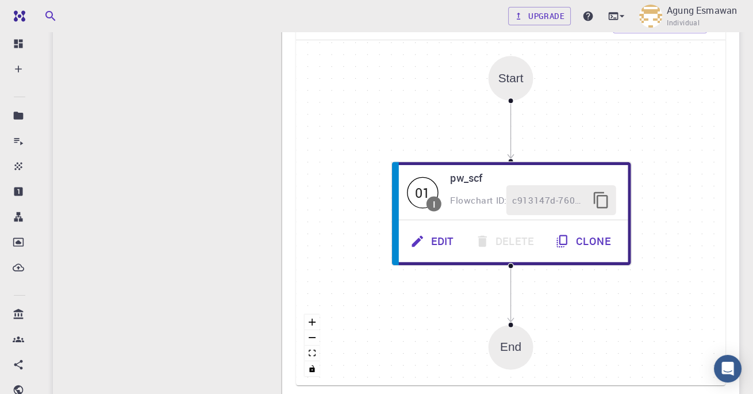
scroll to position [242, 0]
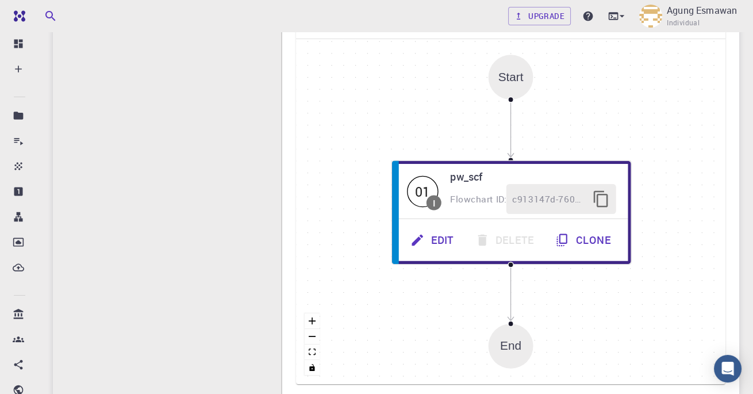
click at [429, 249] on button "Edit" at bounding box center [433, 240] width 64 height 30
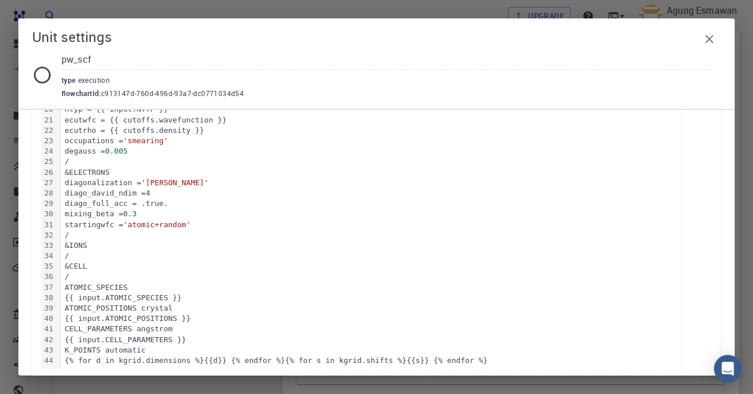
scroll to position [402, 0]
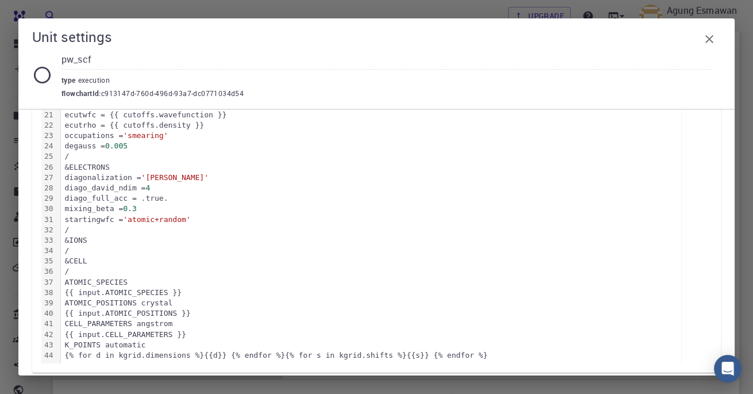
click at [499, 313] on div "{{ input.ATOMIC_POSITIONS }}" at bounding box center [371, 313] width 620 height 10
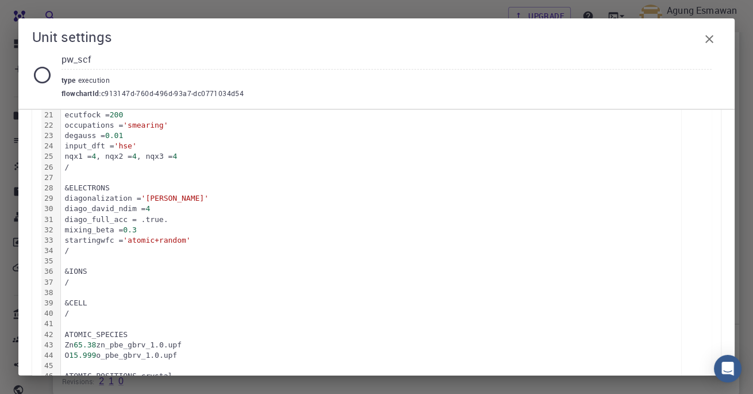
scroll to position [545, 0]
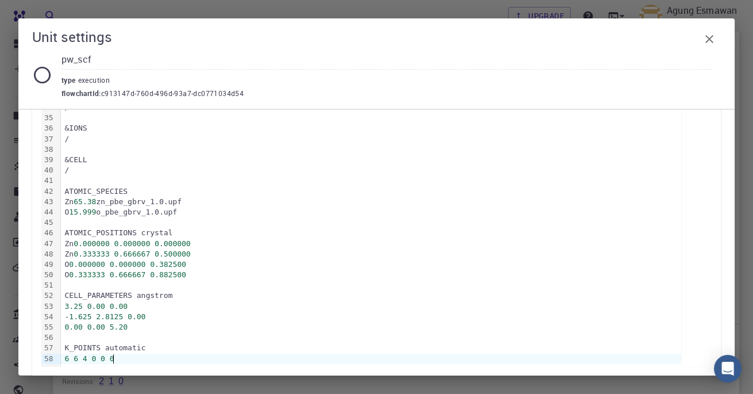
click at [711, 39] on icon "button" at bounding box center [710, 39] width 14 height 14
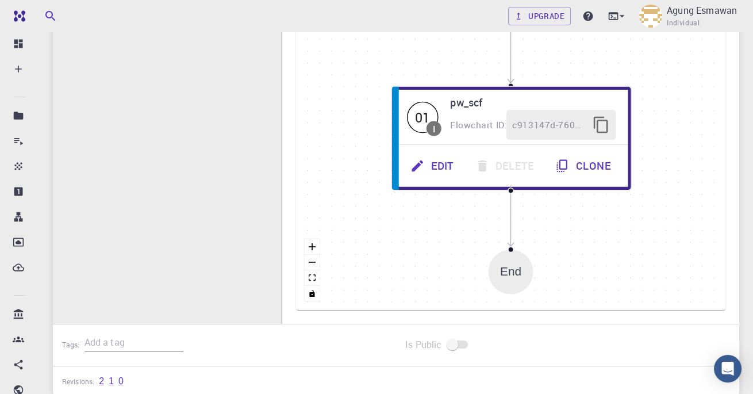
click at [434, 164] on button "Edit" at bounding box center [433, 166] width 64 height 30
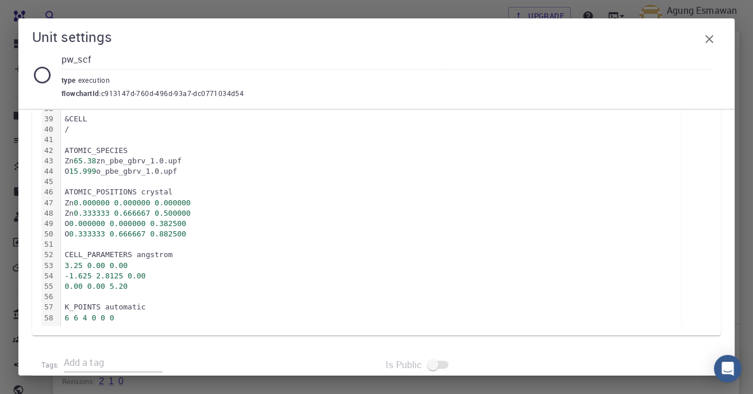
scroll to position [604, 0]
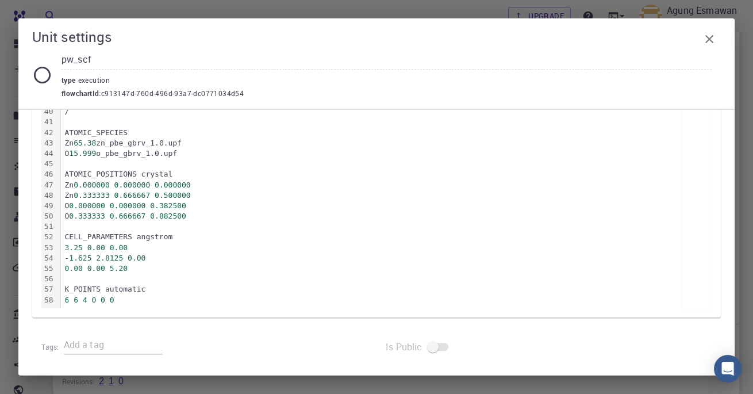
click at [713, 36] on icon "button" at bounding box center [710, 39] width 14 height 14
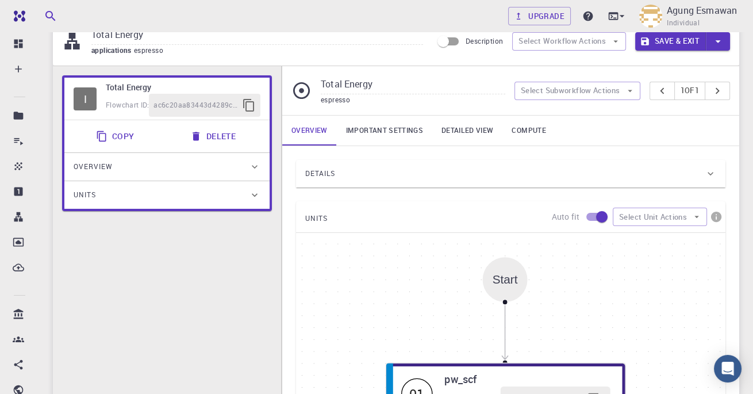
scroll to position [0, 0]
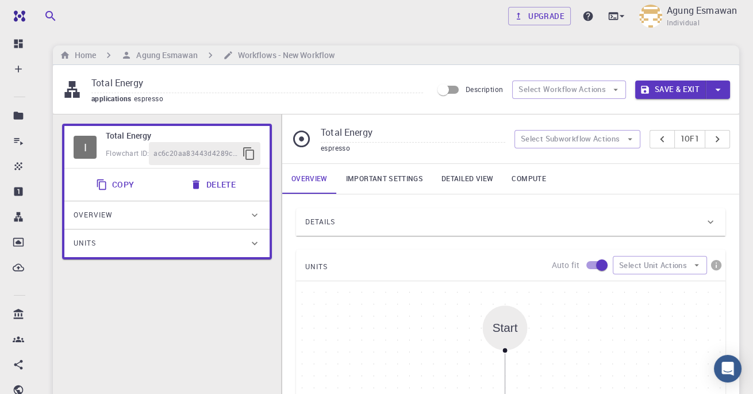
click at [400, 182] on link "Important settings" at bounding box center [384, 179] width 95 height 30
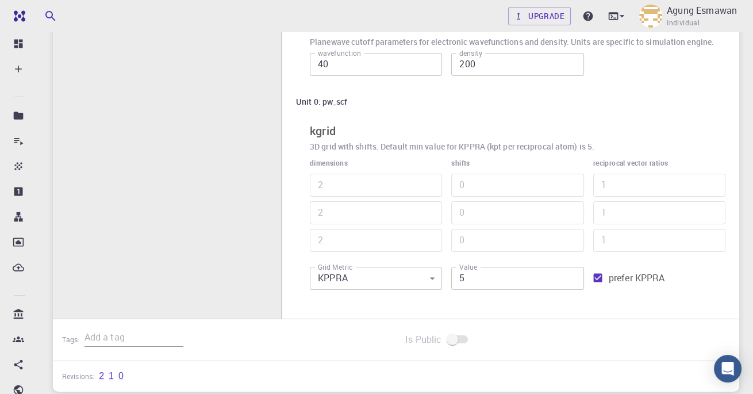
scroll to position [260, 0]
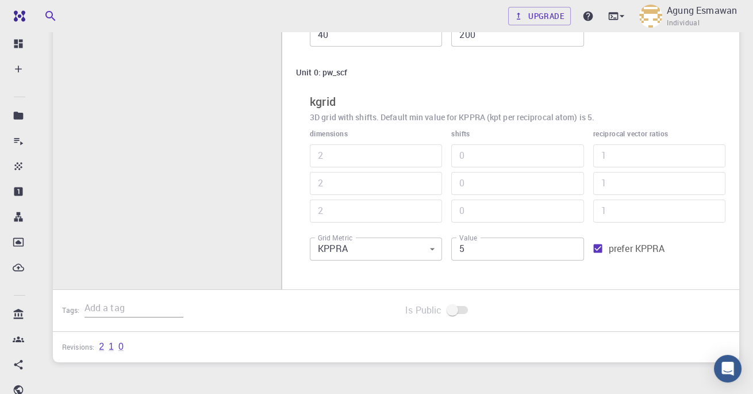
click at [600, 244] on input "prefer KPPRA" at bounding box center [598, 248] width 22 height 22
checkbox input "false"
type input "16"
click at [602, 244] on input "prefer KPPRA" at bounding box center [598, 248] width 22 height 22
checkbox input "true"
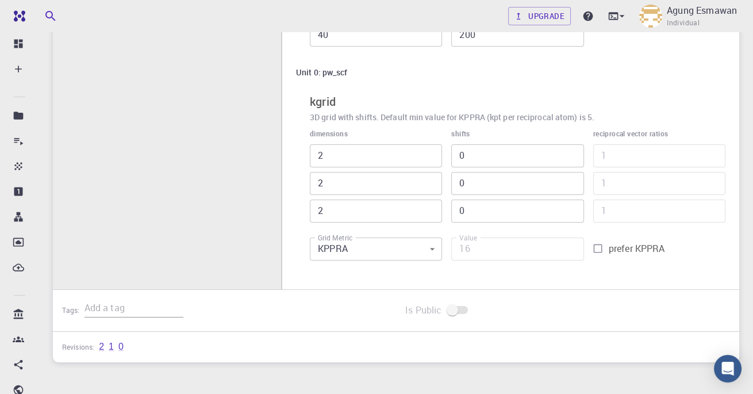
type input "3"
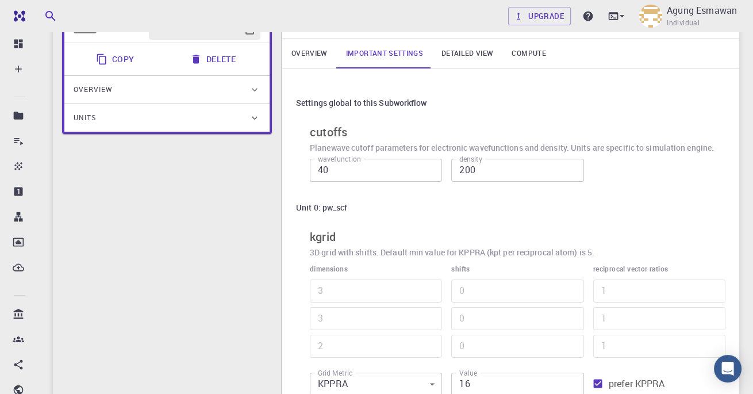
scroll to position [0, 0]
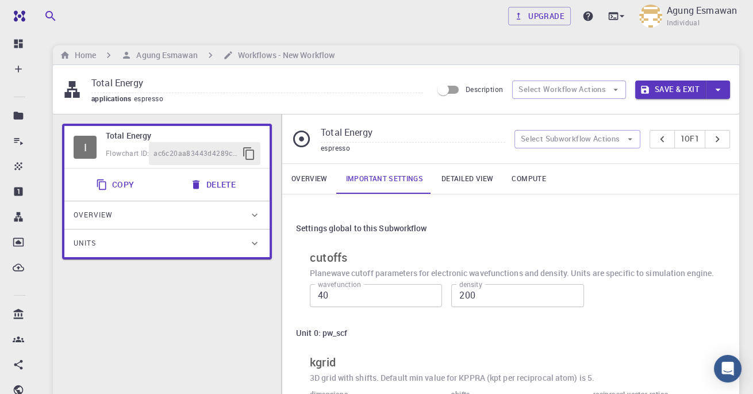
click at [470, 182] on link "Detailed view" at bounding box center [467, 179] width 70 height 30
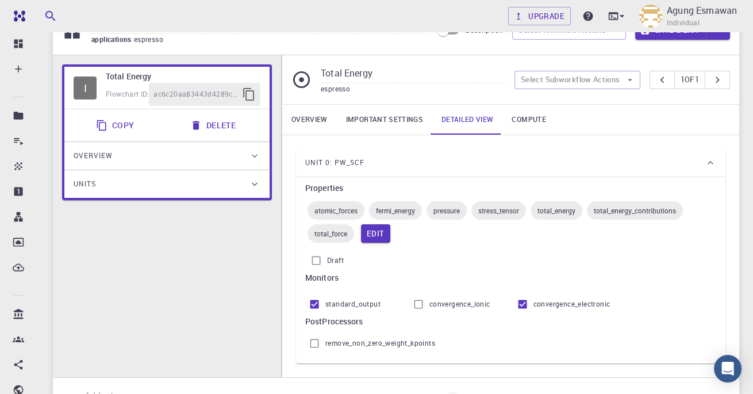
scroll to position [60, 0]
click at [371, 236] on button "Edit" at bounding box center [375, 233] width 29 height 18
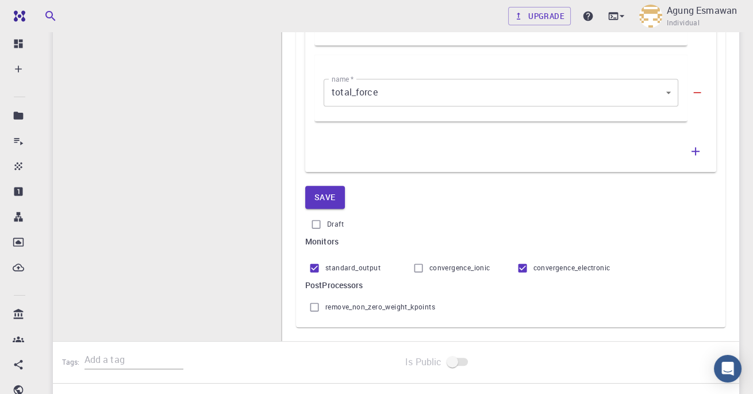
scroll to position [682, 0]
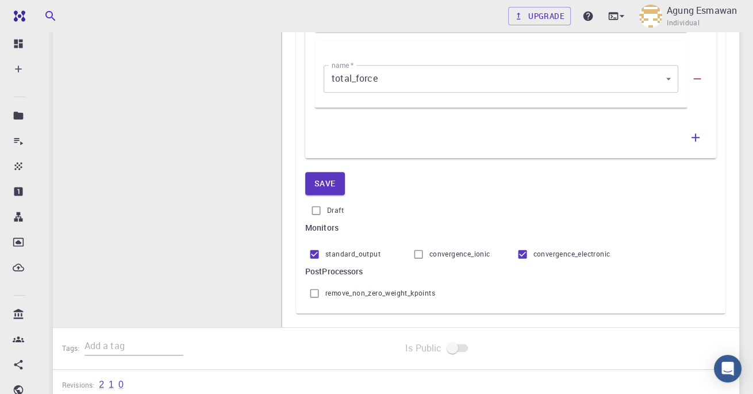
click at [311, 212] on input "Draft" at bounding box center [316, 211] width 22 height 22
checkbox input "false"
click at [370, 292] on span "remove_non_zero_weight_kpoints" at bounding box center [380, 294] width 110 height 12
click at [325, 292] on input "remove_non_zero_weight_kpoints" at bounding box center [315, 293] width 22 height 22
click at [315, 294] on input "remove_non_zero_weight_kpoints" at bounding box center [315, 293] width 22 height 22
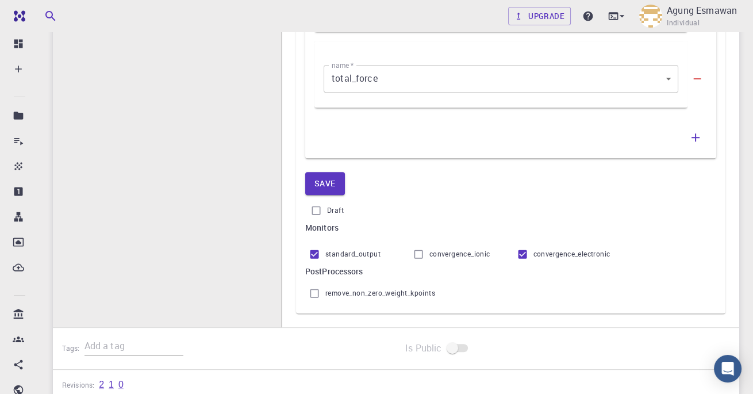
checkbox input "false"
click at [334, 175] on button "Save" at bounding box center [325, 183] width 40 height 23
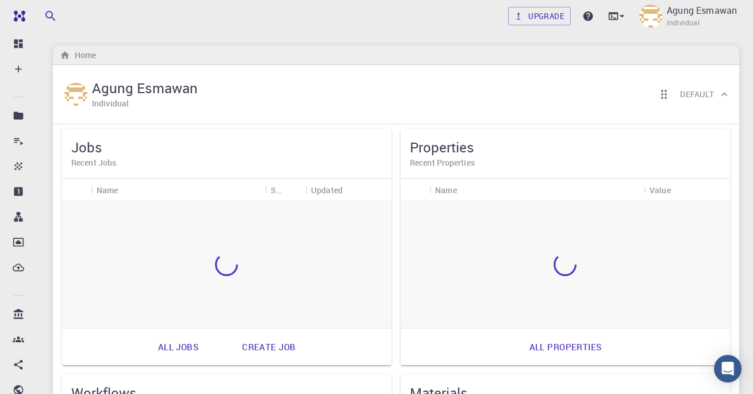
click at [491, 154] on h5 "Properties" at bounding box center [565, 147] width 311 height 18
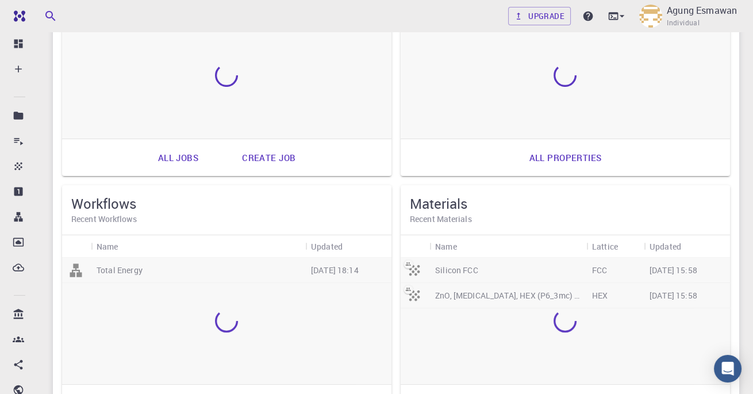
scroll to position [189, 0]
click at [124, 271] on div at bounding box center [227, 321] width 330 height 127
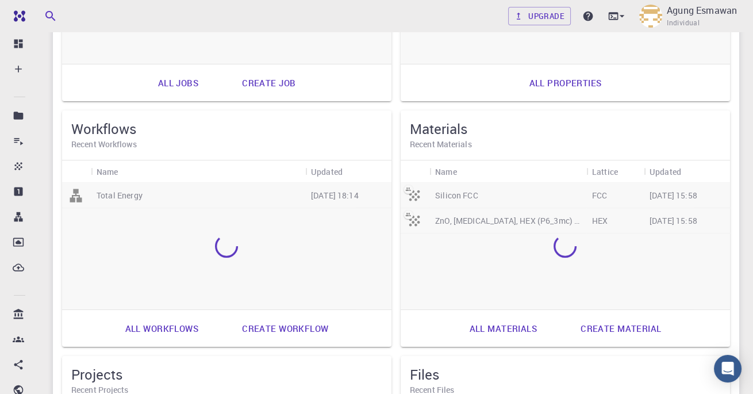
scroll to position [266, 0]
click at [272, 183] on div at bounding box center [227, 244] width 330 height 127
click at [110, 136] on h6 "Recent Workflows" at bounding box center [226, 142] width 311 height 13
click at [97, 120] on h5 "Workflows" at bounding box center [226, 127] width 311 height 18
click at [99, 125] on h5 "Workflows" at bounding box center [226, 127] width 311 height 18
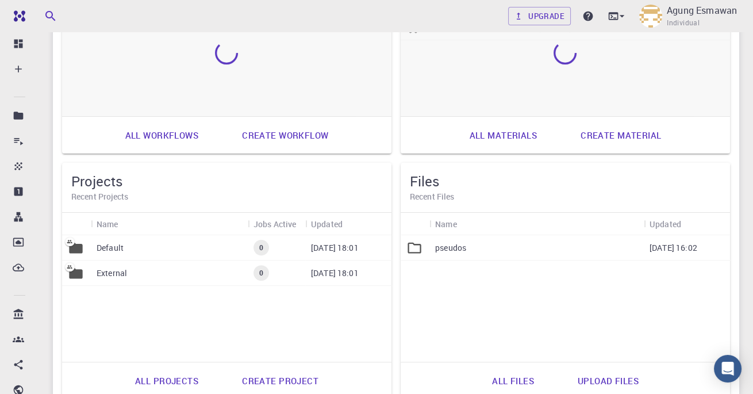
scroll to position [484, 0]
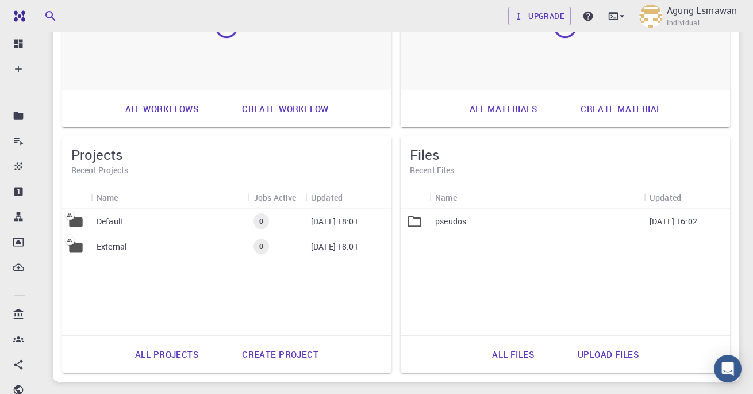
click at [135, 109] on link "All workflows" at bounding box center [161, 109] width 99 height 28
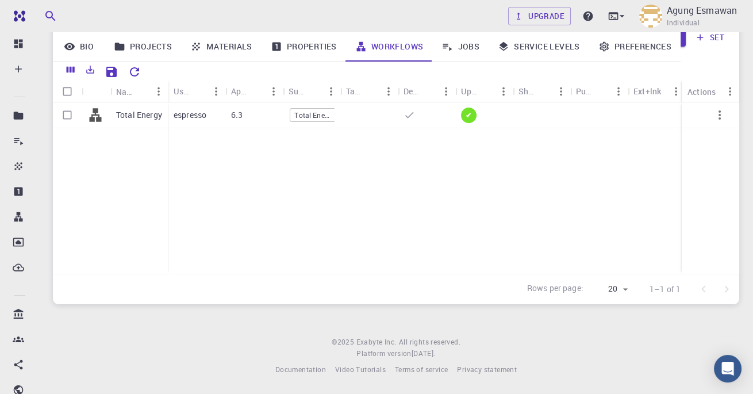
click at [138, 112] on p "Total Energy" at bounding box center [139, 115] width 46 height 12
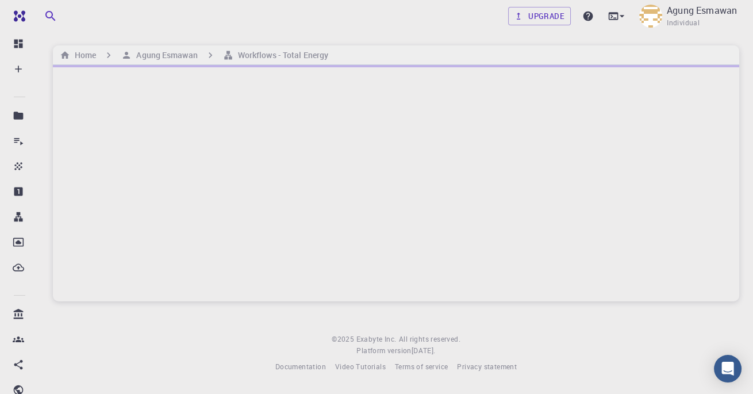
click at [122, 113] on div at bounding box center [396, 183] width 687 height 236
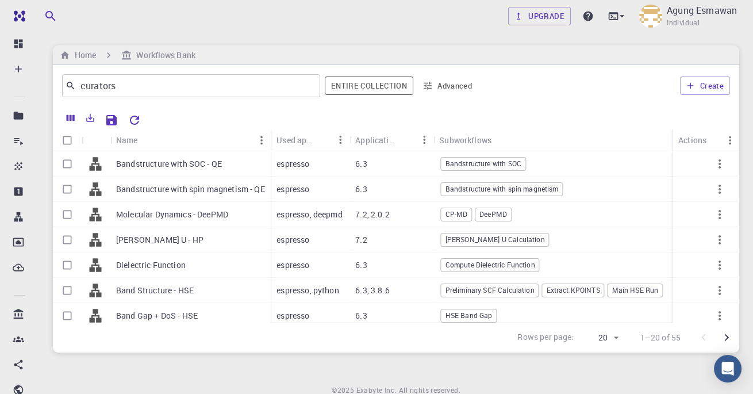
click at [16, 43] on icon at bounding box center [18, 44] width 9 height 9
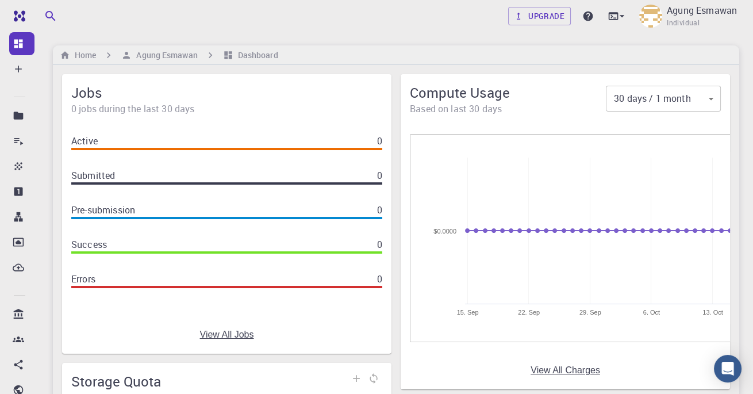
click at [83, 52] on h6 "Home" at bounding box center [83, 55] width 26 height 13
click at [147, 55] on div "Home Agung Esmawan Dashboard" at bounding box center [396, 55] width 687 height 20
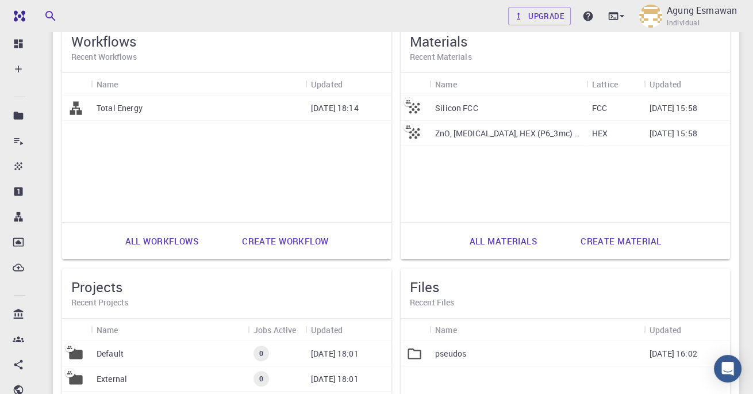
scroll to position [343, 0]
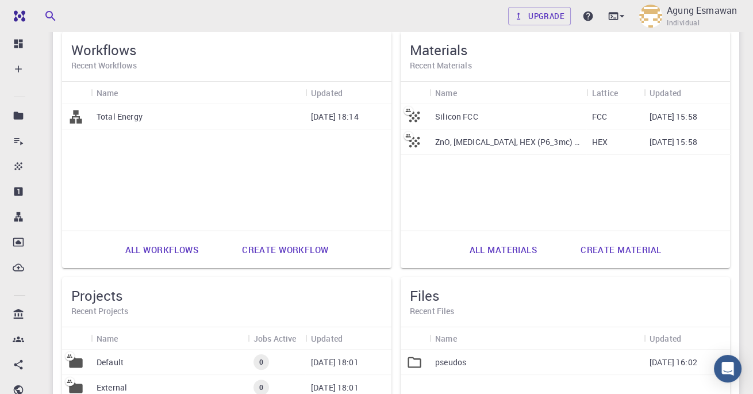
click at [136, 252] on link "All workflows" at bounding box center [161, 250] width 99 height 28
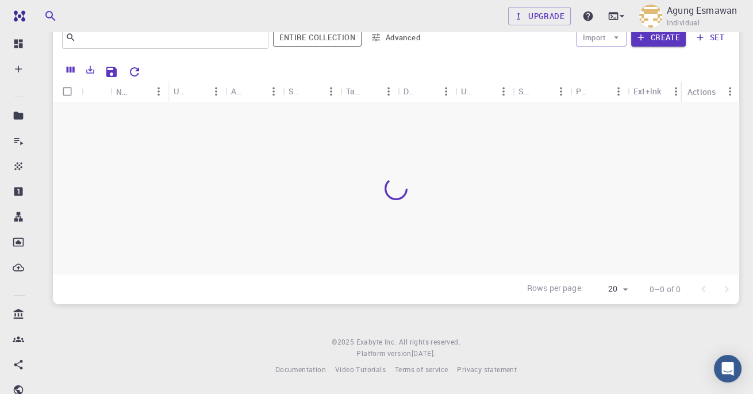
click at [139, 252] on div at bounding box center [396, 188] width 687 height 171
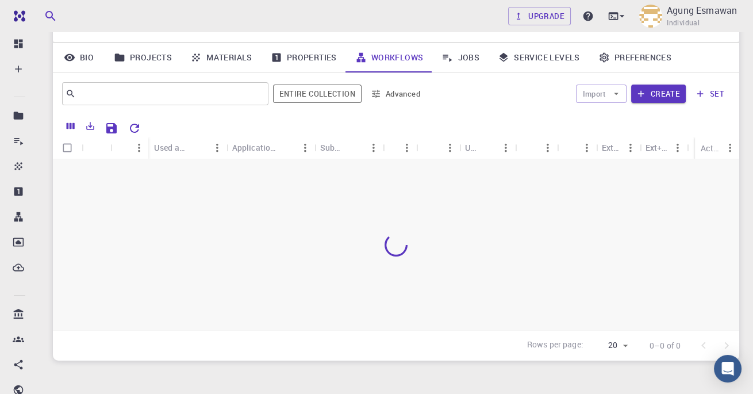
click at [667, 94] on button "Create" at bounding box center [658, 94] width 55 height 18
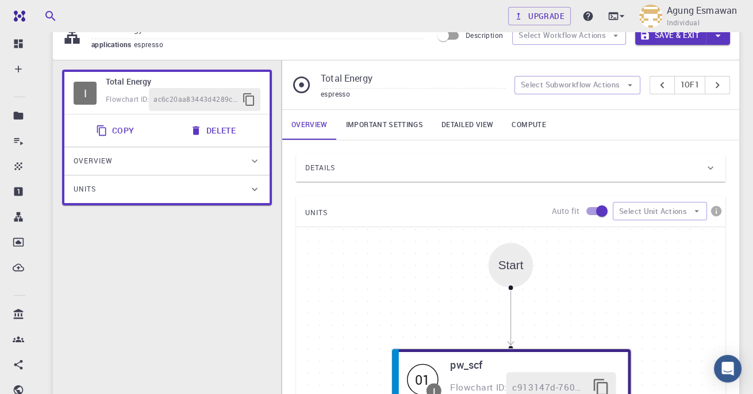
scroll to position [22, 0]
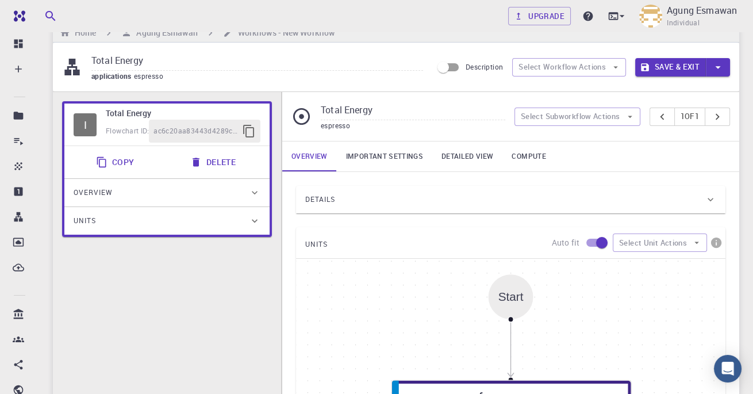
click at [322, 196] on span "Details" at bounding box center [320, 199] width 30 height 18
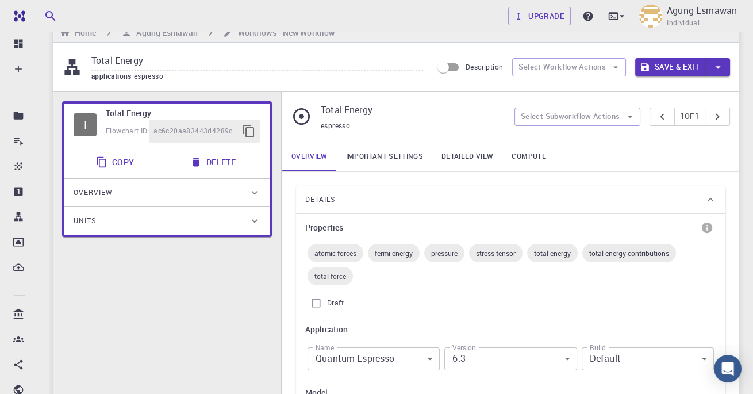
click at [315, 298] on input "Draft" at bounding box center [316, 303] width 22 height 22
checkbox input "true"
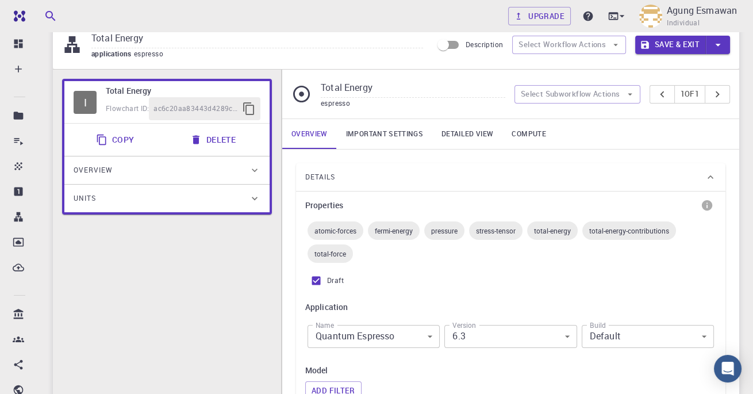
scroll to position [44, 0]
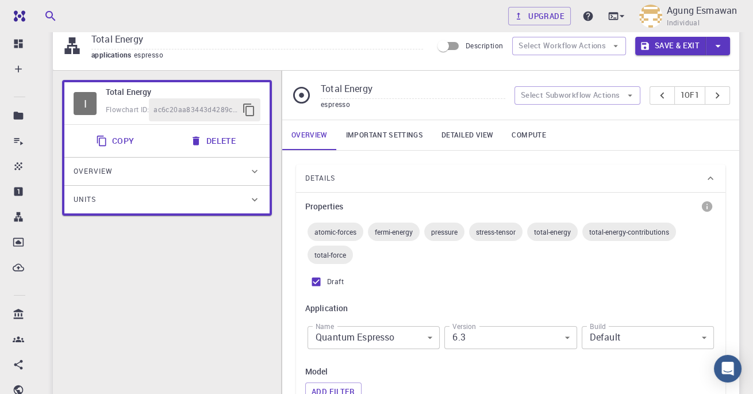
click at [373, 129] on link "Important settings" at bounding box center [384, 135] width 95 height 30
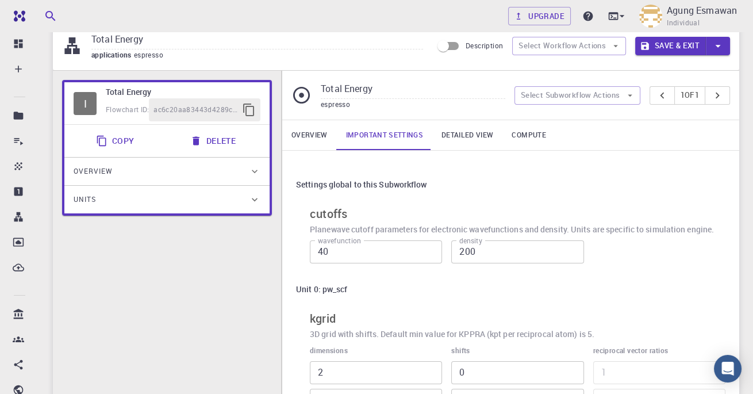
click at [446, 139] on link "Detailed view" at bounding box center [467, 135] width 70 height 30
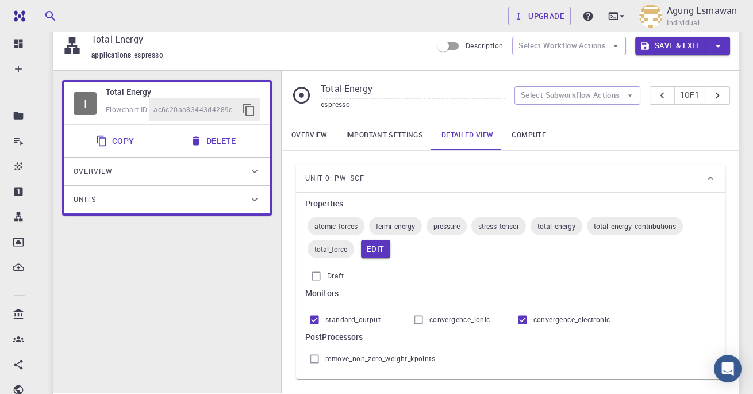
click at [534, 135] on link "Compute" at bounding box center [529, 135] width 52 height 30
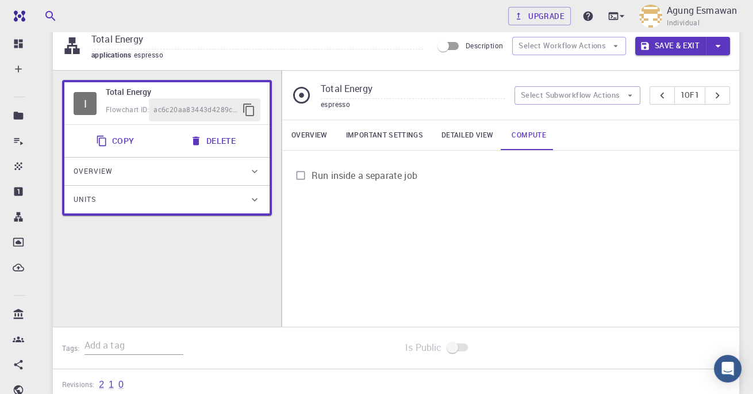
click at [320, 178] on span "Run inside a separate job" at bounding box center [365, 175] width 106 height 14
click at [312, 178] on input "Run inside a separate job" at bounding box center [301, 175] width 22 height 22
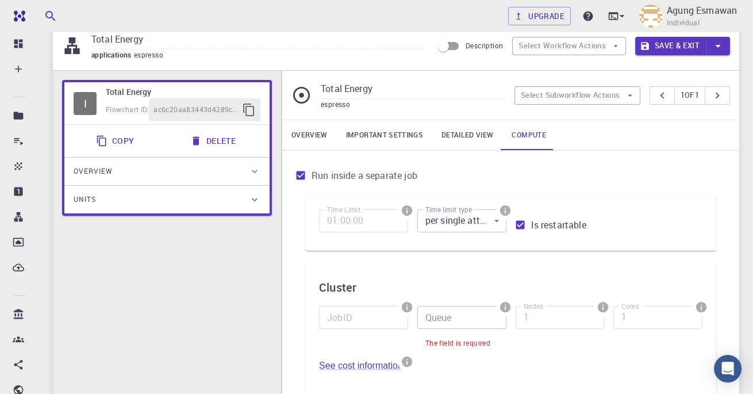
click at [300, 177] on input "Run inside a separate job" at bounding box center [301, 175] width 22 height 22
checkbox input "false"
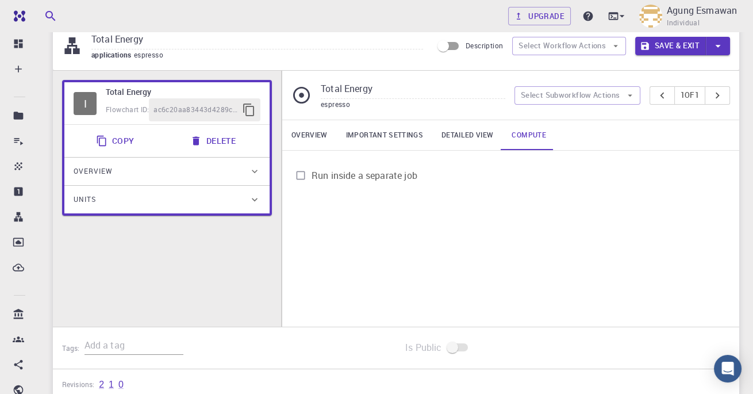
click at [388, 136] on link "Important settings" at bounding box center [384, 135] width 95 height 30
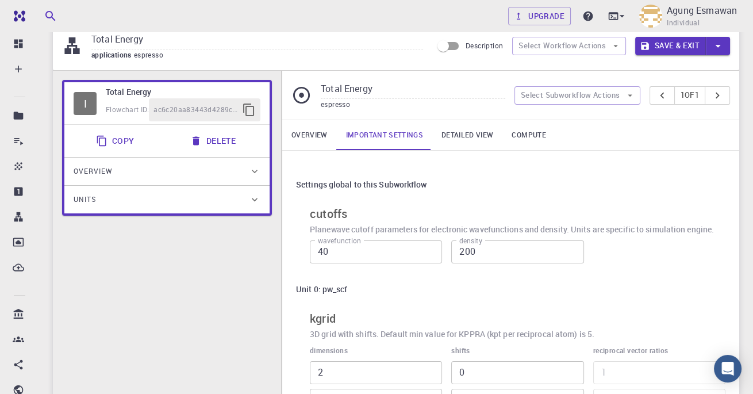
click at [307, 129] on link "Overview" at bounding box center [309, 135] width 55 height 30
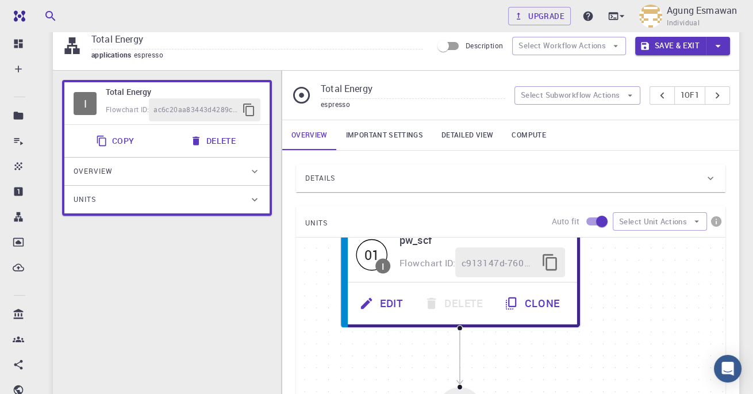
click at [361, 306] on icon "button" at bounding box center [366, 303] width 15 height 15
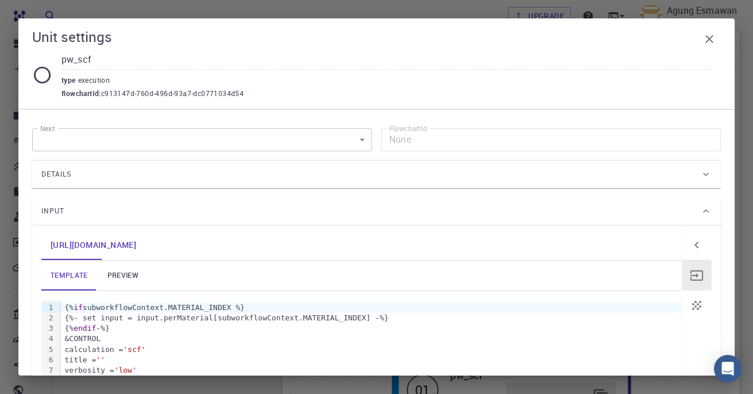
click at [72, 313] on div "{%- set input = input.perMaterial[subworkflowContext.MATERIAL_INDEX] -%}" at bounding box center [371, 318] width 620 height 10
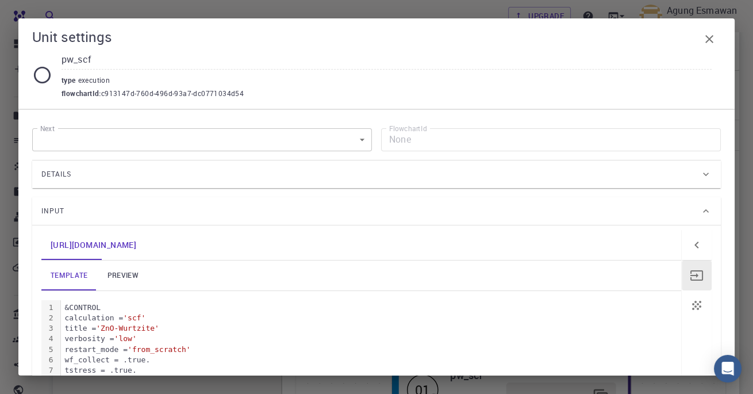
scroll to position [545, 0]
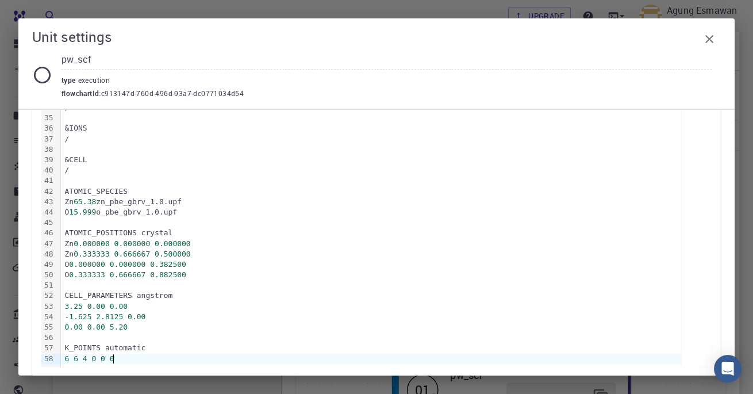
click at [711, 38] on icon "button" at bounding box center [710, 39] width 14 height 14
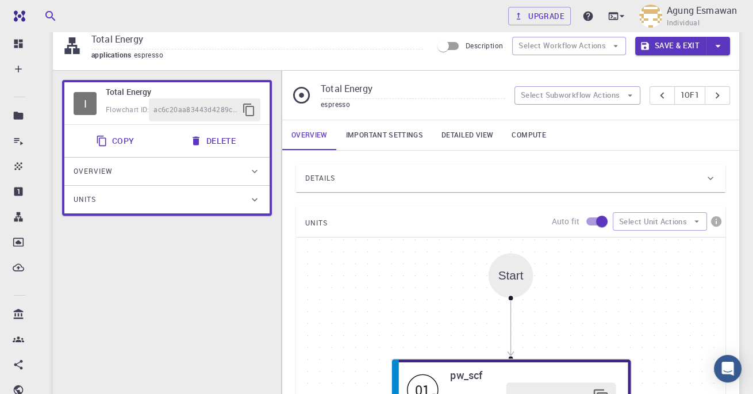
scroll to position [282, 0]
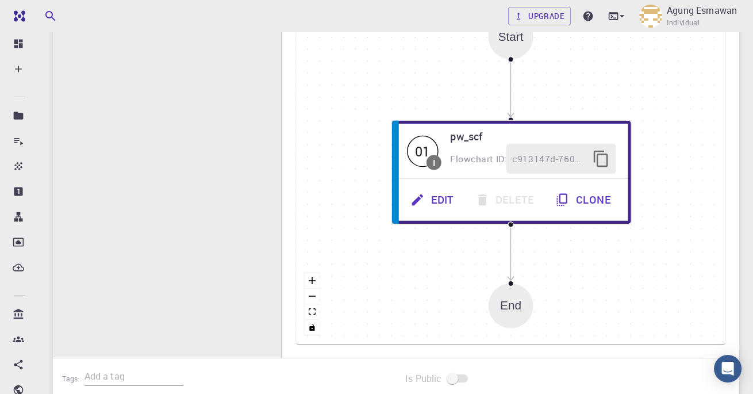
click at [447, 202] on button "Edit" at bounding box center [433, 200] width 64 height 30
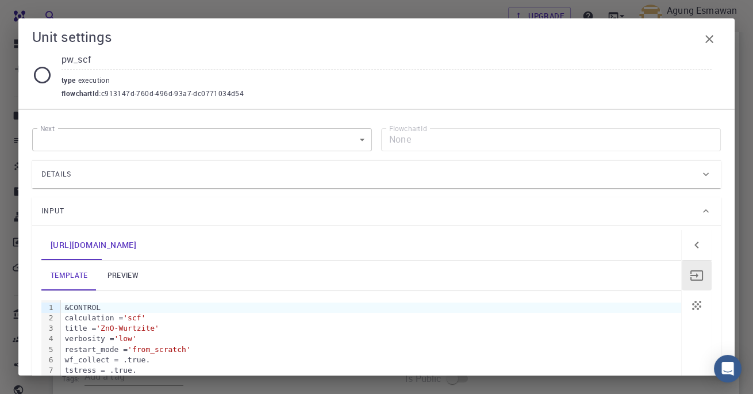
click at [719, 32] on div at bounding box center [709, 39] width 23 height 23
click at [711, 39] on icon "button" at bounding box center [710, 39] width 14 height 14
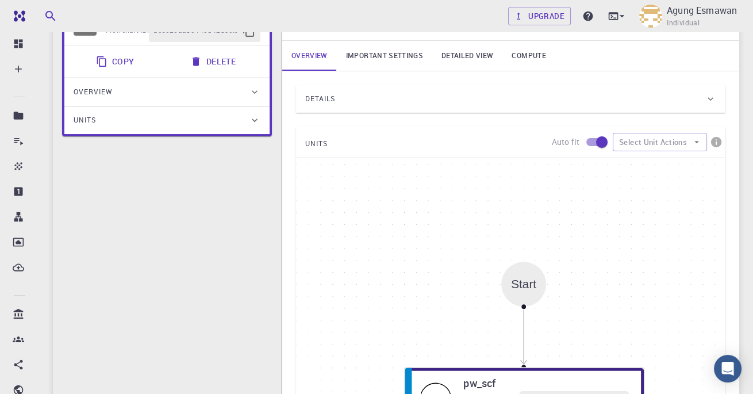
scroll to position [0, 0]
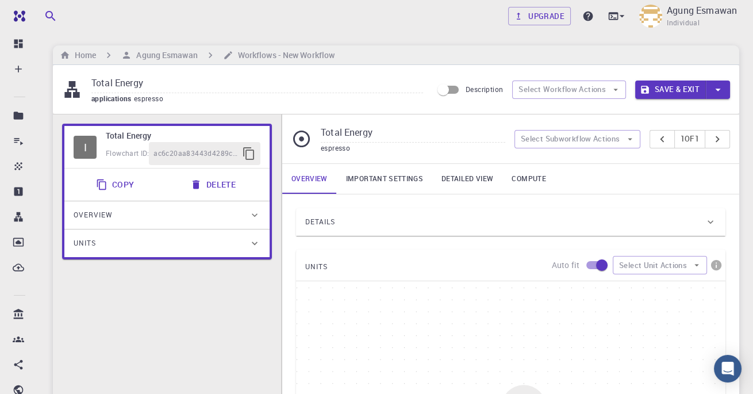
click at [401, 178] on link "Important settings" at bounding box center [384, 179] width 95 height 30
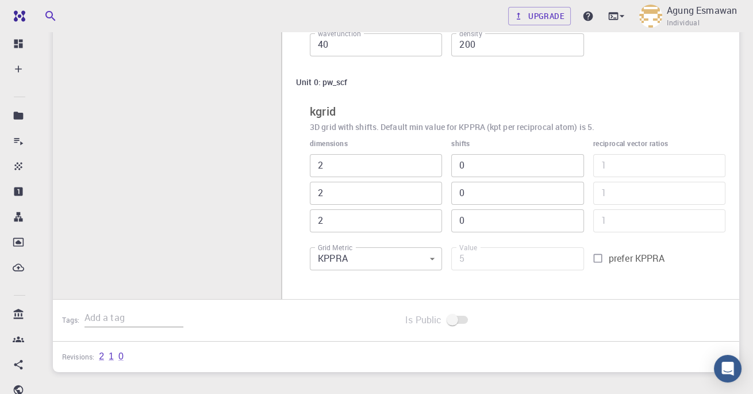
scroll to position [279, 0]
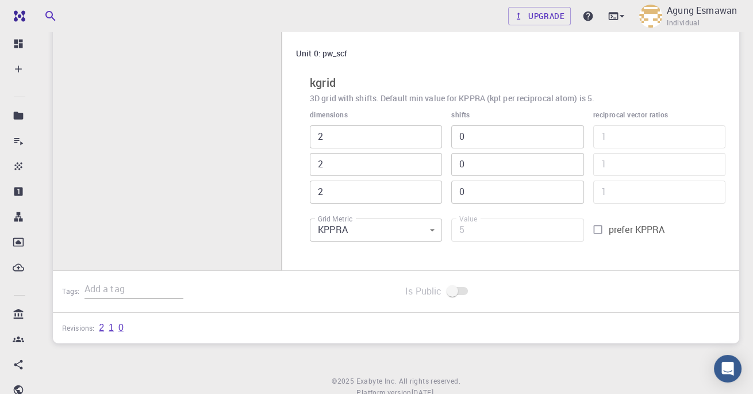
click at [596, 231] on input "prefer KPPRA" at bounding box center [598, 230] width 22 height 22
checkbox input "true"
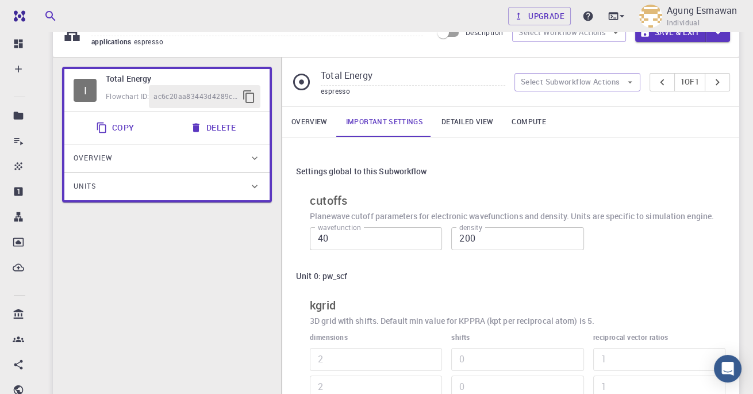
scroll to position [0, 0]
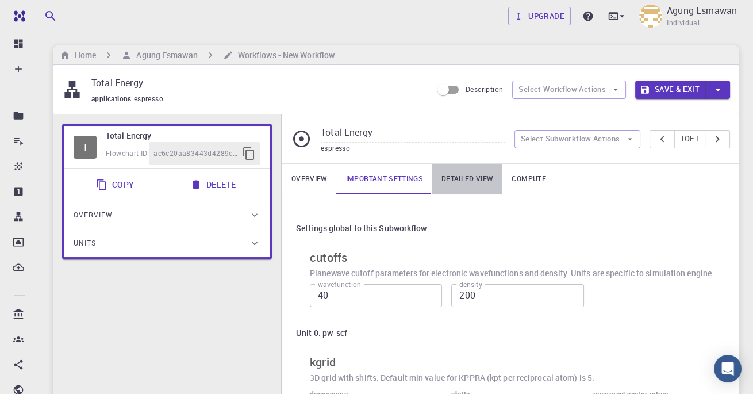
click at [474, 171] on link "Detailed view" at bounding box center [467, 179] width 70 height 30
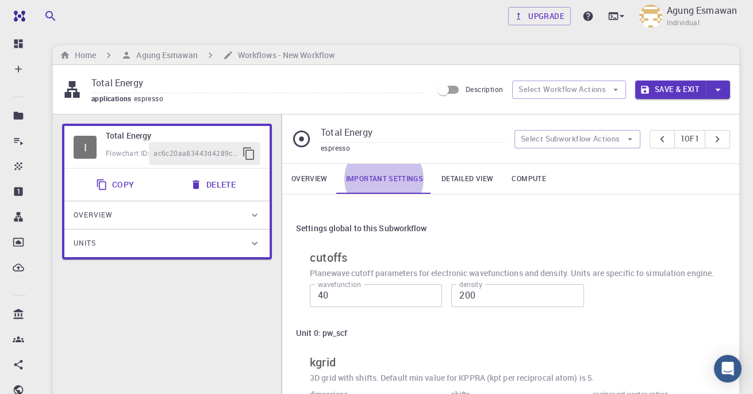
click at [486, 174] on link "Detailed view" at bounding box center [467, 179] width 70 height 30
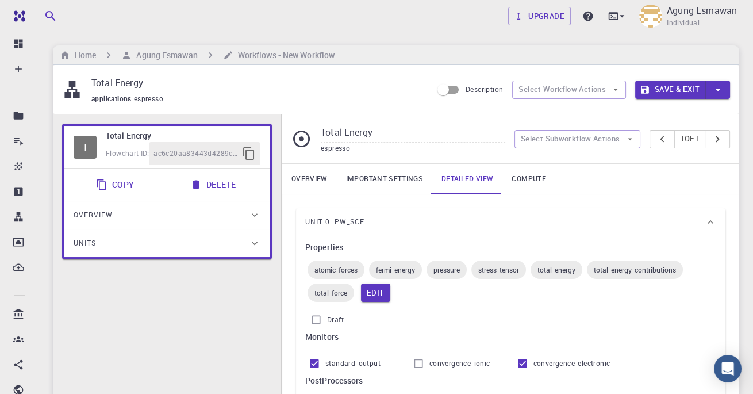
click at [541, 185] on link "Compute" at bounding box center [529, 179] width 52 height 30
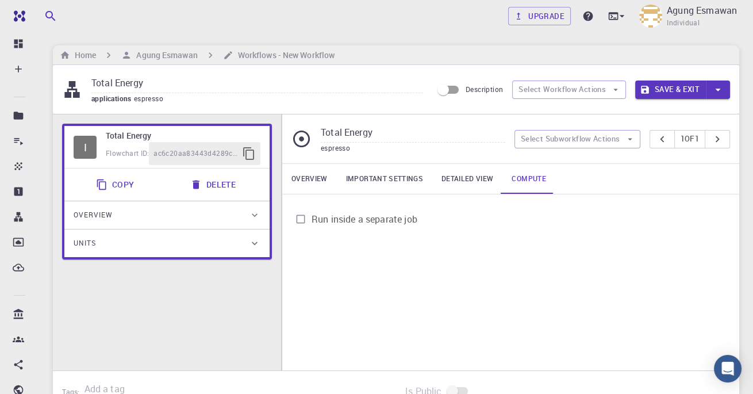
click at [304, 227] on input "Run inside a separate job" at bounding box center [301, 219] width 22 height 22
checkbox input "true"
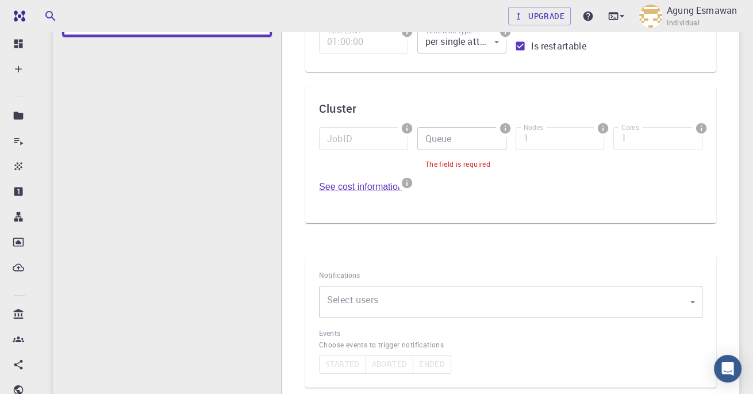
scroll to position [217, 0]
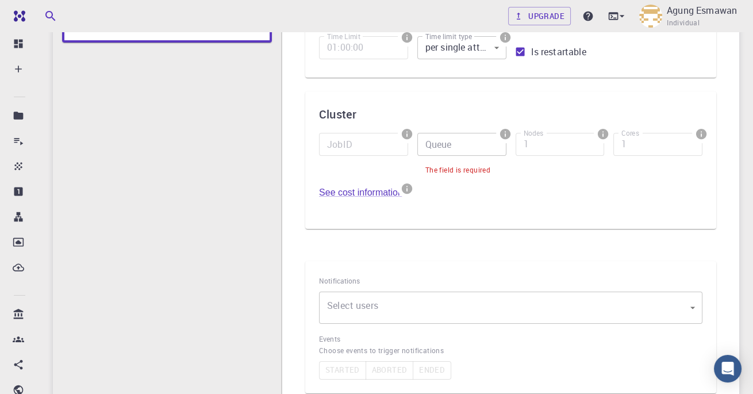
click at [550, 296] on body "Free Dashboard Create New Job New Material Create Material Upload File Import f…" at bounding box center [376, 188] width 753 height 810
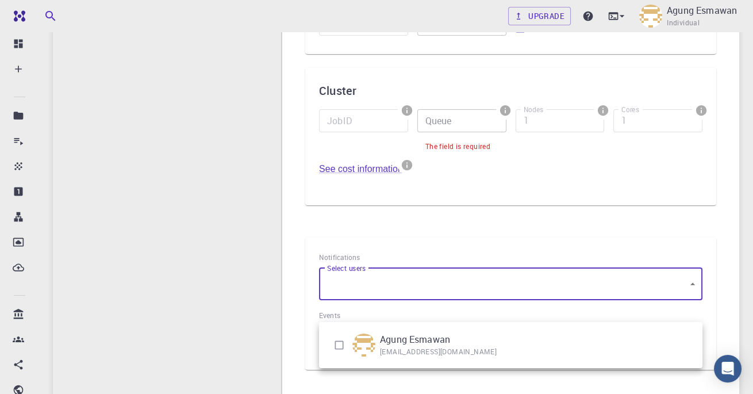
scroll to position [244, 0]
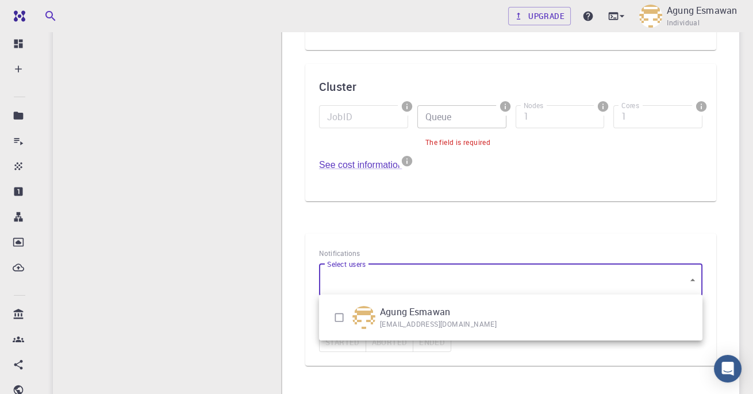
click at [131, 205] on div at bounding box center [376, 197] width 753 height 394
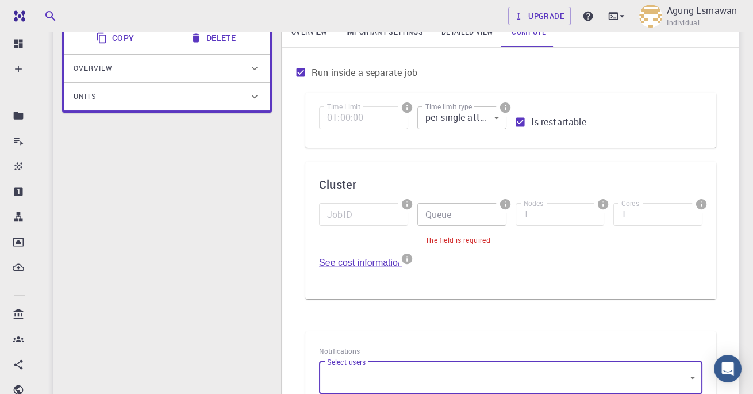
scroll to position [146, 0]
click at [497, 211] on input "Queue" at bounding box center [461, 215] width 89 height 23
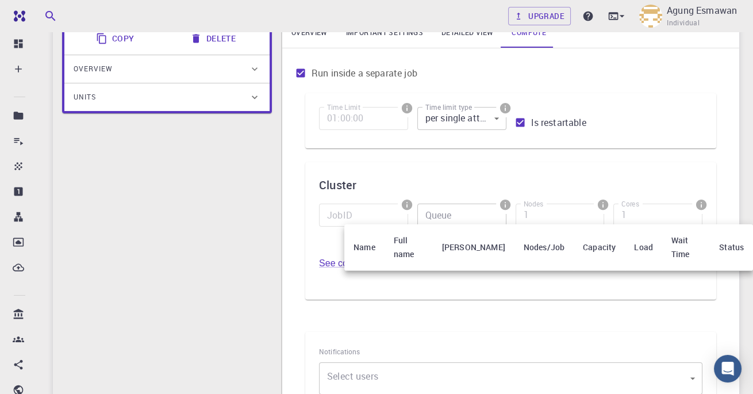
click at [505, 125] on div at bounding box center [376, 197] width 753 height 394
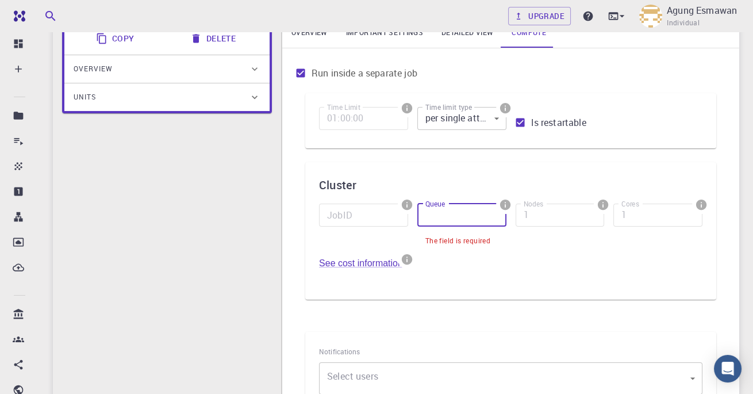
click at [503, 120] on body "Free Dashboard Create New Job New Material Create Material Upload File Import f…" at bounding box center [376, 259] width 753 height 810
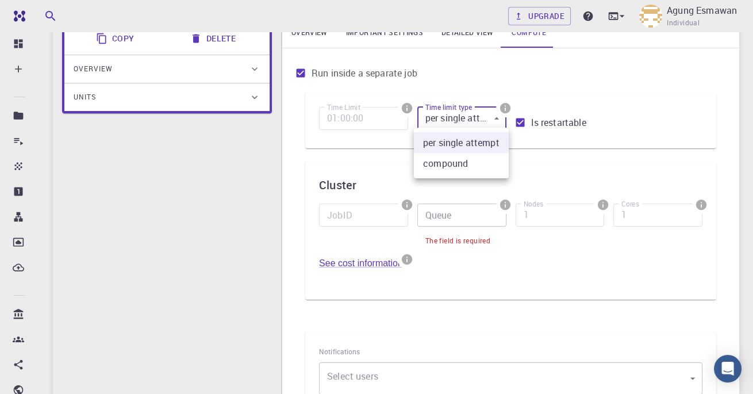
click at [489, 160] on li "compound" at bounding box center [461, 163] width 95 height 21
type input "1"
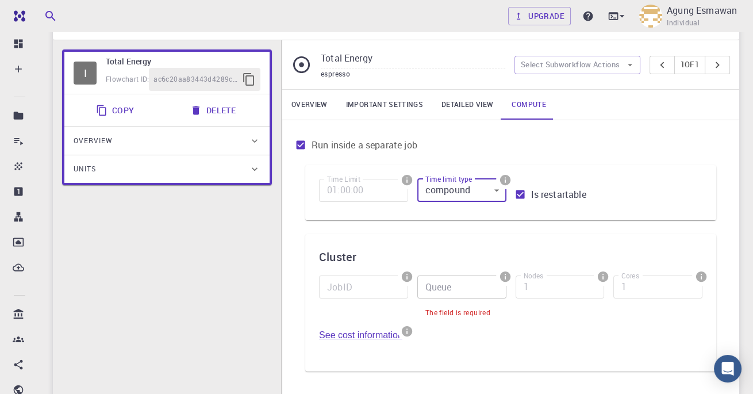
scroll to position [0, 0]
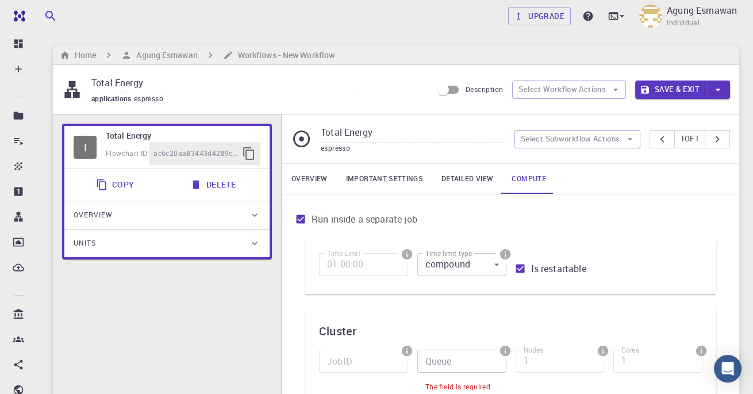
click at [470, 178] on link "Detailed view" at bounding box center [467, 179] width 70 height 30
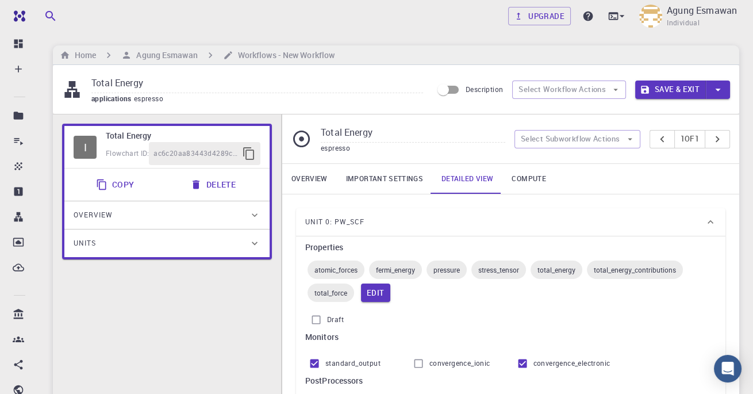
click at [614, 135] on button "Select Subworkflow Actions" at bounding box center [578, 139] width 126 height 18
click at [613, 137] on button "Select Subworkflow Actions" at bounding box center [578, 139] width 126 height 18
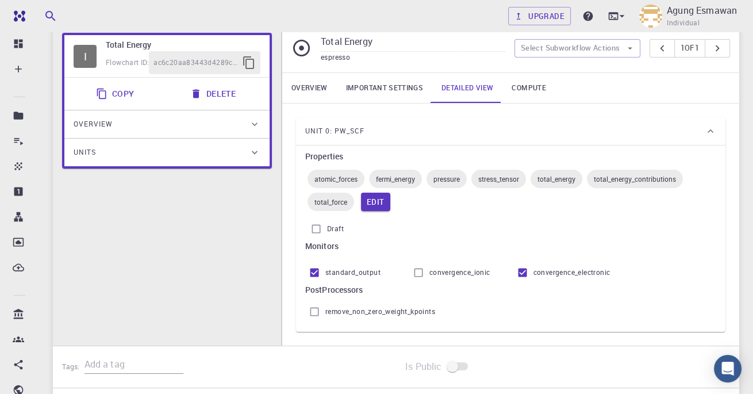
scroll to position [90, 0]
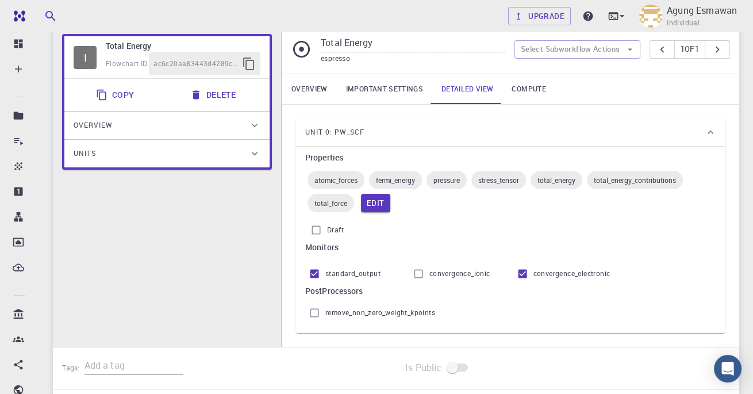
click at [614, 49] on button "Select Subworkflow Actions" at bounding box center [578, 49] width 126 height 18
click at [120, 190] on div "I Total Energy Flowchart ID: ac6c20aa83443d4289cd80a2 Copy Delete Overview Prop…" at bounding box center [167, 195] width 228 height 340
click at [390, 88] on link "Important settings" at bounding box center [384, 89] width 95 height 30
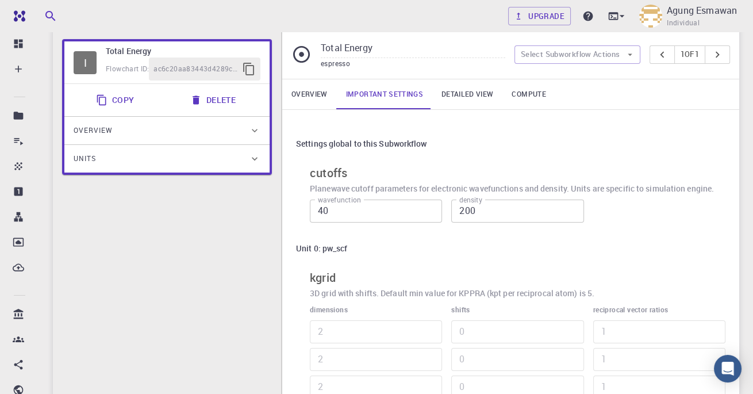
click at [302, 97] on link "Overview" at bounding box center [309, 94] width 55 height 30
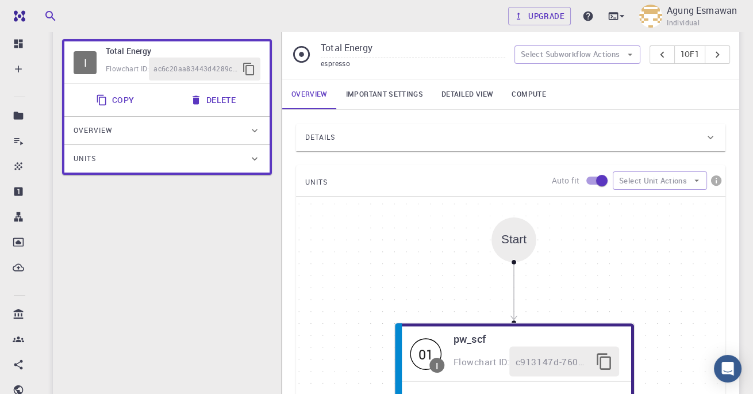
click at [684, 179] on button "Select Unit Actions" at bounding box center [660, 180] width 94 height 18
click at [684, 181] on button "Select Unit Actions" at bounding box center [660, 180] width 94 height 18
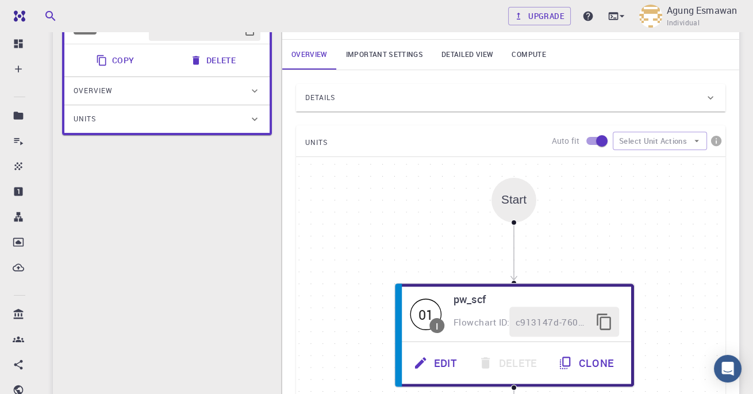
scroll to position [0, 0]
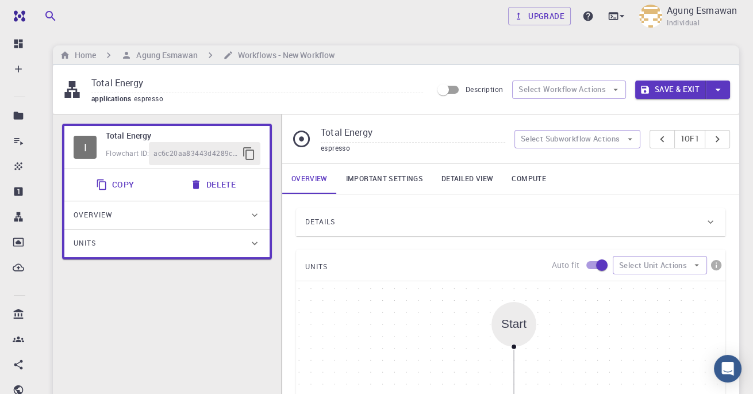
click at [140, 58] on h6 "Agung Esmawan" at bounding box center [165, 55] width 66 height 13
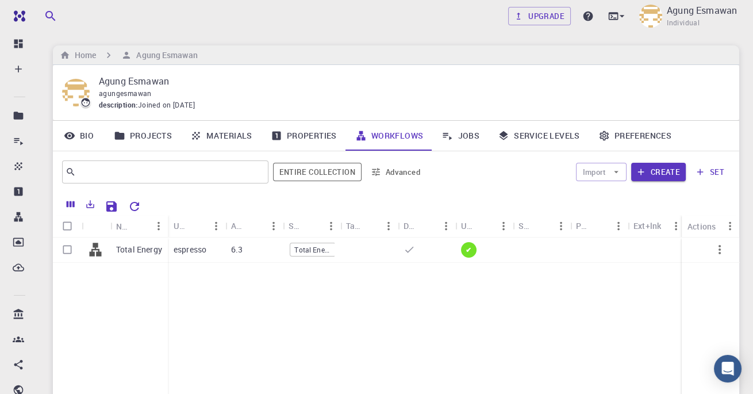
click at [138, 53] on h6 "Agung Esmawan" at bounding box center [165, 55] width 66 height 13
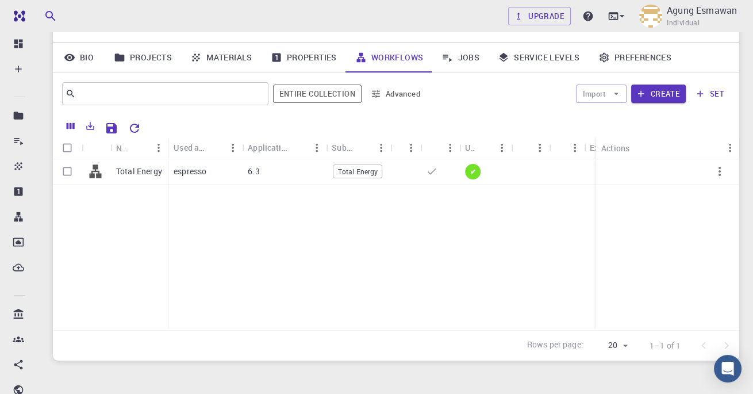
scroll to position [94, 0]
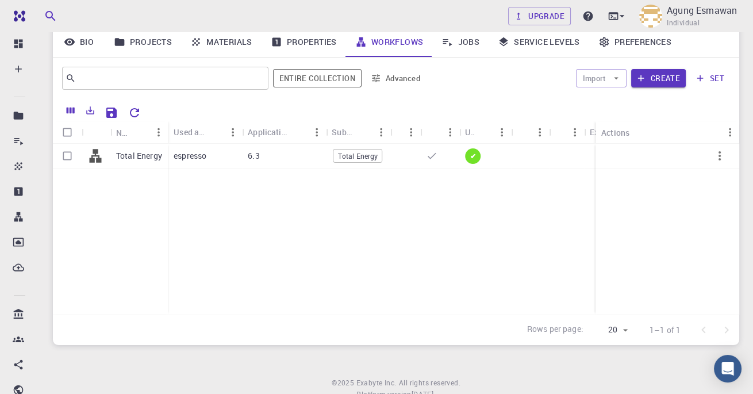
click at [726, 156] on icon "button" at bounding box center [720, 156] width 14 height 14
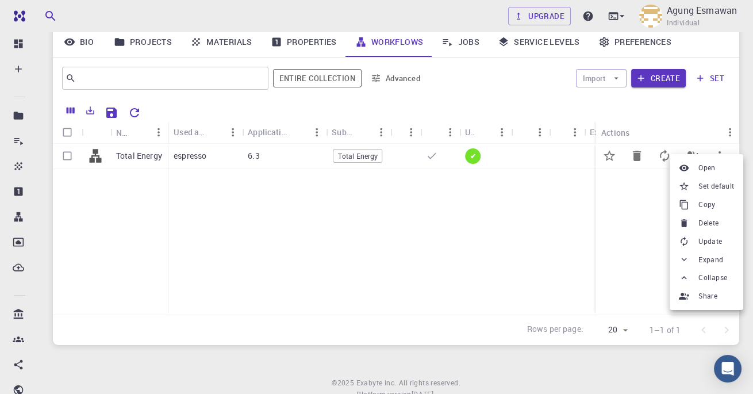
click at [117, 187] on div at bounding box center [376, 197] width 753 height 394
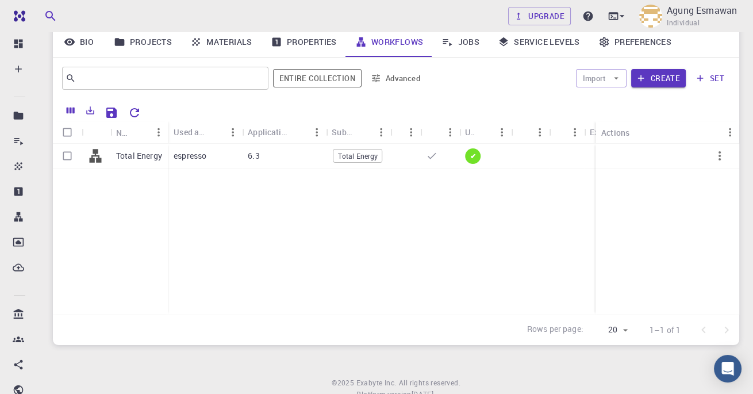
click at [124, 158] on p "Total Energy" at bounding box center [139, 156] width 46 height 12
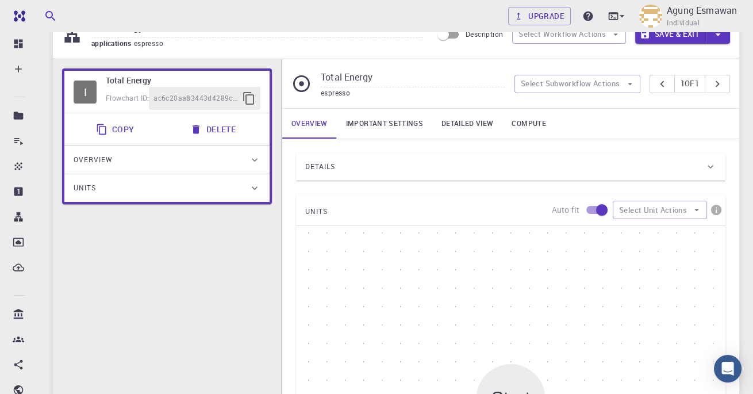
scroll to position [94, 0]
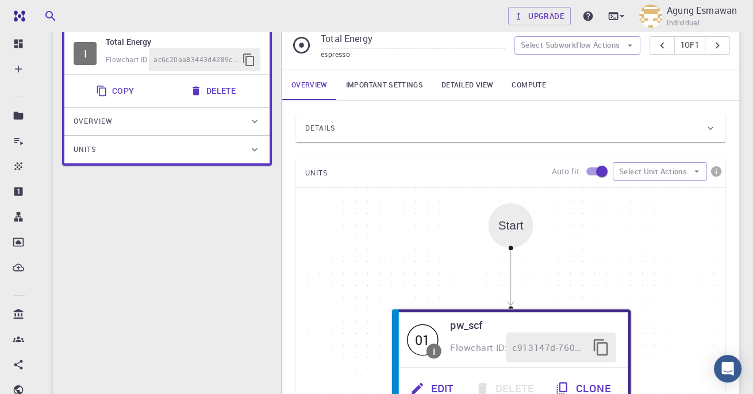
click at [399, 85] on link "Important settings" at bounding box center [384, 85] width 95 height 30
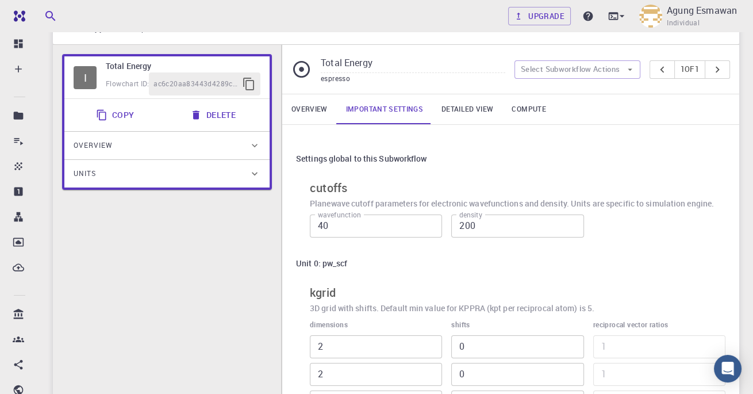
scroll to position [66, 0]
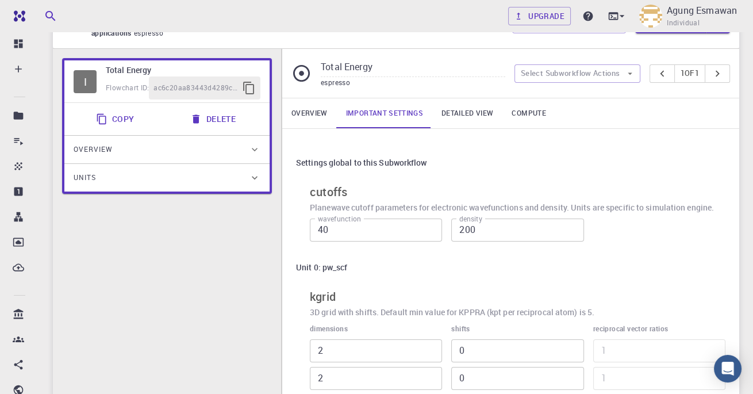
click at [476, 110] on link "Detailed view" at bounding box center [467, 113] width 70 height 30
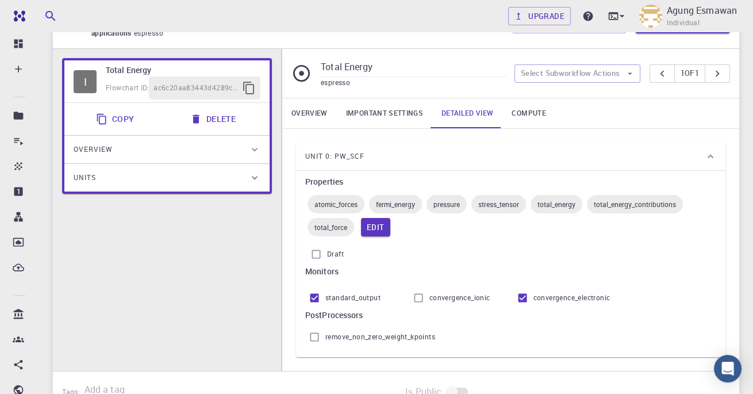
click at [527, 110] on link "Compute" at bounding box center [529, 113] width 52 height 30
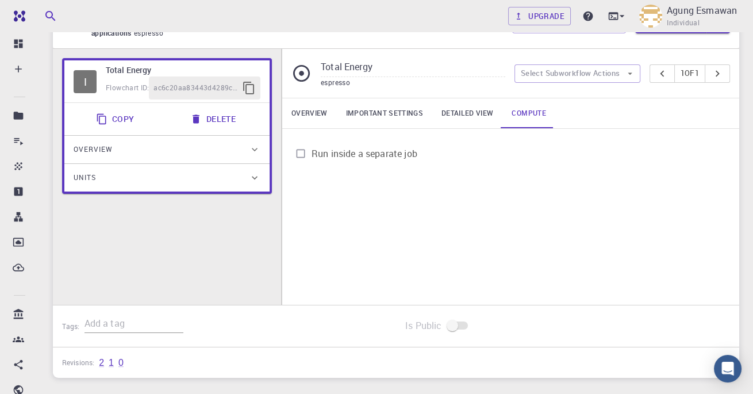
click at [374, 155] on span "Run inside a separate job" at bounding box center [365, 154] width 106 height 14
click at [312, 155] on input "Run inside a separate job" at bounding box center [301, 154] width 22 height 22
checkbox input "true"
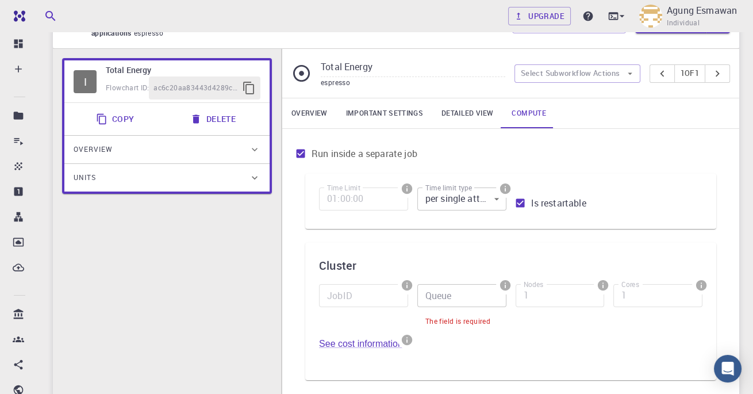
click at [478, 287] on input "Queue" at bounding box center [461, 295] width 89 height 23
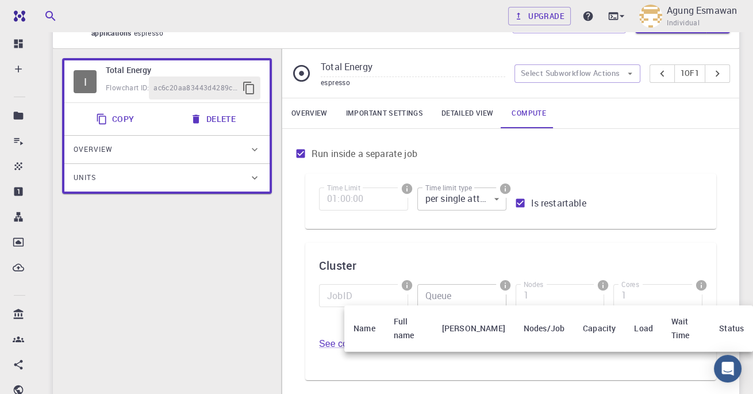
click at [528, 210] on div at bounding box center [376, 197] width 753 height 394
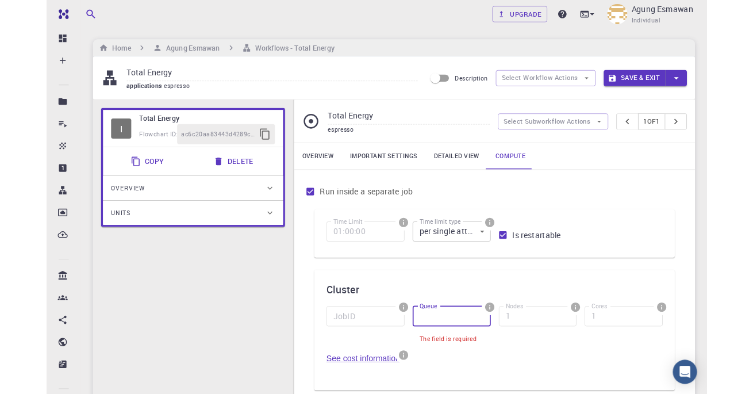
scroll to position [0, 0]
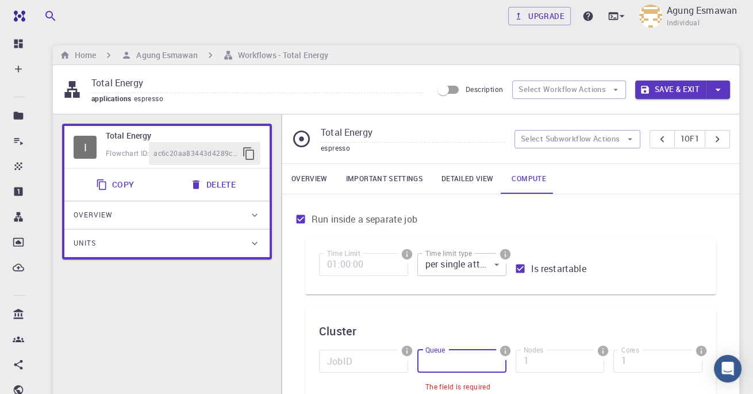
click at [472, 188] on link "Detailed view" at bounding box center [467, 179] width 70 height 30
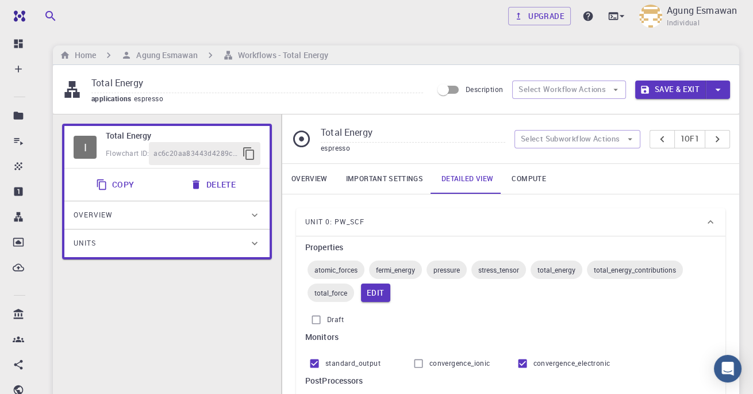
click at [382, 295] on button "Edit" at bounding box center [375, 293] width 29 height 18
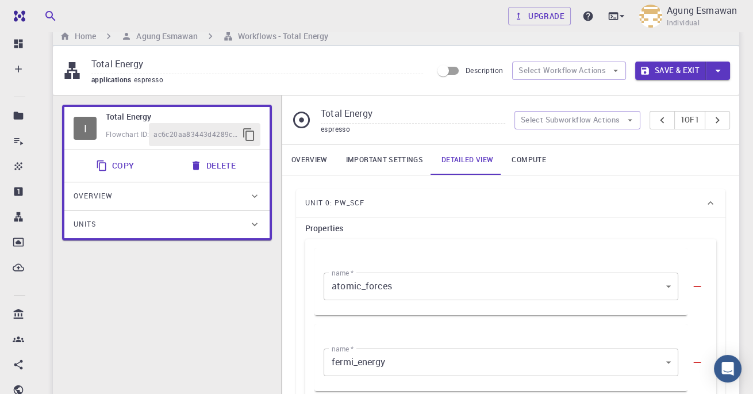
scroll to position [20, 0]
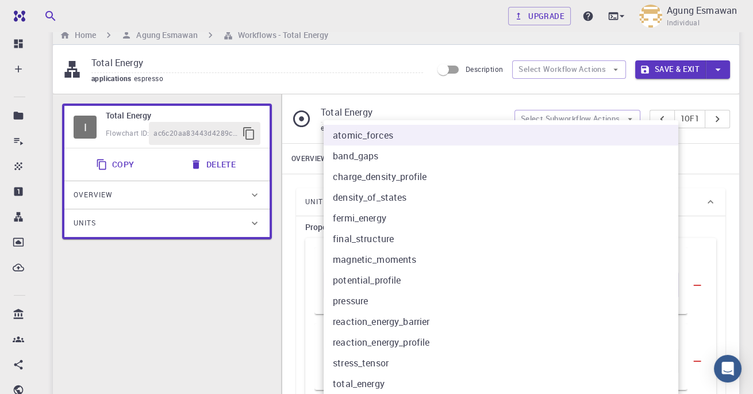
click at [491, 299] on li "pressure" at bounding box center [501, 300] width 355 height 21
type input "8"
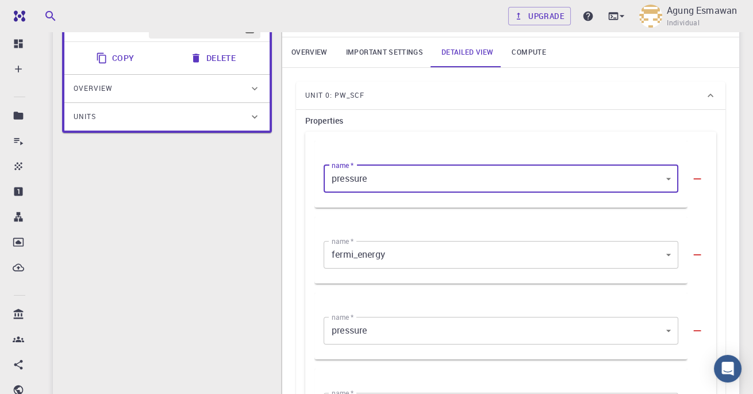
scroll to position [144, 0]
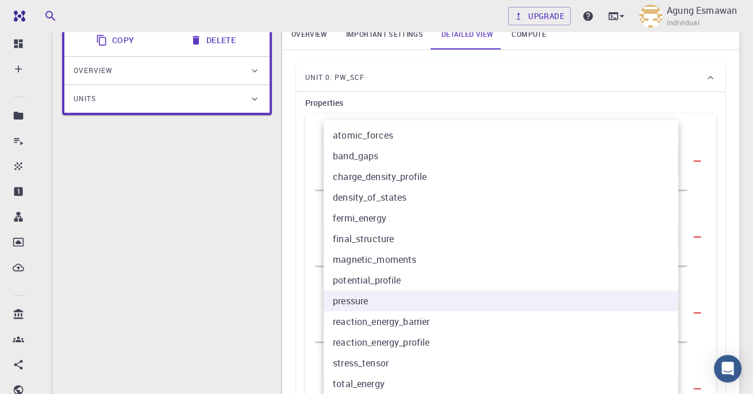
click at [128, 206] on div at bounding box center [376, 197] width 753 height 394
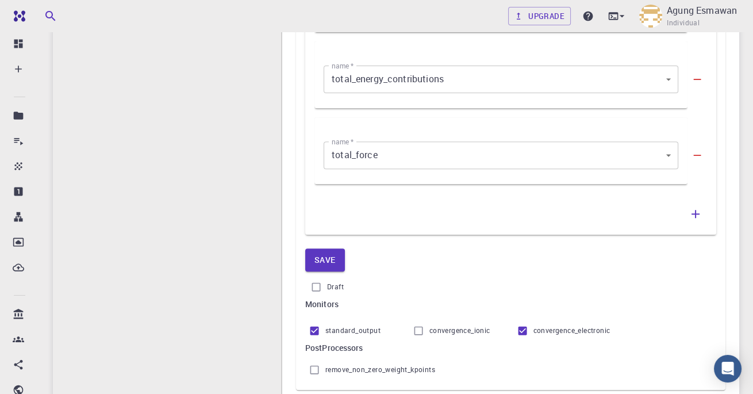
scroll to position [606, 0]
click at [316, 378] on input "remove_non_zero_weight_kpoints" at bounding box center [315, 369] width 22 height 22
checkbox input "false"
click at [317, 330] on input "standard_output" at bounding box center [315, 330] width 22 height 22
checkbox input "true"
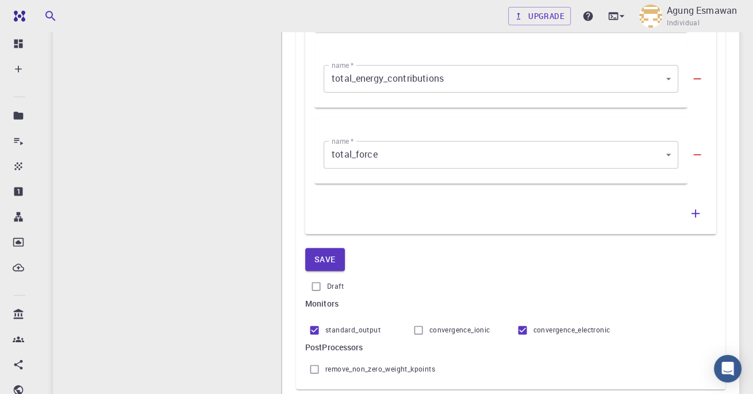
click at [429, 319] on input "convergence_ionic" at bounding box center [419, 330] width 22 height 22
click at [430, 326] on span "convergence_ionic" at bounding box center [460, 330] width 61 height 12
click at [429, 326] on input "convergence_ionic" at bounding box center [419, 330] width 22 height 22
click at [424, 325] on input "convergence_ionic" at bounding box center [419, 330] width 22 height 22
checkbox input "false"
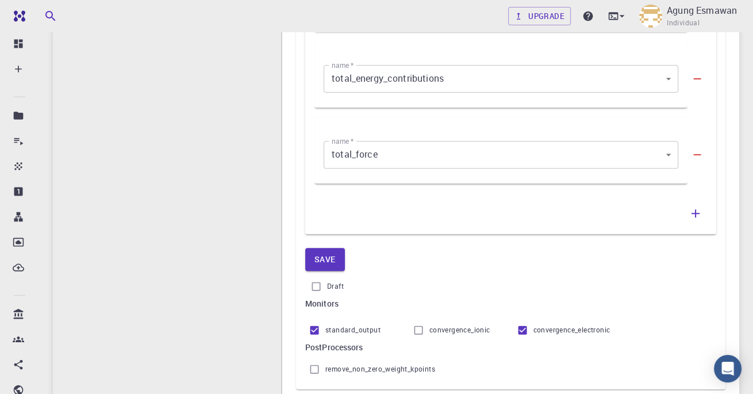
click at [317, 282] on input "Draft" at bounding box center [316, 286] width 22 height 22
checkbox input "false"
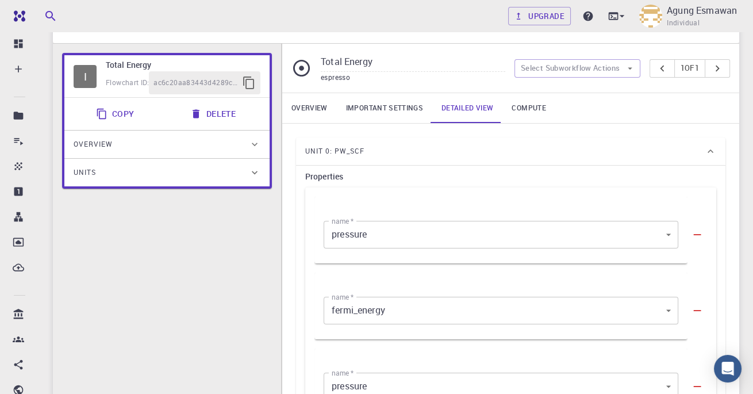
scroll to position [0, 0]
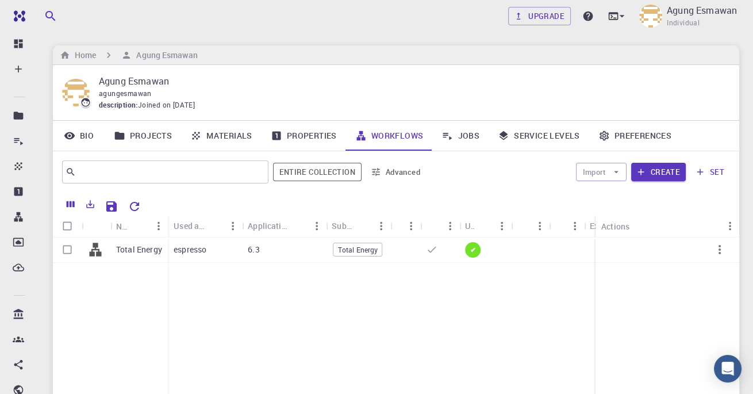
scroll to position [94, 0]
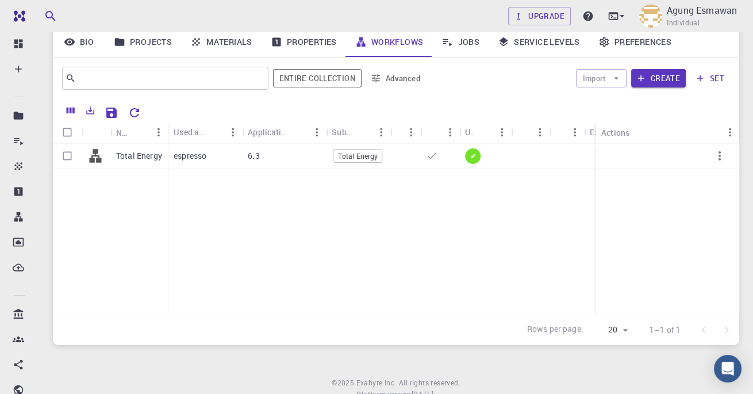
click at [255, 159] on p "6.3" at bounding box center [254, 156] width 12 height 12
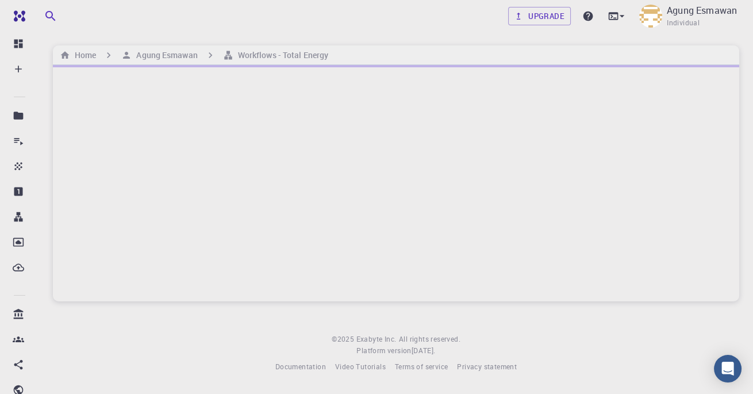
scroll to position [55, 0]
click at [176, 149] on div at bounding box center [396, 183] width 687 height 236
click at [241, 46] on div "Home Agung Esmawan Workflows - New Workflow" at bounding box center [396, 55] width 687 height 20
click at [164, 51] on h6 "Agung Esmawan" at bounding box center [165, 55] width 66 height 13
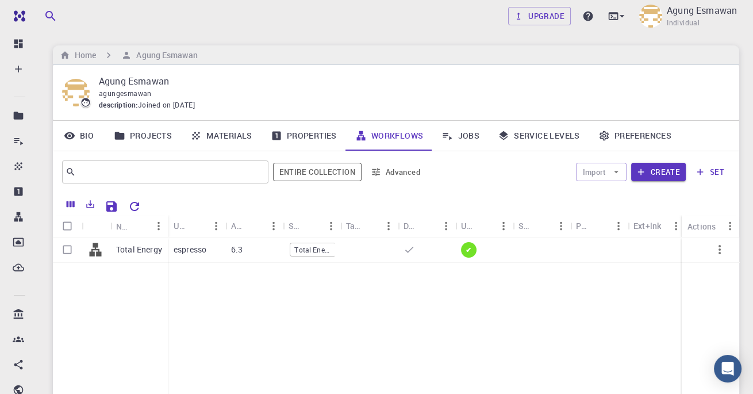
click at [144, 57] on h6 "Agung Esmawan" at bounding box center [165, 55] width 66 height 13
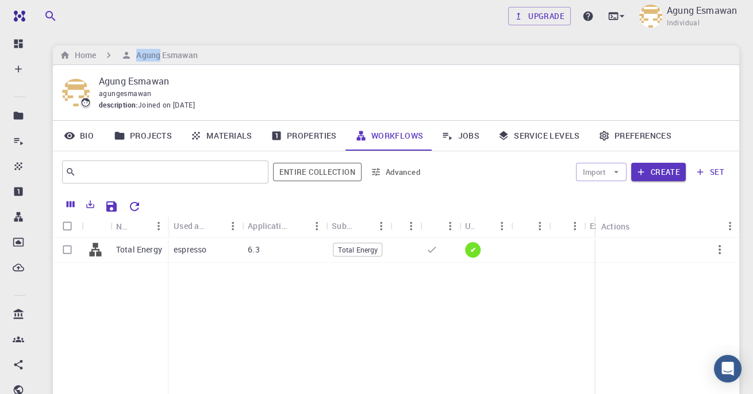
click at [75, 251] on input "Select row" at bounding box center [67, 250] width 22 height 22
checkbox input "true"
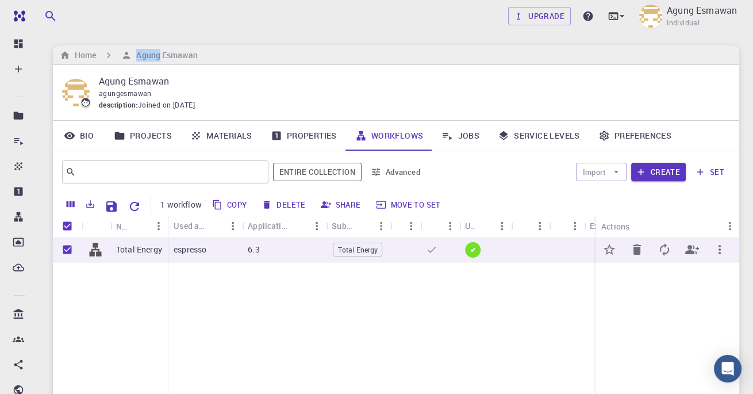
click at [721, 260] on button "button" at bounding box center [720, 250] width 28 height 28
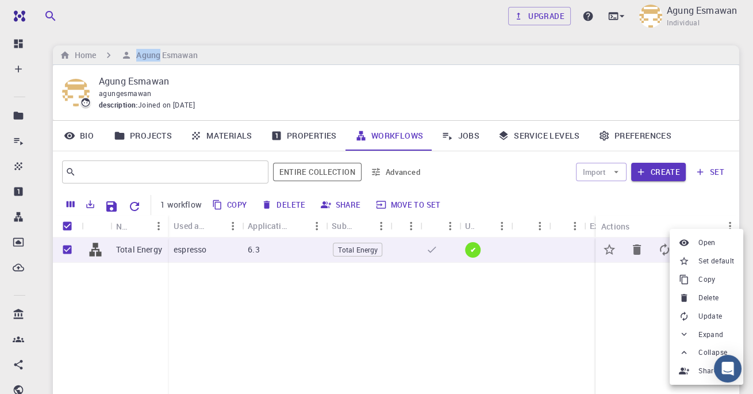
click at [90, 266] on div at bounding box center [376, 197] width 753 height 394
click at [94, 272] on div at bounding box center [376, 197] width 753 height 394
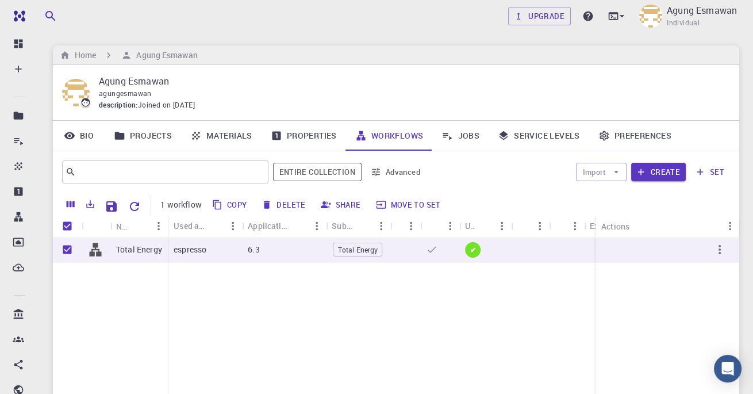
click at [97, 280] on div "Total Energy" at bounding box center [110, 322] width 115 height 171
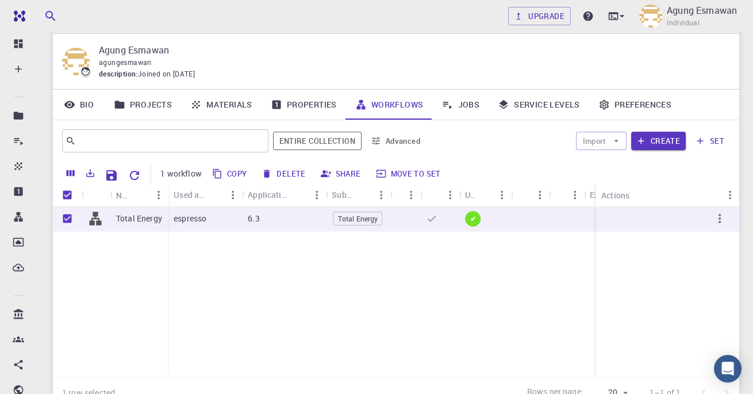
scroll to position [31, 0]
click at [477, 220] on span "✔" at bounding box center [473, 219] width 15 height 10
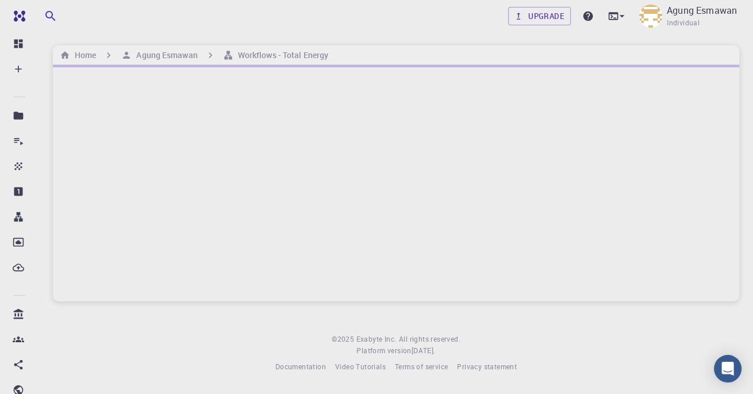
click at [14, 18] on img at bounding box center [42, 16] width 66 height 9
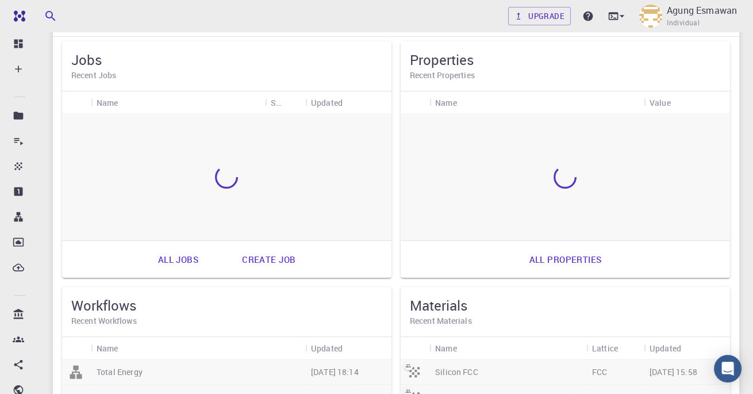
scroll to position [87, 0]
click at [239, 258] on link "Create job" at bounding box center [268, 260] width 79 height 28
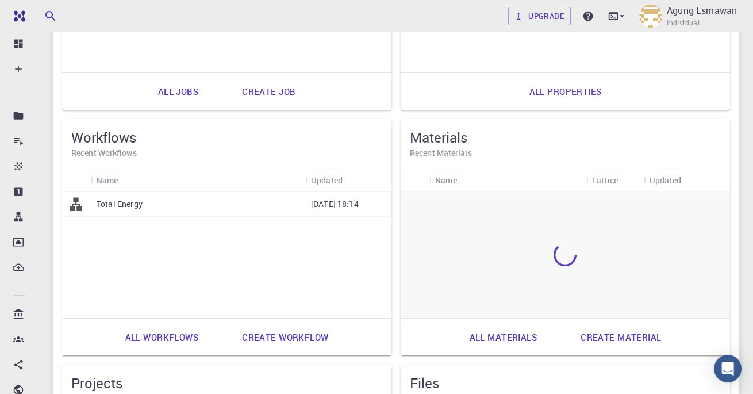
scroll to position [258, 0]
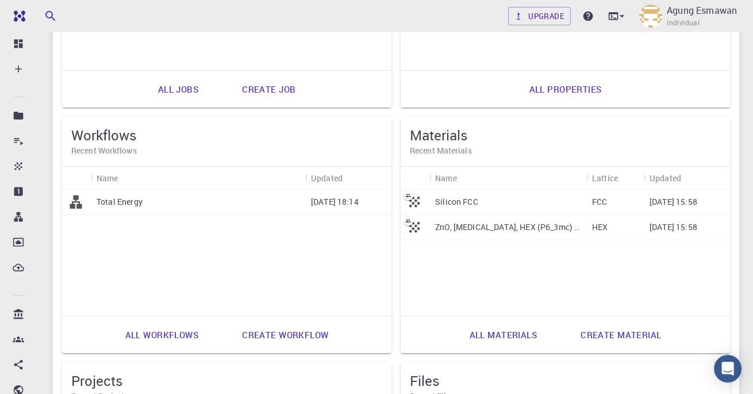
click at [112, 204] on p "Total Energy" at bounding box center [120, 202] width 46 height 12
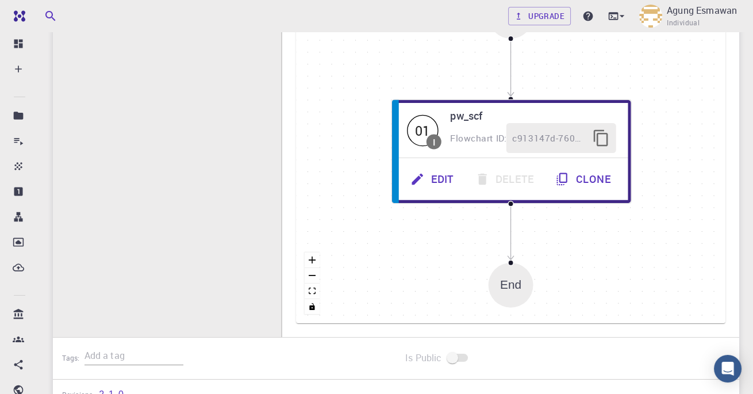
scroll to position [302, 0]
click at [579, 172] on button "Clone" at bounding box center [584, 180] width 77 height 30
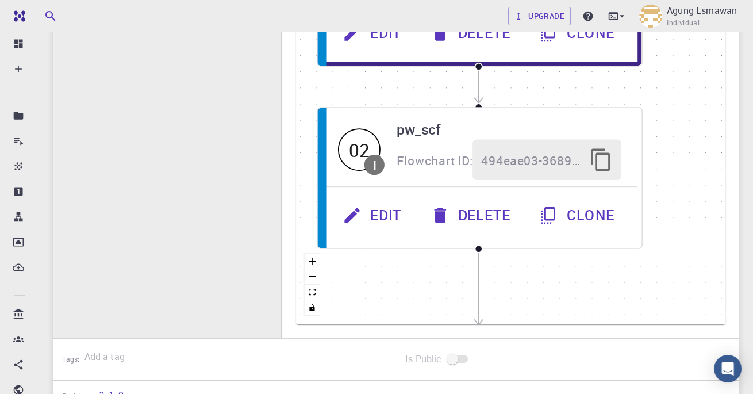
click at [445, 212] on icon "button" at bounding box center [440, 215] width 12 height 15
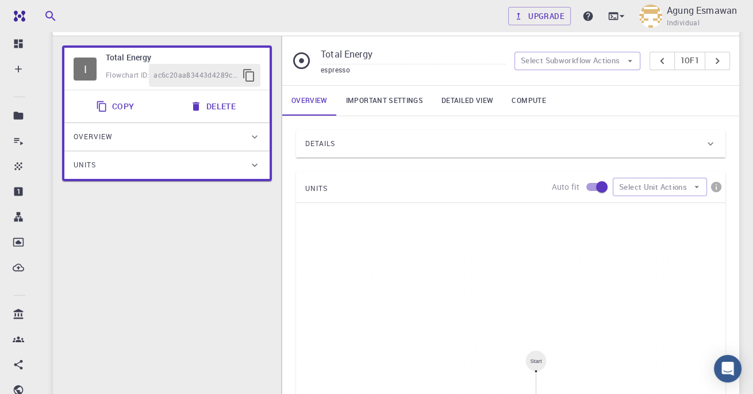
scroll to position [0, 0]
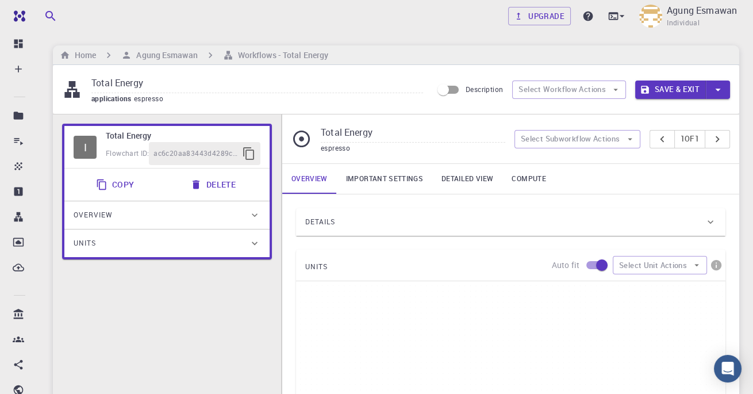
click at [405, 175] on link "Important settings" at bounding box center [384, 179] width 95 height 30
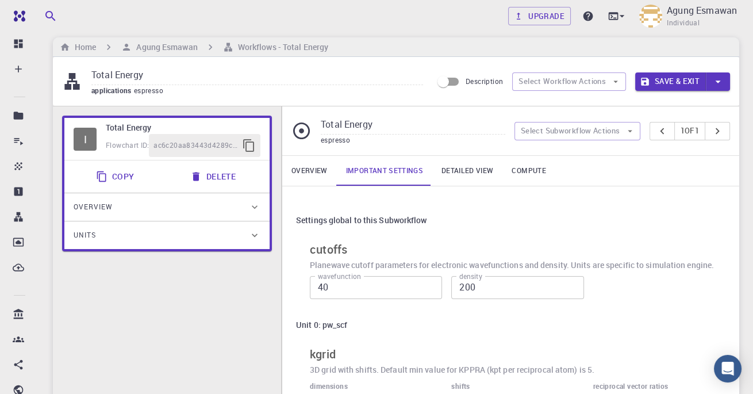
scroll to position [7, 0]
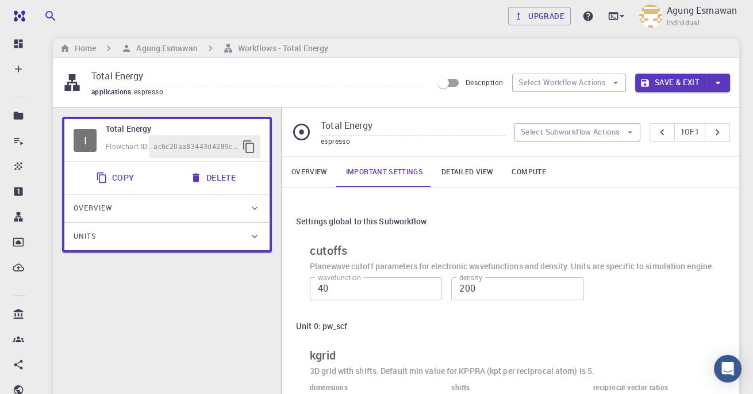
click at [476, 168] on link "Detailed view" at bounding box center [467, 172] width 70 height 30
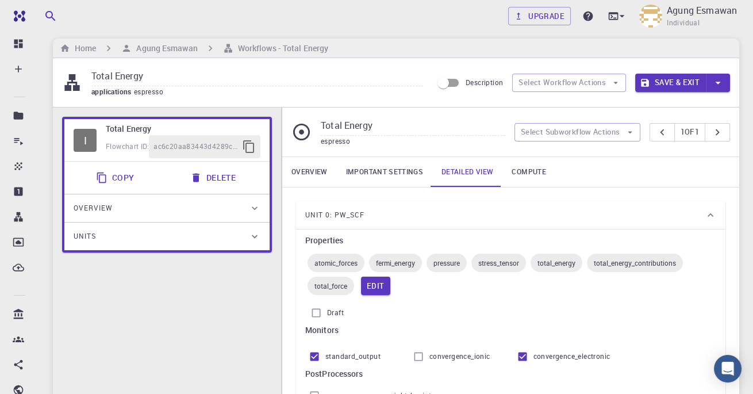
click at [528, 175] on link "Compute" at bounding box center [529, 172] width 52 height 30
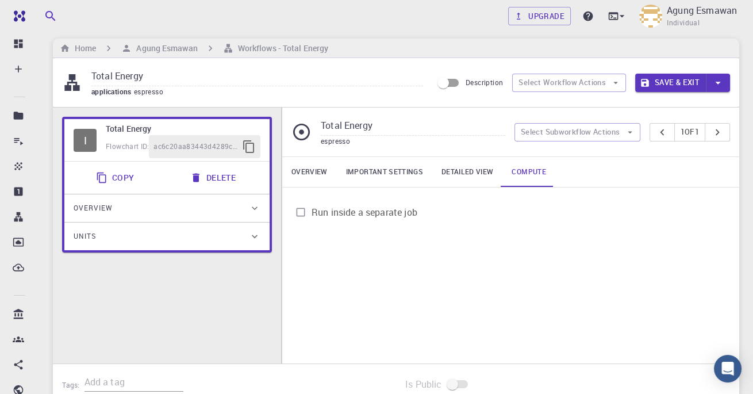
click at [351, 205] on span "Run inside a separate job" at bounding box center [365, 212] width 106 height 14
click at [312, 205] on input "Run inside a separate job" at bounding box center [301, 212] width 22 height 22
click at [303, 210] on input "Run inside a separate job" at bounding box center [301, 212] width 22 height 22
click at [313, 205] on span "Run inside a separate job" at bounding box center [365, 212] width 106 height 14
click at [312, 205] on input "Run inside a separate job" at bounding box center [301, 212] width 22 height 22
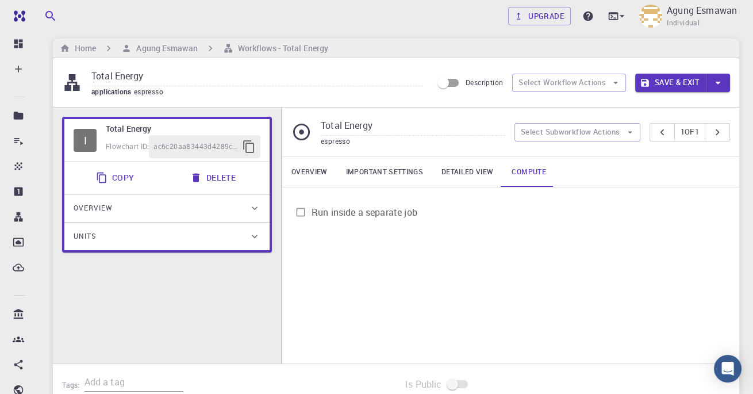
checkbox input "true"
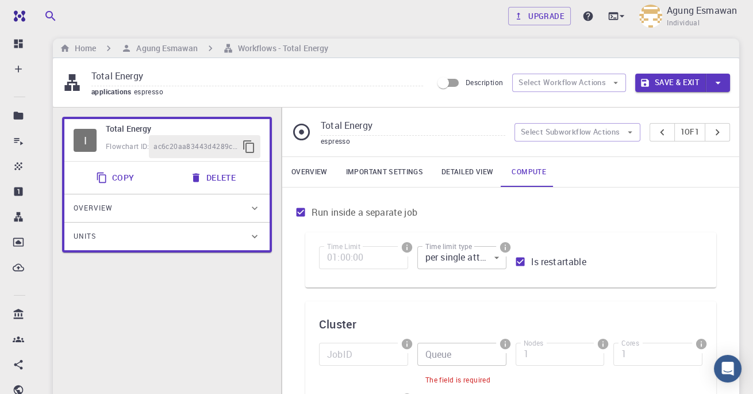
scroll to position [0, 0]
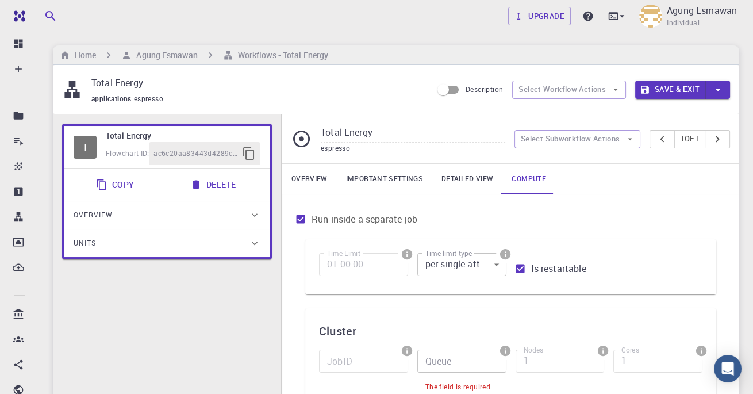
click at [188, 49] on h6 "Agung Esmawan" at bounding box center [165, 55] width 66 height 13
click at [154, 55] on h6 "Agung Esmawan" at bounding box center [165, 55] width 66 height 13
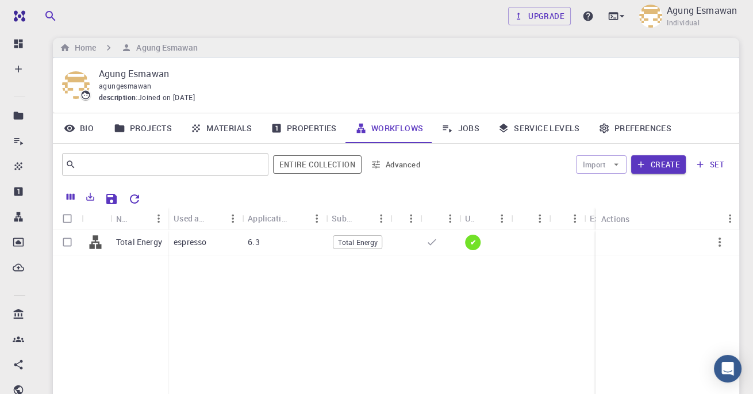
scroll to position [9, 0]
click at [704, 162] on icon "button" at bounding box center [700, 163] width 10 height 10
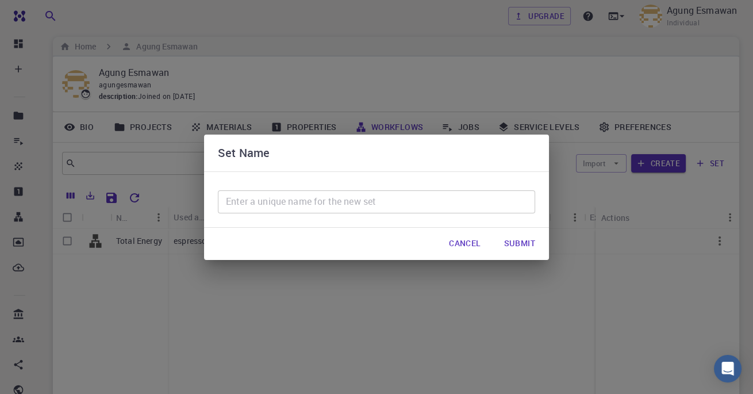
click at [465, 255] on button "Cancel" at bounding box center [465, 243] width 50 height 23
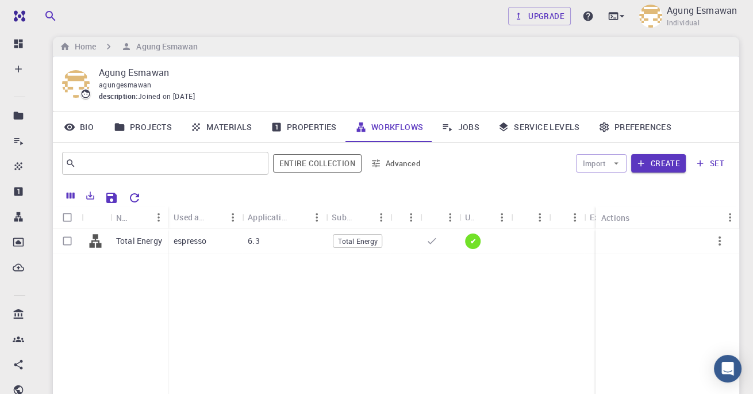
click at [613, 162] on icon "button" at bounding box center [616, 163] width 10 height 10
click at [643, 187] on span "Import From Bank" at bounding box center [637, 186] width 59 height 12
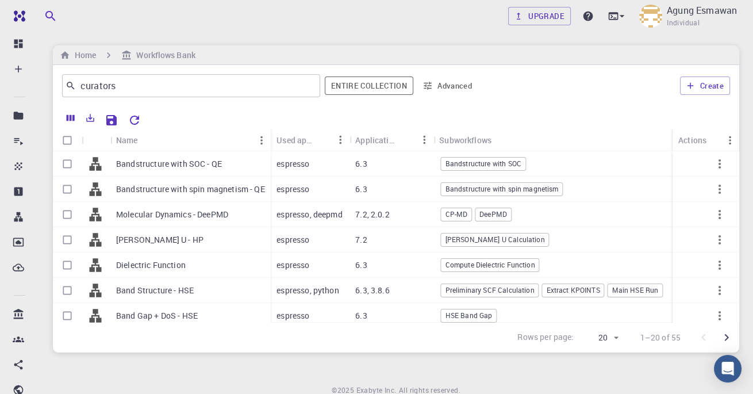
click at [102, 86] on input "curators" at bounding box center [187, 86] width 222 height 16
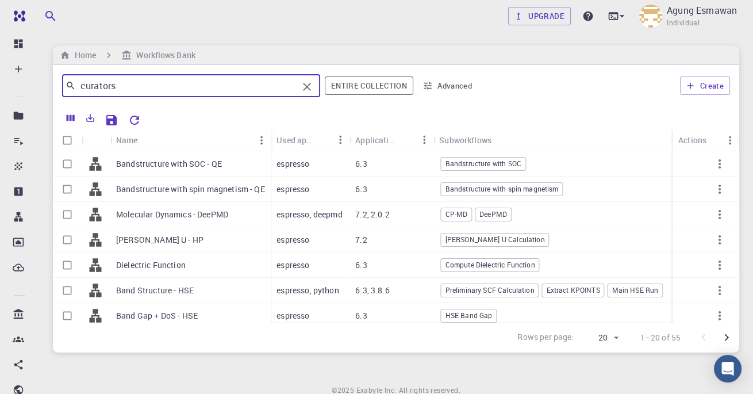
click at [311, 87] on icon "Clear" at bounding box center [307, 87] width 14 height 14
type input "band"
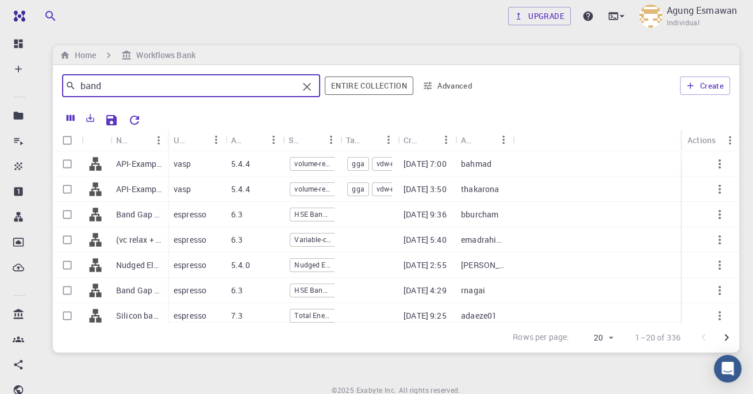
click at [141, 316] on p "Silicon band structure" at bounding box center [139, 316] width 46 height 12
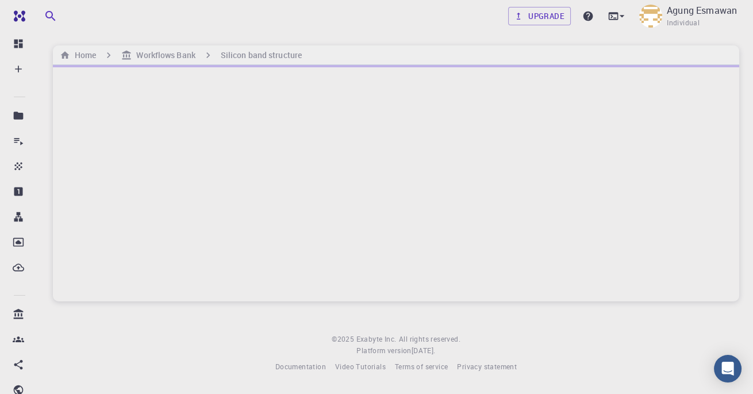
click at [72, 301] on div at bounding box center [396, 183] width 687 height 236
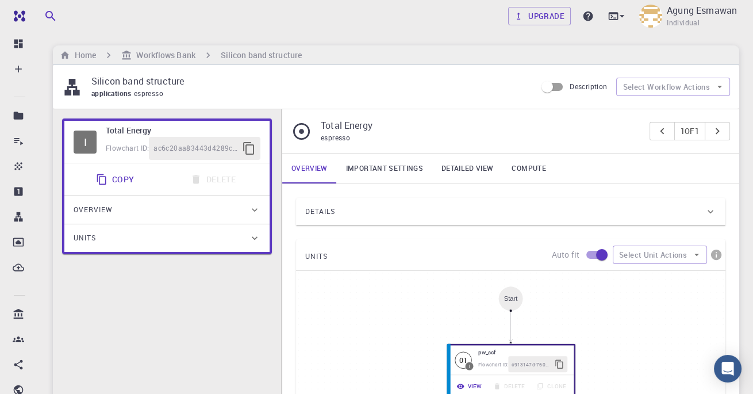
click at [398, 163] on link "Important settings" at bounding box center [384, 169] width 95 height 30
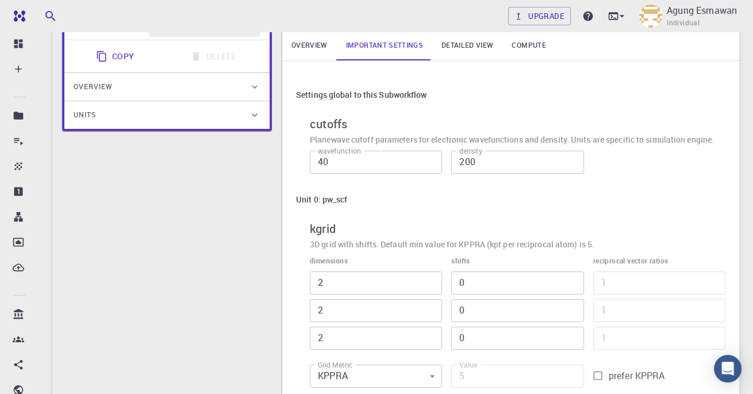
scroll to position [88, 0]
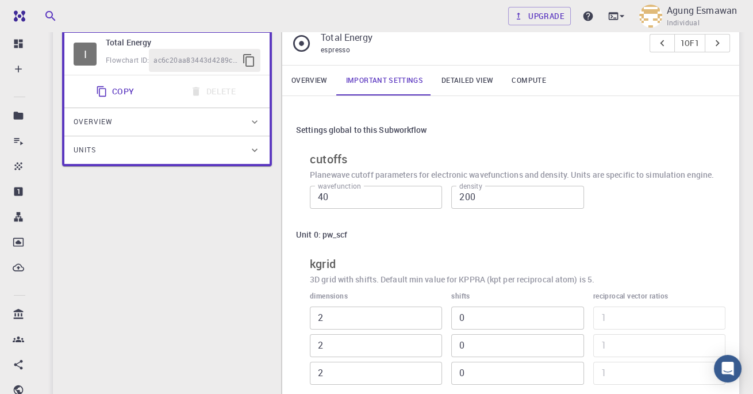
click at [473, 72] on link "Detailed view" at bounding box center [467, 81] width 70 height 30
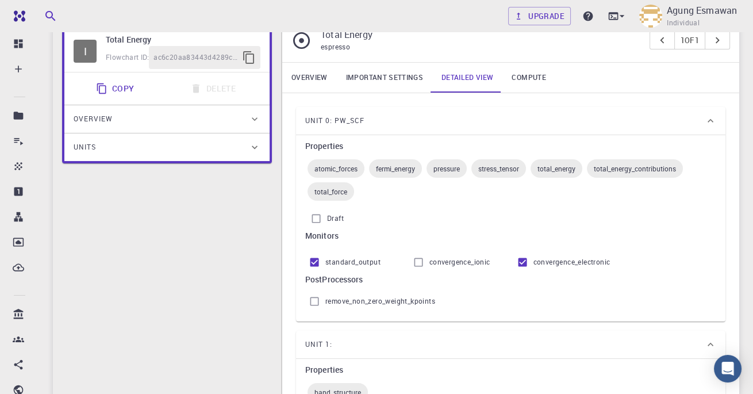
scroll to position [95, 0]
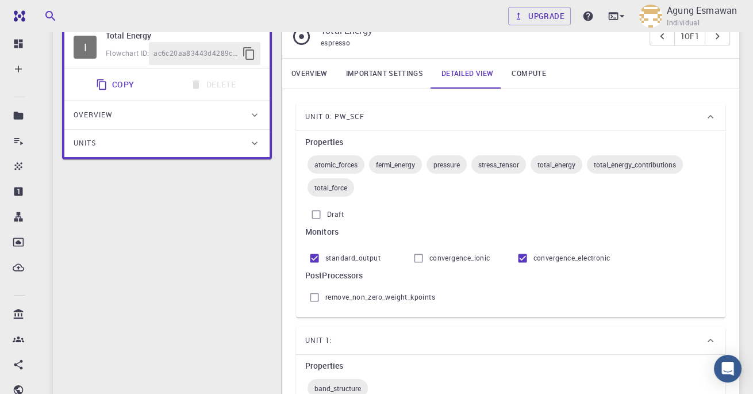
click at [531, 80] on link "Compute" at bounding box center [529, 74] width 52 height 30
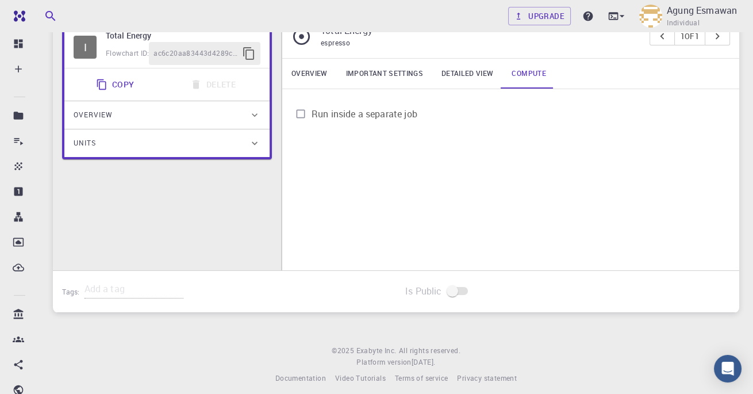
click at [403, 107] on span "Run inside a separate job" at bounding box center [365, 114] width 106 height 14
click at [312, 107] on input "Run inside a separate job" at bounding box center [301, 114] width 22 height 22
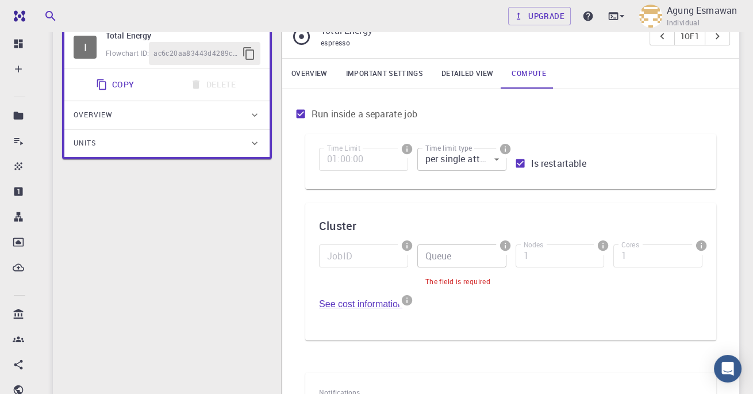
click at [308, 113] on input "Run inside a separate job" at bounding box center [301, 114] width 22 height 22
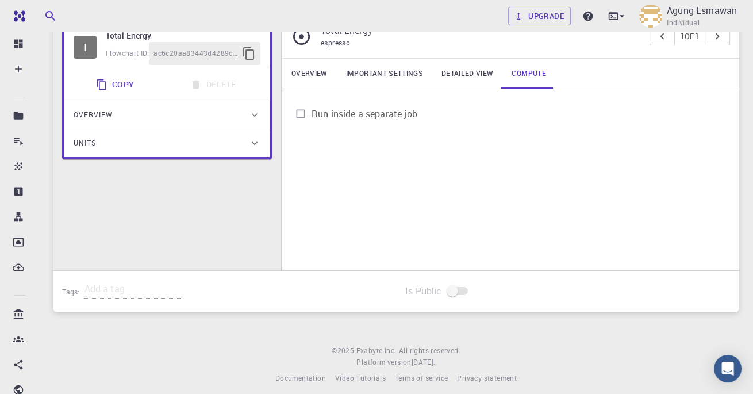
click at [313, 113] on span "Run inside a separate job" at bounding box center [365, 114] width 106 height 14
click at [312, 113] on input "Run inside a separate job" at bounding box center [301, 114] width 22 height 22
checkbox input "true"
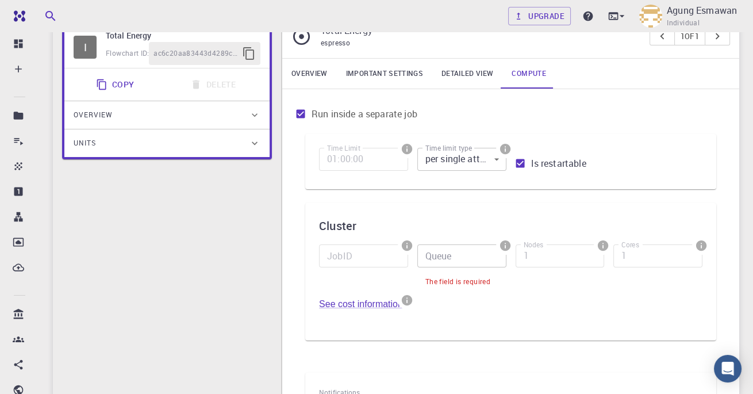
click at [307, 70] on link "Overview" at bounding box center [309, 74] width 55 height 30
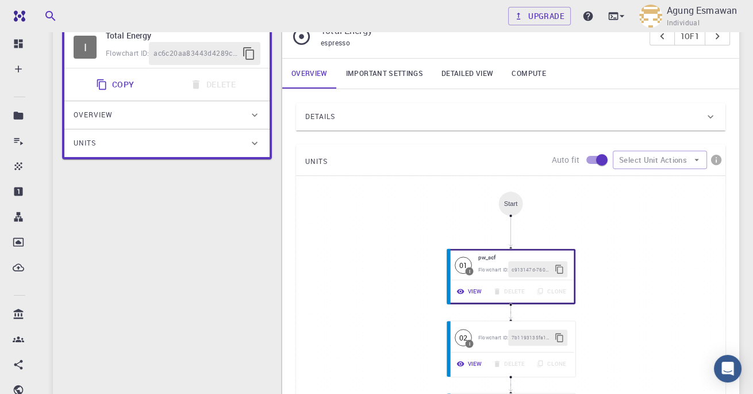
click at [678, 112] on div "Details" at bounding box center [505, 117] width 400 height 18
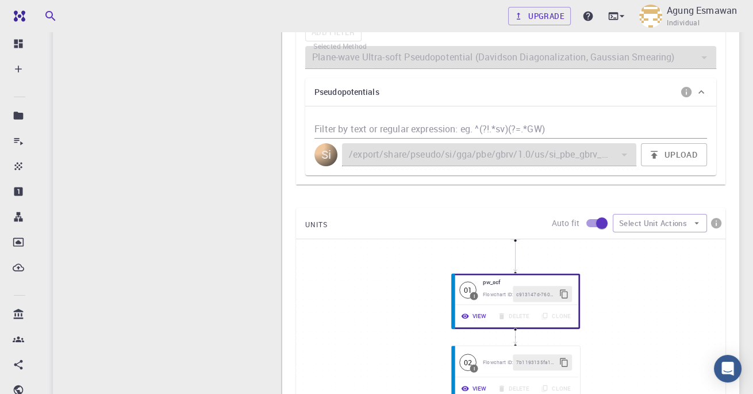
scroll to position [461, 0]
click at [678, 155] on button "Upload" at bounding box center [674, 154] width 66 height 23
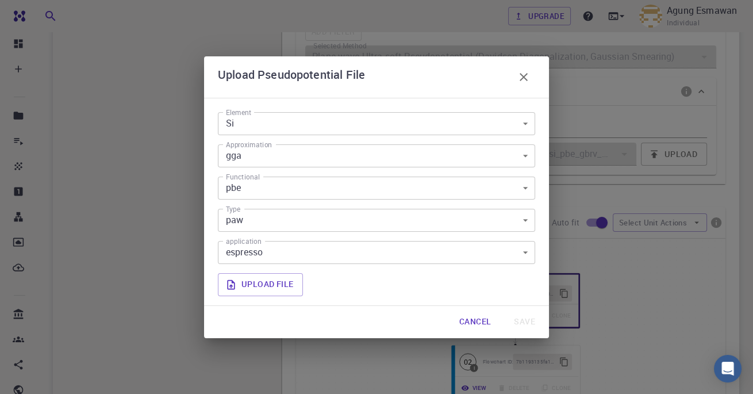
click at [236, 259] on body "Free Dashboard Create New Job New Material Create Material Upload File Import f…" at bounding box center [376, 134] width 753 height 1191
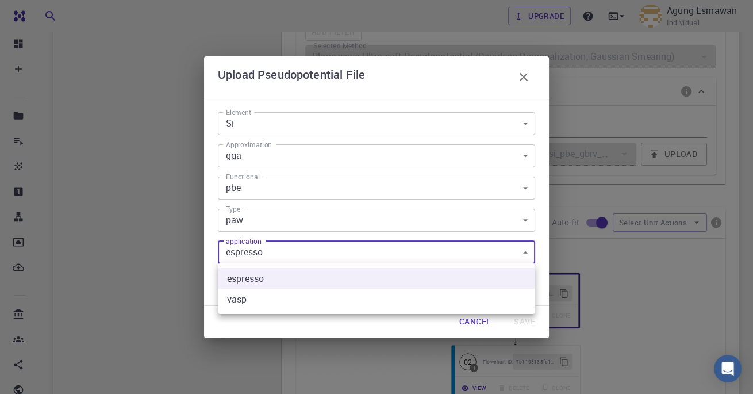
click at [242, 301] on li "vasp" at bounding box center [376, 299] width 317 height 21
type input "vasp"
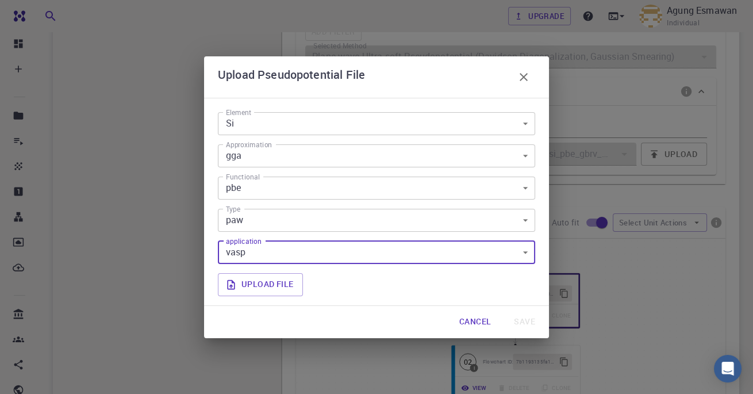
click at [499, 325] on button "Cancel" at bounding box center [475, 322] width 50 height 23
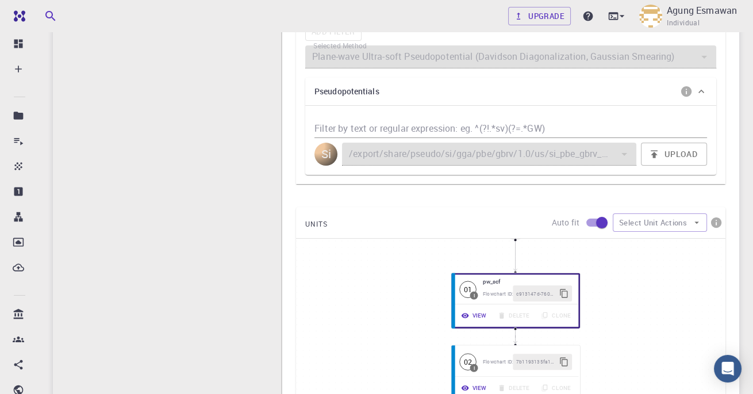
click at [507, 325] on div "01 I pw_scf Flowchart ID: c913147d-760d-496d-93a7-dc0771034d54 View Delete Clone" at bounding box center [515, 301] width 129 height 56
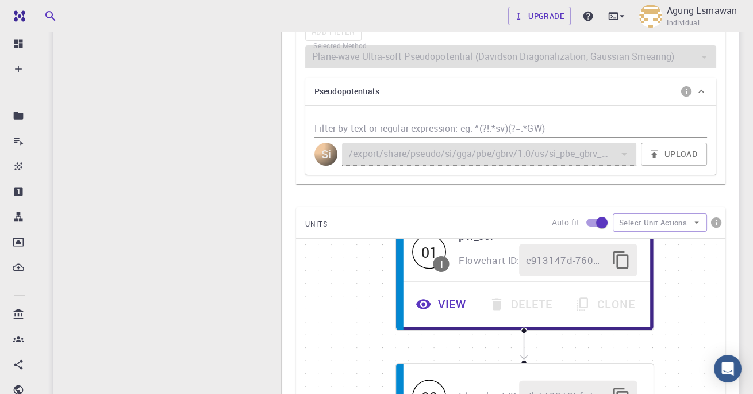
click at [555, 319] on div "View Delete Clone" at bounding box center [525, 304] width 238 height 32
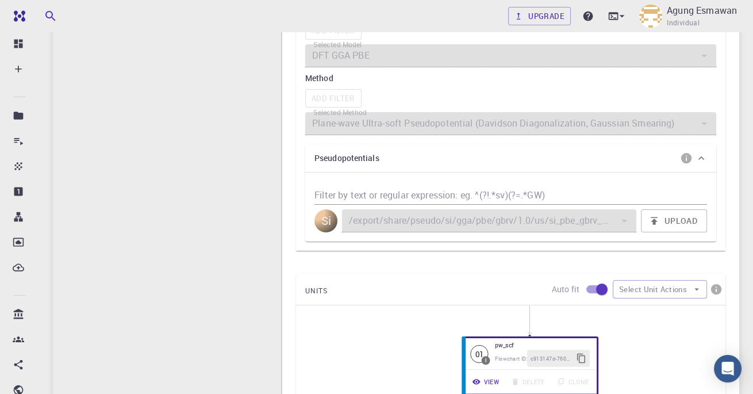
scroll to position [393, 0]
click at [689, 158] on icon "info" at bounding box center [686, 159] width 10 height 10
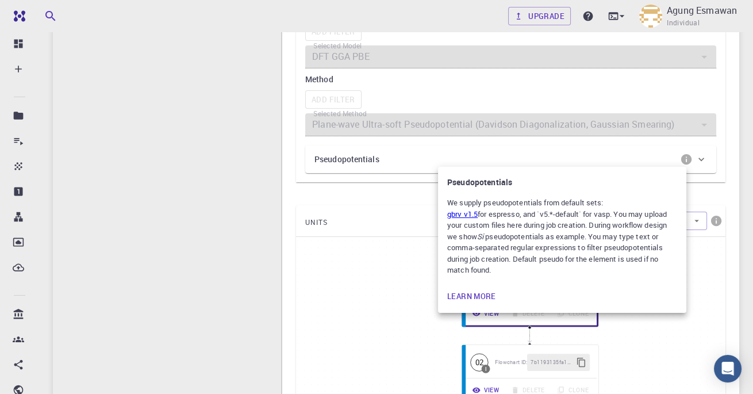
click at [174, 246] on div at bounding box center [376, 197] width 753 height 394
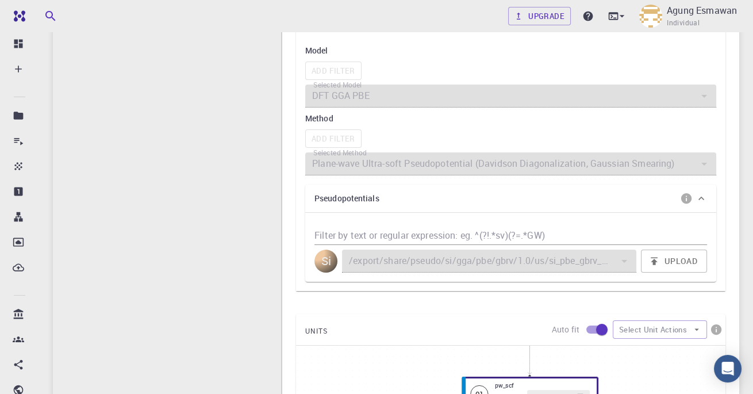
scroll to position [353, 0]
click at [324, 134] on div "Add Filter" at bounding box center [510, 140] width 411 height 18
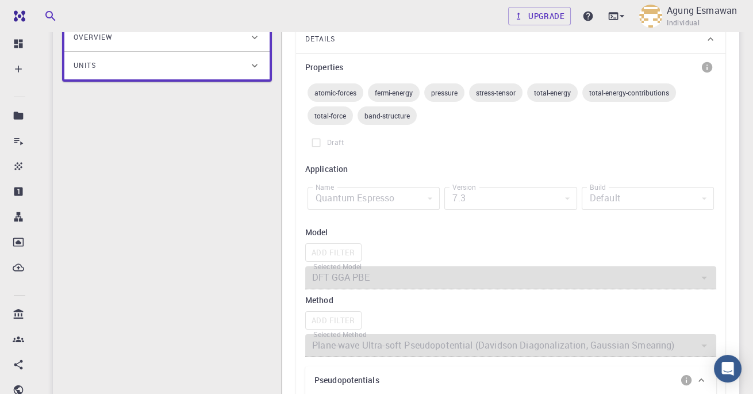
scroll to position [172, 0]
click at [320, 250] on div "Add Filter" at bounding box center [510, 253] width 411 height 18
click at [326, 205] on div "Quantum Espresso" at bounding box center [374, 198] width 132 height 23
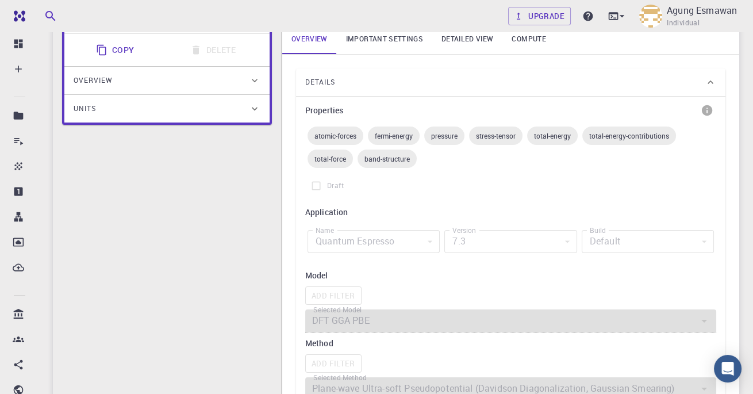
click at [621, 239] on div "Default" at bounding box center [648, 241] width 132 height 23
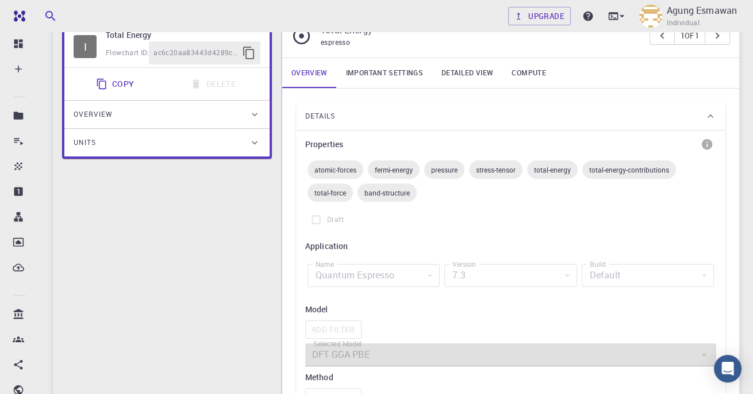
scroll to position [91, 0]
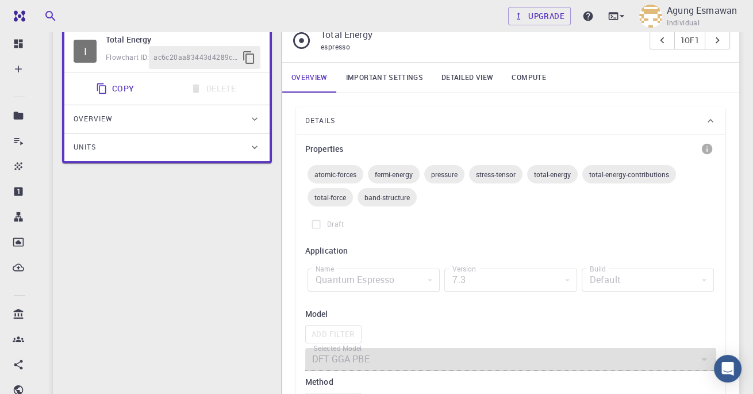
click at [327, 170] on span "atomic-forces" at bounding box center [336, 174] width 56 height 9
click at [313, 227] on label "Draft" at bounding box center [510, 224] width 411 height 22
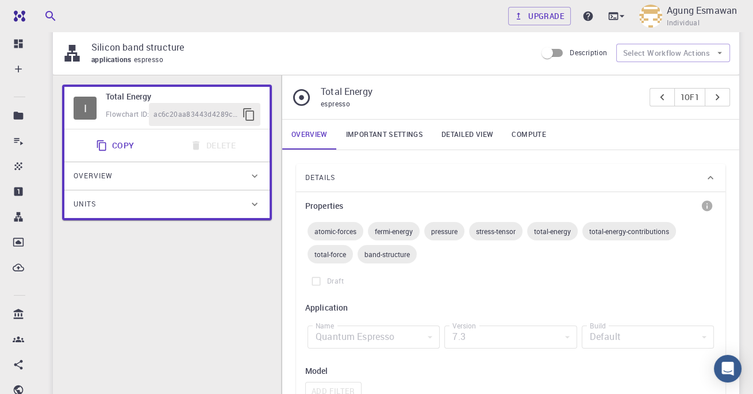
scroll to position [0, 0]
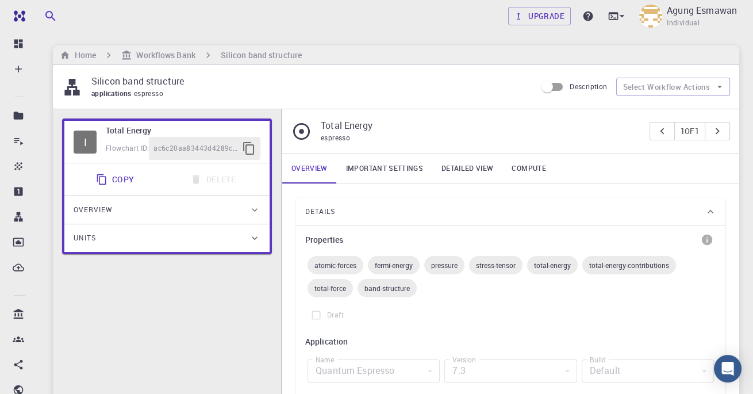
click at [151, 52] on h6 "Workflows Bank" at bounding box center [163, 55] width 63 height 13
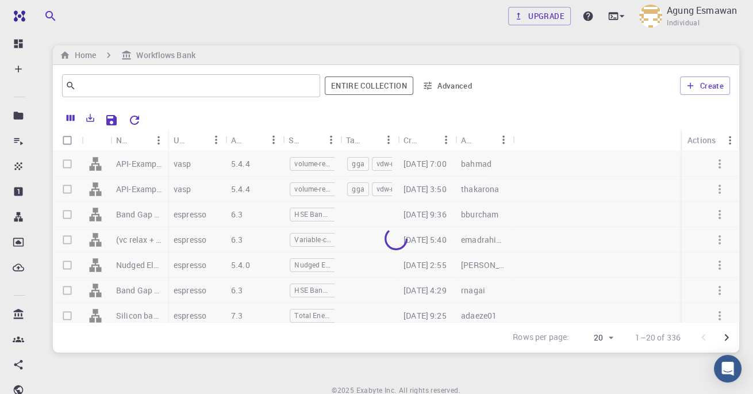
click at [156, 53] on h6 "Workflows Bank" at bounding box center [163, 55] width 63 height 13
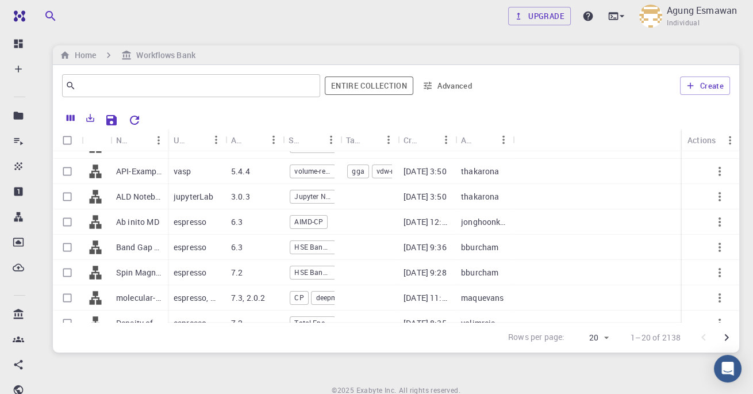
scroll to position [45, 0]
click at [131, 217] on p "Ab inito MD" at bounding box center [137, 220] width 43 height 12
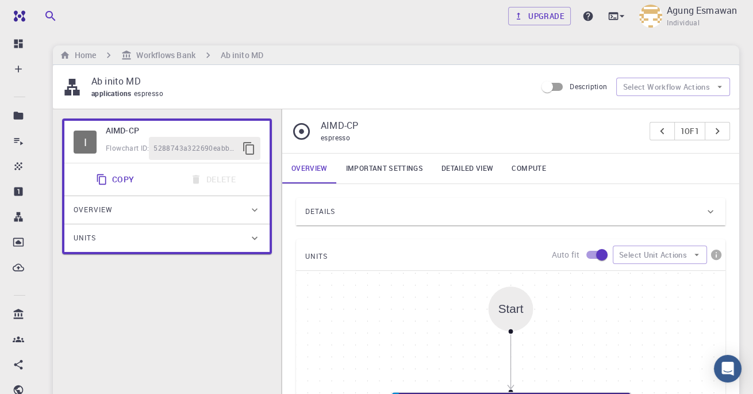
click at [368, 168] on link "Important settings" at bounding box center [384, 169] width 95 height 30
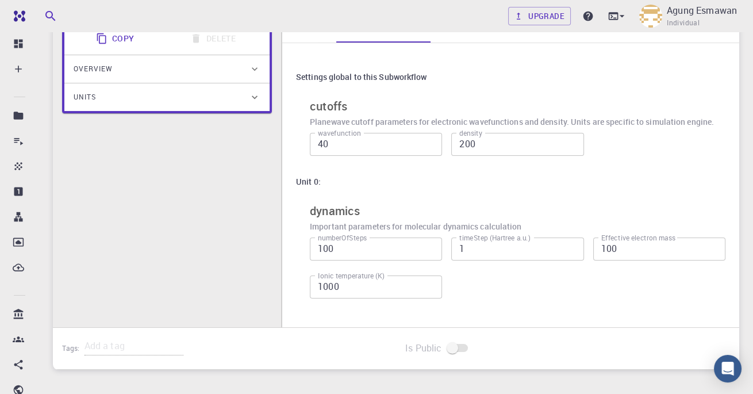
scroll to position [147, 0]
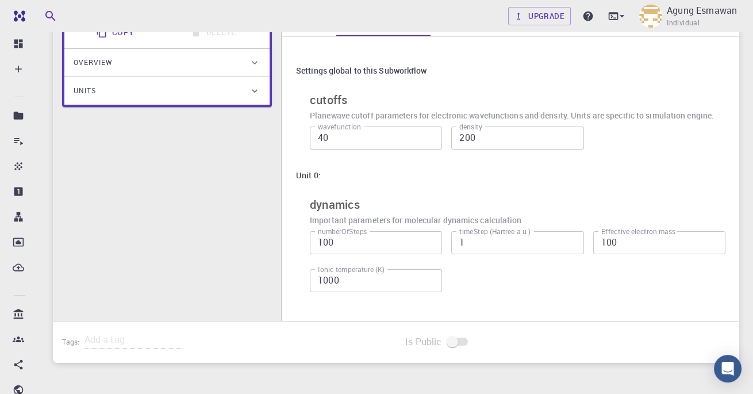
click at [367, 132] on input "40" at bounding box center [376, 138] width 132 height 23
click at [427, 140] on input "40" at bounding box center [376, 138] width 132 height 23
click at [388, 136] on input "1040" at bounding box center [376, 138] width 132 height 23
type input "10"
click at [523, 140] on input "200" at bounding box center [517, 138] width 132 height 23
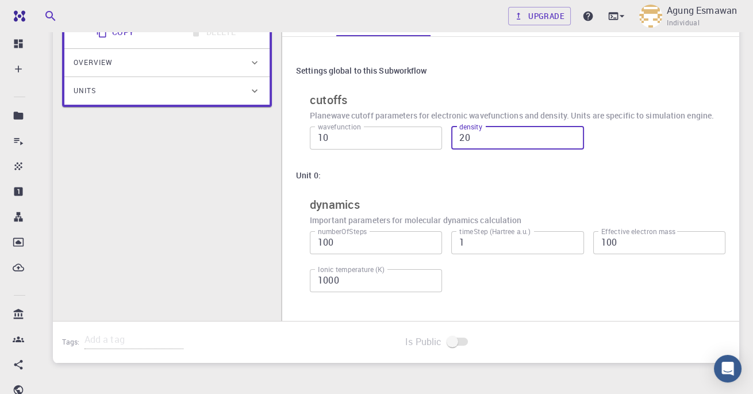
type input "2"
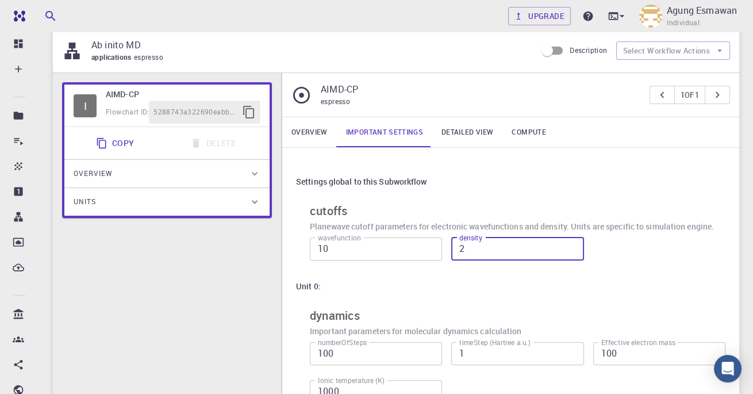
scroll to position [0, 0]
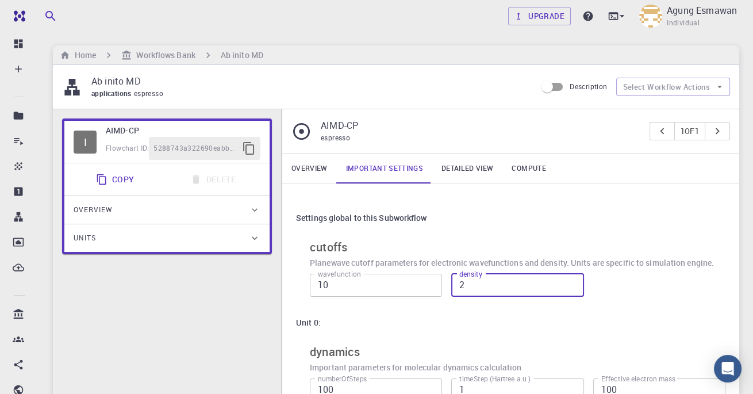
click at [463, 163] on link "Detailed view" at bounding box center [467, 169] width 70 height 30
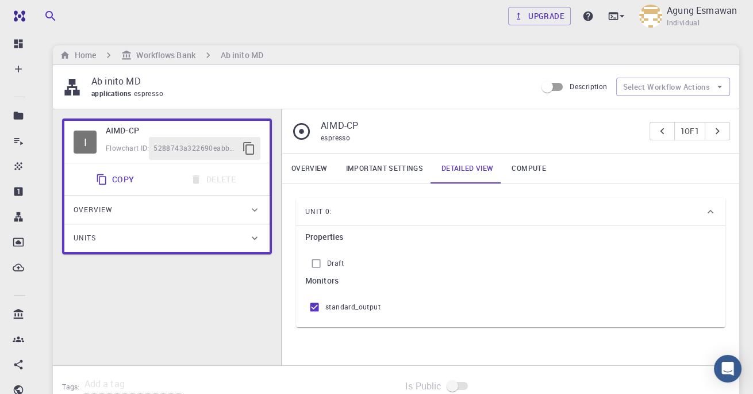
click at [328, 274] on h6 "Monitors" at bounding box center [510, 280] width 411 height 13
click at [529, 174] on link "Compute" at bounding box center [529, 169] width 52 height 30
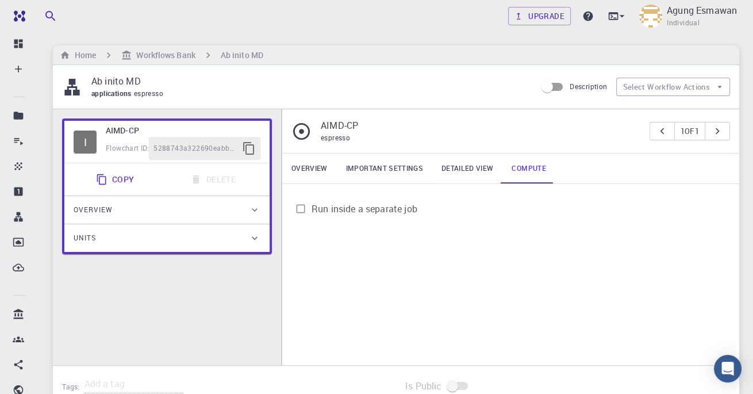
click at [355, 210] on span "Run inside a separate job" at bounding box center [365, 209] width 106 height 14
click at [312, 210] on input "Run inside a separate job" at bounding box center [301, 209] width 22 height 22
checkbox input "true"
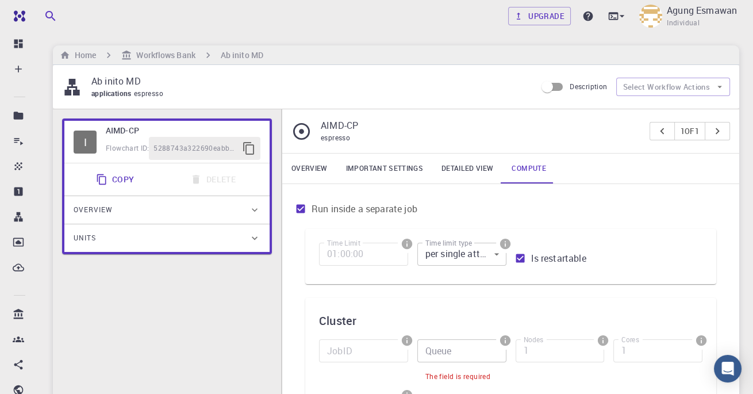
click at [320, 173] on link "Overview" at bounding box center [309, 169] width 55 height 30
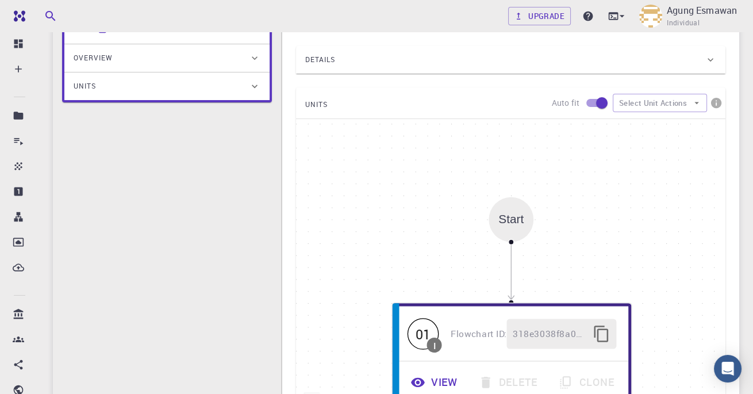
scroll to position [141, 0]
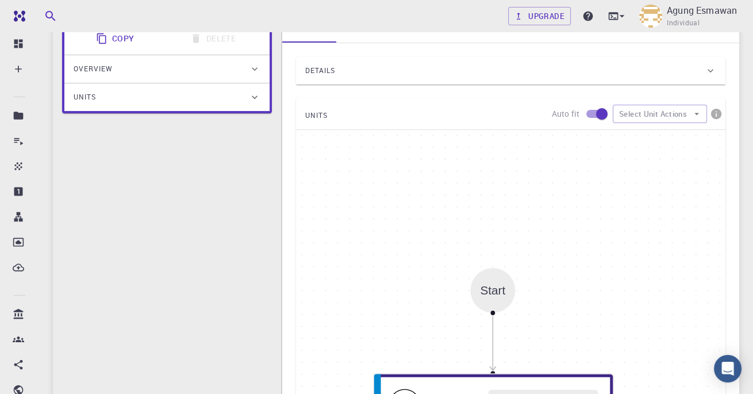
click at [716, 65] on icon at bounding box center [711, 71] width 12 height 12
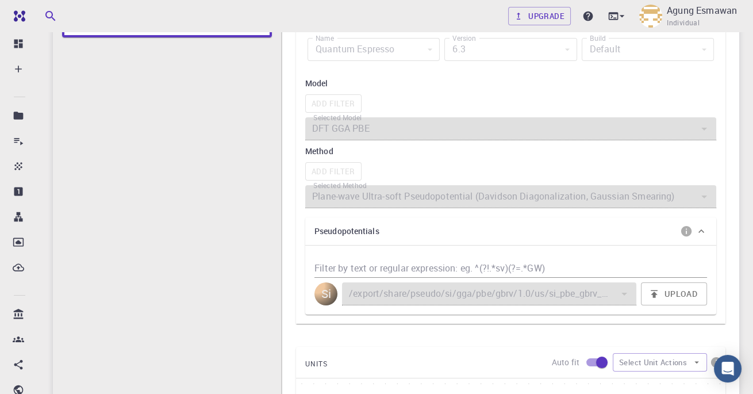
click at [508, 268] on input "Filter by text or regular expression: eg. ^(?!.*sv)(?=.*GW)" at bounding box center [511, 268] width 393 height 18
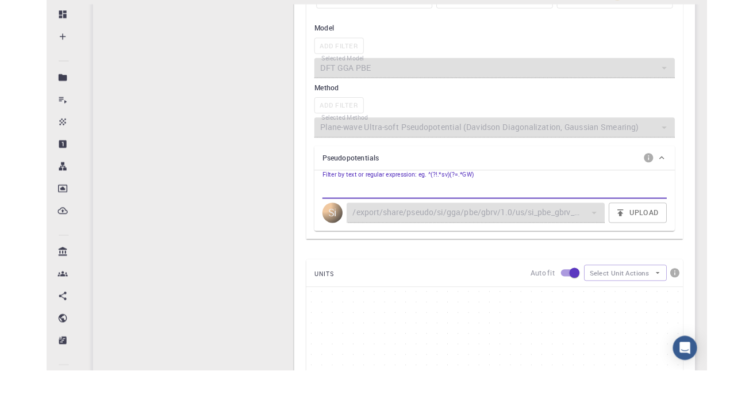
scroll to position [244, 0]
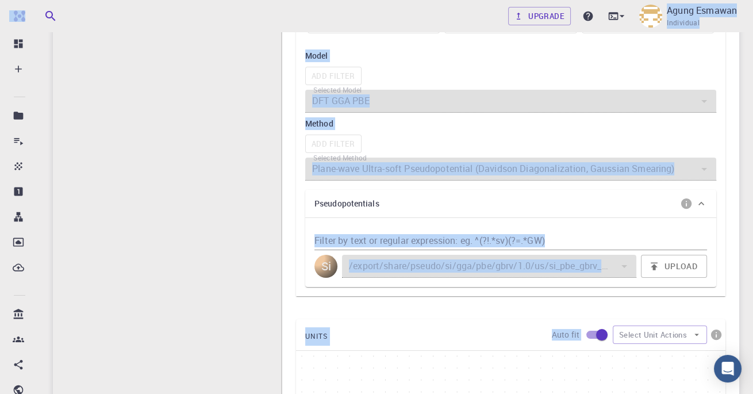
click at [425, 244] on input "Filter by text or regular expression: eg. ^(?!.*sv)(?=.*GW)" at bounding box center [511, 241] width 393 height 18
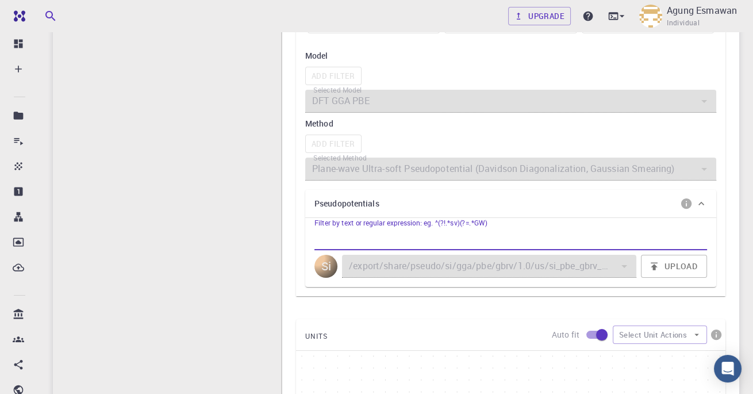
click at [690, 265] on button "Upload" at bounding box center [674, 266] width 66 height 23
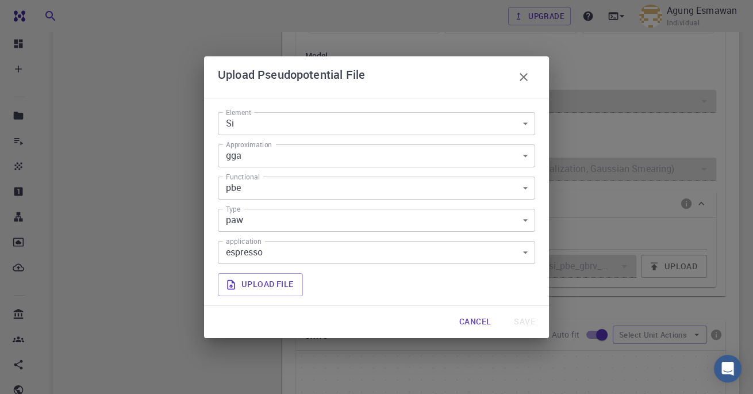
click at [520, 189] on body "Free Dashboard Create New Job New Material Create Material Upload File Import f…" at bounding box center [376, 299] width 753 height 1086
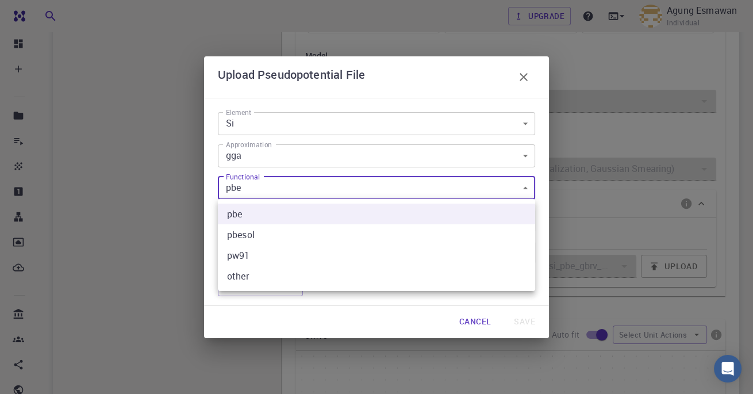
click at [529, 129] on div at bounding box center [376, 197] width 753 height 394
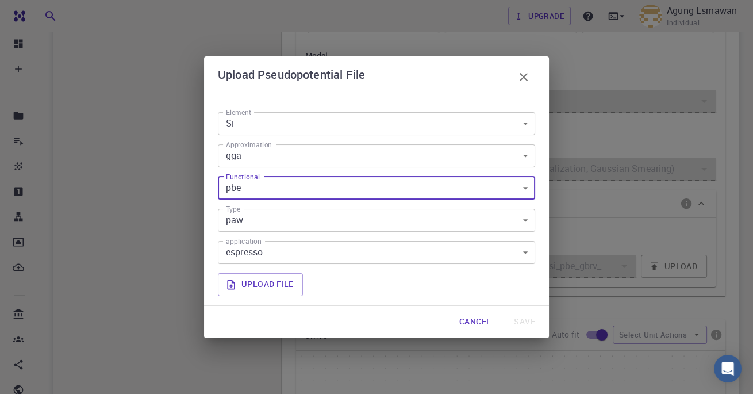
click at [527, 123] on body "Free Dashboard Create New Job New Material Create Material Upload File Import f…" at bounding box center [376, 299] width 753 height 1086
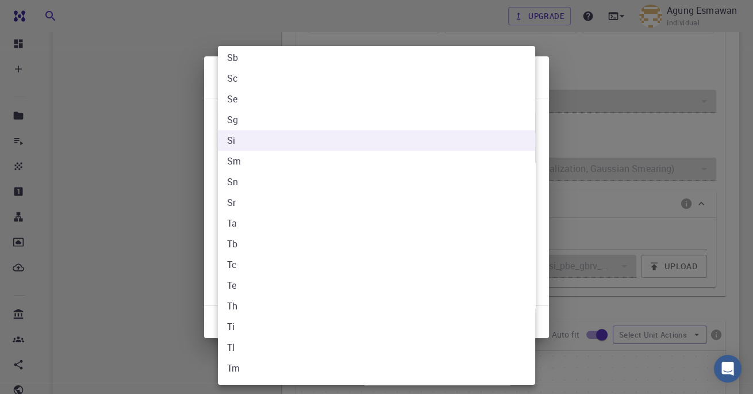
scroll to position [2113, 0]
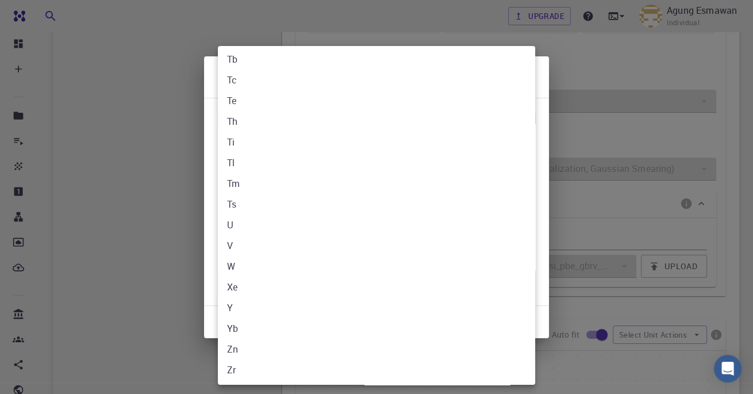
click at [269, 243] on li "V" at bounding box center [376, 245] width 317 height 21
type input "V"
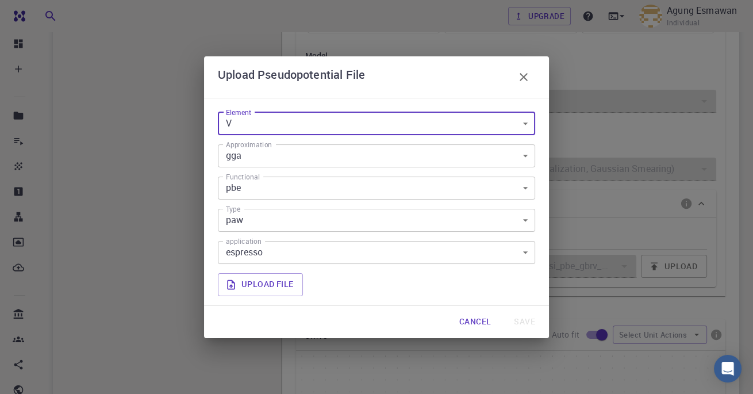
click at [459, 178] on body "Free Dashboard Create New Job New Material Create Material Upload File Import f…" at bounding box center [376, 299] width 753 height 1086
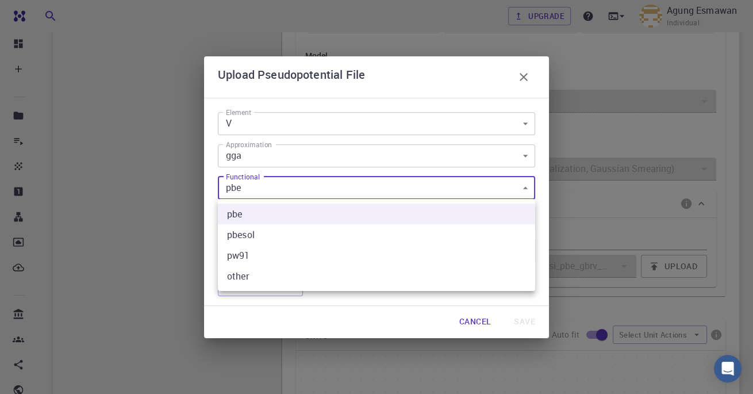
click at [110, 232] on div at bounding box center [376, 197] width 753 height 394
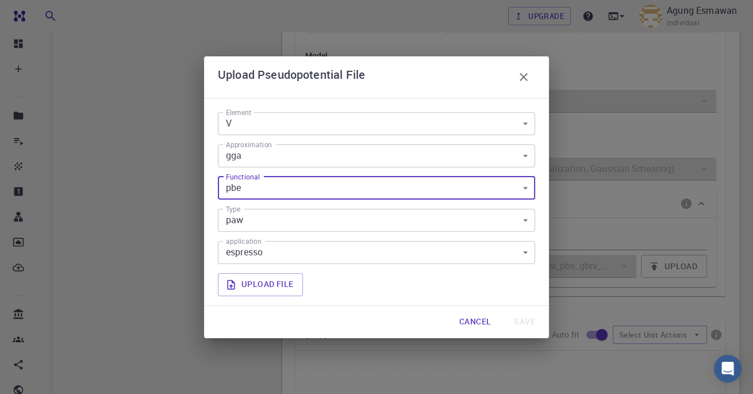
click at [413, 250] on body "Free Dashboard Create New Job New Material Create Material Upload File Import f…" at bounding box center [376, 299] width 753 height 1086
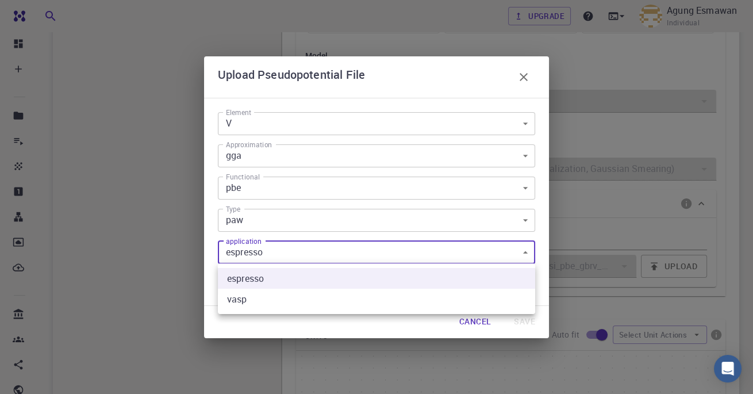
click at [332, 305] on li "vasp" at bounding box center [376, 299] width 317 height 21
type input "vasp"
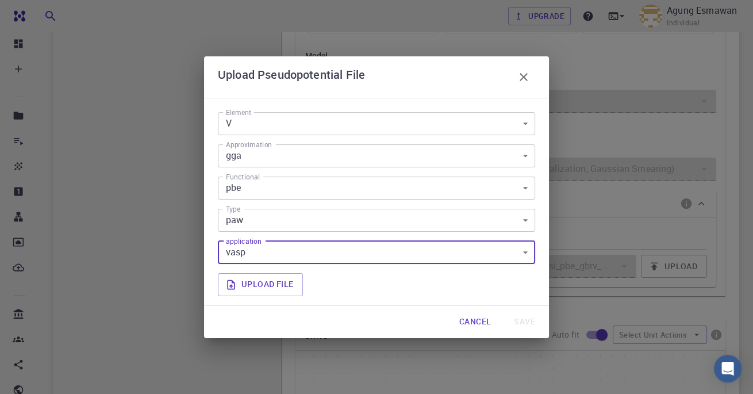
click at [279, 291] on label "Upload file" at bounding box center [260, 284] width 85 height 23
click at [0, 0] on input "Upload file" at bounding box center [0, 0] width 0 height 0
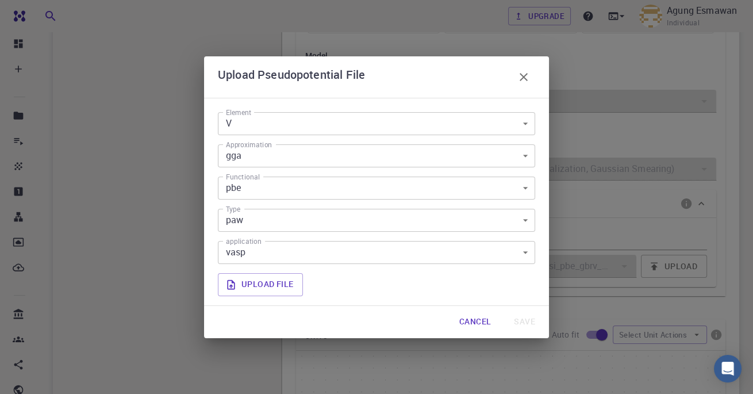
click at [525, 75] on icon "button" at bounding box center [524, 77] width 8 height 8
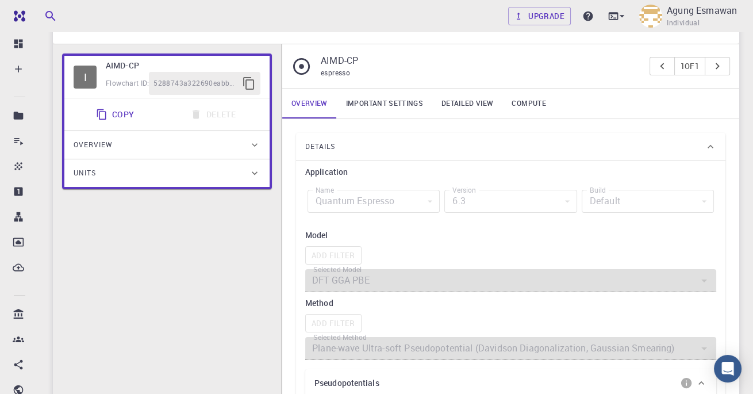
scroll to position [60, 0]
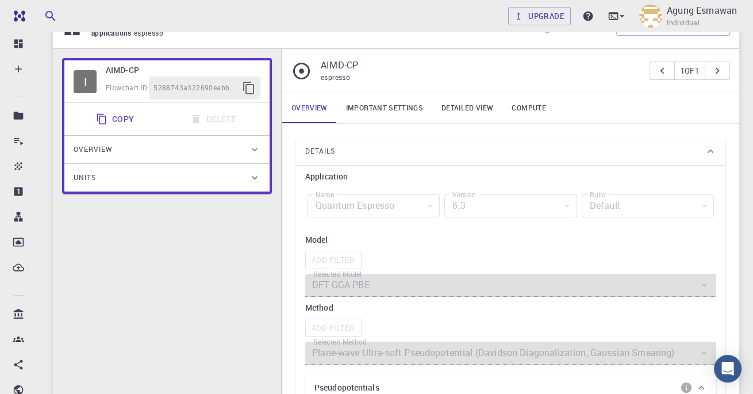
click at [418, 117] on link "Important settings" at bounding box center [384, 108] width 95 height 30
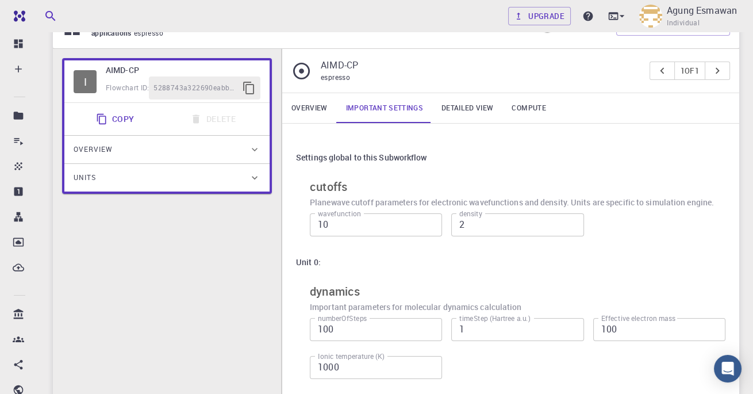
click at [480, 93] on link "Detailed view" at bounding box center [467, 108] width 70 height 30
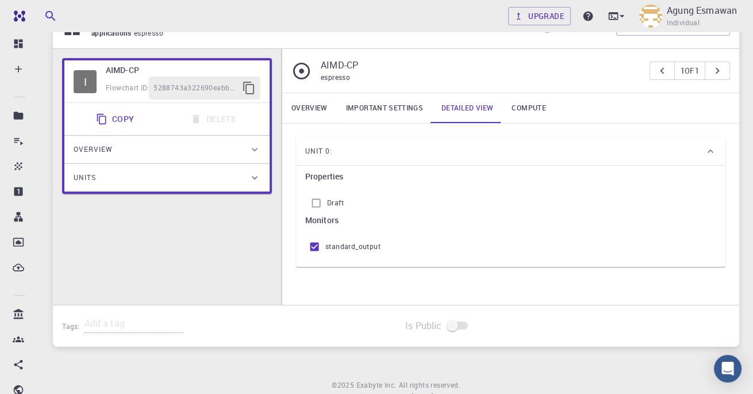
click at [546, 99] on link "Compute" at bounding box center [529, 108] width 52 height 30
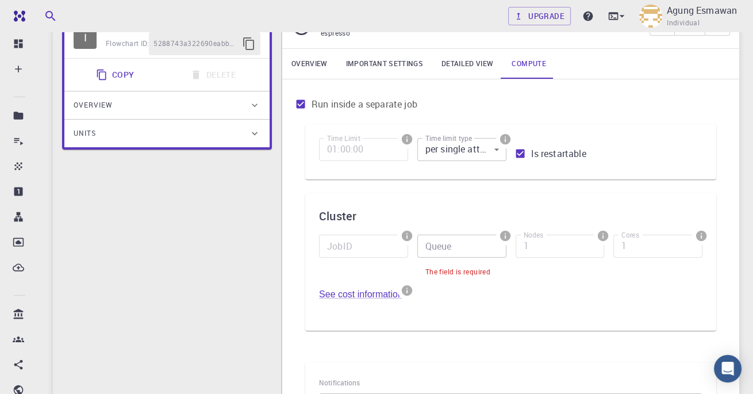
scroll to position [107, 0]
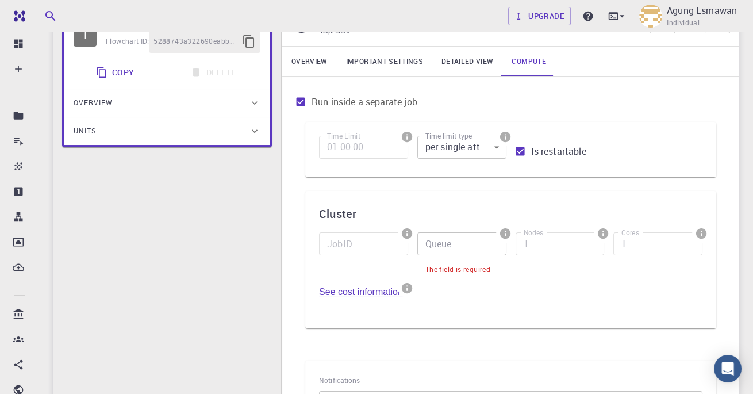
click at [353, 288] on link "See cost information." at bounding box center [363, 292] width 89 height 10
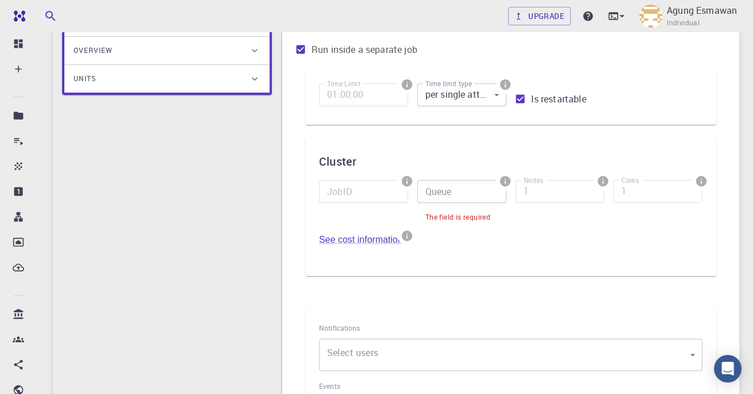
scroll to position [162, 0]
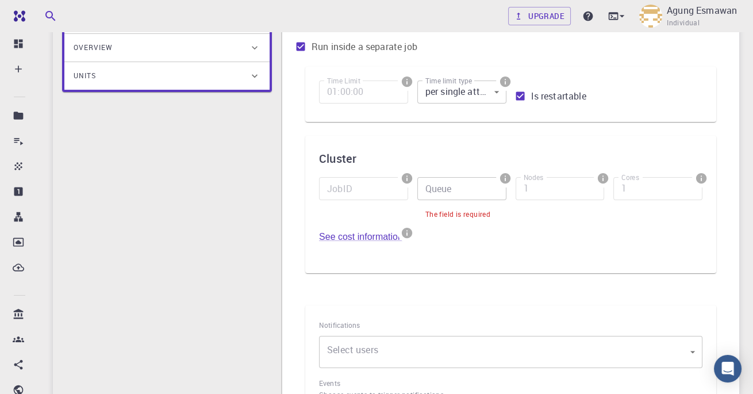
click at [348, 239] on link "See cost information." at bounding box center [363, 237] width 89 height 10
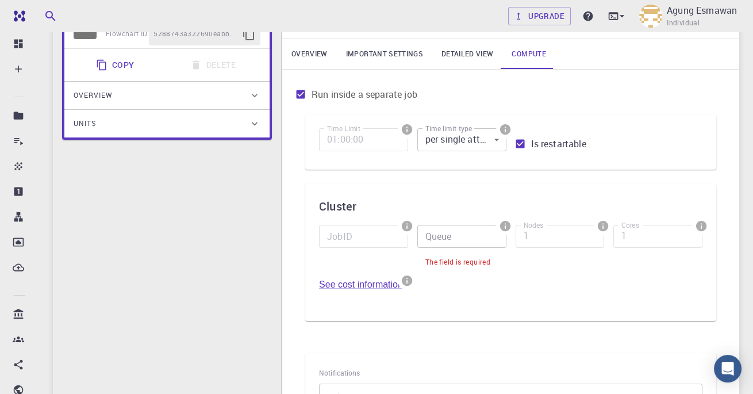
scroll to position [105, 0]
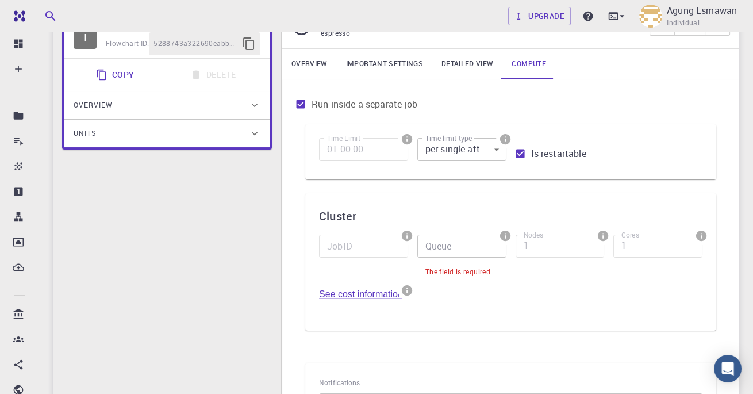
click at [488, 145] on body "Free Dashboard Create New Job New Material Create Material Upload File Import f…" at bounding box center [376, 279] width 753 height 769
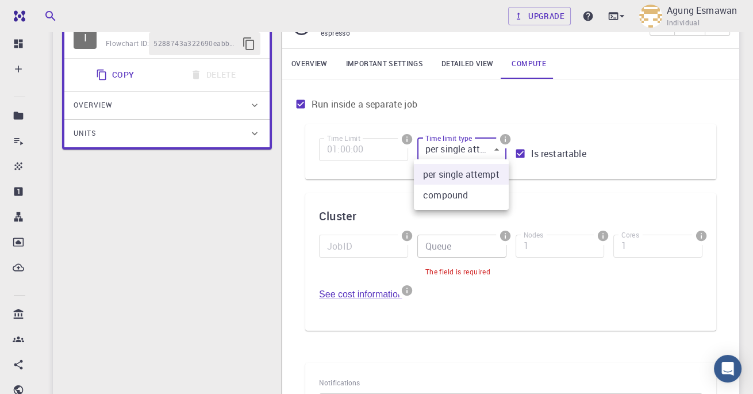
click at [477, 198] on li "compound" at bounding box center [461, 195] width 95 height 21
type input "1"
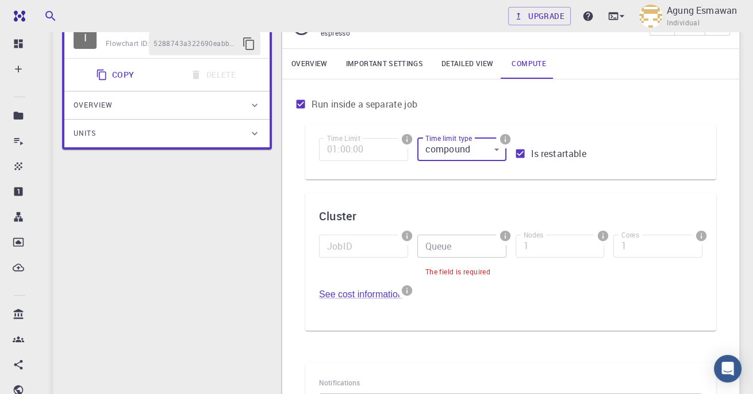
click at [311, 58] on link "Overview" at bounding box center [309, 64] width 55 height 30
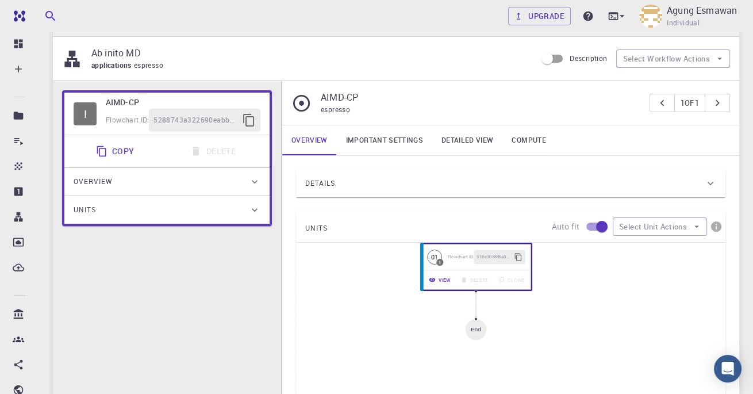
scroll to position [33, 0]
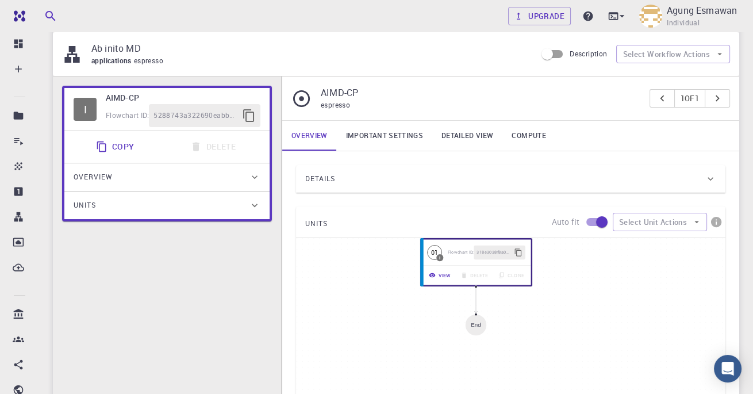
click at [441, 269] on button "View" at bounding box center [440, 275] width 32 height 14
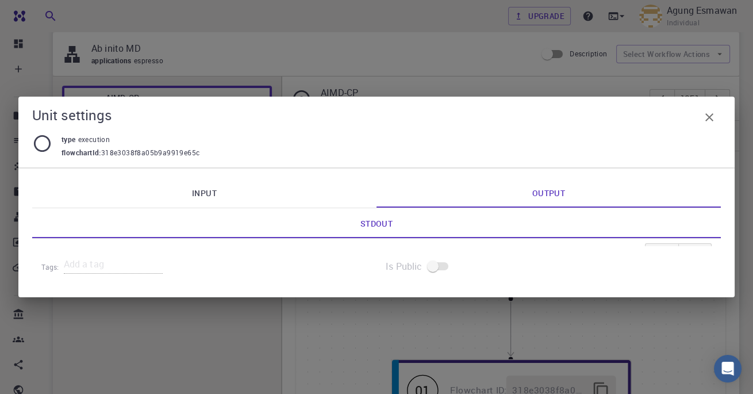
click at [229, 196] on link "Input" at bounding box center [204, 193] width 344 height 30
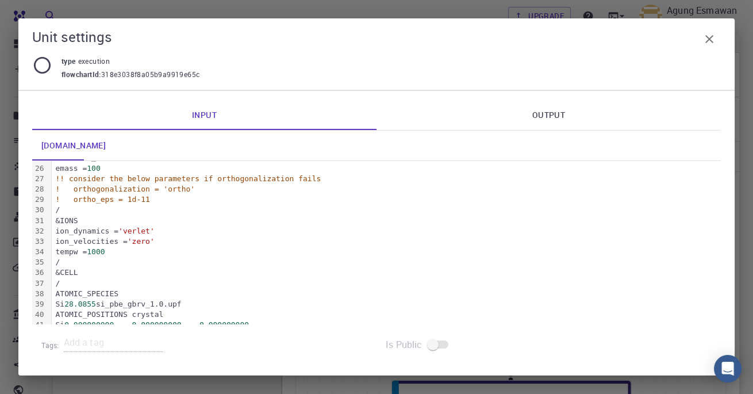
scroll to position [0, 0]
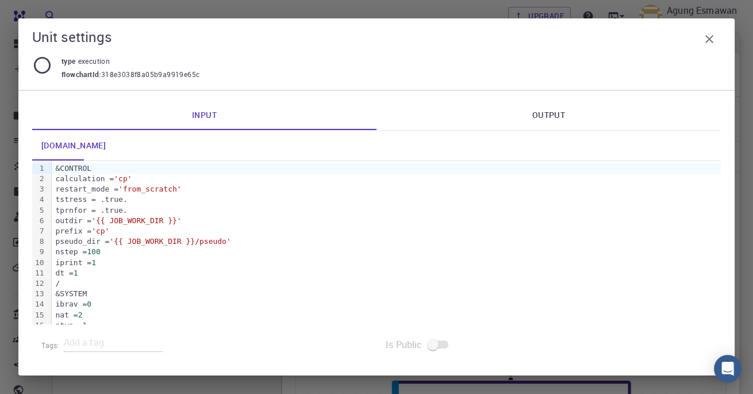
click at [707, 37] on icon "button" at bounding box center [710, 39] width 8 height 8
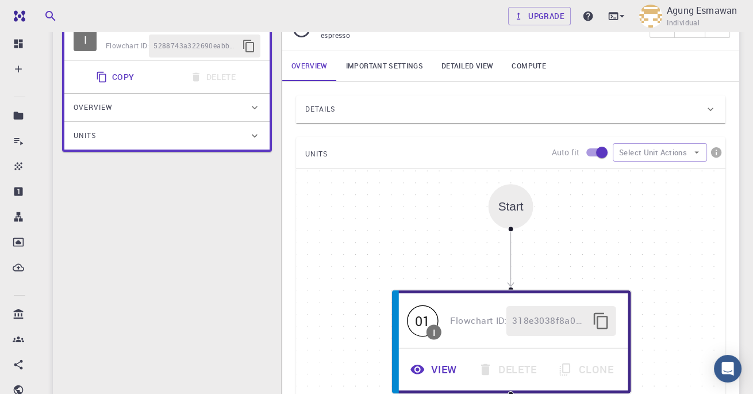
scroll to position [104, 0]
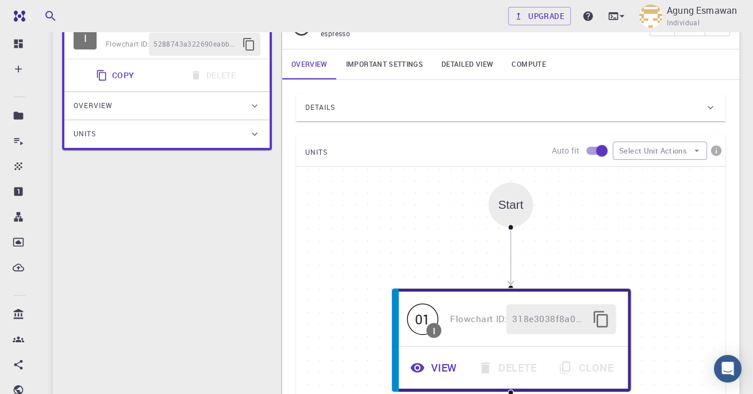
click at [391, 71] on link "Important settings" at bounding box center [384, 64] width 95 height 30
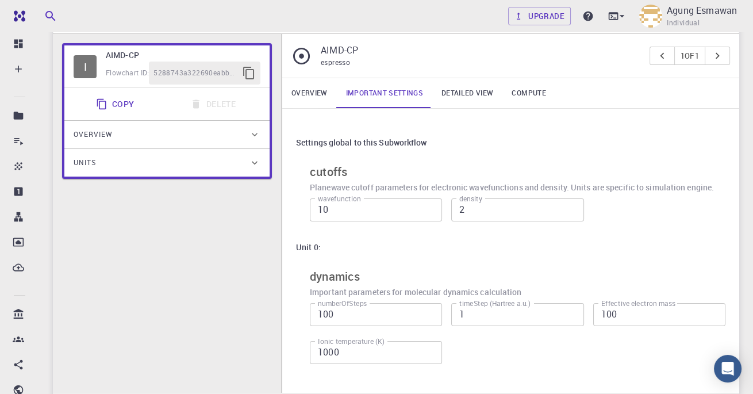
scroll to position [0, 0]
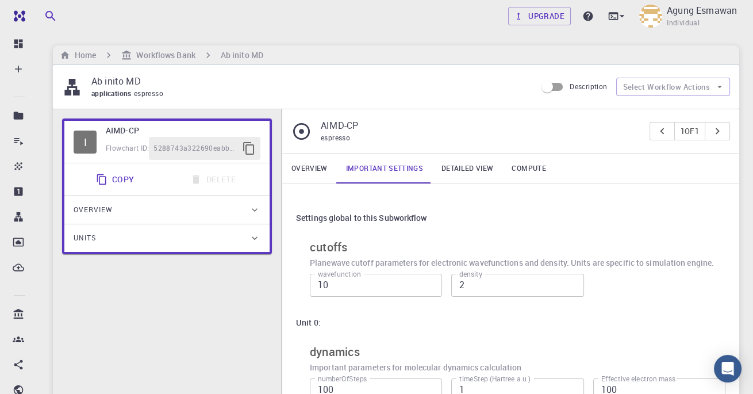
click at [340, 167] on link "Important settings" at bounding box center [384, 169] width 95 height 30
click at [311, 170] on link "Overview" at bounding box center [309, 169] width 55 height 30
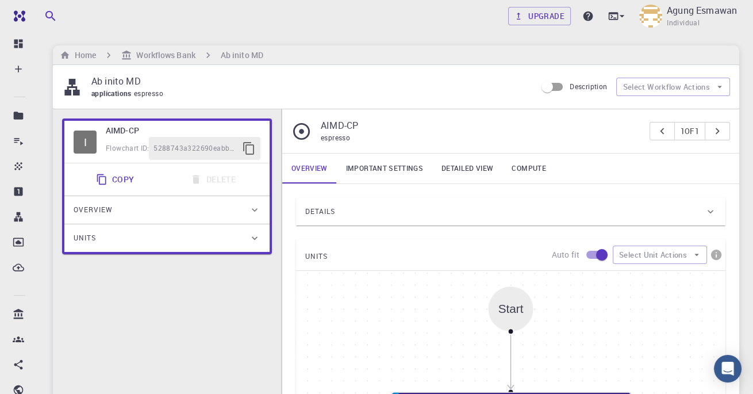
click at [703, 204] on div "Details" at bounding box center [505, 211] width 400 height 18
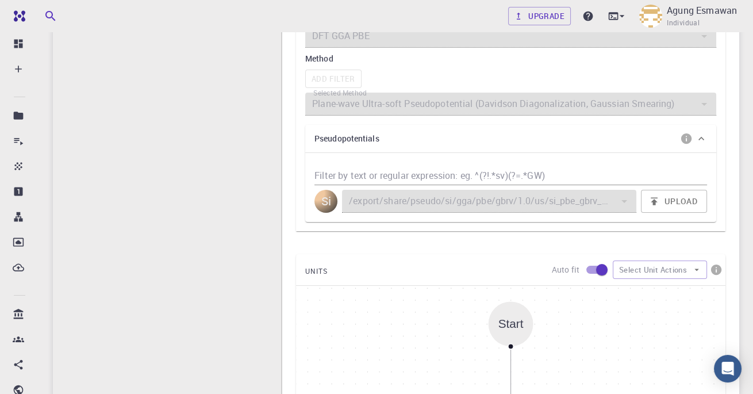
click at [615, 179] on input "Filter by text or regular expression: eg. ^(?!.*sv)(?=.*GW)" at bounding box center [511, 176] width 393 height 18
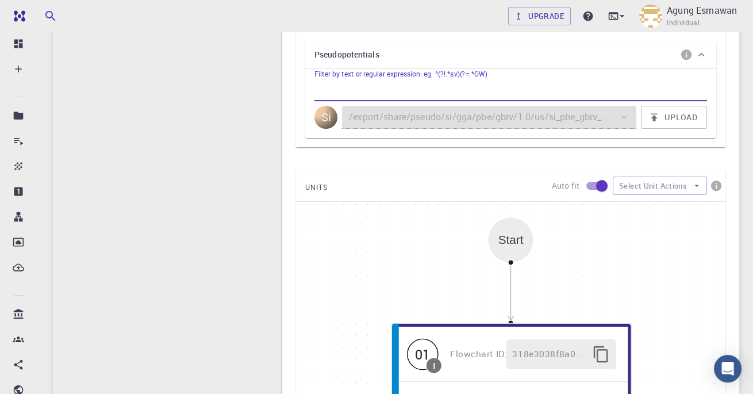
scroll to position [392, 0]
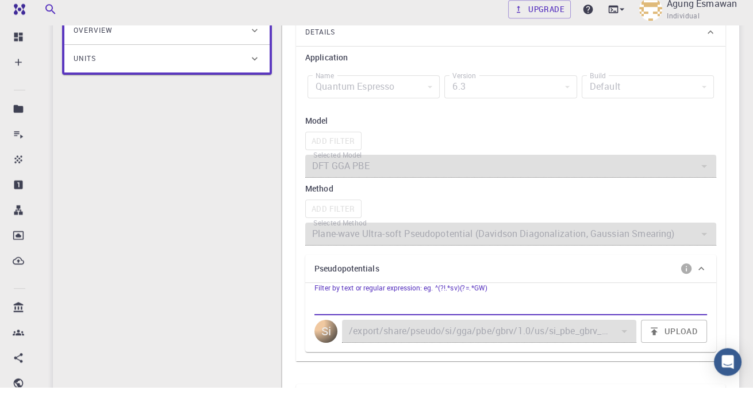
click at [568, 189] on h6 "Method" at bounding box center [510, 195] width 411 height 13
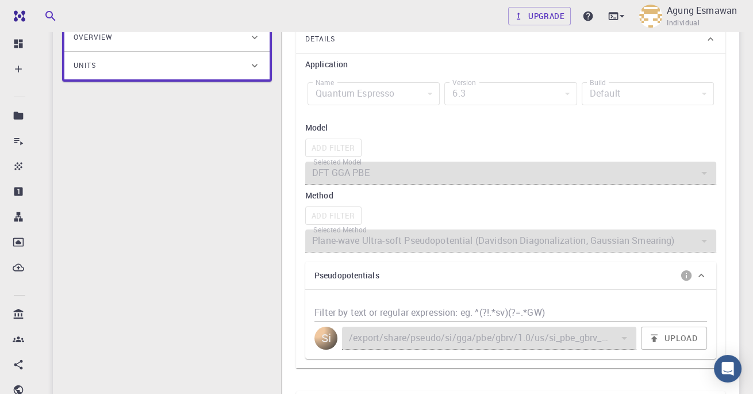
click at [566, 153] on div "Add Filter" at bounding box center [510, 148] width 411 height 18
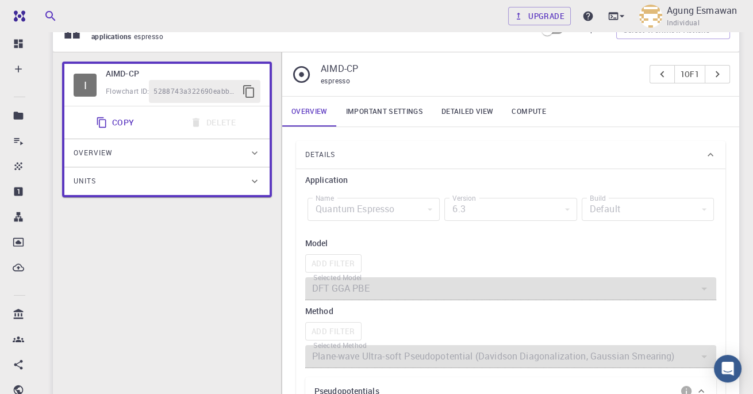
scroll to position [0, 0]
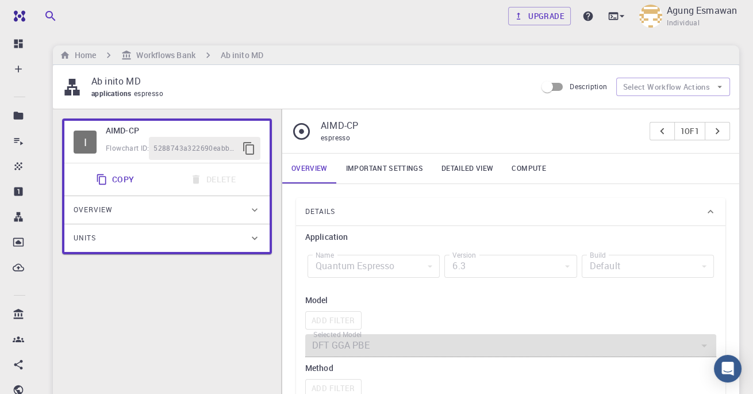
click at [708, 79] on button "Select Workflow Actions" at bounding box center [673, 87] width 114 height 18
click at [572, 86] on span "Description" at bounding box center [588, 86] width 37 height 9
click at [572, 86] on input "Description" at bounding box center [548, 87] width 66 height 22
click at [555, 87] on input "Description" at bounding box center [548, 87] width 66 height 22
click at [546, 83] on input "Description" at bounding box center [548, 87] width 66 height 22
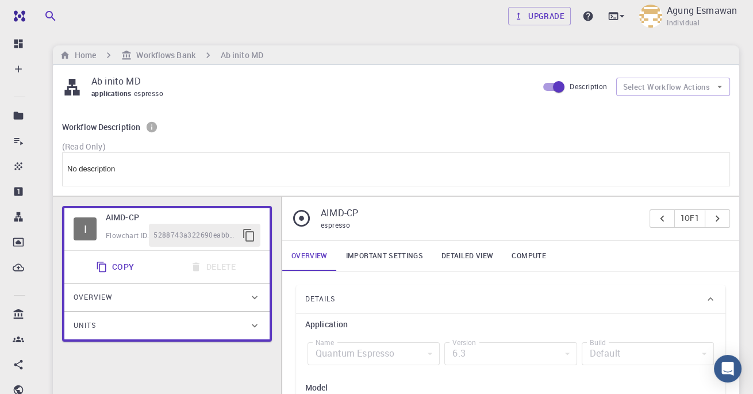
click at [549, 83] on input "Description" at bounding box center [559, 87] width 66 height 22
checkbox input "false"
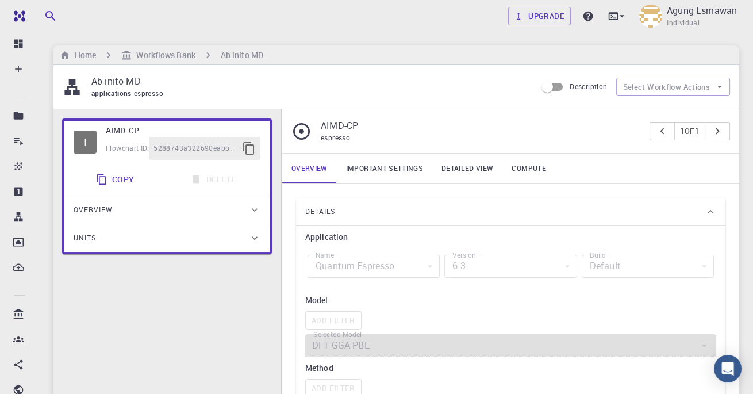
click at [699, 86] on button "Select Workflow Actions" at bounding box center [673, 87] width 114 height 18
click at [175, 56] on h6 "Workflows Bank" at bounding box center [163, 55] width 63 height 13
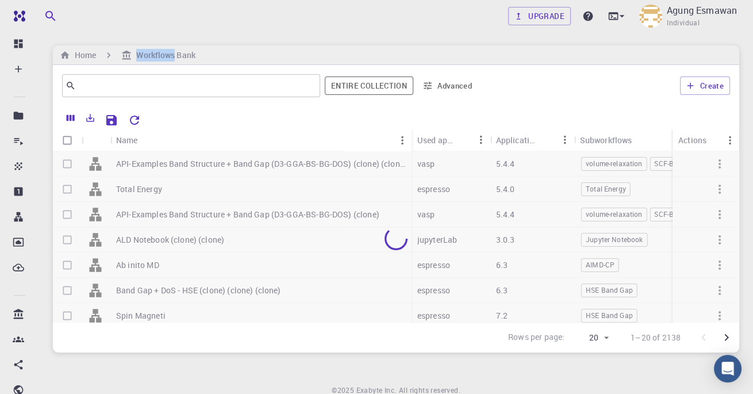
click at [107, 78] on input "text" at bounding box center [187, 86] width 222 height 16
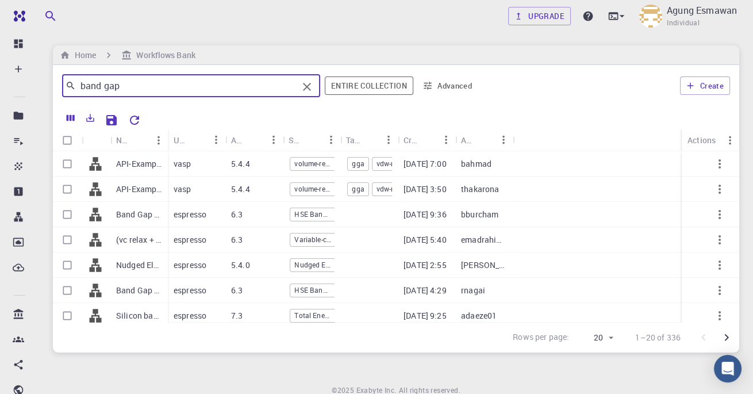
type input "band gap"
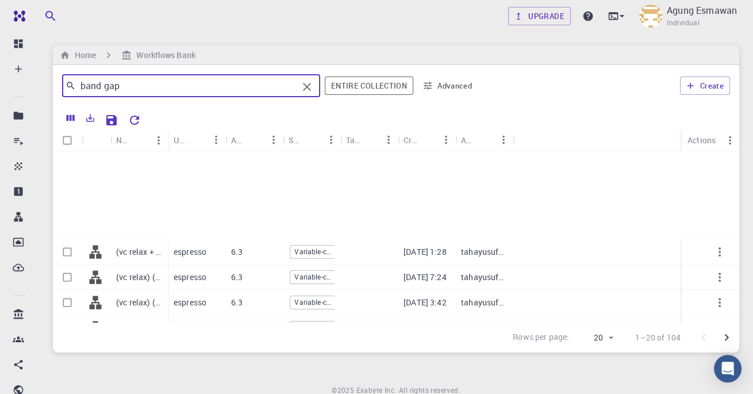
scroll to position [331, 0]
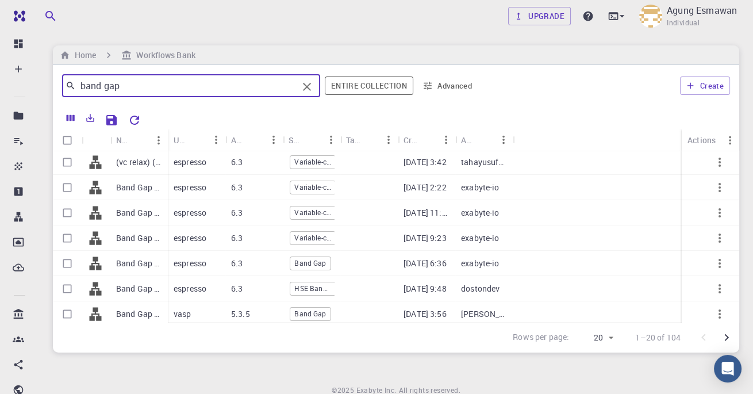
click at [176, 175] on div "espresso" at bounding box center [197, 187] width 58 height 25
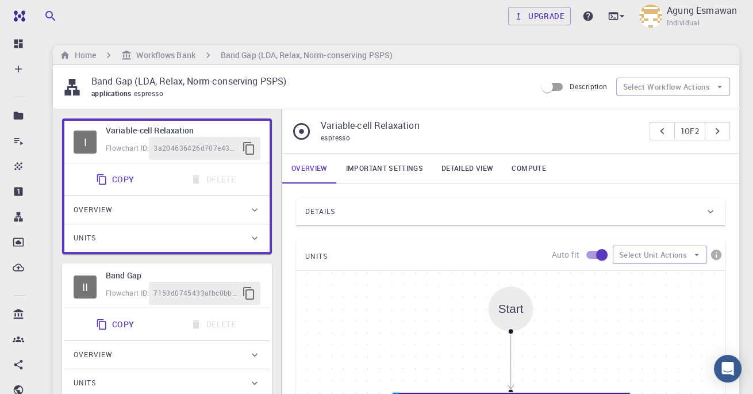
click at [523, 126] on p "Variable-cell Relaxation" at bounding box center [481, 125] width 320 height 14
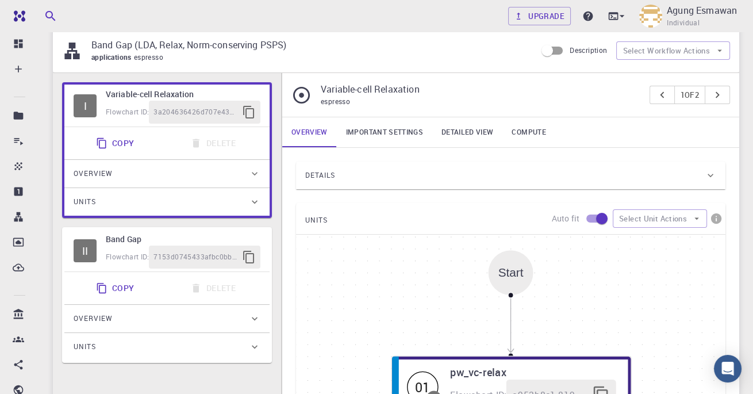
click at [535, 125] on link "Compute" at bounding box center [529, 132] width 52 height 30
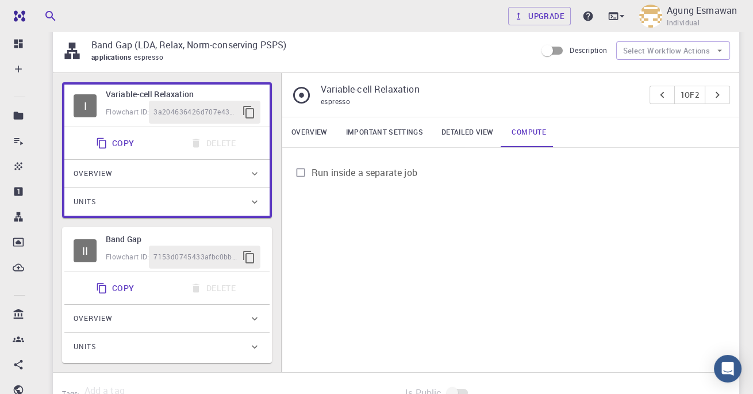
click at [335, 166] on span "Run inside a separate job" at bounding box center [365, 173] width 106 height 14
click at [312, 166] on input "Run inside a separate job" at bounding box center [301, 173] width 22 height 22
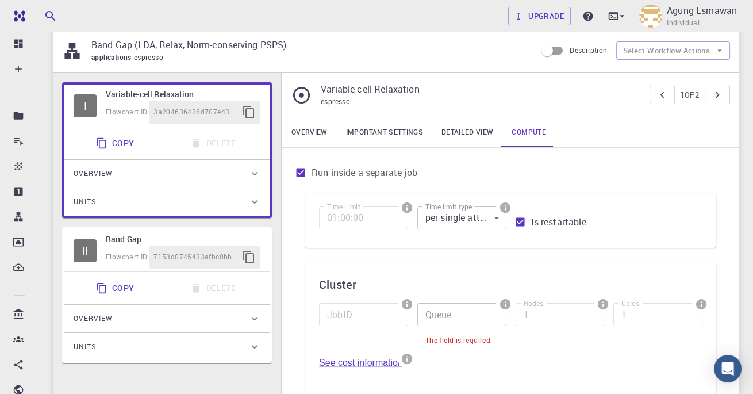
click at [290, 168] on input "Run inside a separate job" at bounding box center [301, 173] width 22 height 22
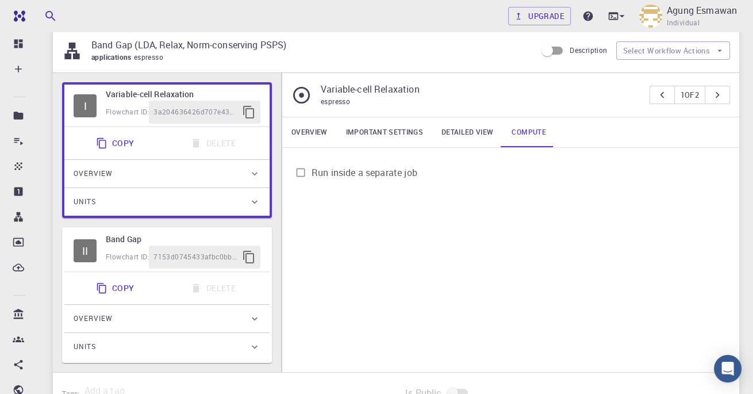
click at [298, 173] on input "Run inside a separate job" at bounding box center [301, 173] width 22 height 22
checkbox input "true"
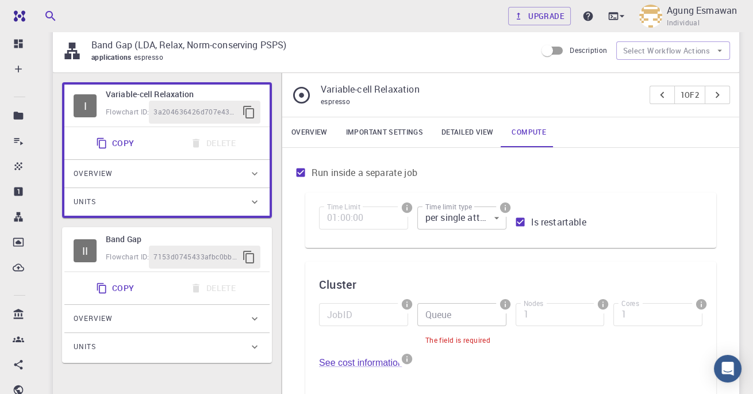
click at [478, 128] on link "Detailed view" at bounding box center [467, 132] width 70 height 30
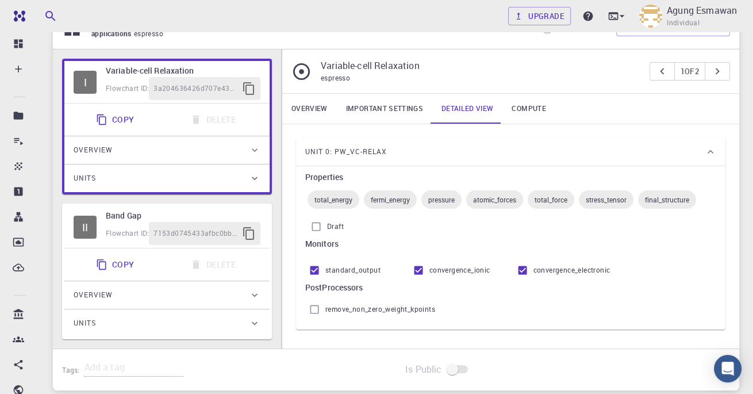
scroll to position [63, 0]
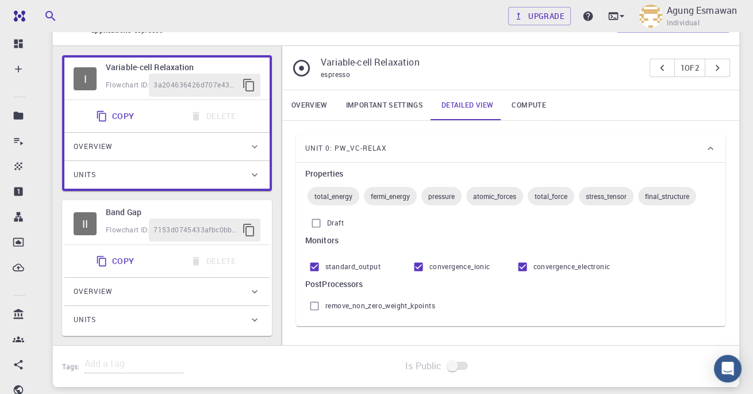
click at [315, 306] on input "remove_non_zero_weight_kpoints" at bounding box center [315, 306] width 22 height 22
checkbox input "false"
click at [311, 228] on input "Draft" at bounding box center [316, 223] width 22 height 22
checkbox input "false"
click at [400, 102] on link "Important settings" at bounding box center [384, 105] width 95 height 30
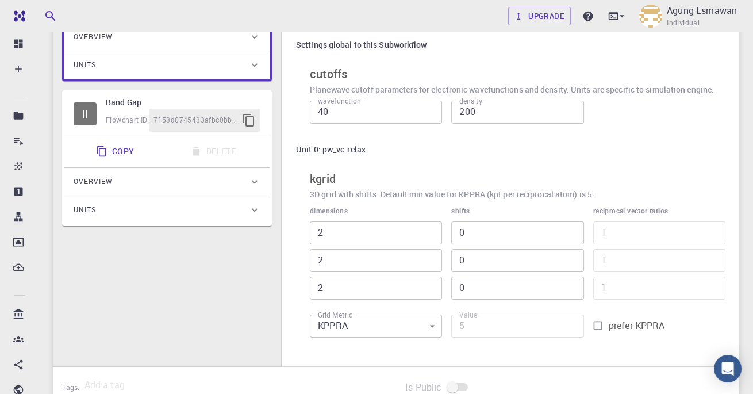
scroll to position [174, 0]
click at [606, 318] on input "prefer KPPRA" at bounding box center [598, 325] width 22 height 22
checkbox input "true"
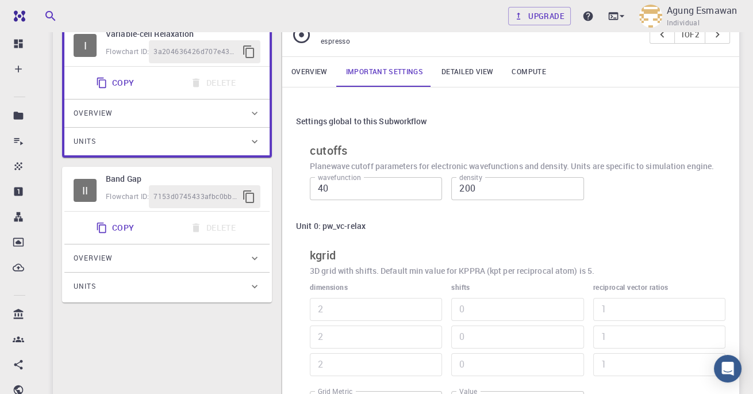
scroll to position [0, 0]
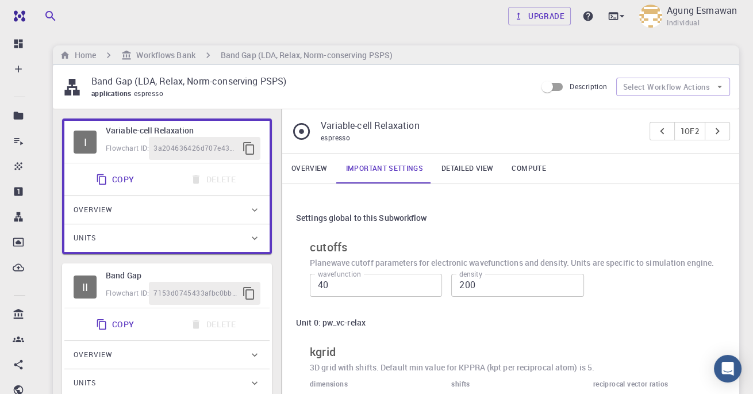
click at [536, 154] on link "Compute" at bounding box center [529, 169] width 52 height 30
click at [531, 170] on link "Compute" at bounding box center [529, 169] width 52 height 30
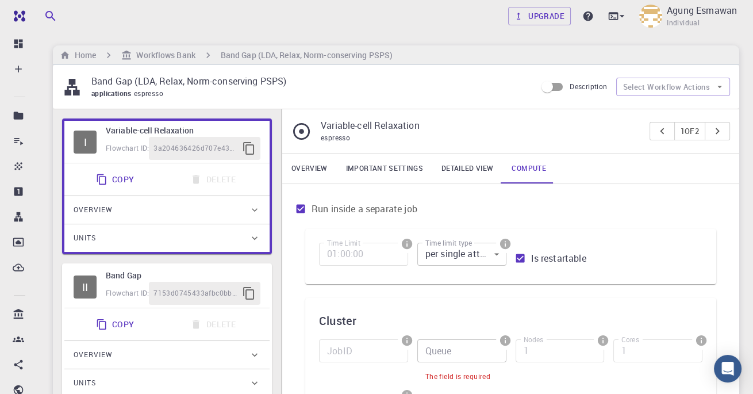
click at [495, 251] on body "Free Dashboard Create New Job New Material Create Material Upload File Import f…" at bounding box center [376, 384] width 753 height 769
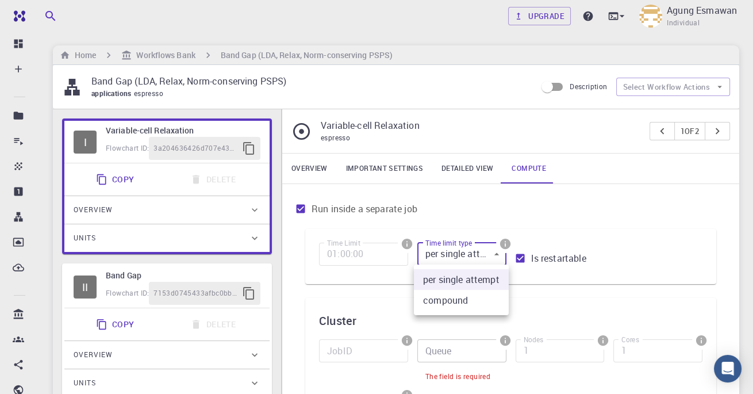
click at [486, 300] on li "compound" at bounding box center [461, 300] width 95 height 21
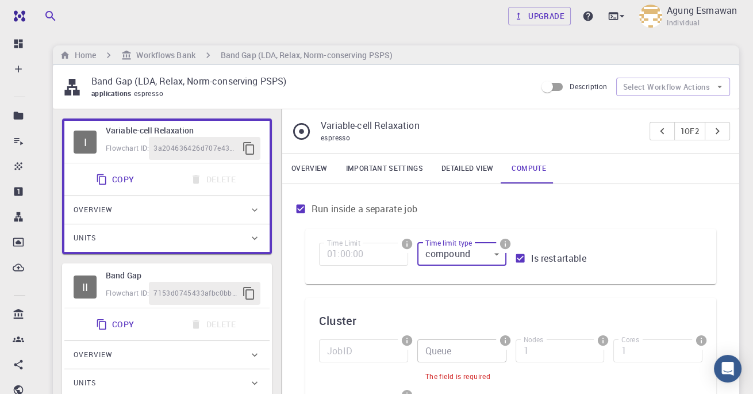
type input "1"
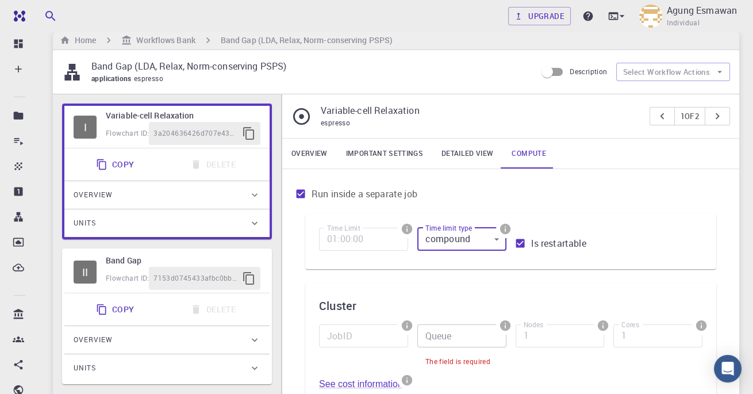
scroll to position [14, 0]
click at [750, 131] on div "Upgrade Agung Esmawan Individual Home Workflows Bank Band Gap (LDA, Relax, Norm…" at bounding box center [396, 370] width 714 height 769
click at [520, 246] on input "Is restartable" at bounding box center [520, 244] width 22 height 22
checkbox input "false"
click at [474, 237] on body "Free Dashboard Create New Job New Material Create Material Upload File Import f…" at bounding box center [376, 370] width 753 height 769
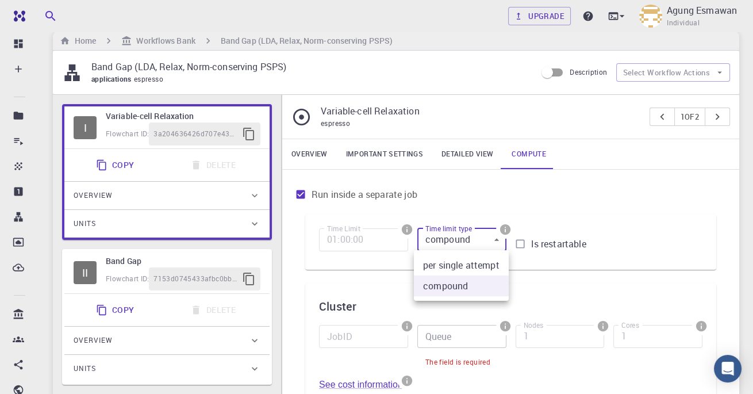
click at [493, 265] on li "per single attempt" at bounding box center [461, 265] width 95 height 21
type input "0"
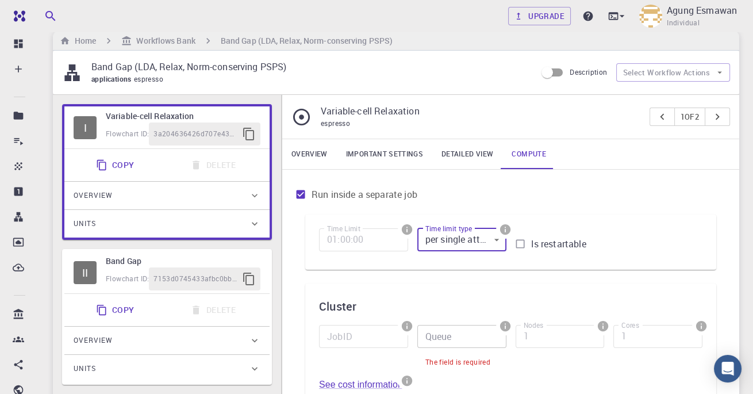
scroll to position [0, 0]
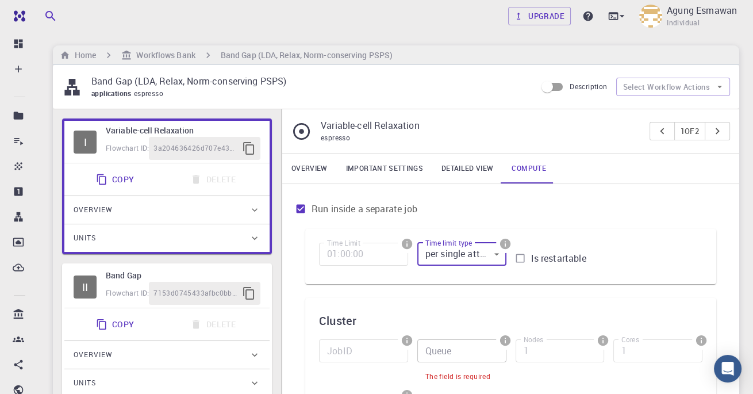
click at [541, 13] on link "Upgrade" at bounding box center [539, 16] width 63 height 18
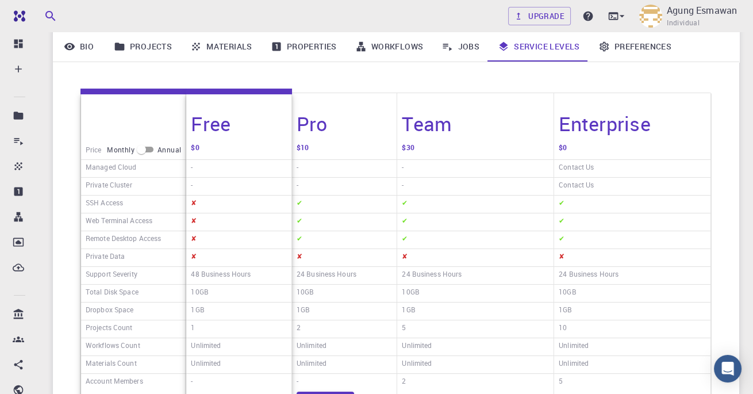
scroll to position [141, 0]
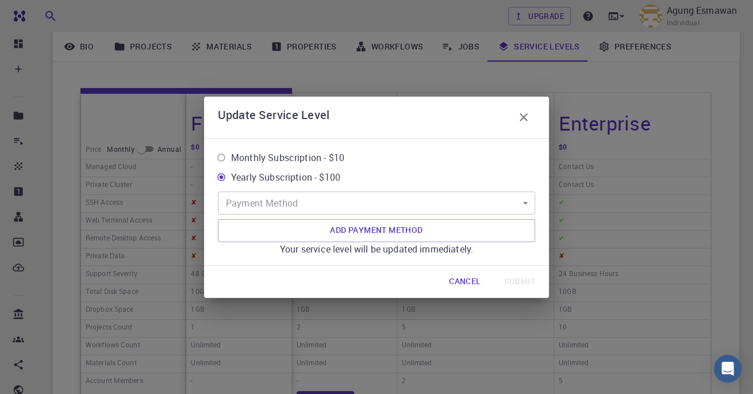
click at [334, 164] on span "Monthly Subscription - $10" at bounding box center [287, 158] width 113 height 14
click at [231, 167] on input "Monthly Subscription - $10" at bounding box center [222, 158] width 20 height 20
radio input "true"
click at [517, 236] on body "Free Dashboard Create New Job New Material Create Material Upload File Import f…" at bounding box center [376, 222] width 753 height 727
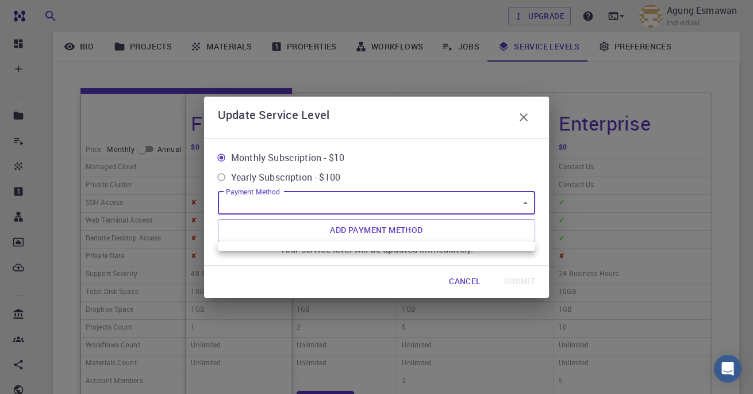
click at [520, 235] on div at bounding box center [376, 197] width 753 height 394
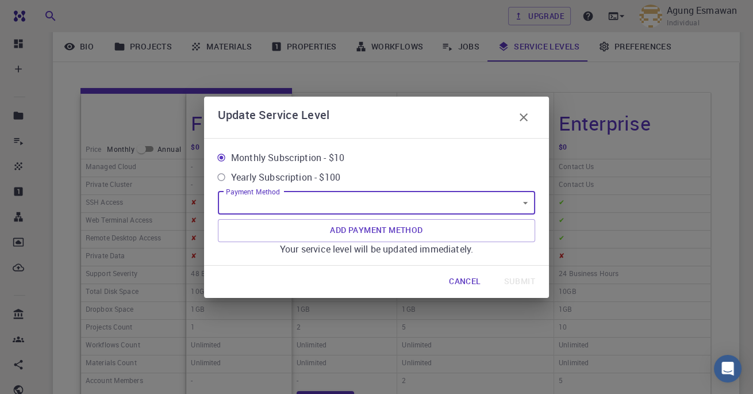
click at [517, 234] on body "Free Dashboard Create New Job New Material Create Material Upload File Import f…" at bounding box center [376, 222] width 753 height 727
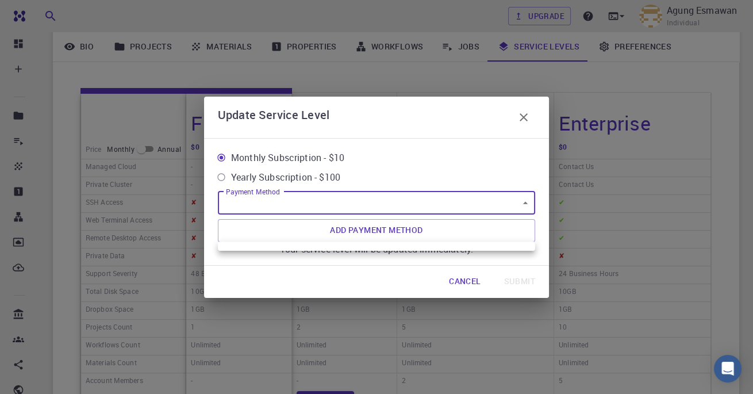
click at [531, 235] on div at bounding box center [376, 197] width 753 height 394
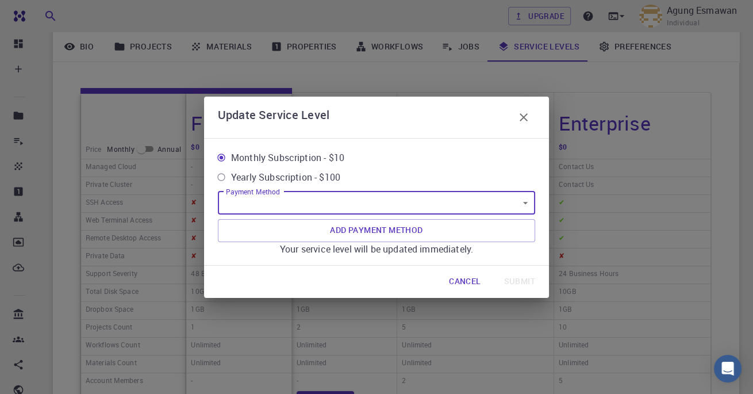
click at [488, 242] on button "Add Payment Method" at bounding box center [376, 230] width 317 height 23
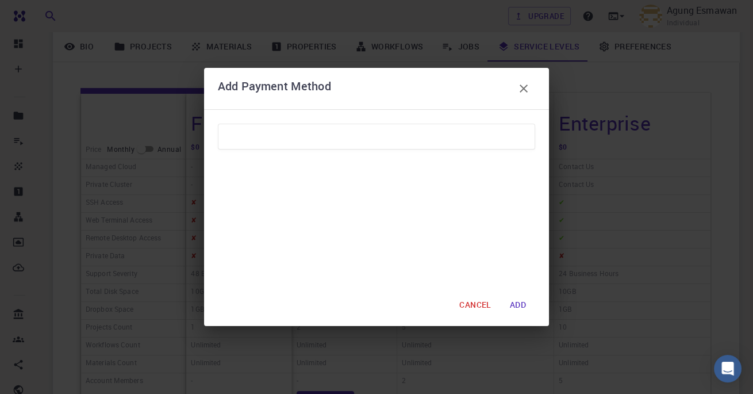
click at [525, 95] on icon "button" at bounding box center [524, 89] width 14 height 14
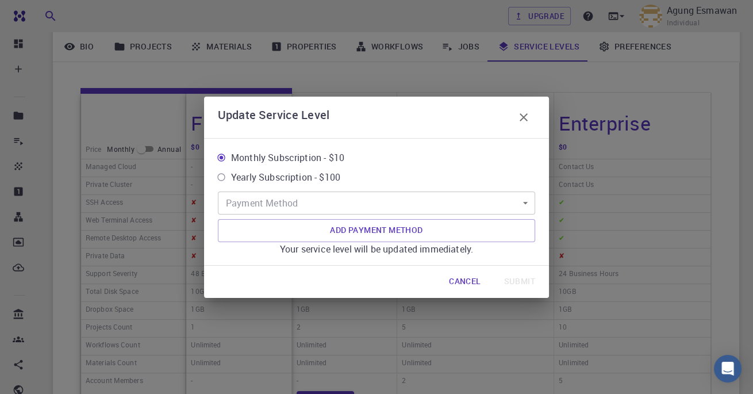
click at [525, 124] on icon "button" at bounding box center [524, 117] width 14 height 14
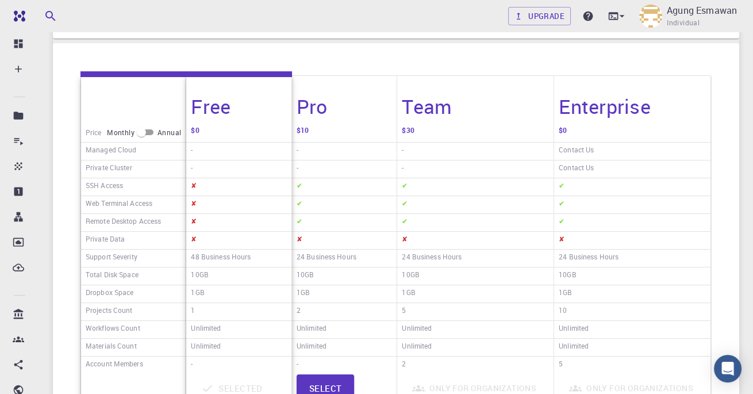
scroll to position [0, 0]
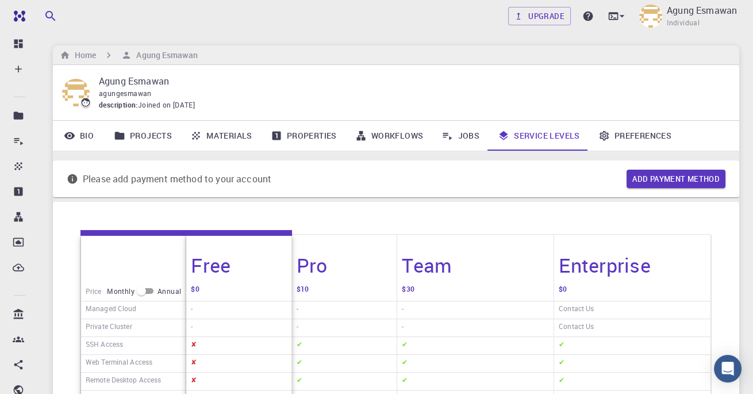
click at [620, 139] on link "Preferences" at bounding box center [634, 136] width 91 height 30
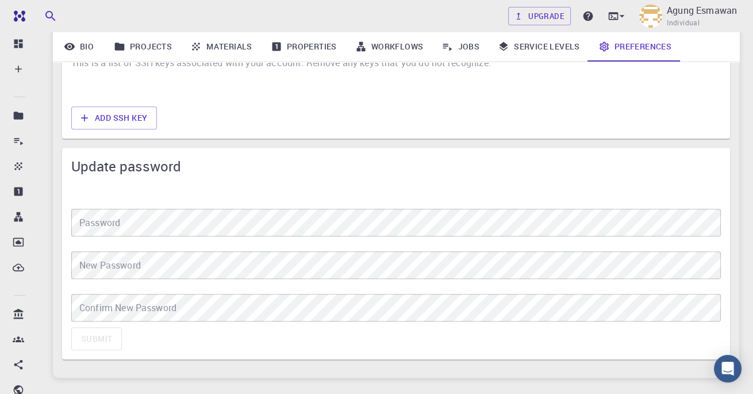
scroll to position [950, 0]
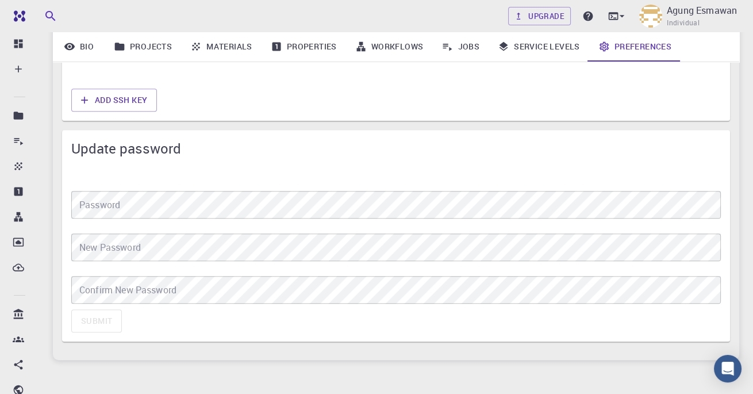
click at [654, 106] on div "Add SSH Key" at bounding box center [396, 100] width 659 height 32
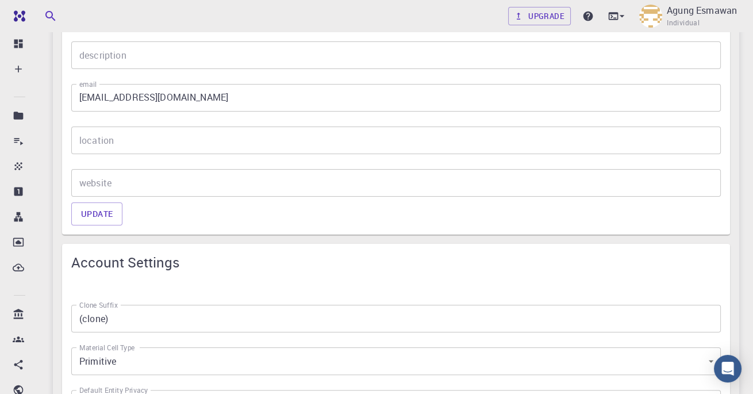
scroll to position [0, 0]
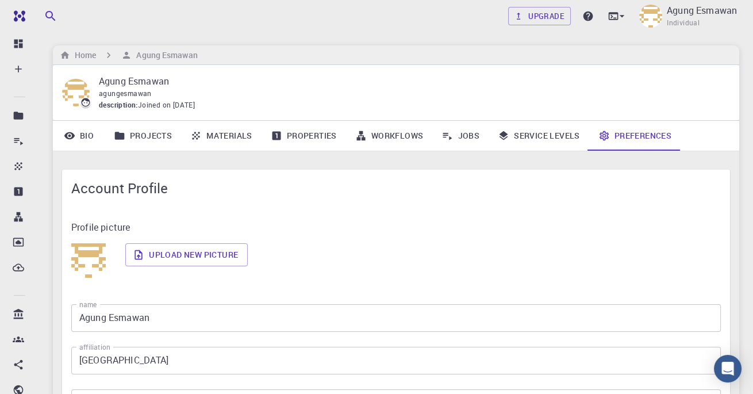
click at [565, 132] on link "Service Levels" at bounding box center [539, 136] width 101 height 30
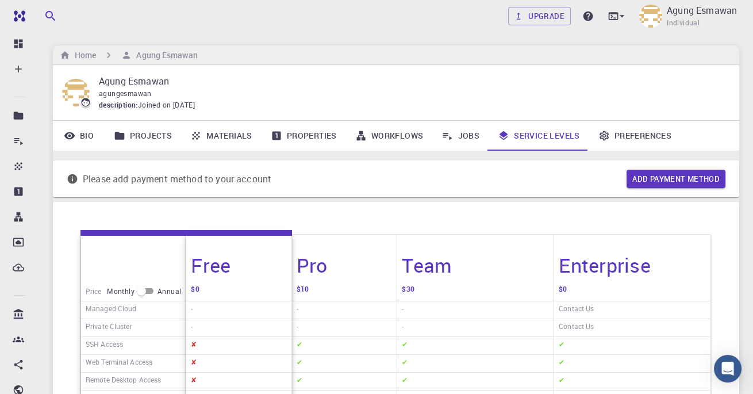
click at [477, 134] on link "Jobs" at bounding box center [460, 136] width 56 height 30
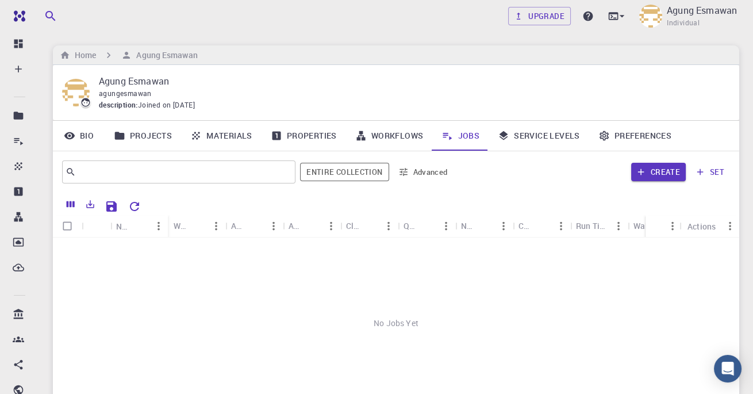
click at [265, 173] on input "text" at bounding box center [174, 172] width 197 height 16
click at [406, 136] on link "Workflows" at bounding box center [389, 136] width 87 height 30
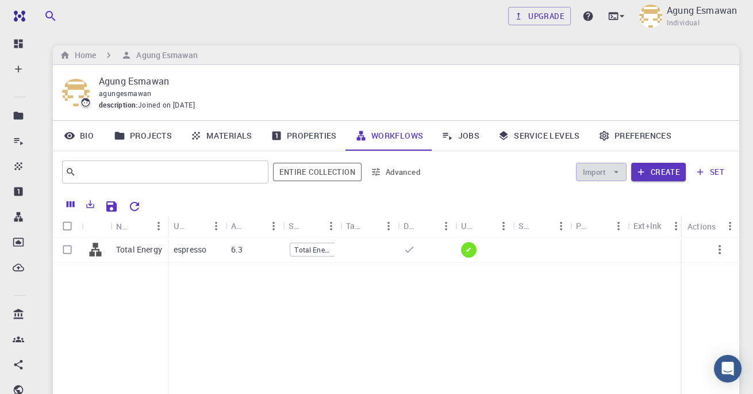
click at [617, 171] on icon "button" at bounding box center [616, 172] width 5 height 2
click at [629, 196] on span "Import From Bank" at bounding box center [637, 195] width 59 height 12
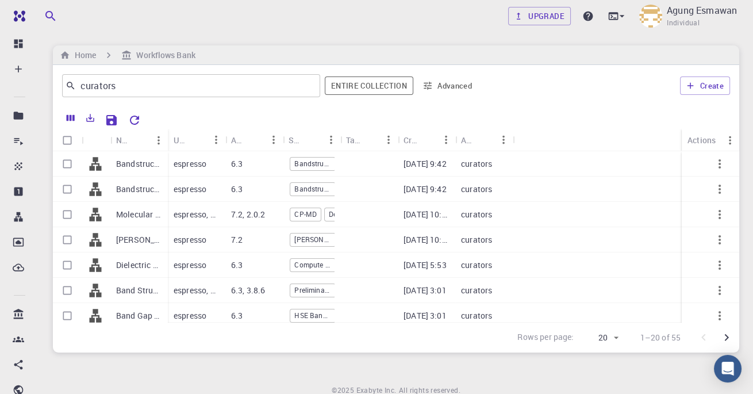
click at [304, 241] on span "[PERSON_NAME] U Calculation" at bounding box center [312, 240] width 45 height 10
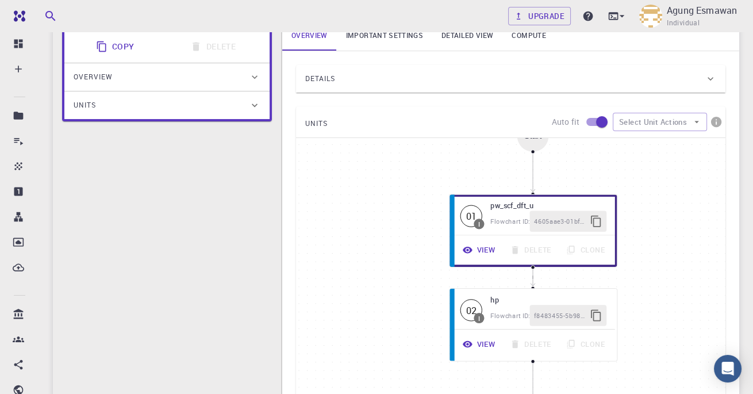
scroll to position [116, 0]
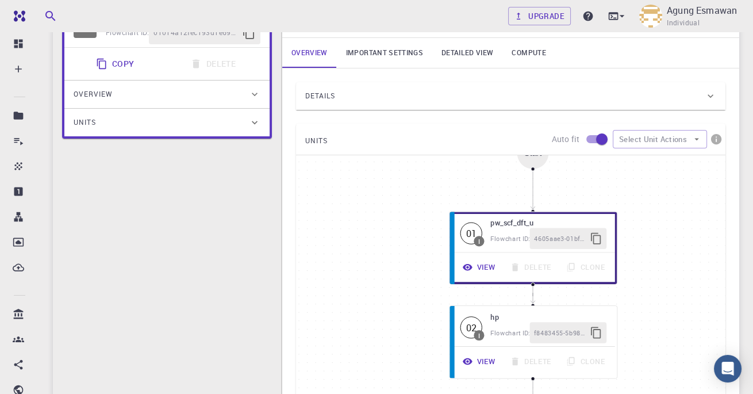
click at [474, 87] on div "Details" at bounding box center [505, 96] width 400 height 18
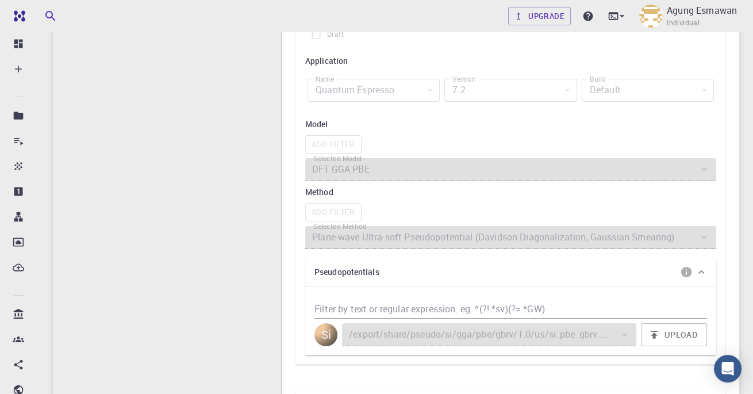
scroll to position [281, 0]
click at [683, 330] on button "Upload" at bounding box center [674, 334] width 66 height 23
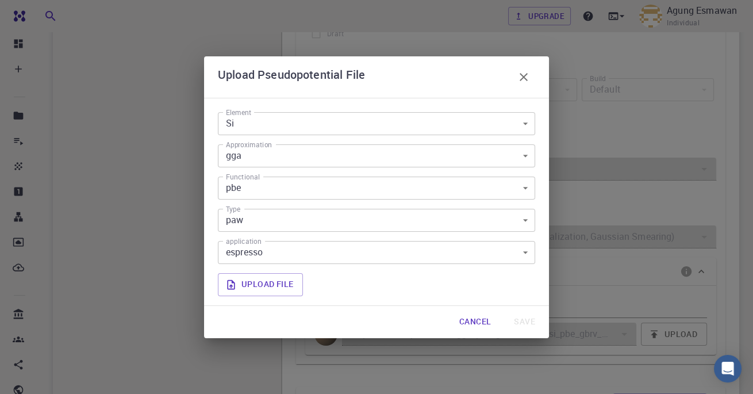
click at [520, 278] on body "Free Dashboard Create New Job New Material Create Material Upload File Import f…" at bounding box center [376, 314] width 753 height 1191
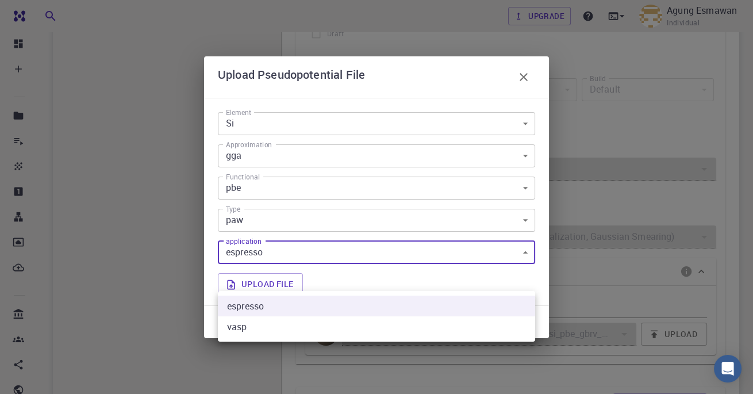
click at [468, 328] on li "vasp" at bounding box center [376, 326] width 317 height 21
type input "vasp"
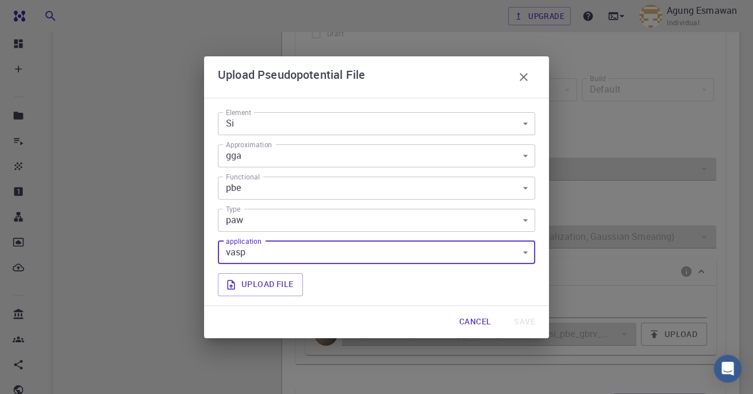
click at [497, 249] on body "Free Dashboard Create New Job New Material Create Material Upload File Import f…" at bounding box center [376, 314] width 753 height 1191
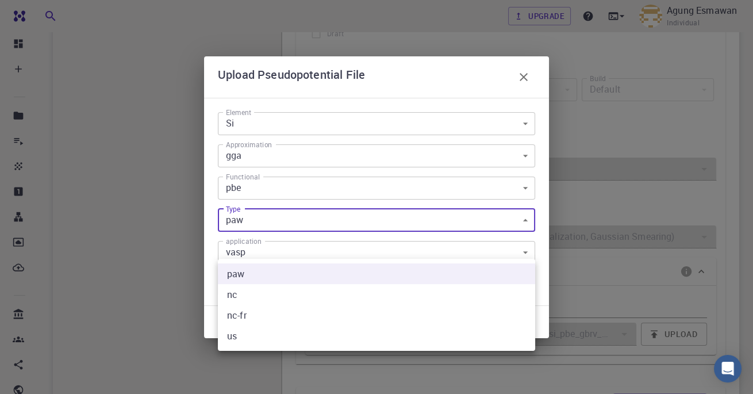
click at [502, 249] on div at bounding box center [376, 197] width 753 height 394
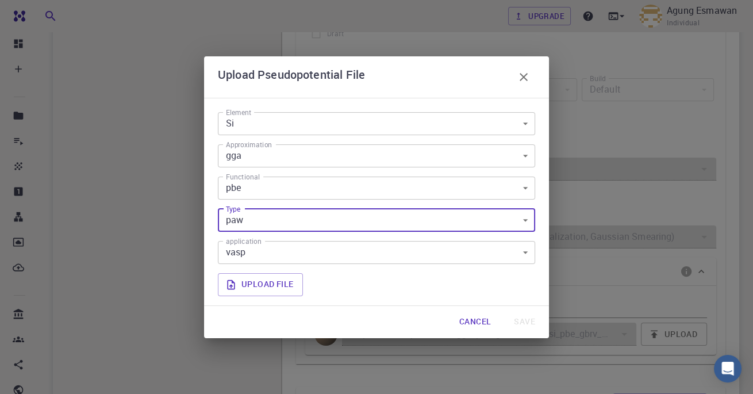
click at [547, 98] on div "Upload Pseudopotential File" at bounding box center [376, 76] width 345 height 41
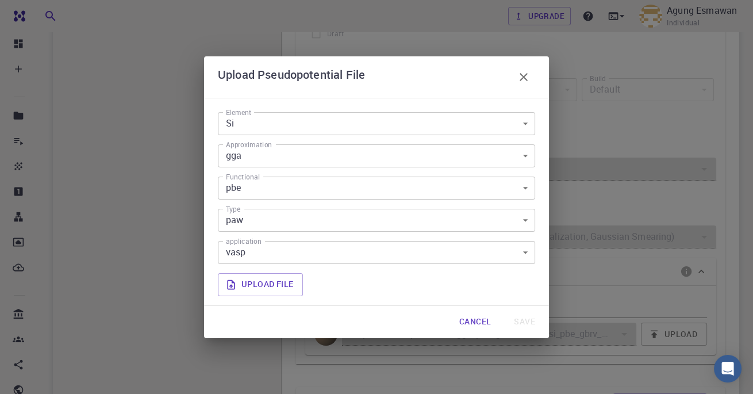
click at [534, 89] on button "button" at bounding box center [523, 77] width 23 height 23
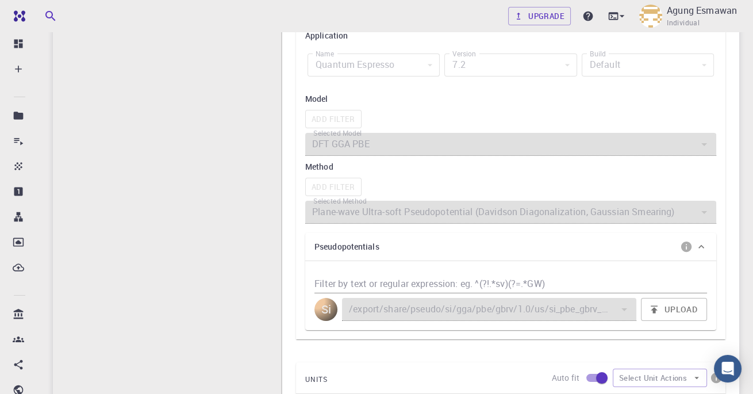
scroll to position [316, 0]
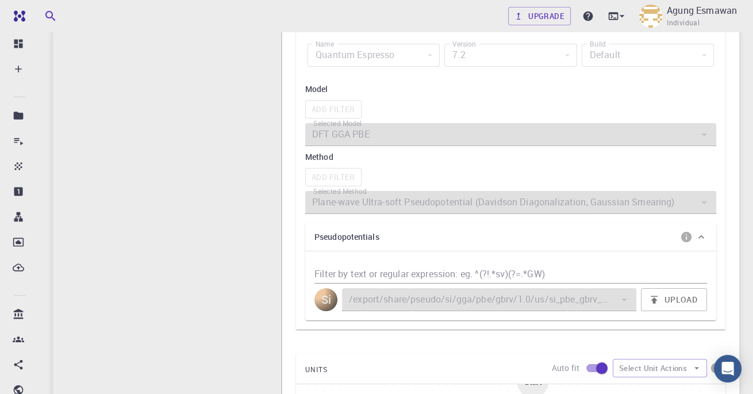
click at [340, 251] on div "Filter by text or regular expression: eg. ^(?!.*sv)(?=.*GW) Si /export/share/ps…" at bounding box center [510, 285] width 411 height 69
click at [345, 232] on h6 "Pseudopotentials" at bounding box center [347, 237] width 65 height 13
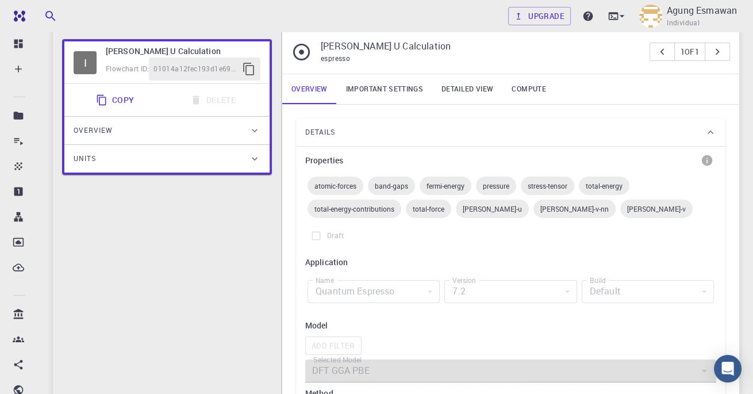
scroll to position [0, 0]
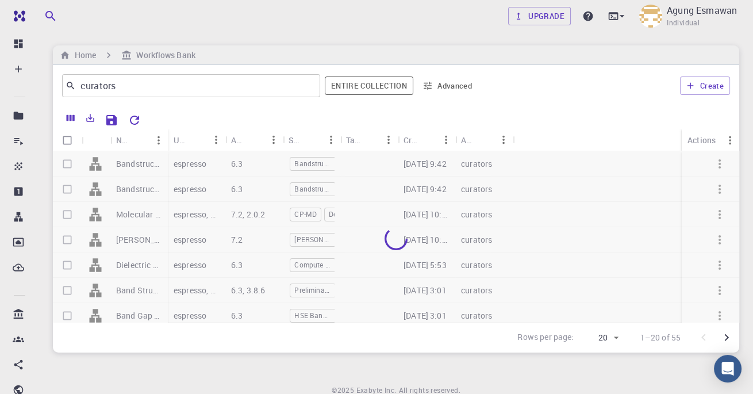
click at [189, 56] on h6 "Workflows Bank" at bounding box center [163, 55] width 63 height 13
click at [291, 81] on input "curators" at bounding box center [187, 86] width 222 height 16
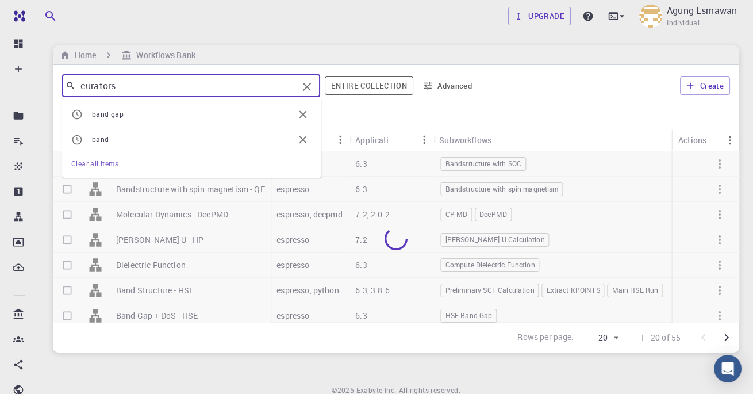
click at [312, 84] on icon "Clear" at bounding box center [307, 87] width 14 height 14
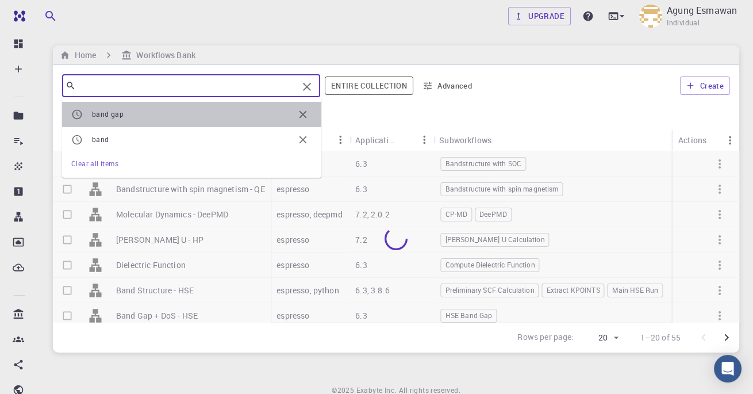
click at [215, 113] on span "band gap" at bounding box center [193, 115] width 202 height 12
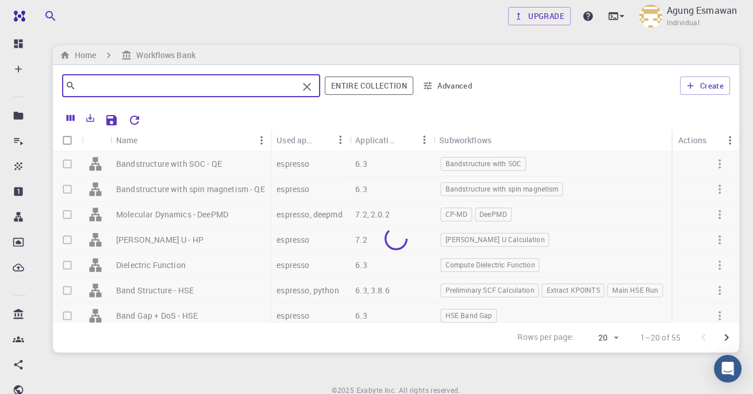
type input "band gap"
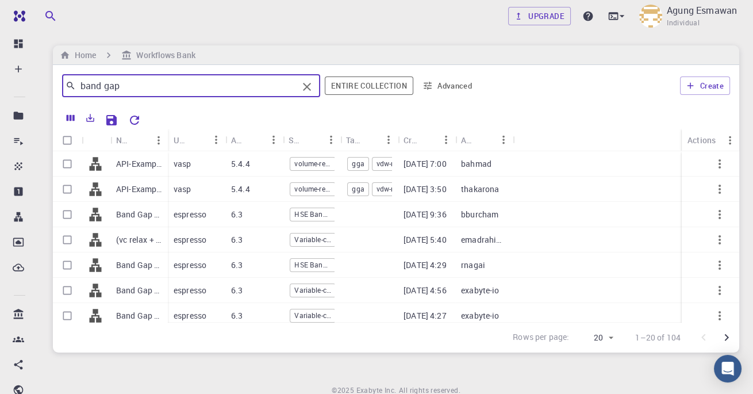
click at [612, 339] on body "Free Dashboard Create New Job New Material Create Material Upload File Import f…" at bounding box center [376, 221] width 753 height 442
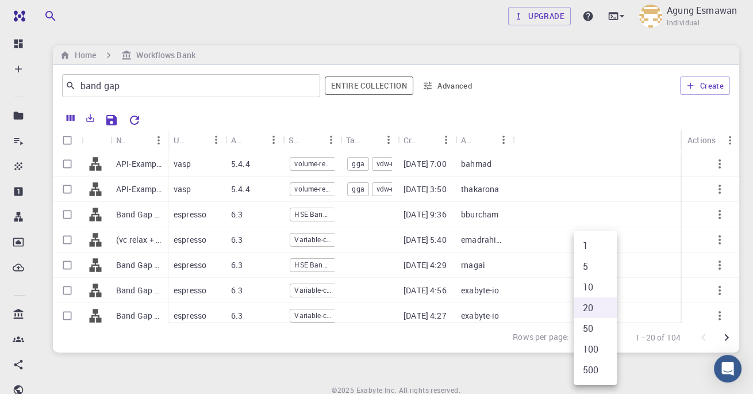
click at [593, 346] on li "100" at bounding box center [595, 349] width 43 height 21
type input "100"
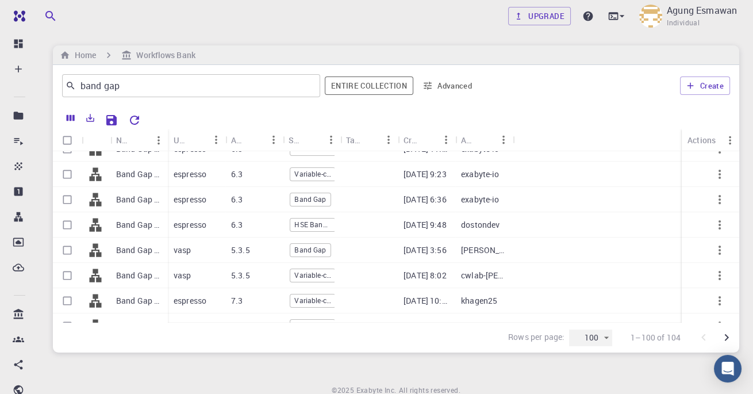
scroll to position [393, 0]
click at [312, 251] on span "Band Gap" at bounding box center [310, 251] width 40 height 10
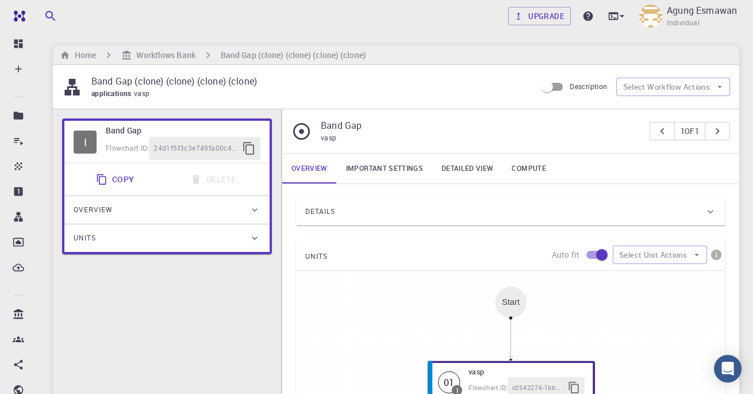
click at [518, 167] on link "Compute" at bounding box center [529, 169] width 52 height 30
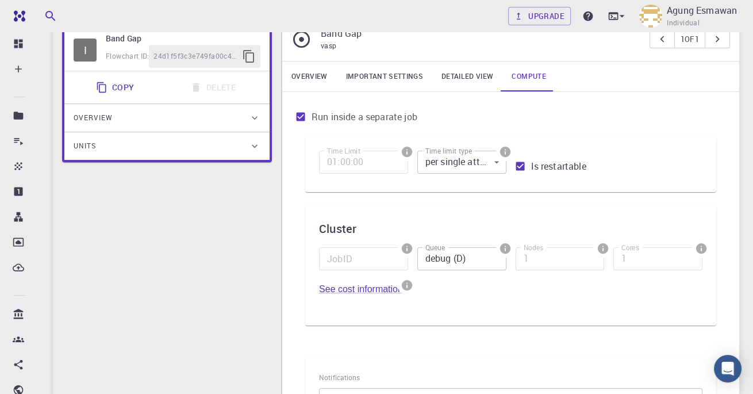
scroll to position [97, 0]
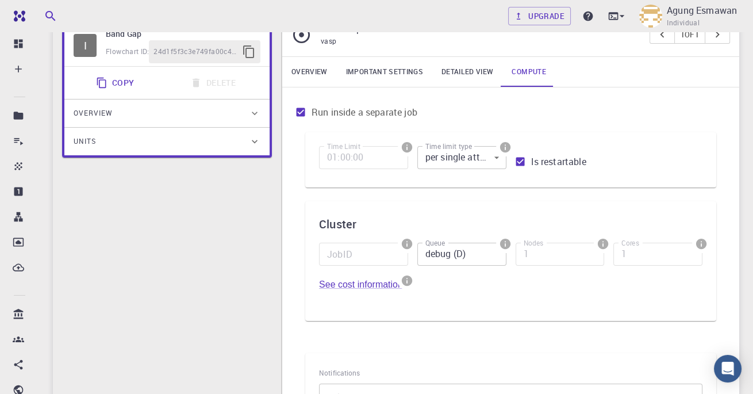
click at [484, 251] on input "debug (D)" at bounding box center [461, 254] width 89 height 23
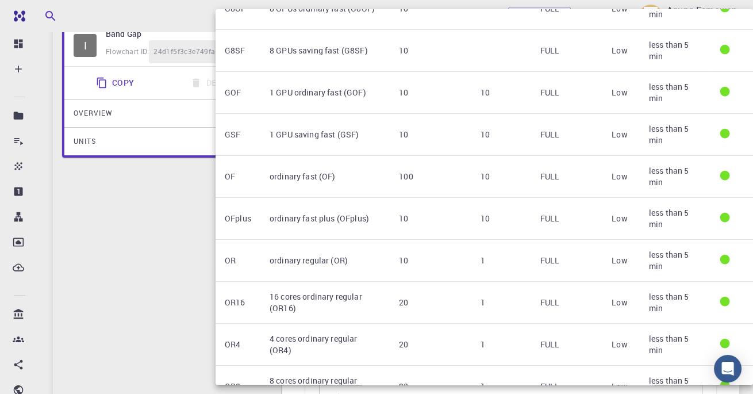
scroll to position [0, 0]
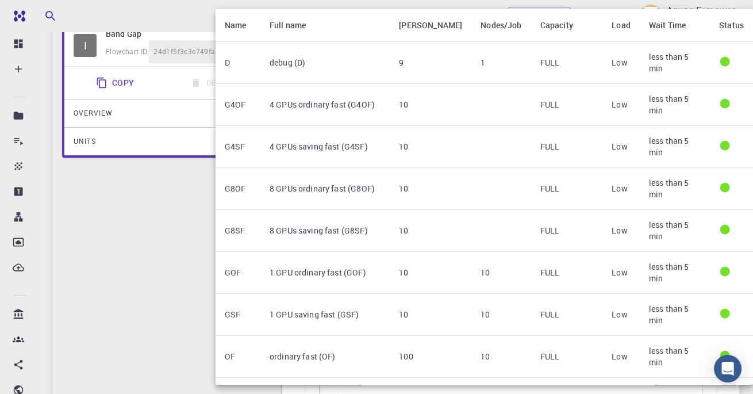
click at [356, 94] on td "4 GPUs ordinary fast (G4OF)" at bounding box center [324, 105] width 129 height 42
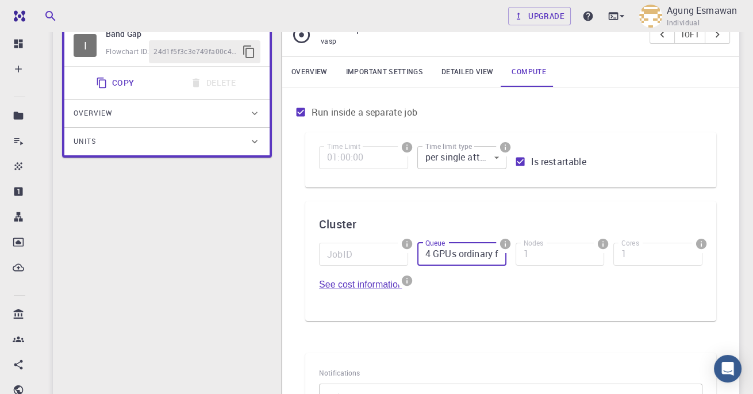
type input "4 GPUs ordinary fast (G4OF)"
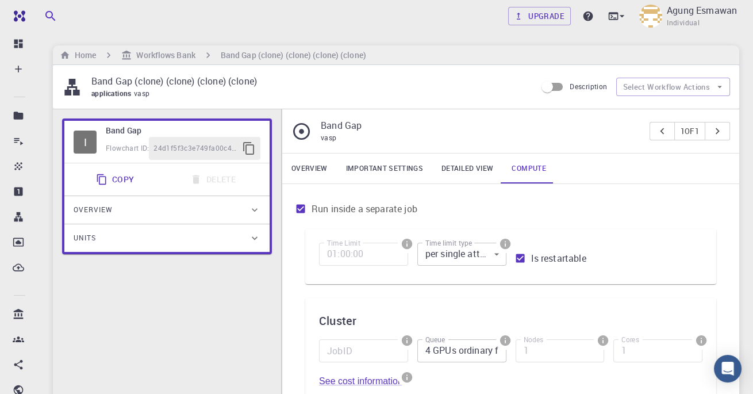
click at [686, 173] on div "Overview Important settings Detailed view Compute" at bounding box center [510, 169] width 457 height 30
click at [719, 86] on icon "button" at bounding box center [720, 87] width 5 height 2
click at [720, 86] on icon "button" at bounding box center [720, 87] width 5 height 2
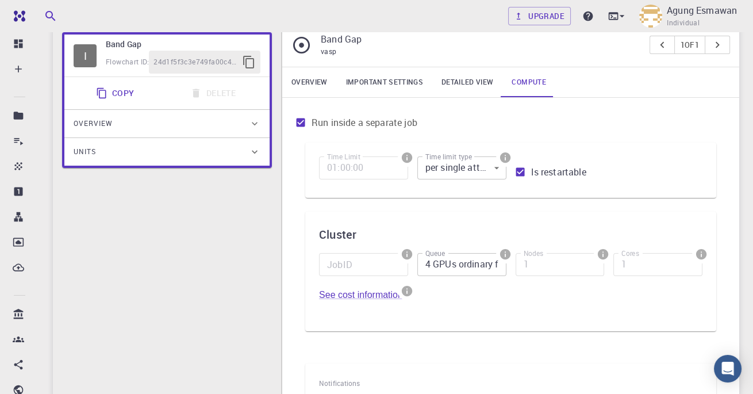
scroll to position [86, 0]
click at [515, 170] on input "Is restartable" at bounding box center [520, 173] width 22 height 22
checkbox input "false"
click at [497, 264] on input "4 GPUs ordinary fast (G4OF)" at bounding box center [461, 265] width 89 height 23
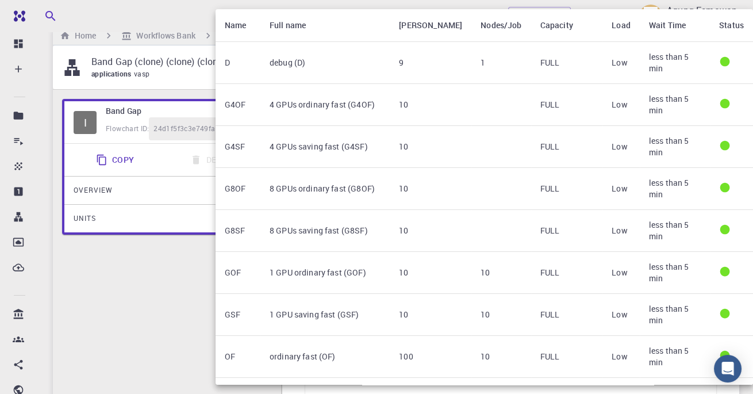
scroll to position [19, 0]
click at [400, 57] on td "9" at bounding box center [431, 63] width 82 height 42
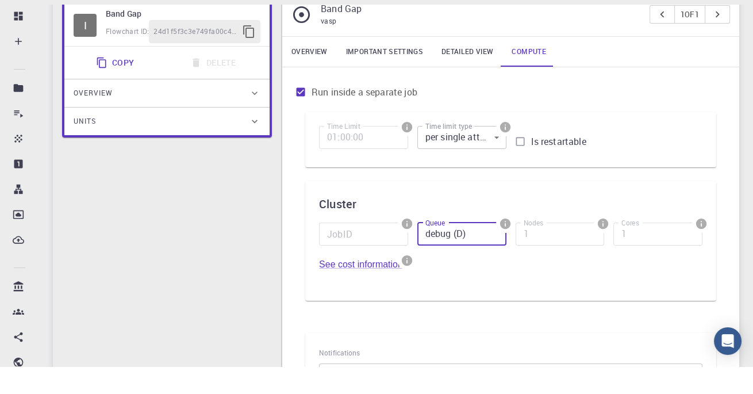
scroll to position [90, 0]
click at [492, 260] on input "debug (D)" at bounding box center [461, 261] width 89 height 23
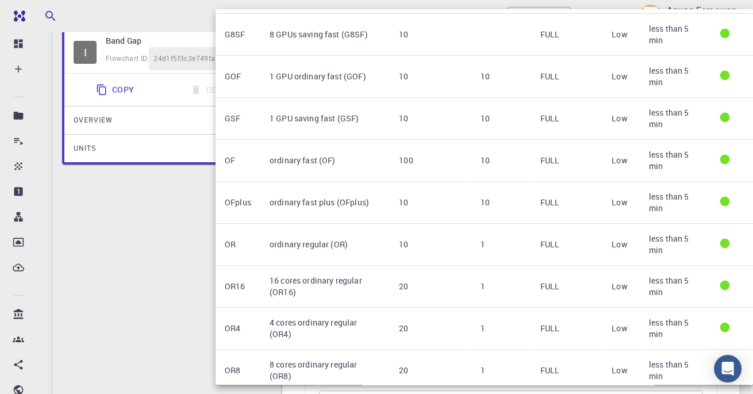
scroll to position [286, 0]
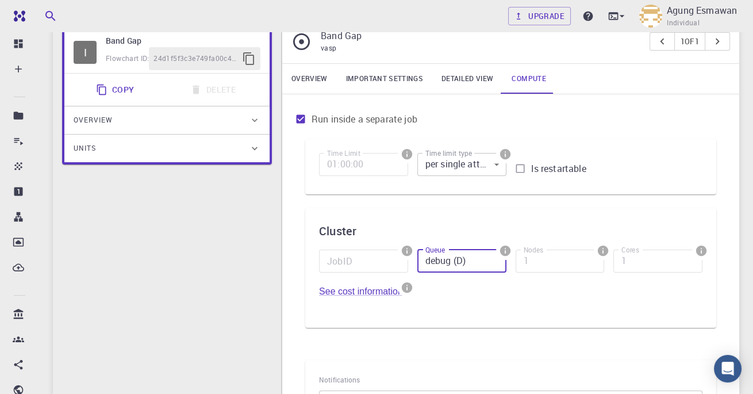
type input "4 cores saving regular (SR4)"
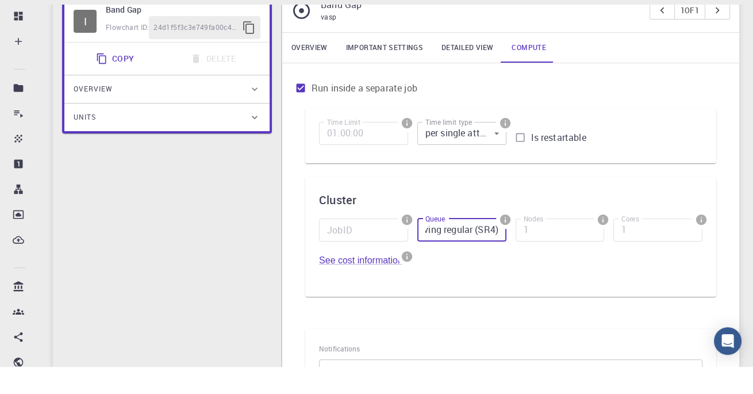
scroll to position [95, 0]
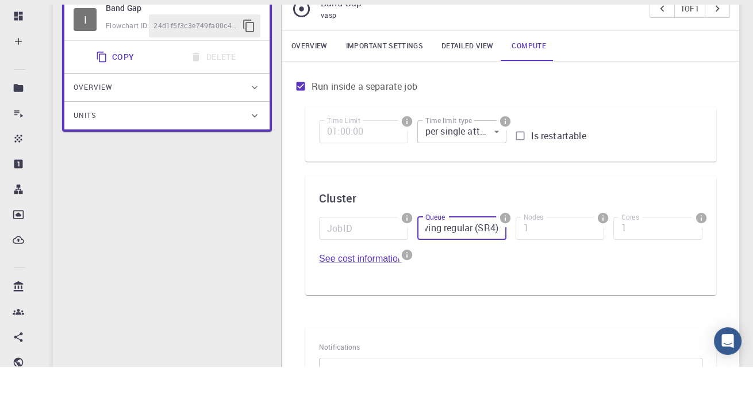
click at [481, 161] on body "Free Dashboard Create New Job New Material Create Material Upload File Import f…" at bounding box center [376, 280] width 753 height 751
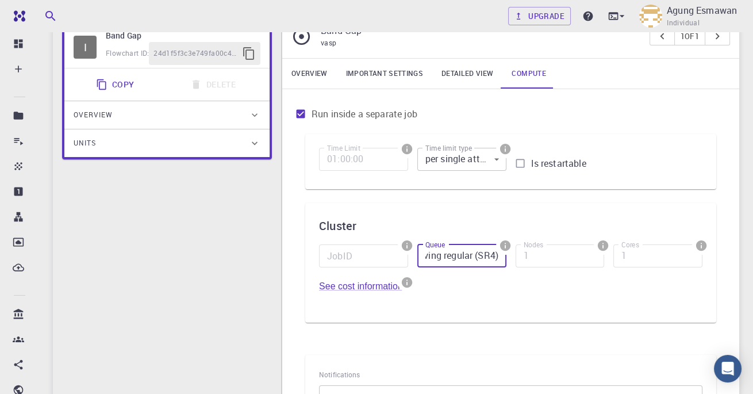
scroll to position [0, 0]
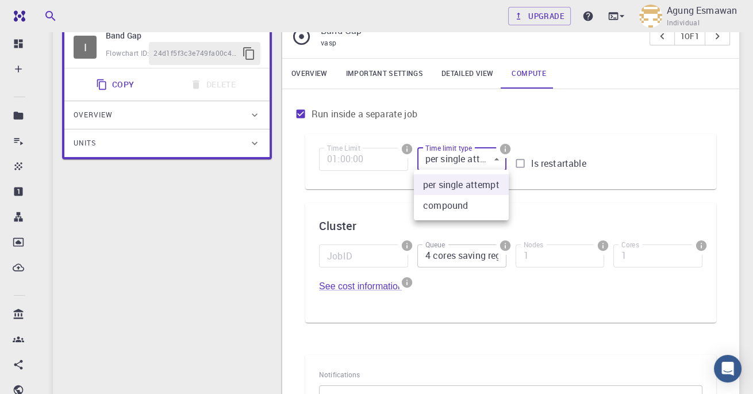
click at [484, 204] on li "compound" at bounding box center [461, 205] width 95 height 21
type input "1"
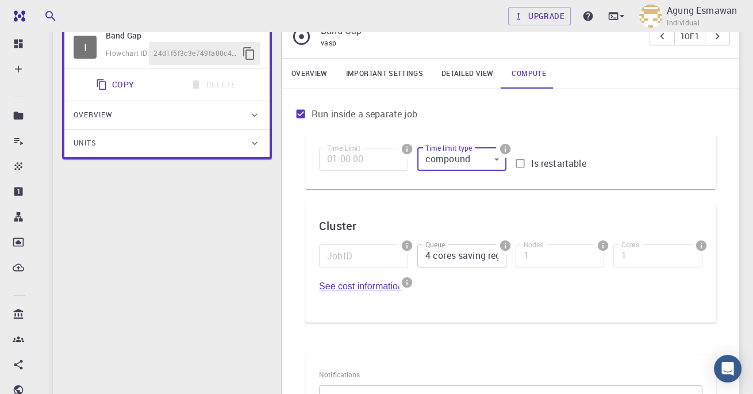
click at [525, 158] on input "Is restartable" at bounding box center [520, 163] width 22 height 22
click at [528, 170] on input "Is restartable" at bounding box center [520, 163] width 22 height 22
checkbox input "false"
click at [493, 160] on body "Free Dashboard Create New Job New Material Create Material Upload File Import f…" at bounding box center [376, 280] width 753 height 751
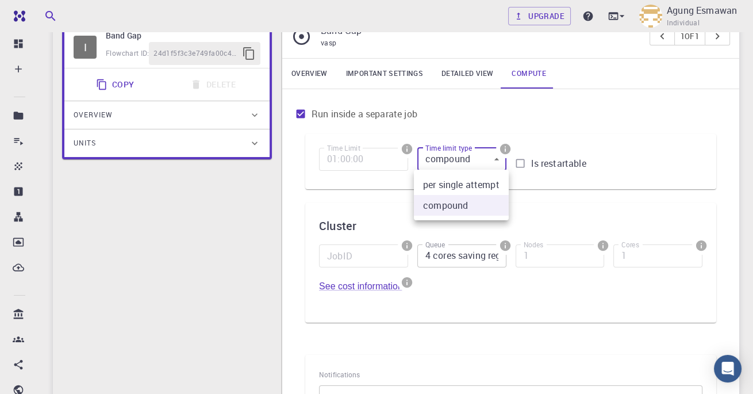
click at [486, 185] on li "per single attempt" at bounding box center [461, 184] width 95 height 21
type input "0"
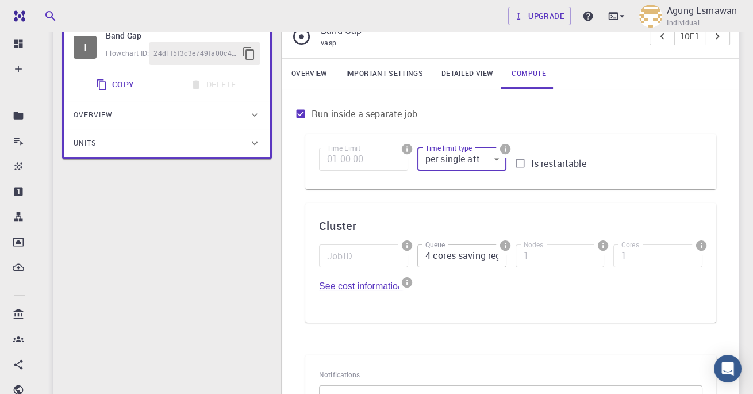
click at [492, 250] on input "4 cores saving regular (SR4)" at bounding box center [461, 255] width 89 height 23
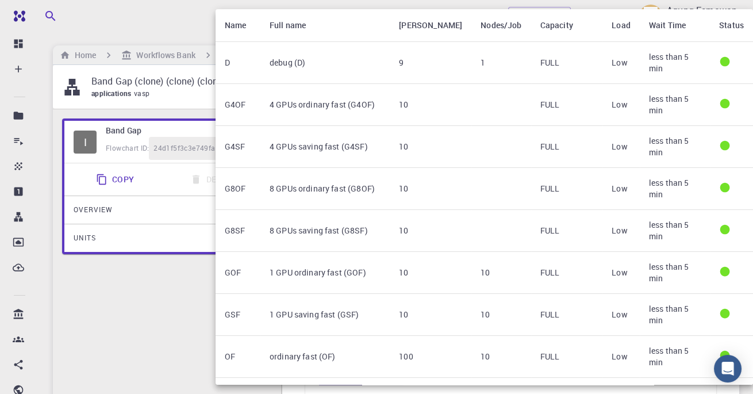
click at [710, 63] on td at bounding box center [731, 63] width 43 height 42
type input "debug (D)"
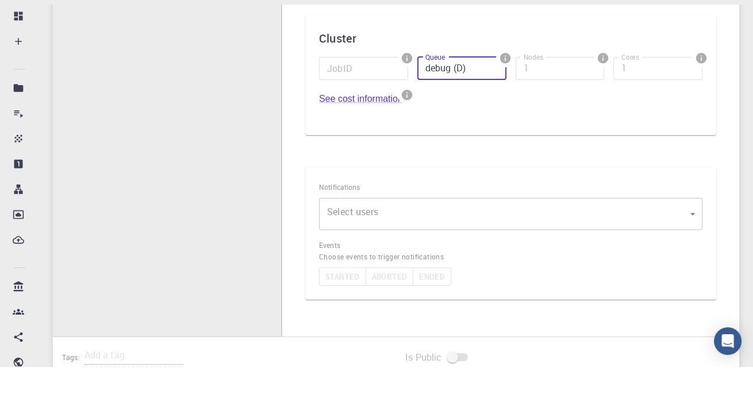
click at [691, 245] on body "Free Dashboard Create New Job New Material Create Material Upload File Import f…" at bounding box center [376, 120] width 753 height 751
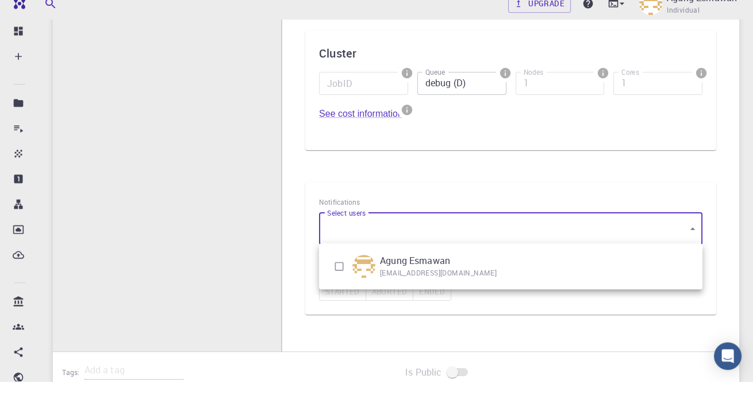
scroll to position [255, 0]
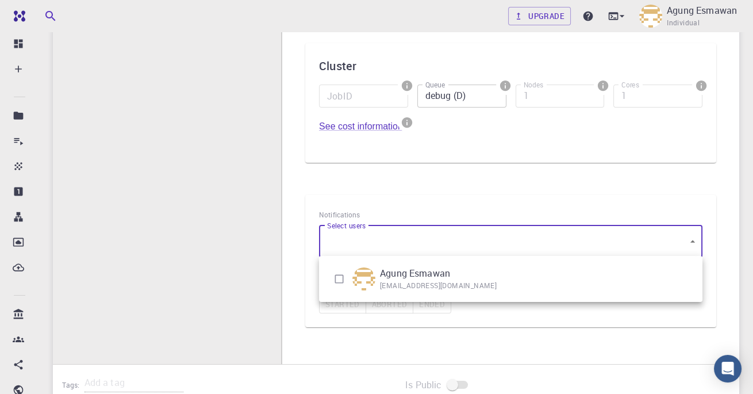
click at [592, 274] on li "Agung [PERSON_NAME] [PERSON_NAME][EMAIL_ADDRESS][DOMAIN_NAME]" at bounding box center [511, 278] width 384 height 37
type input "[object Object]"
checkbox input "true"
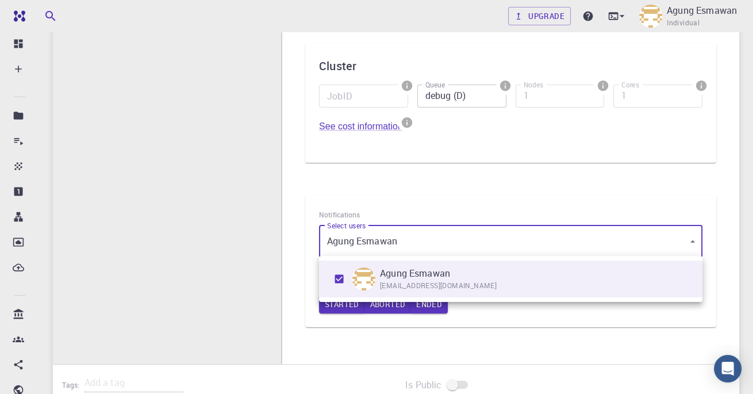
click at [336, 321] on div at bounding box center [376, 197] width 753 height 394
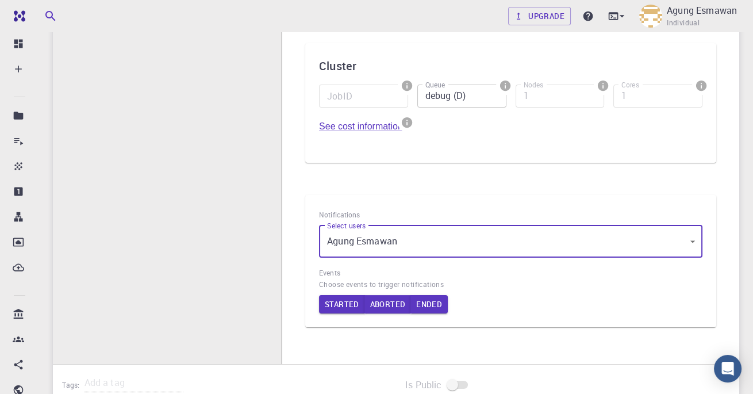
click at [347, 296] on button "Started" at bounding box center [342, 304] width 46 height 18
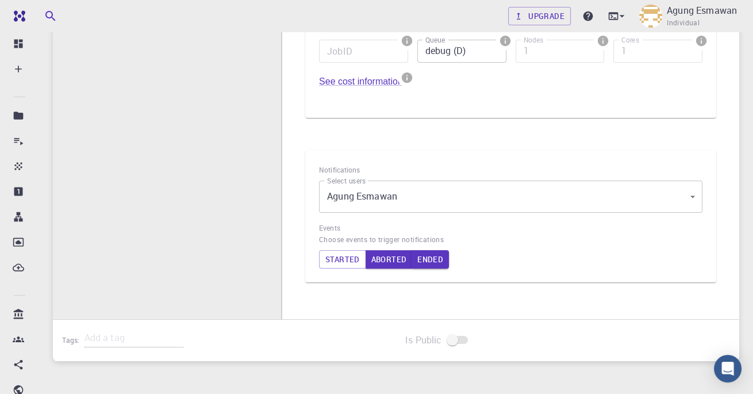
scroll to position [300, 0]
click at [338, 258] on button "Started" at bounding box center [342, 259] width 47 height 18
click at [336, 261] on button "Started" at bounding box center [342, 259] width 46 height 18
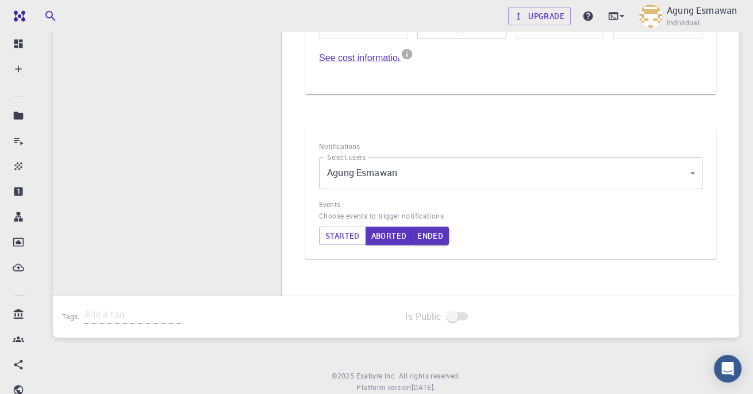
click at [430, 233] on button "Ended" at bounding box center [430, 236] width 37 height 18
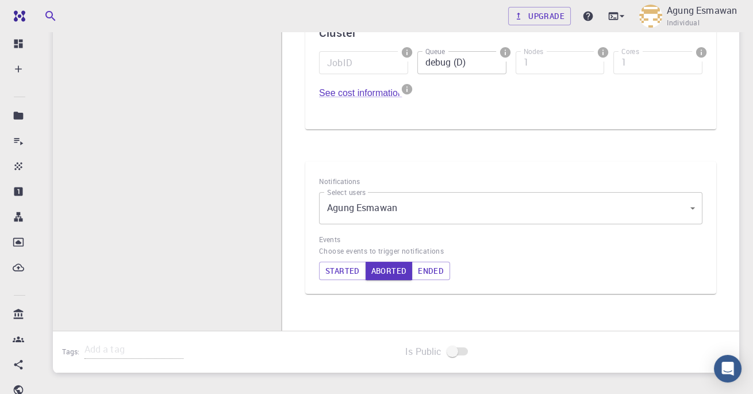
scroll to position [288, 0]
